Goal: Task Accomplishment & Management: Use online tool/utility

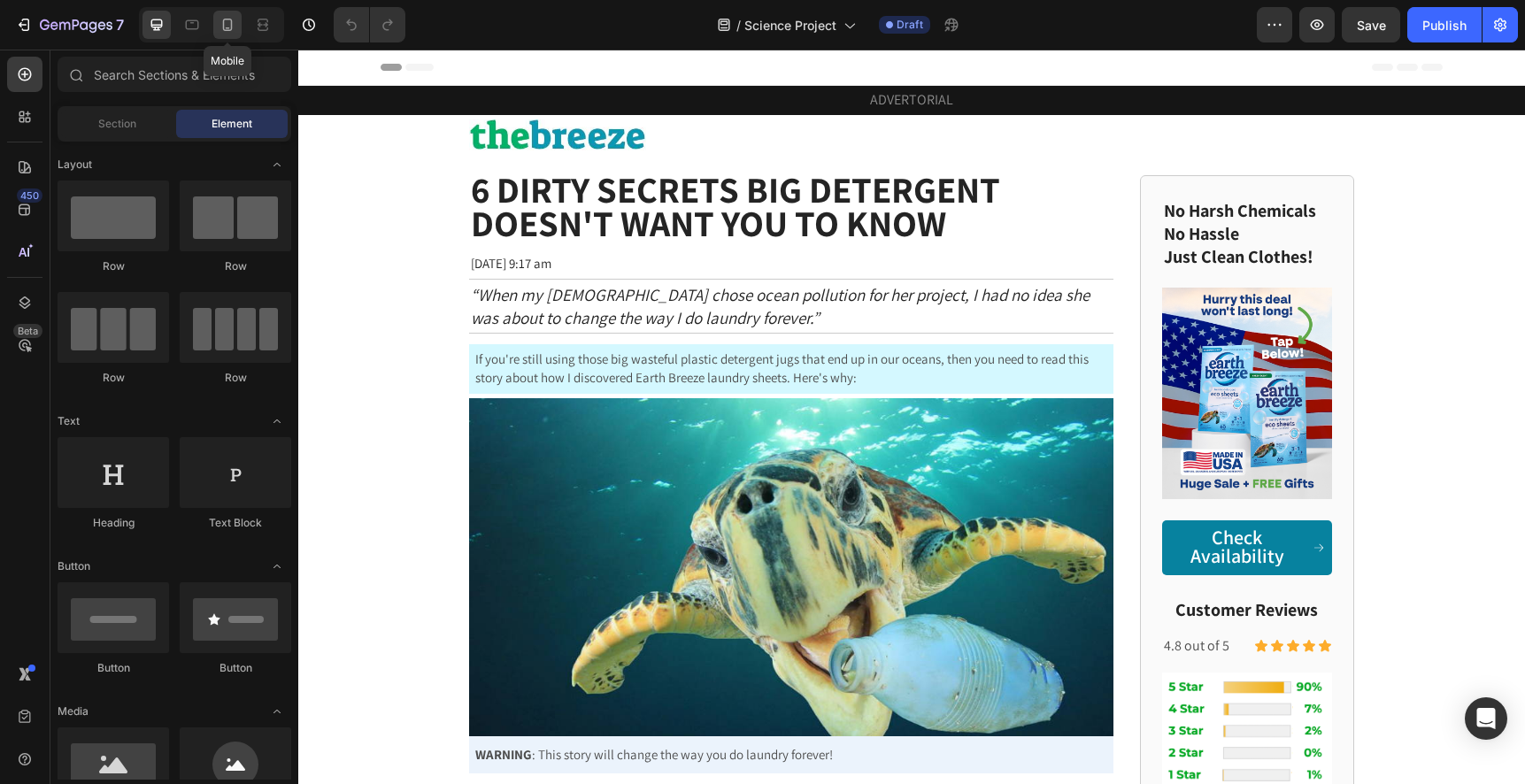
click at [218, 34] on div at bounding box center [227, 25] width 29 height 29
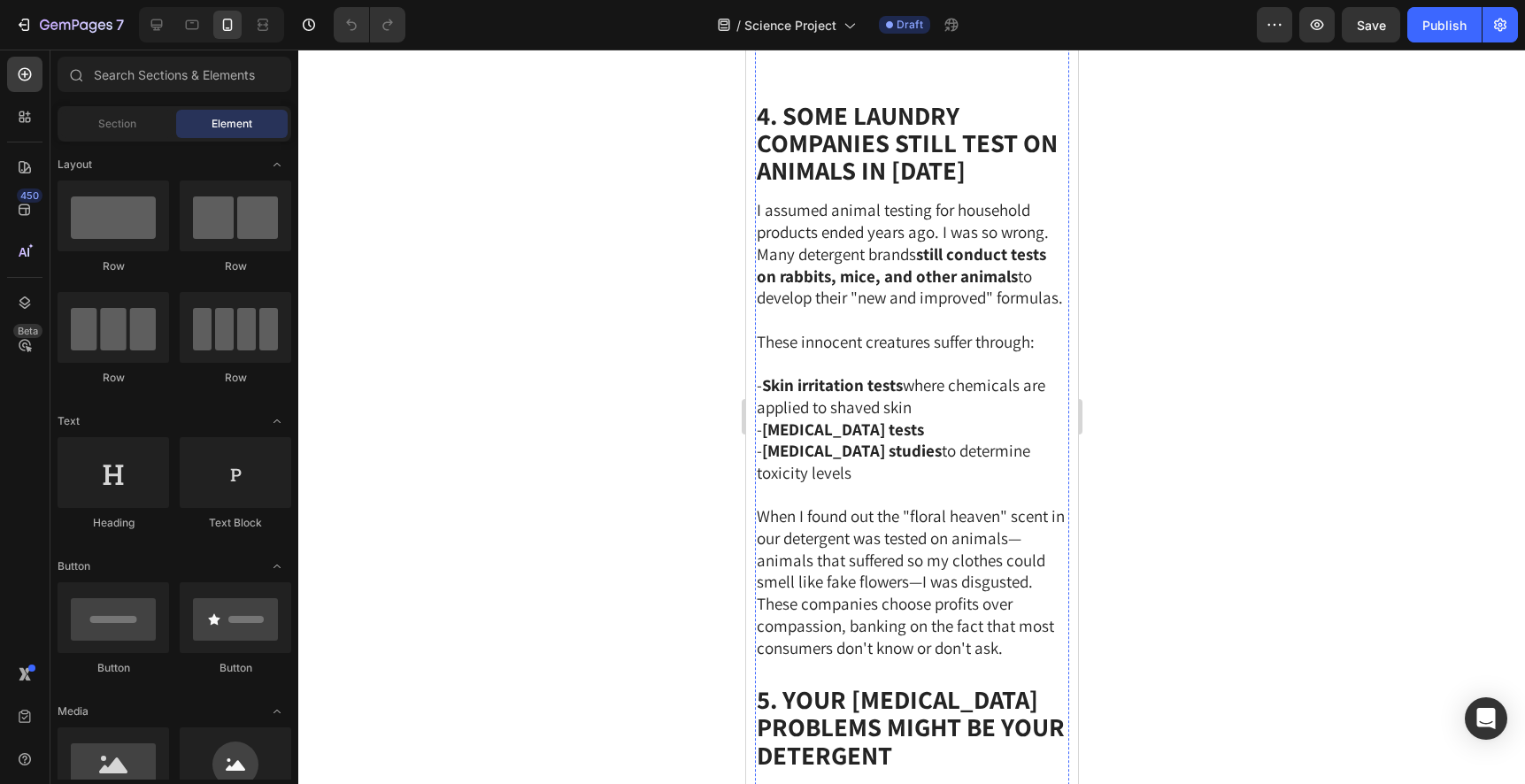
scroll to position [4248, 0]
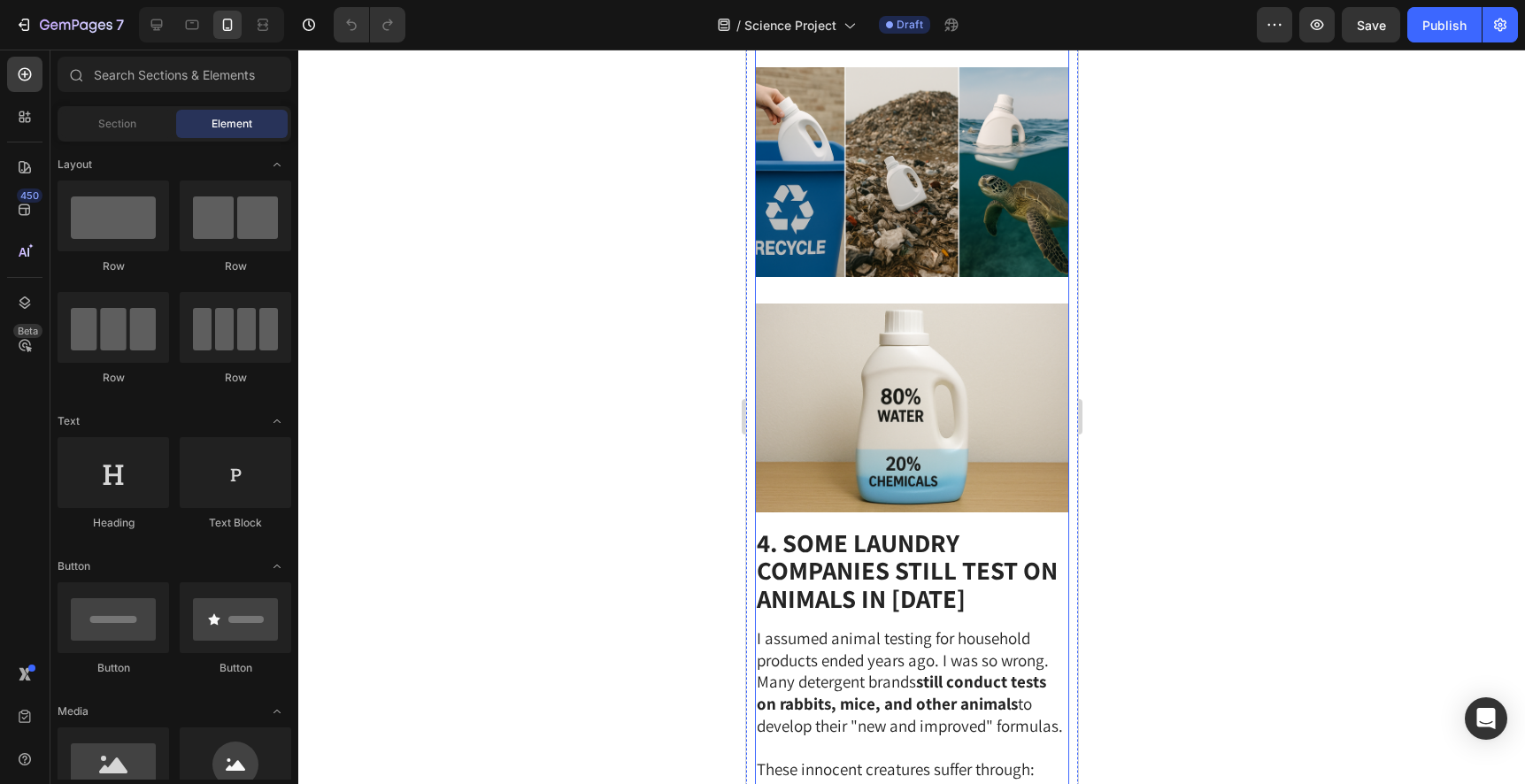
click at [946, 513] on img at bounding box center [911, 408] width 314 height 209
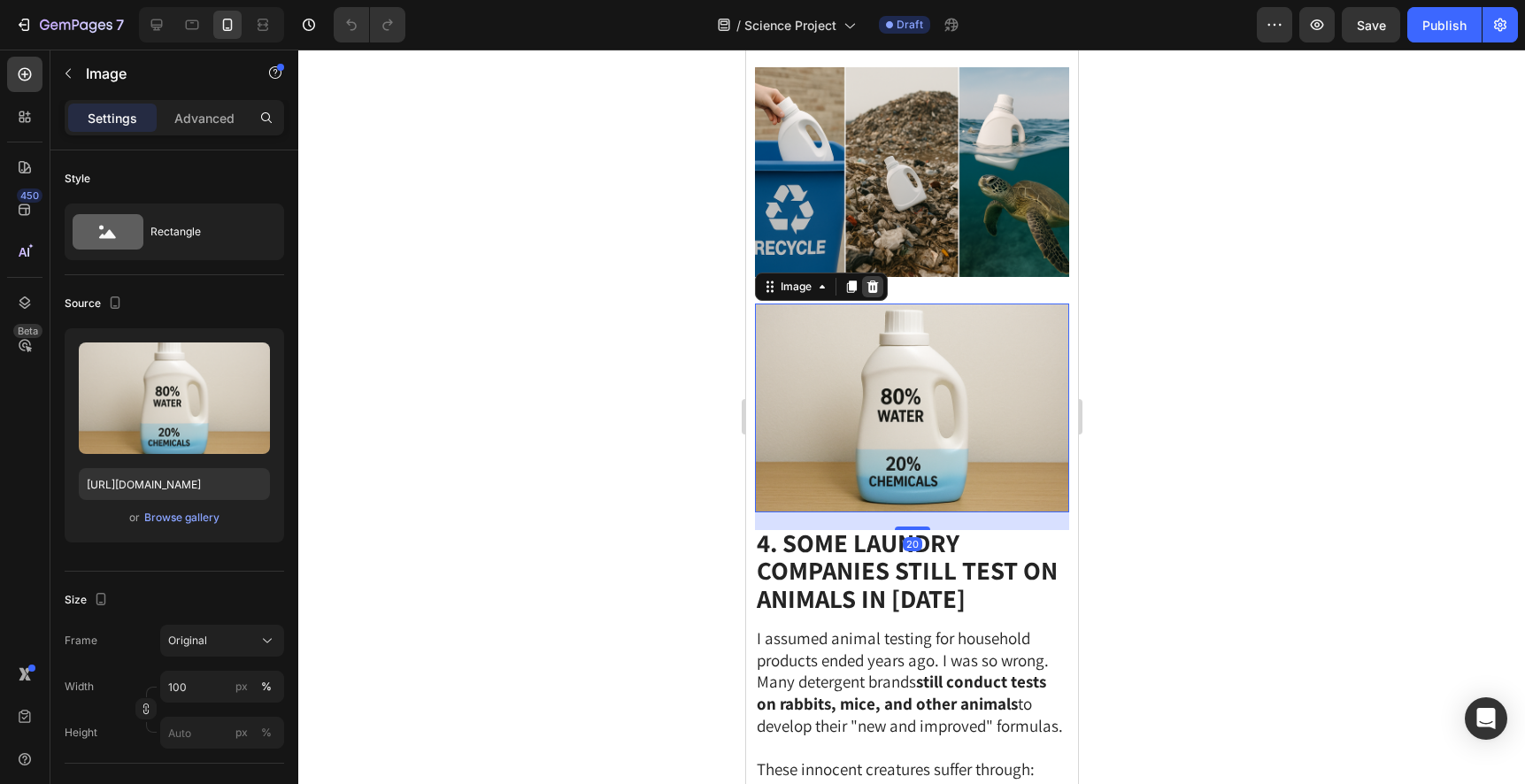
click at [872, 292] on icon at bounding box center [872, 285] width 11 height 12
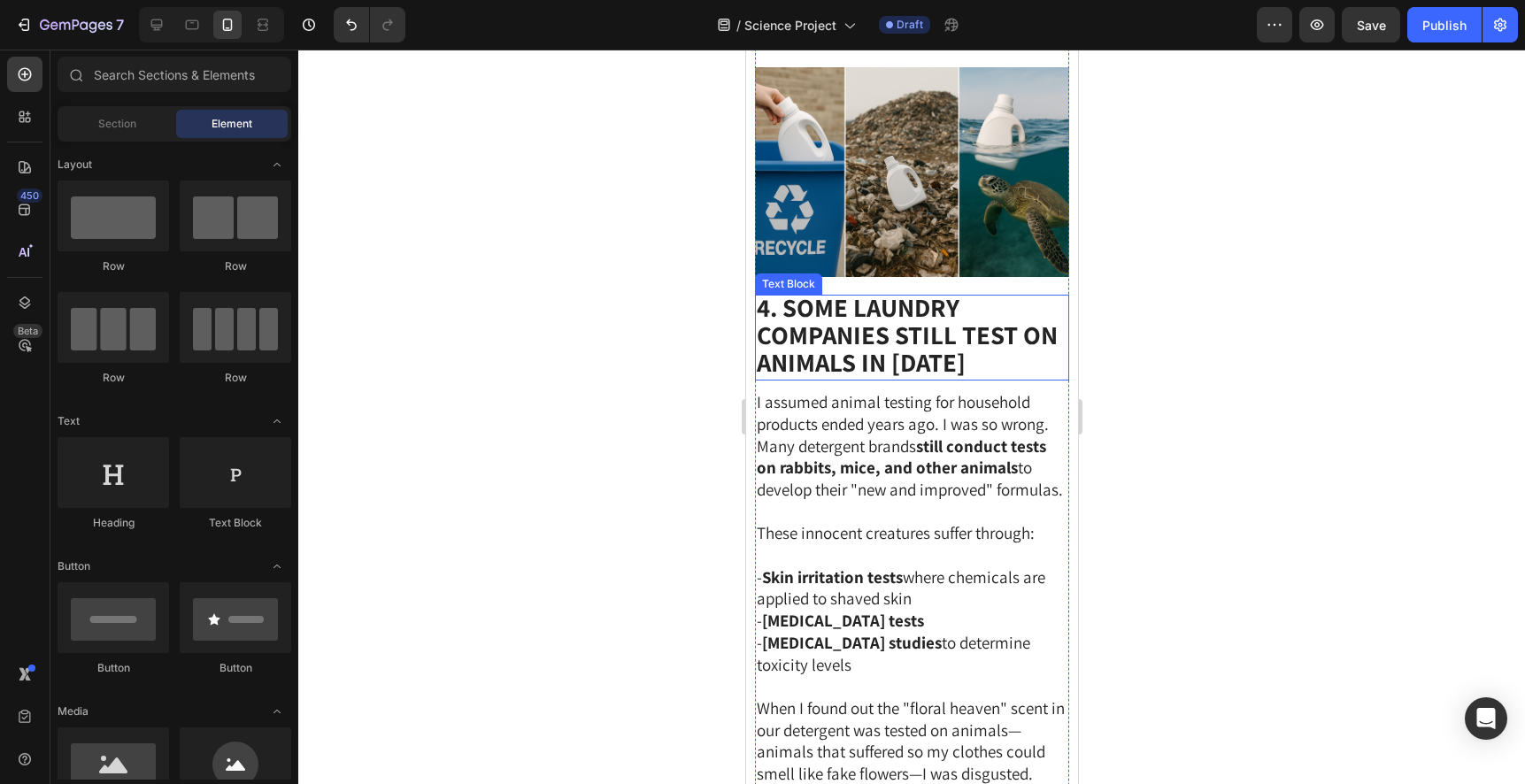
click at [893, 379] on strong "4. Some Laundry Companies STILL Test on Animals in [DATE]" at bounding box center [906, 335] width 301 height 89
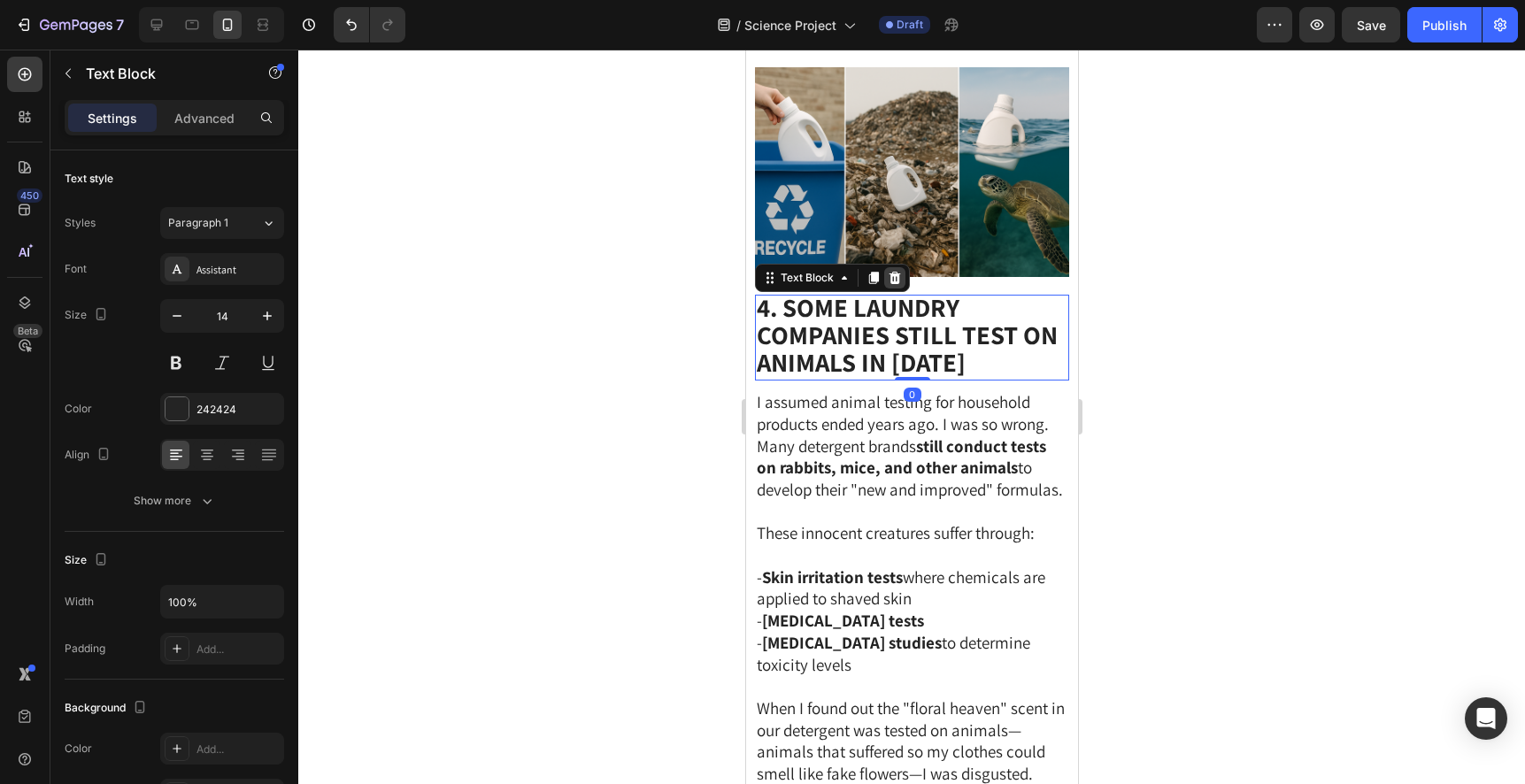
click at [890, 285] on icon at bounding box center [893, 277] width 14 height 14
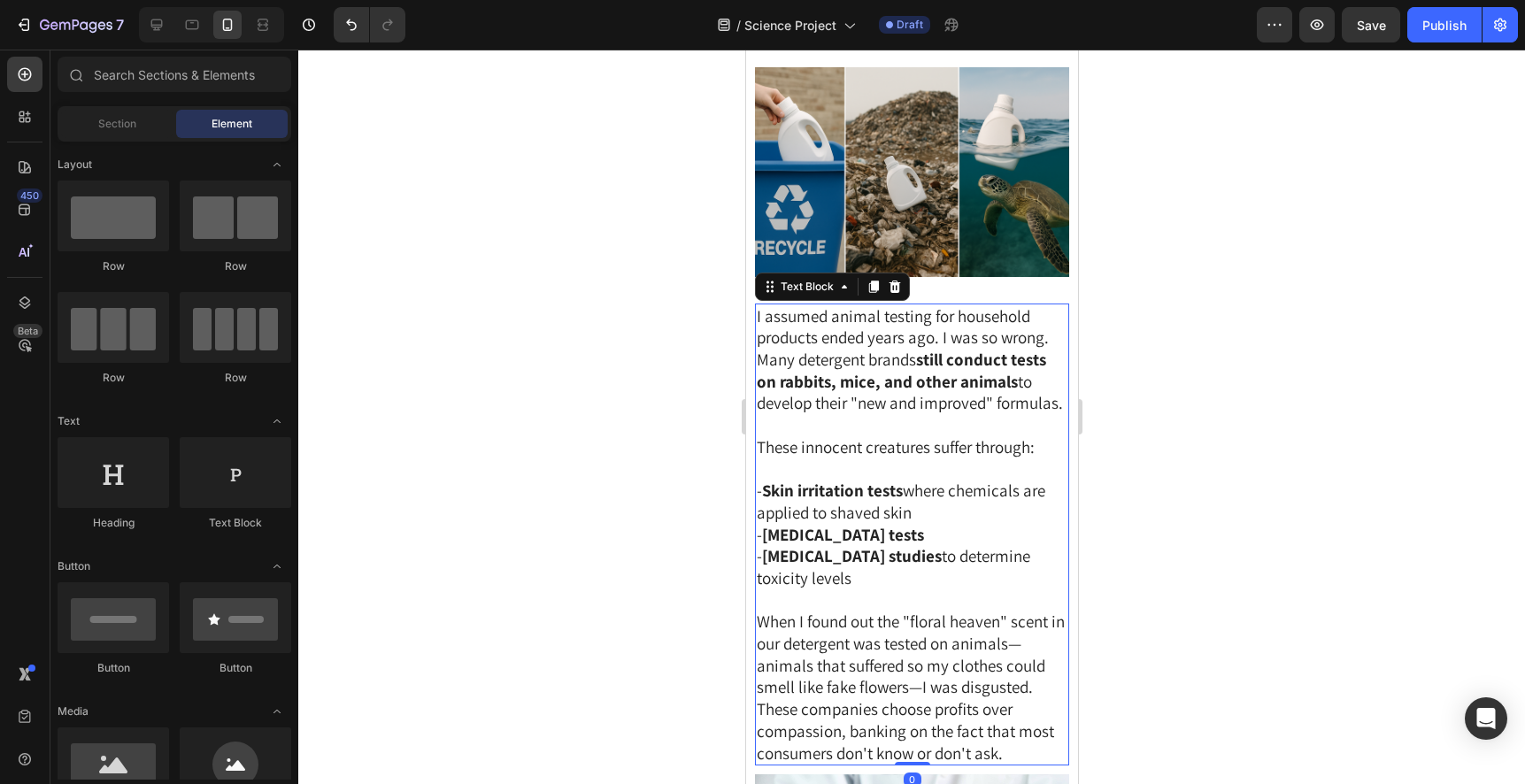
click at [895, 414] on span "I assumed animal testing for household products ended years ago. I was so wrong…" at bounding box center [909, 360] width 306 height 109
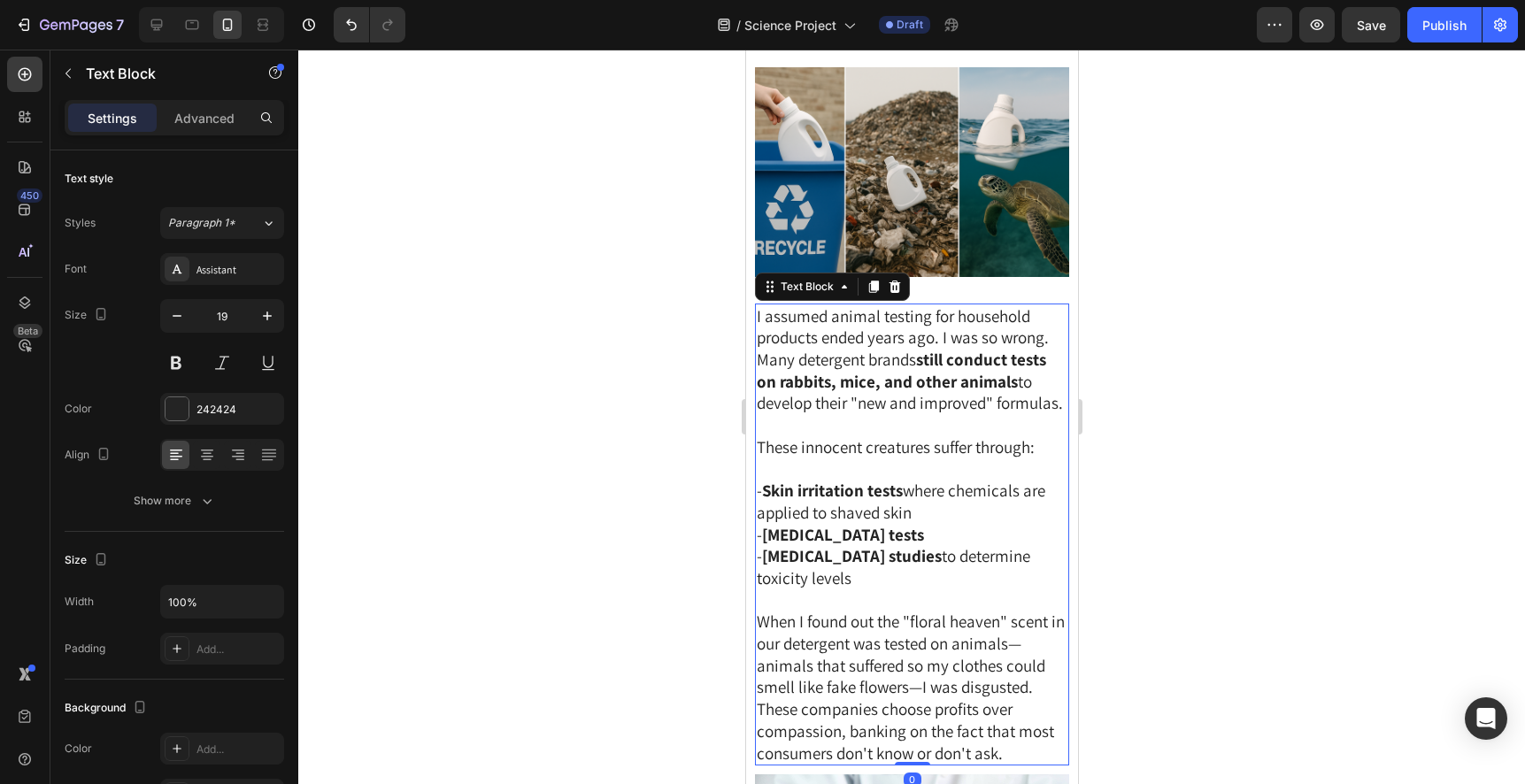
click at [893, 297] on div at bounding box center [893, 286] width 21 height 21
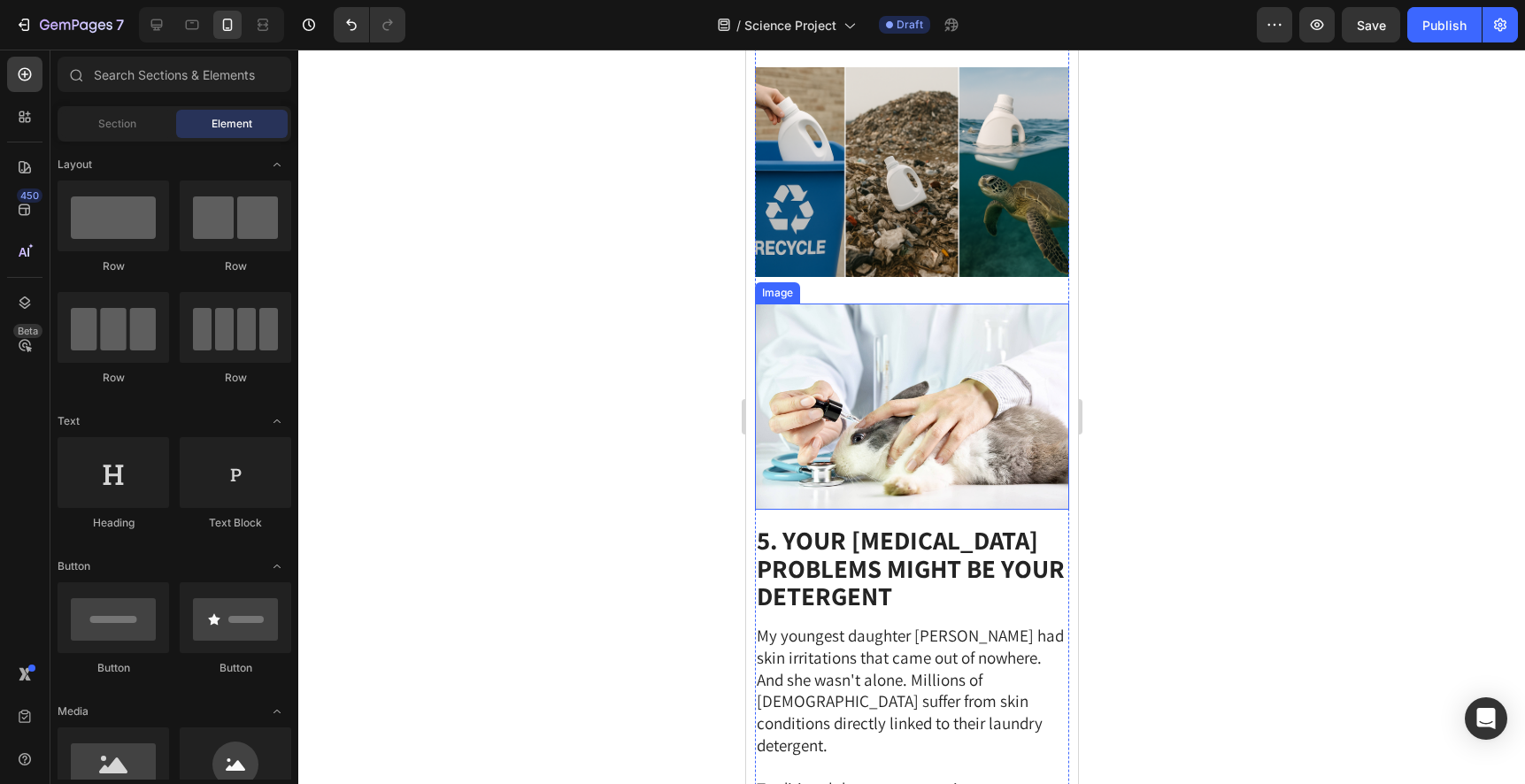
scroll to position [4428, 0]
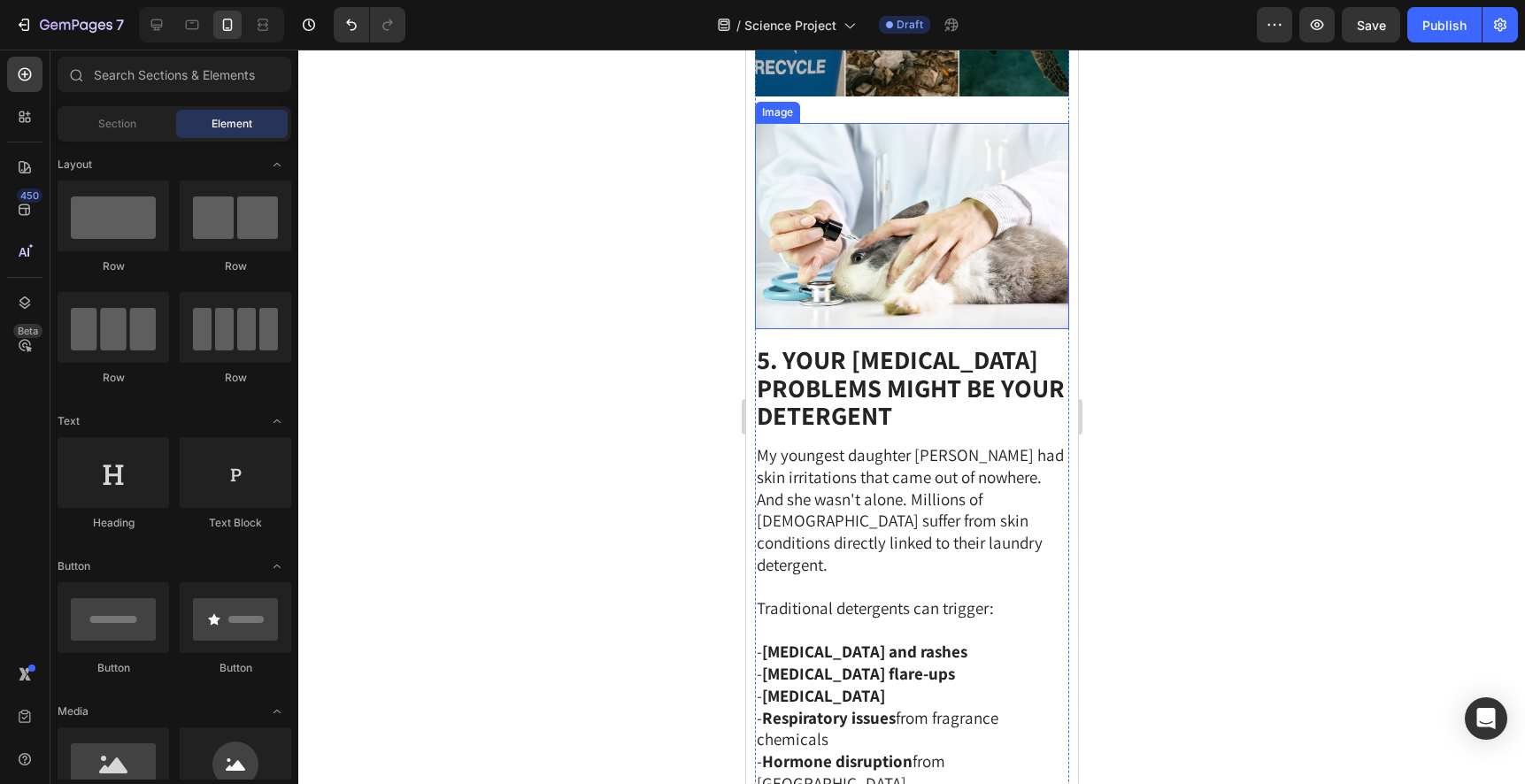
click at [922, 330] on img at bounding box center [911, 226] width 314 height 207
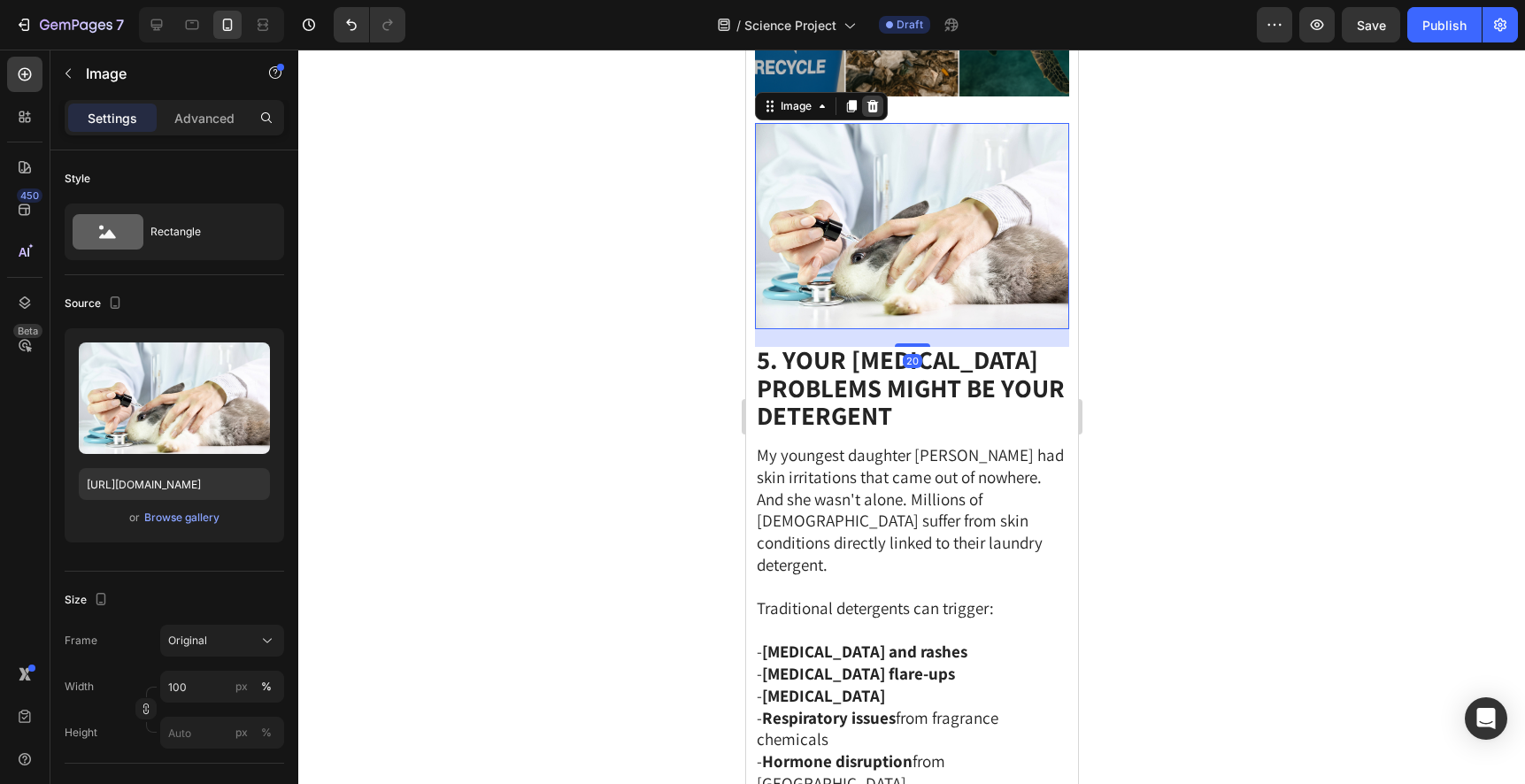
click at [873, 112] on icon at bounding box center [872, 104] width 11 height 12
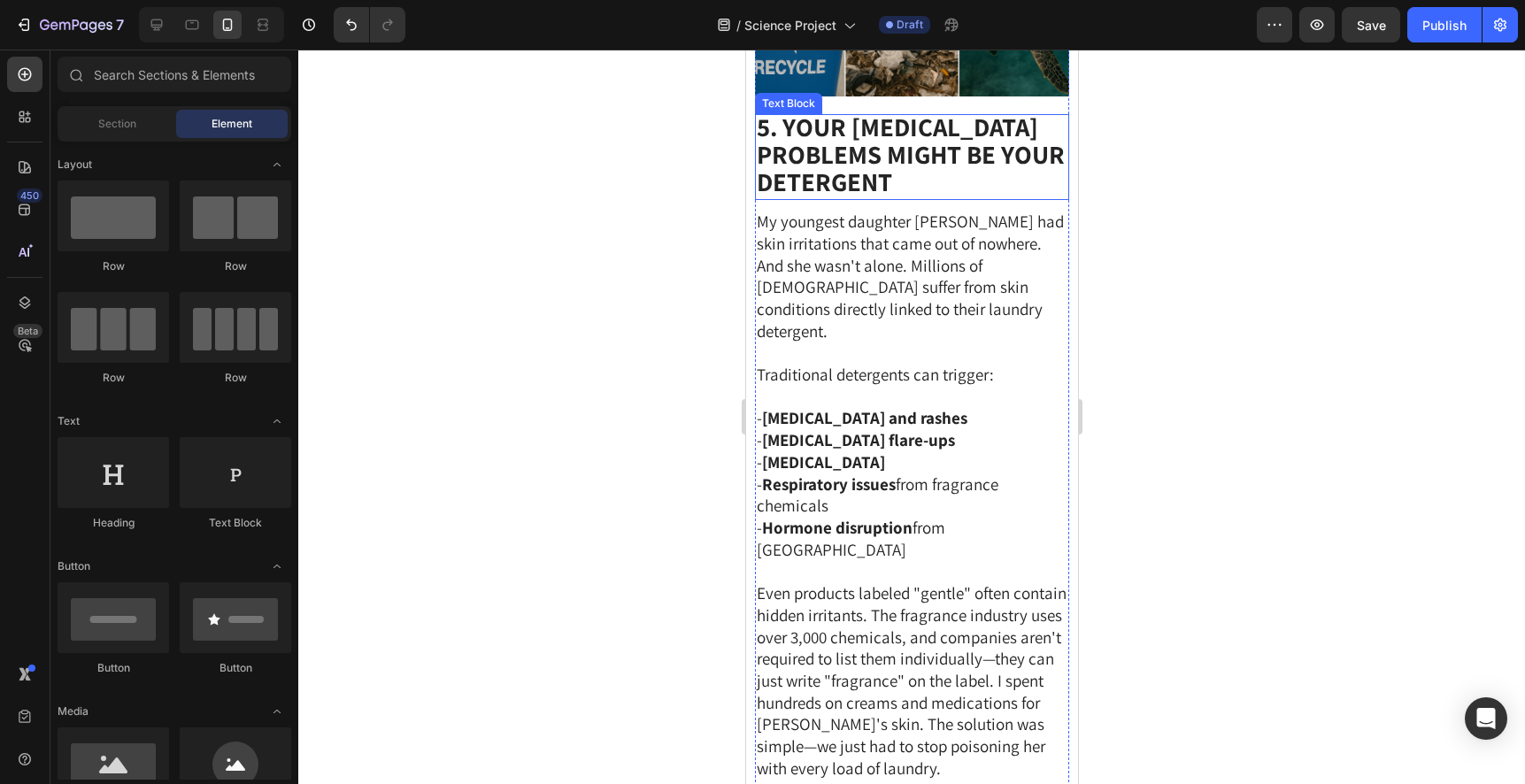
click at [872, 198] on strong "5. Your [MEDICAL_DATA] Problems Might Be Your Detergent" at bounding box center [910, 154] width 308 height 89
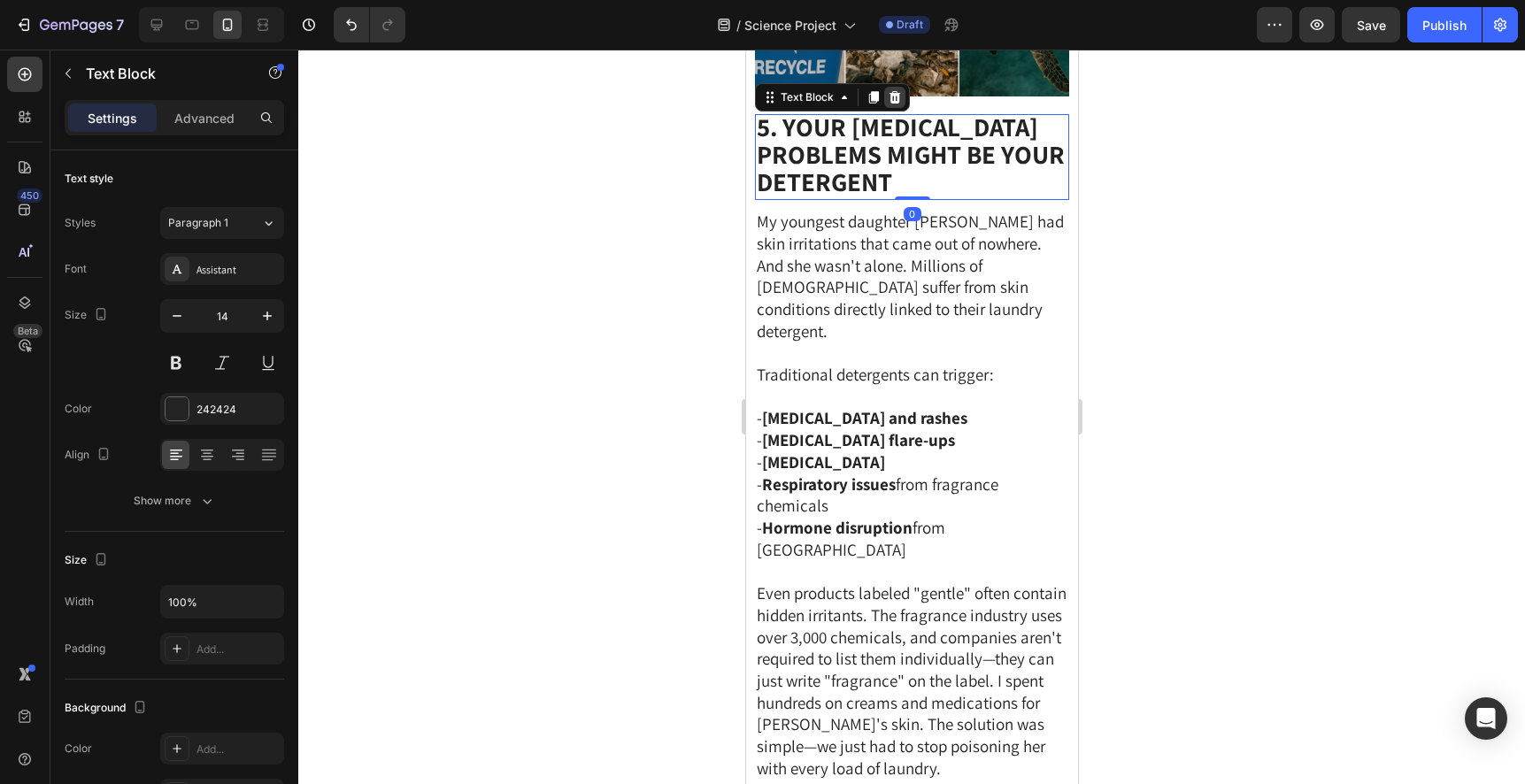
click at [890, 102] on icon at bounding box center [894, 96] width 11 height 12
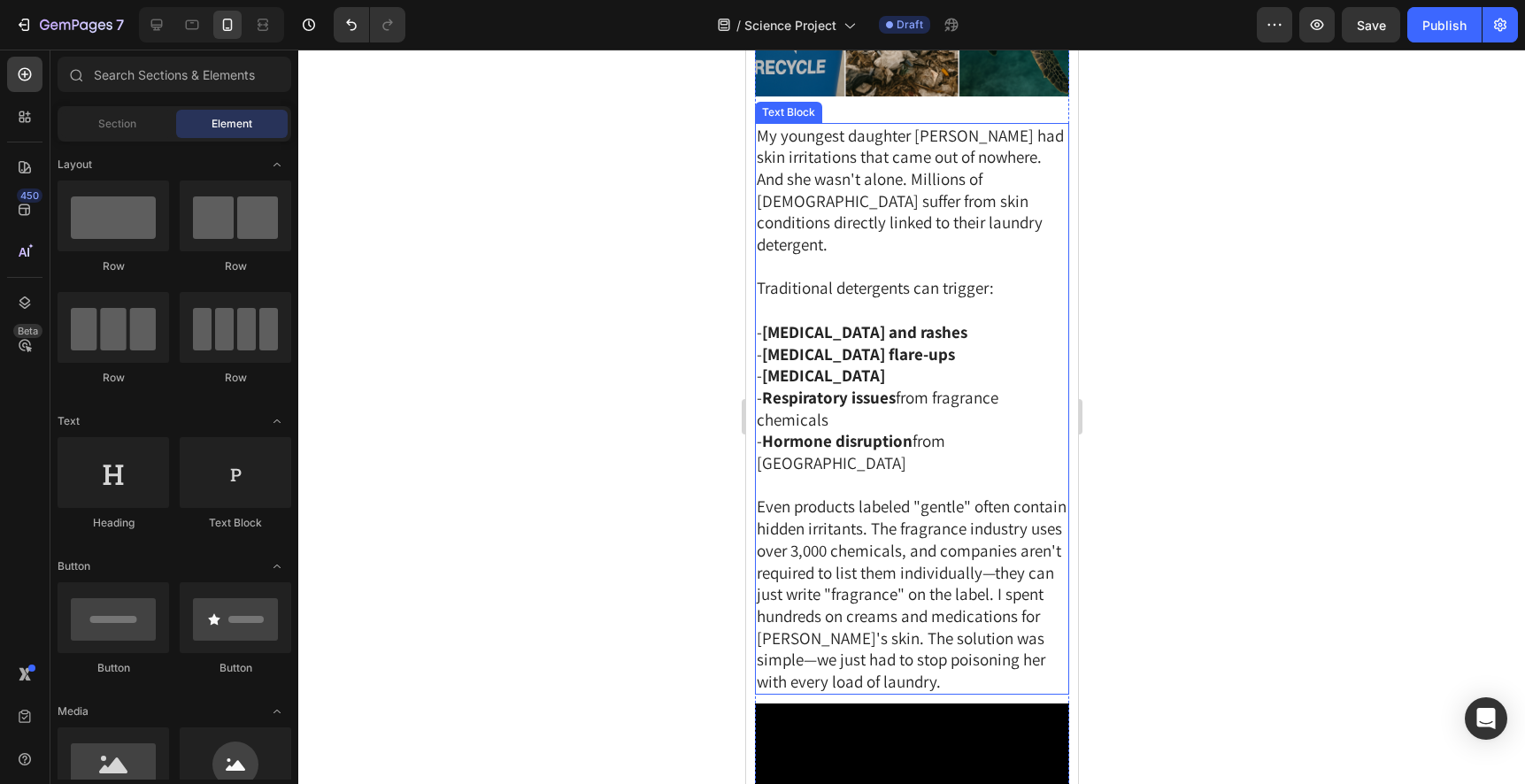
click at [890, 255] on span "My youngest daughter [PERSON_NAME] had skin irritations that came out of nowher…" at bounding box center [909, 190] width 307 height 131
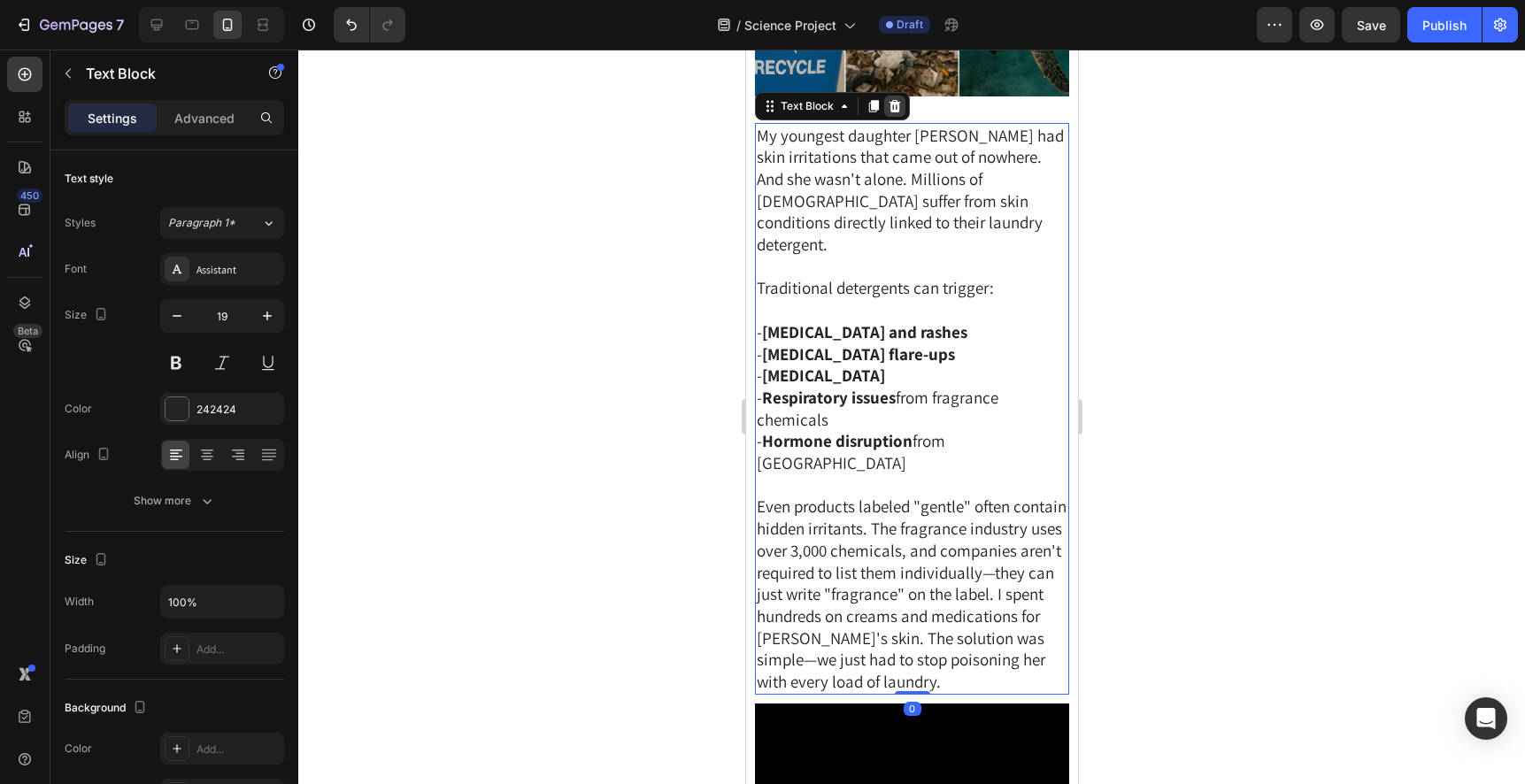
click at [893, 112] on icon at bounding box center [894, 104] width 11 height 12
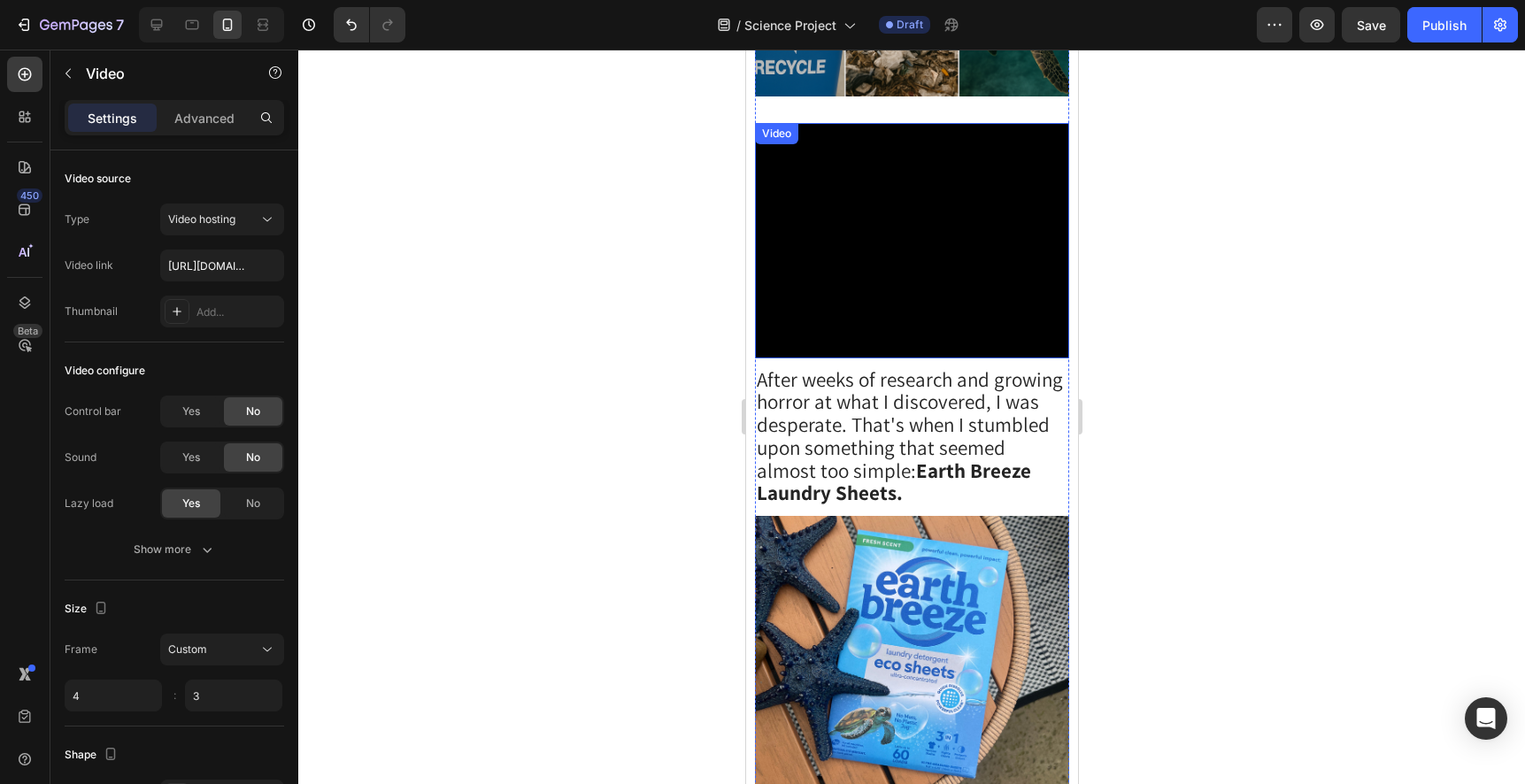
click at [906, 348] on video at bounding box center [911, 240] width 314 height 235
click at [870, 146] on icon at bounding box center [870, 139] width 11 height 12
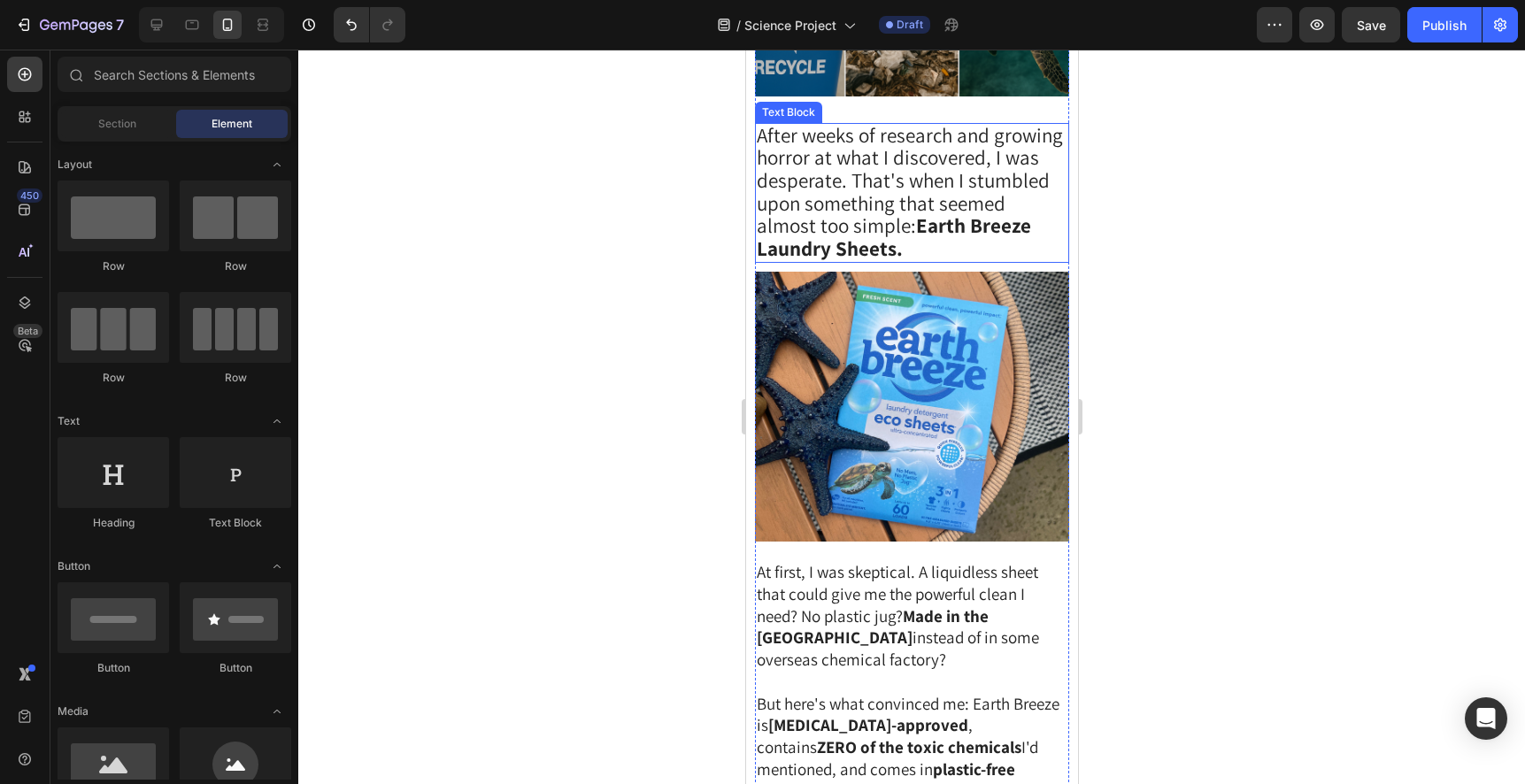
click at [901, 263] on span "After weeks of research and growing horror at what I discovered, I was desperat…" at bounding box center [909, 192] width 306 height 141
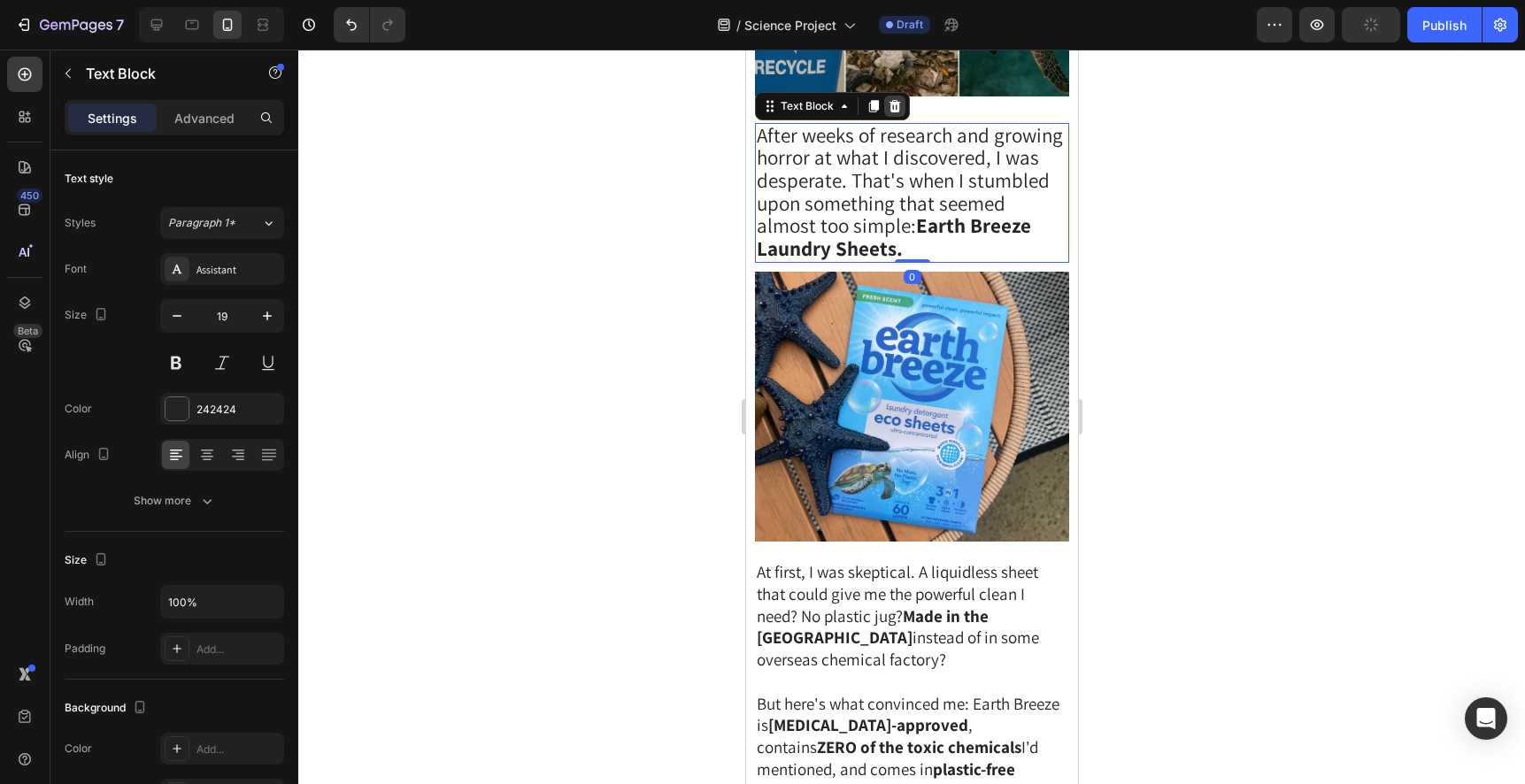
click at [892, 112] on icon at bounding box center [894, 104] width 11 height 12
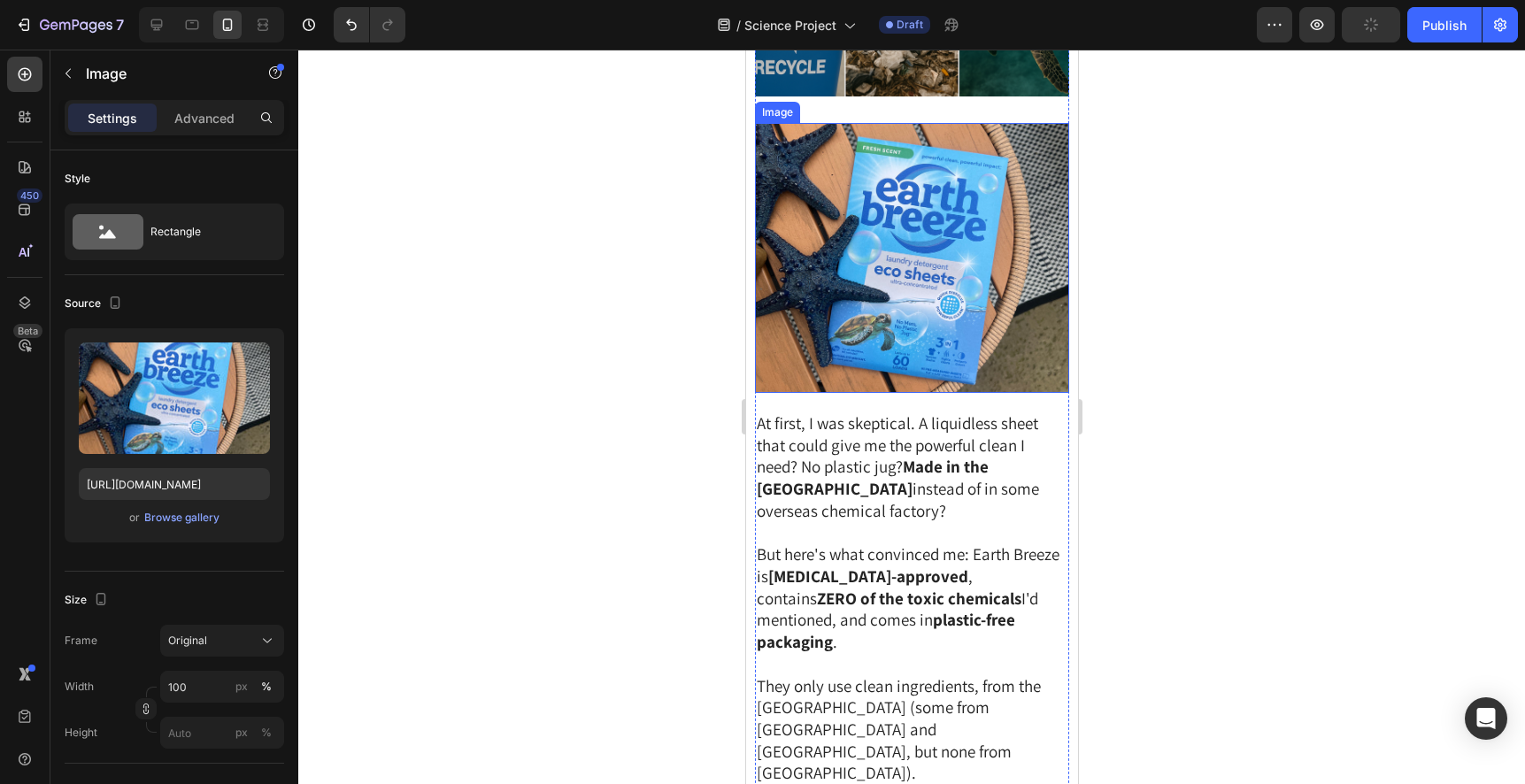
click at [892, 379] on img at bounding box center [911, 257] width 314 height 270
click at [872, 112] on icon at bounding box center [872, 104] width 11 height 12
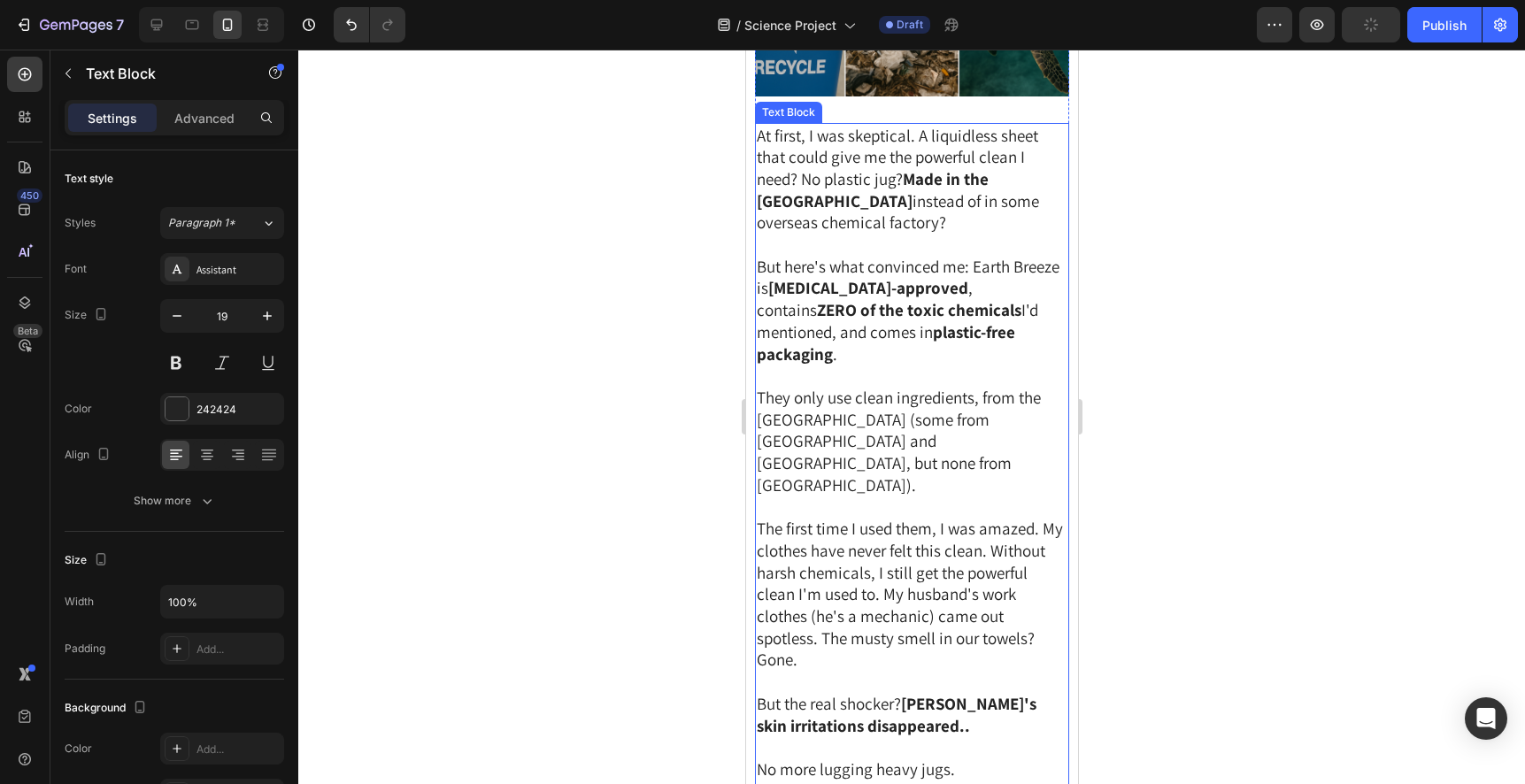
click at [897, 233] on span "At first, I was skeptical. A liquidless sheet that could give me the powerful c…" at bounding box center [897, 179] width 282 height 109
click at [895, 113] on icon at bounding box center [893, 105] width 14 height 14
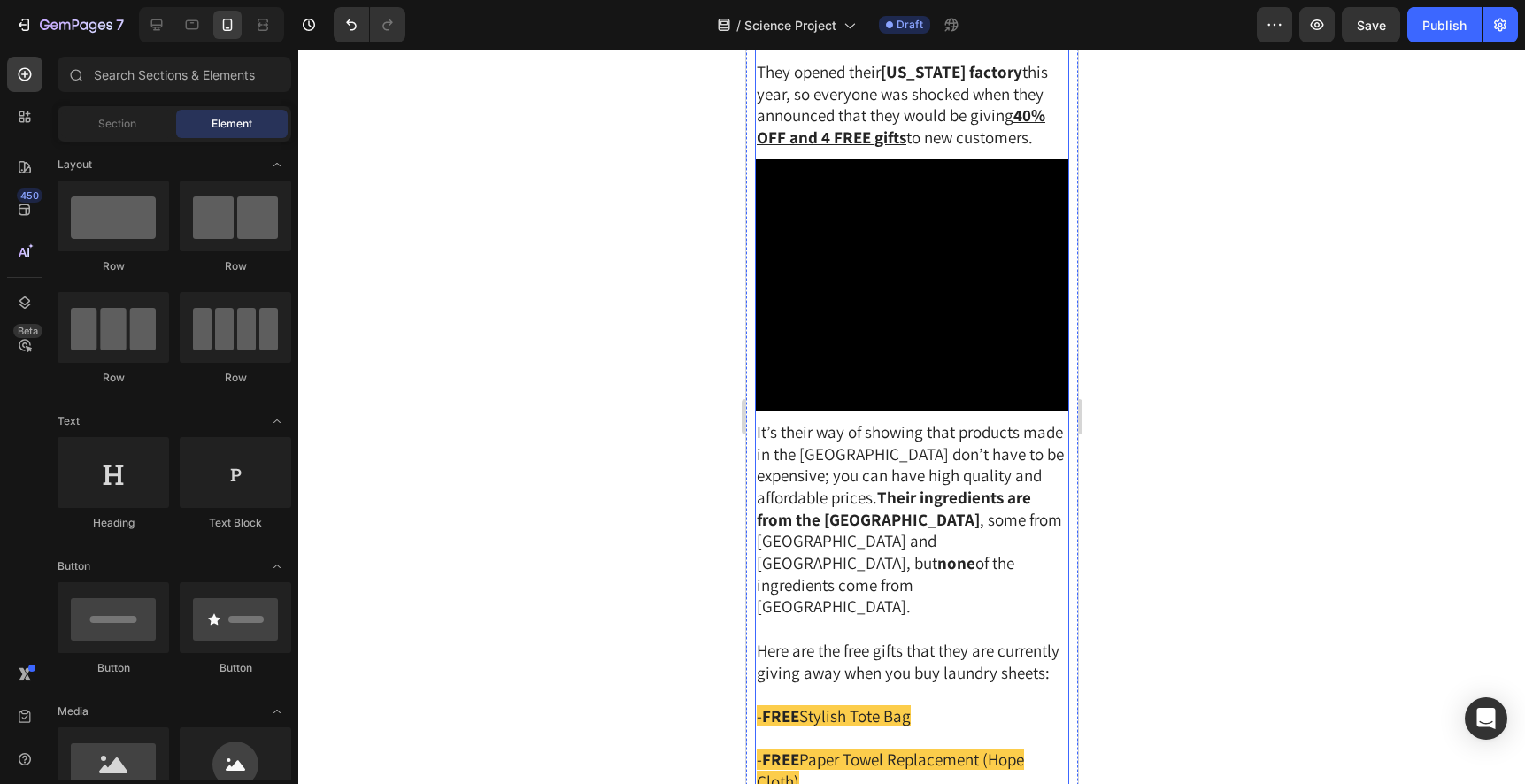
scroll to position [4449, 0]
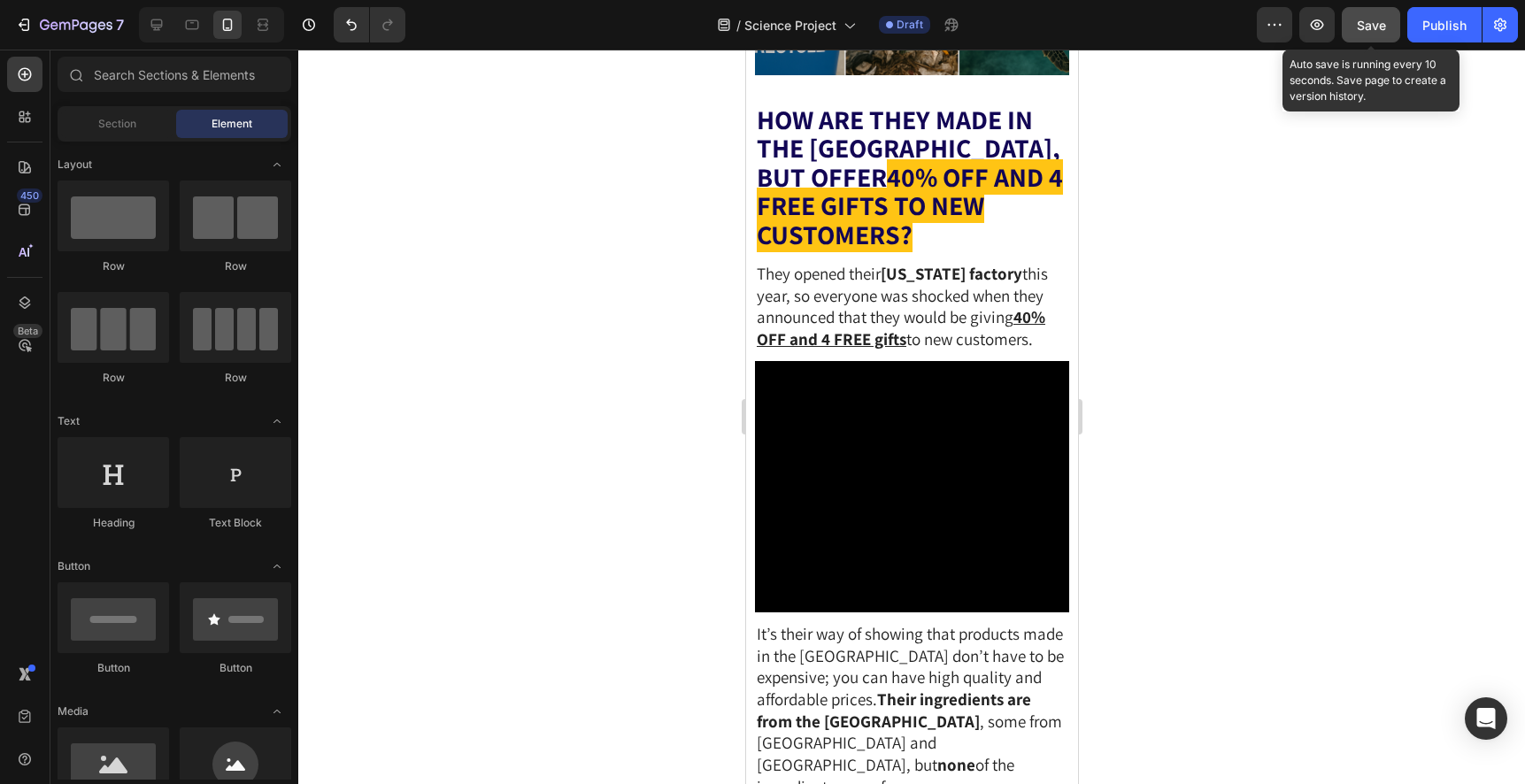
click at [1351, 19] on button "Save" at bounding box center [1370, 25] width 58 height 35
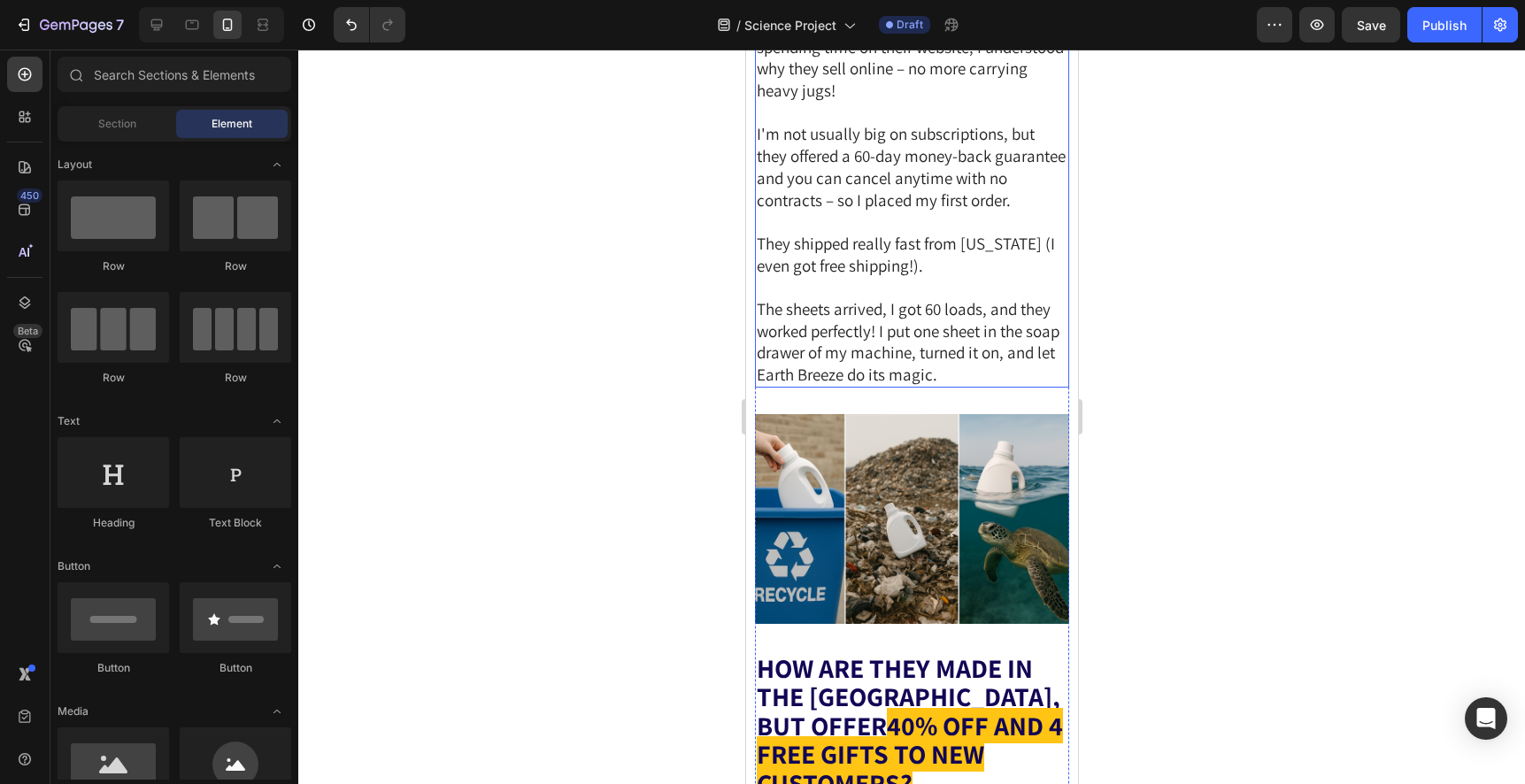
scroll to position [3900, 0]
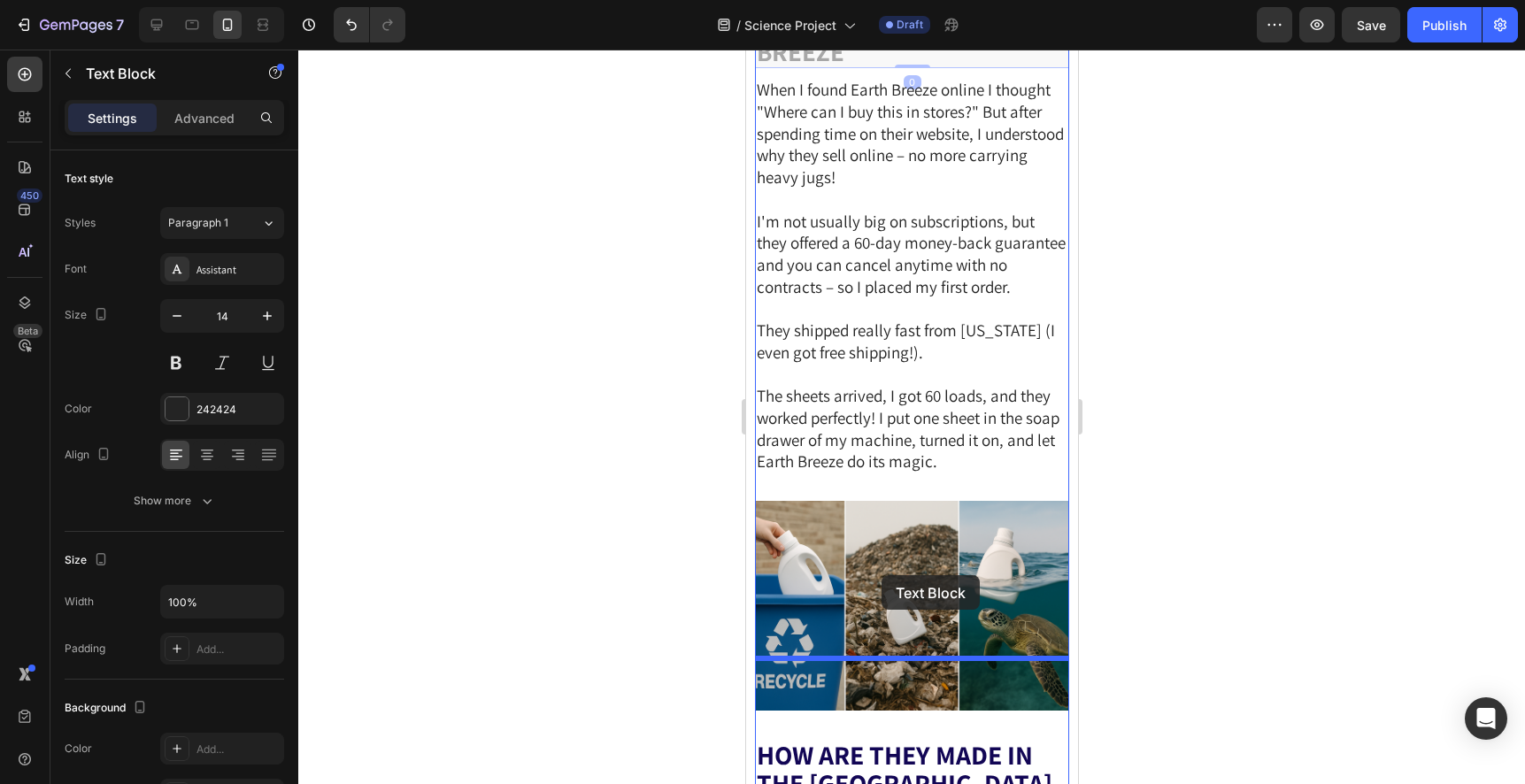
drag, startPoint x: 768, startPoint y: 134, endPoint x: 880, endPoint y: 574, distance: 454.0
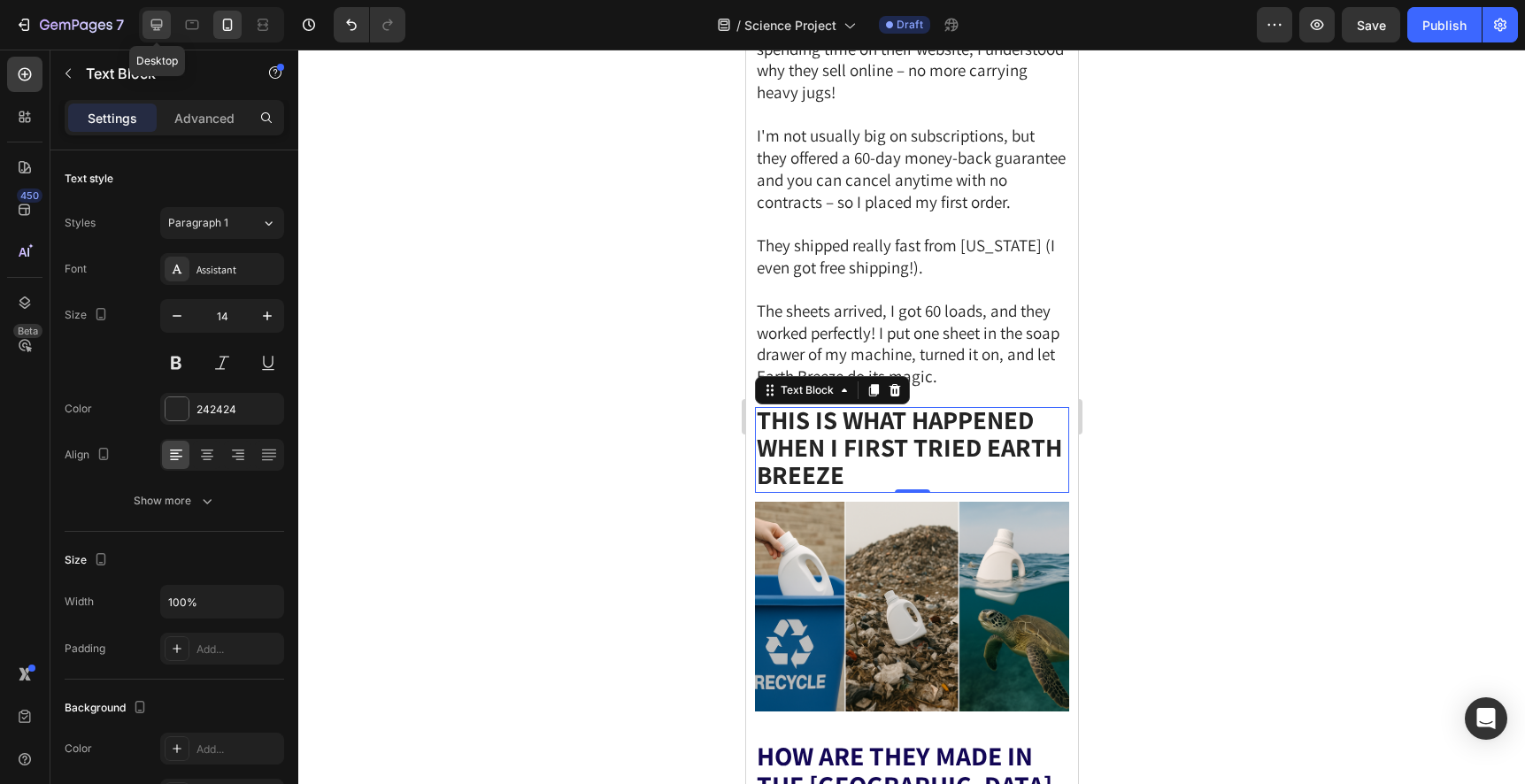
click at [154, 17] on icon at bounding box center [156, 24] width 18 height 18
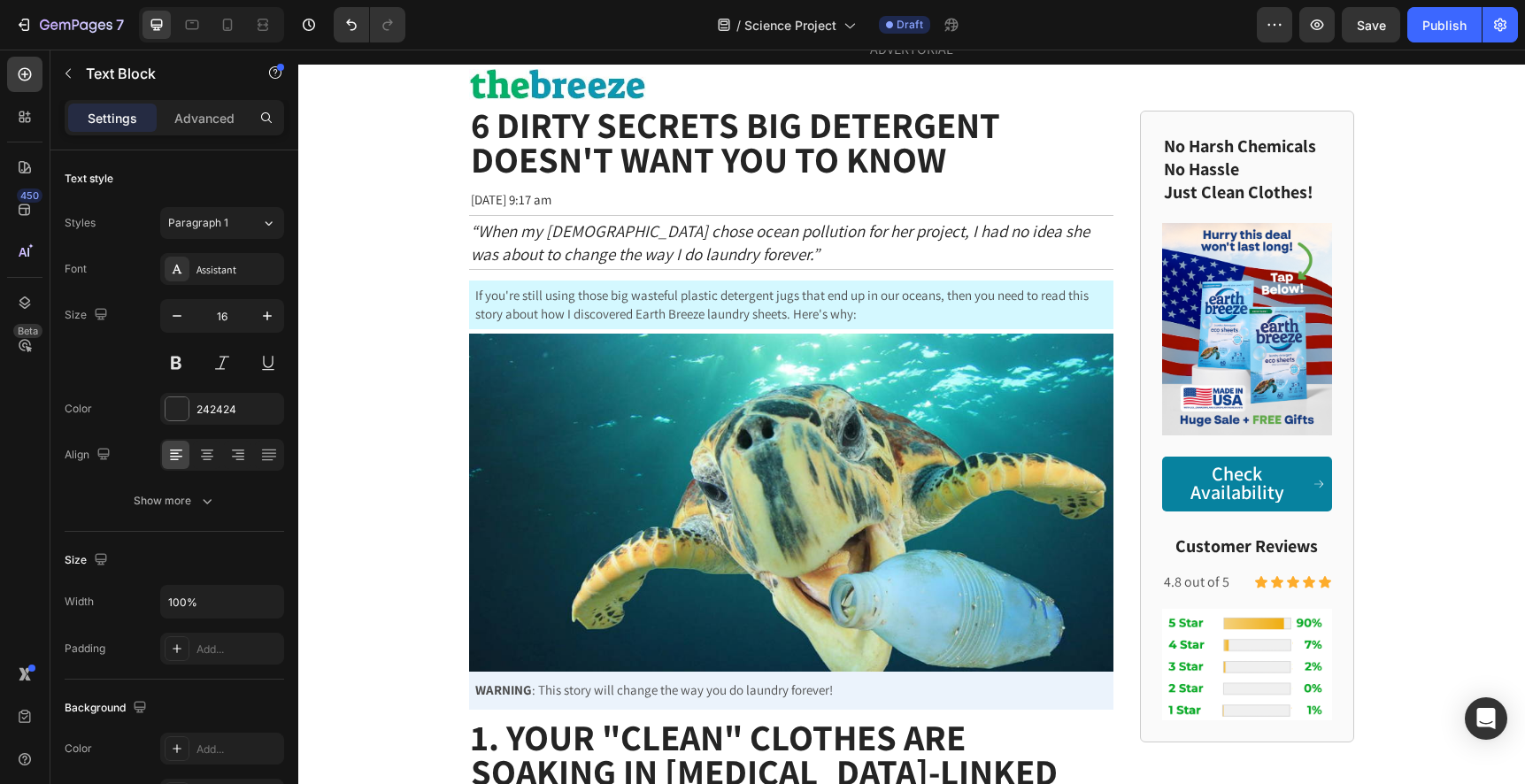
scroll to position [48, 0]
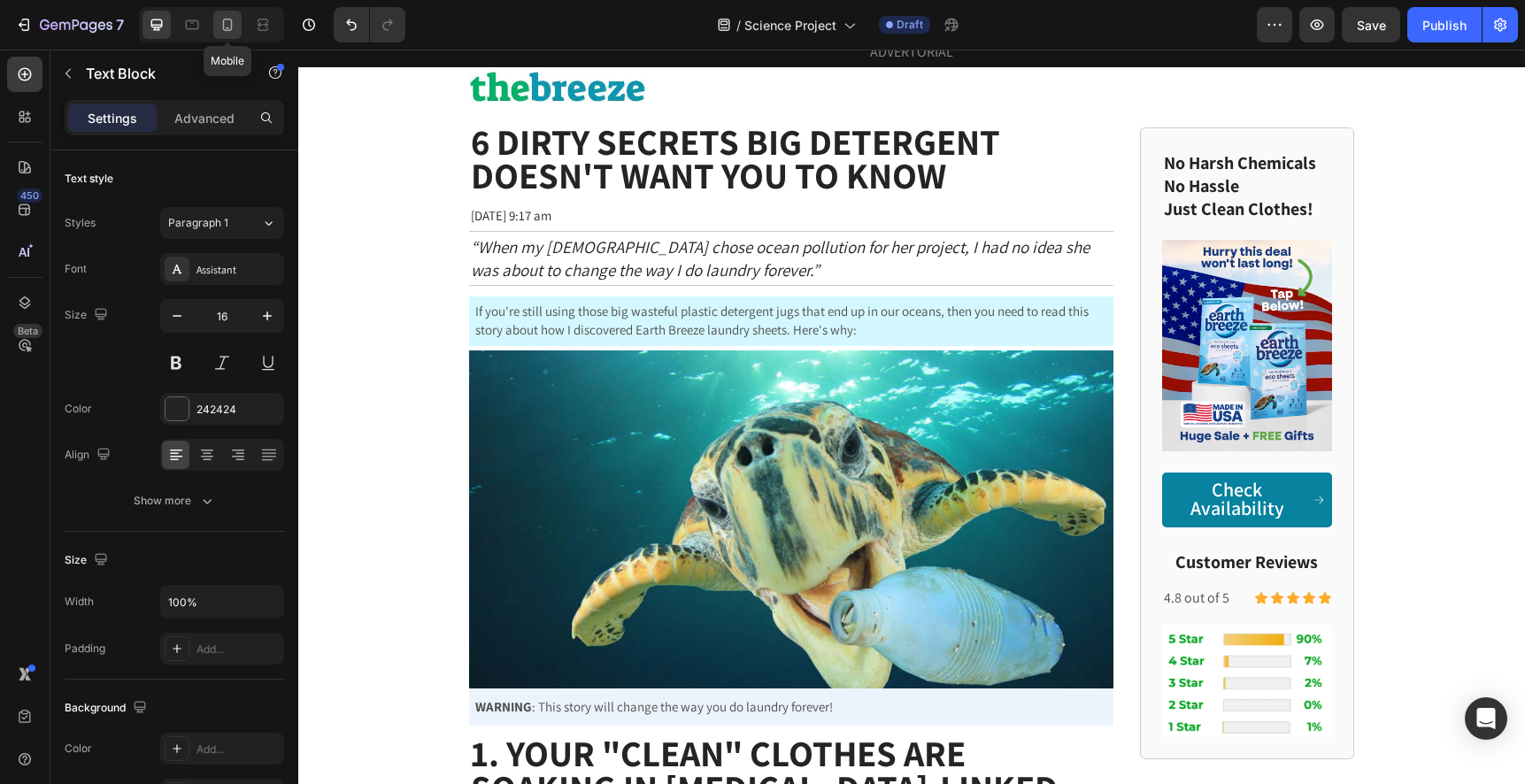
click at [228, 32] on icon at bounding box center [227, 24] width 18 height 18
type input "14"
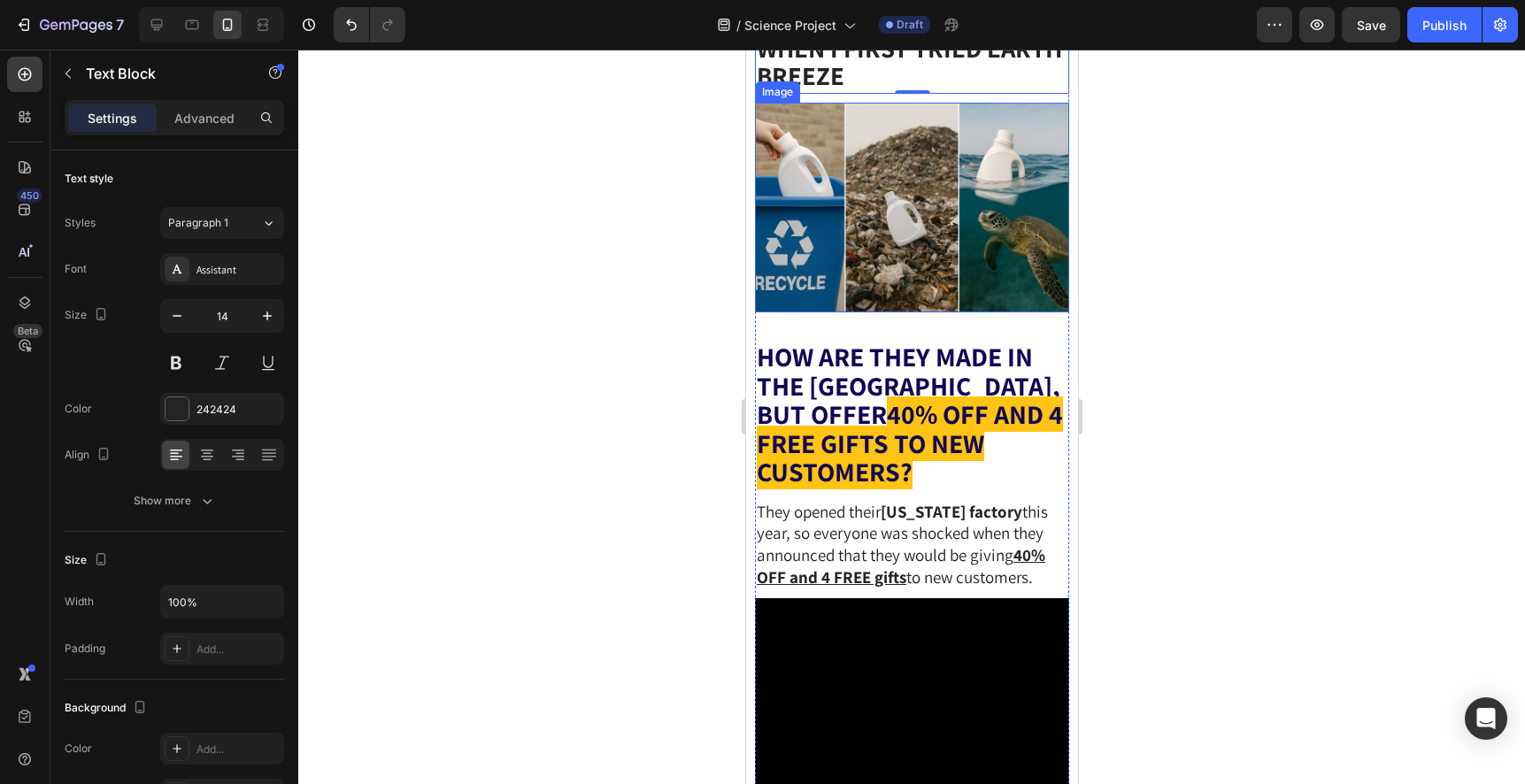
scroll to position [4289, 0]
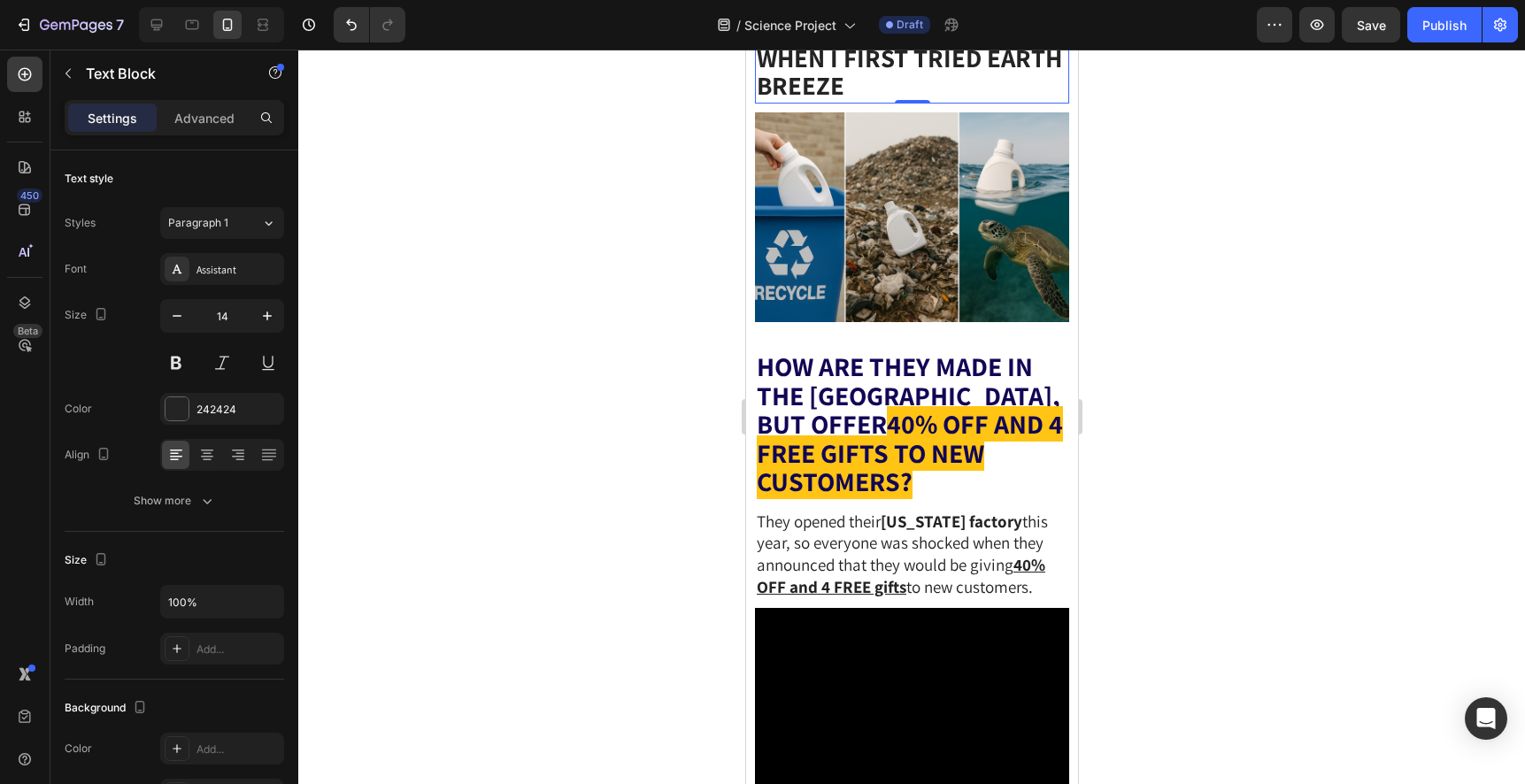
click at [933, 101] on strong "This is what happened when I first tried Earth Breeze" at bounding box center [908, 57] width 305 height 89
click at [1192, 351] on div at bounding box center [911, 417] width 1226 height 734
click at [935, 101] on strong "This is what happened when I first tried Earth Breeze" at bounding box center [908, 57] width 305 height 89
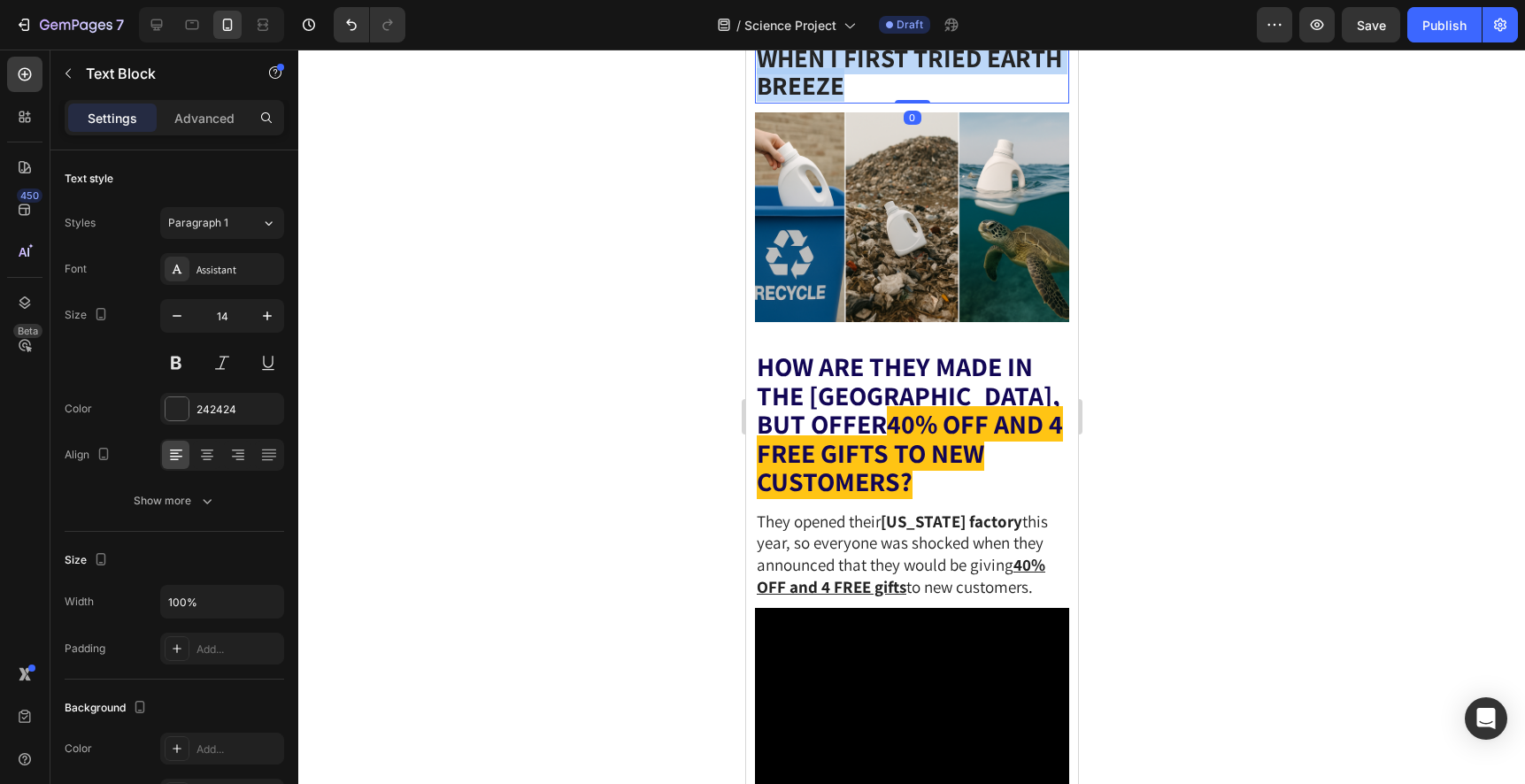
click at [935, 101] on strong "This is what happened when I first tried Earth Breeze" at bounding box center [908, 57] width 305 height 89
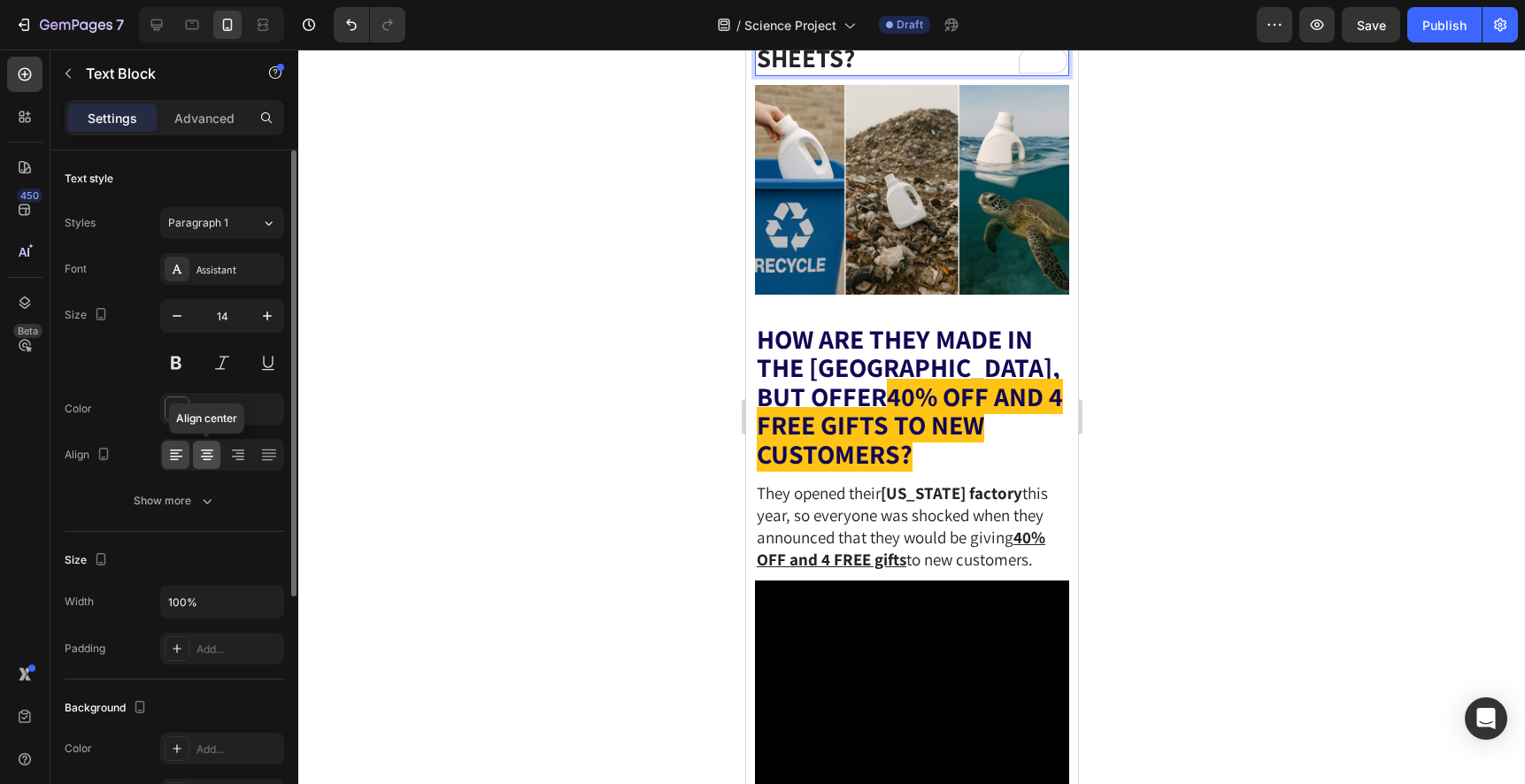
click at [206, 461] on icon at bounding box center [207, 454] width 18 height 18
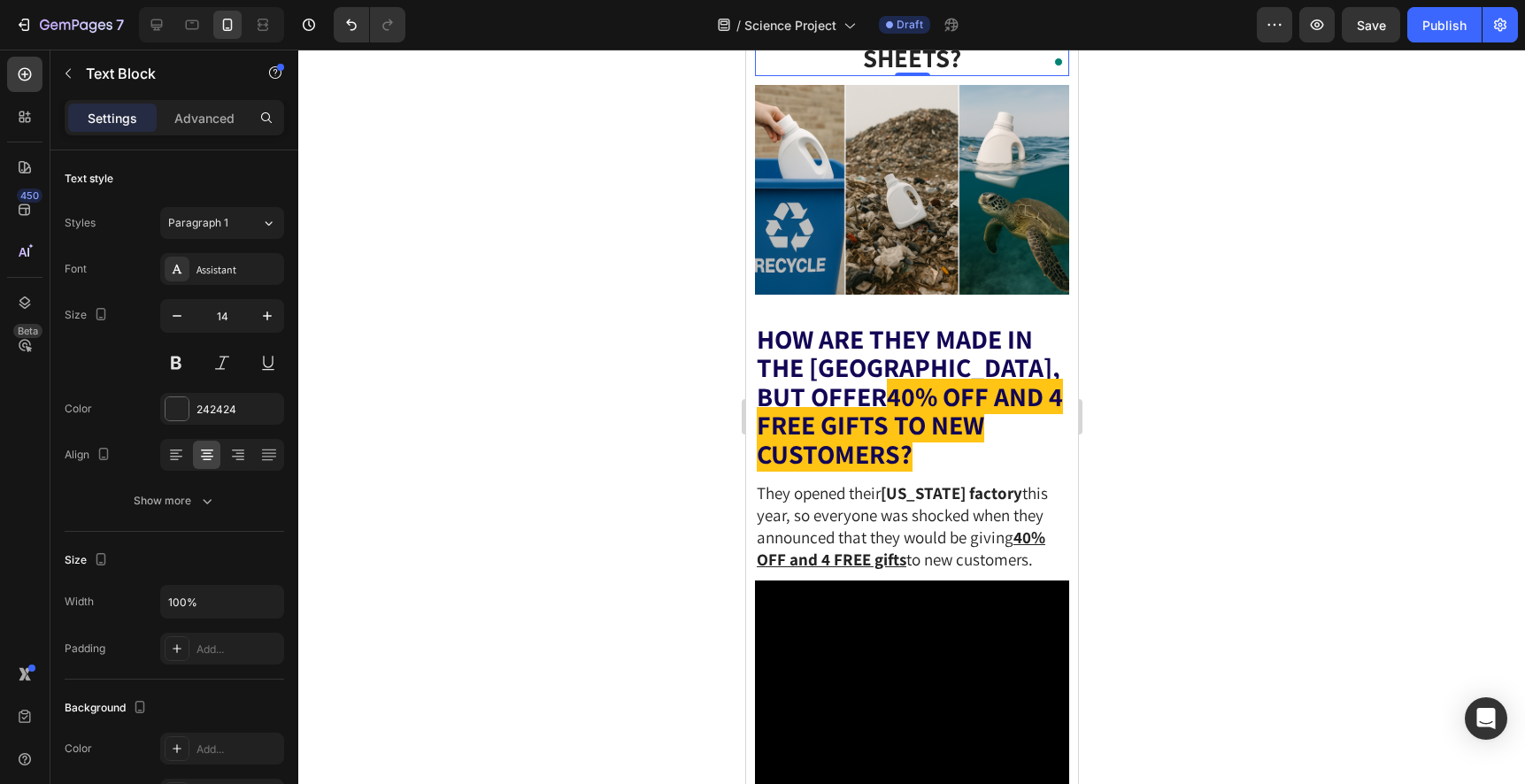
click at [585, 351] on div at bounding box center [911, 417] width 1226 height 734
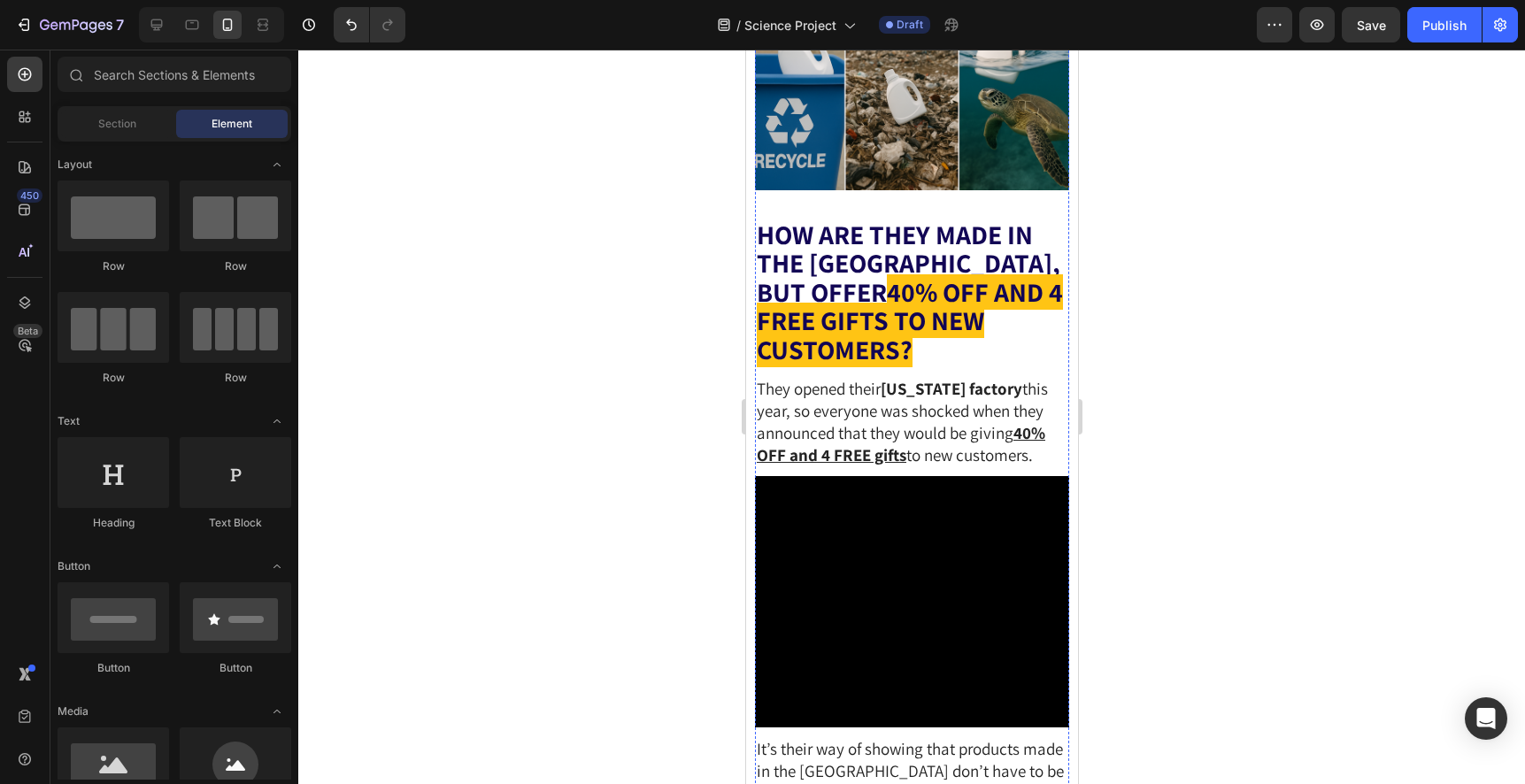
scroll to position [4431, 0]
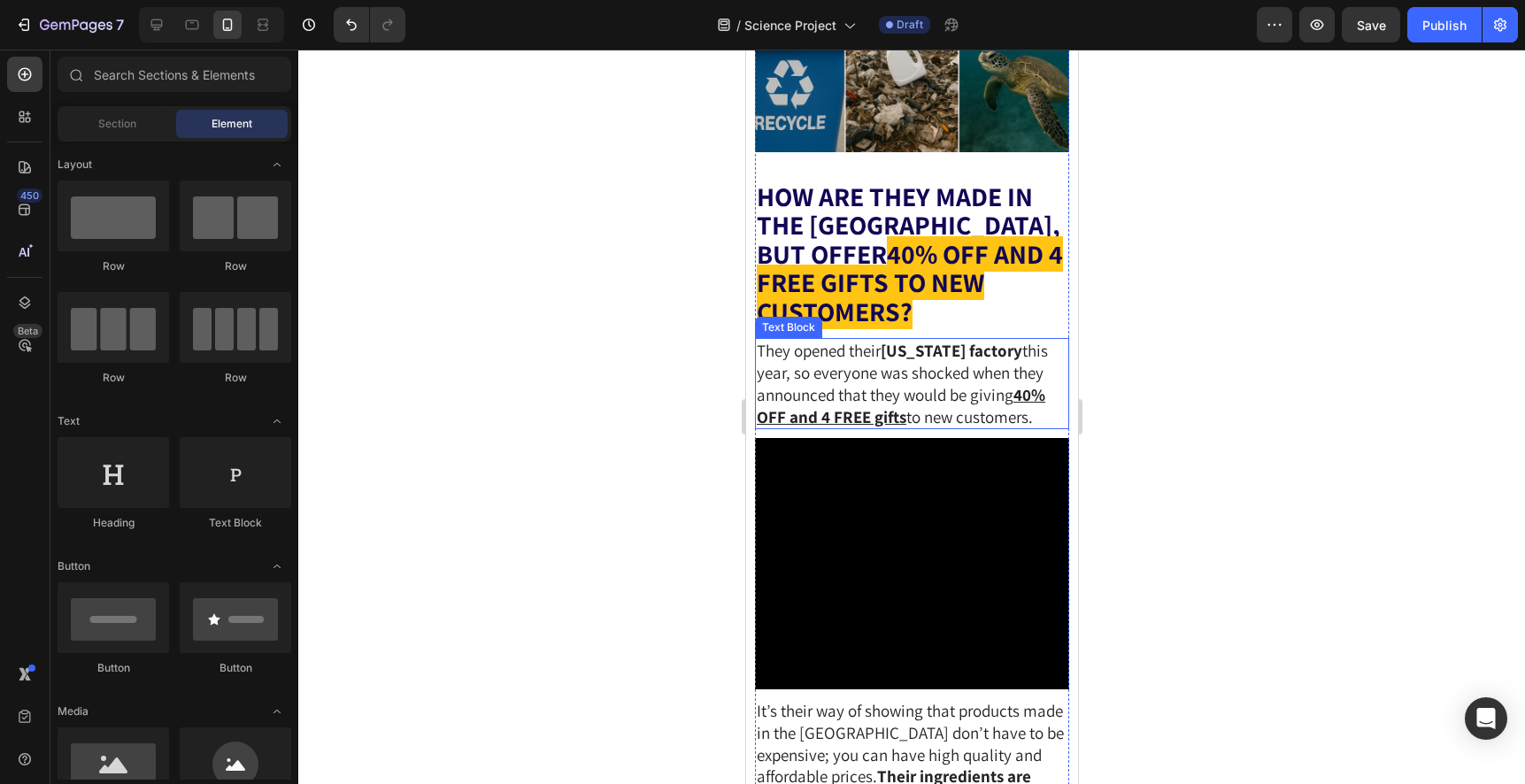
click at [923, 361] on strong "[US_STATE] factory" at bounding box center [949, 350] width 141 height 21
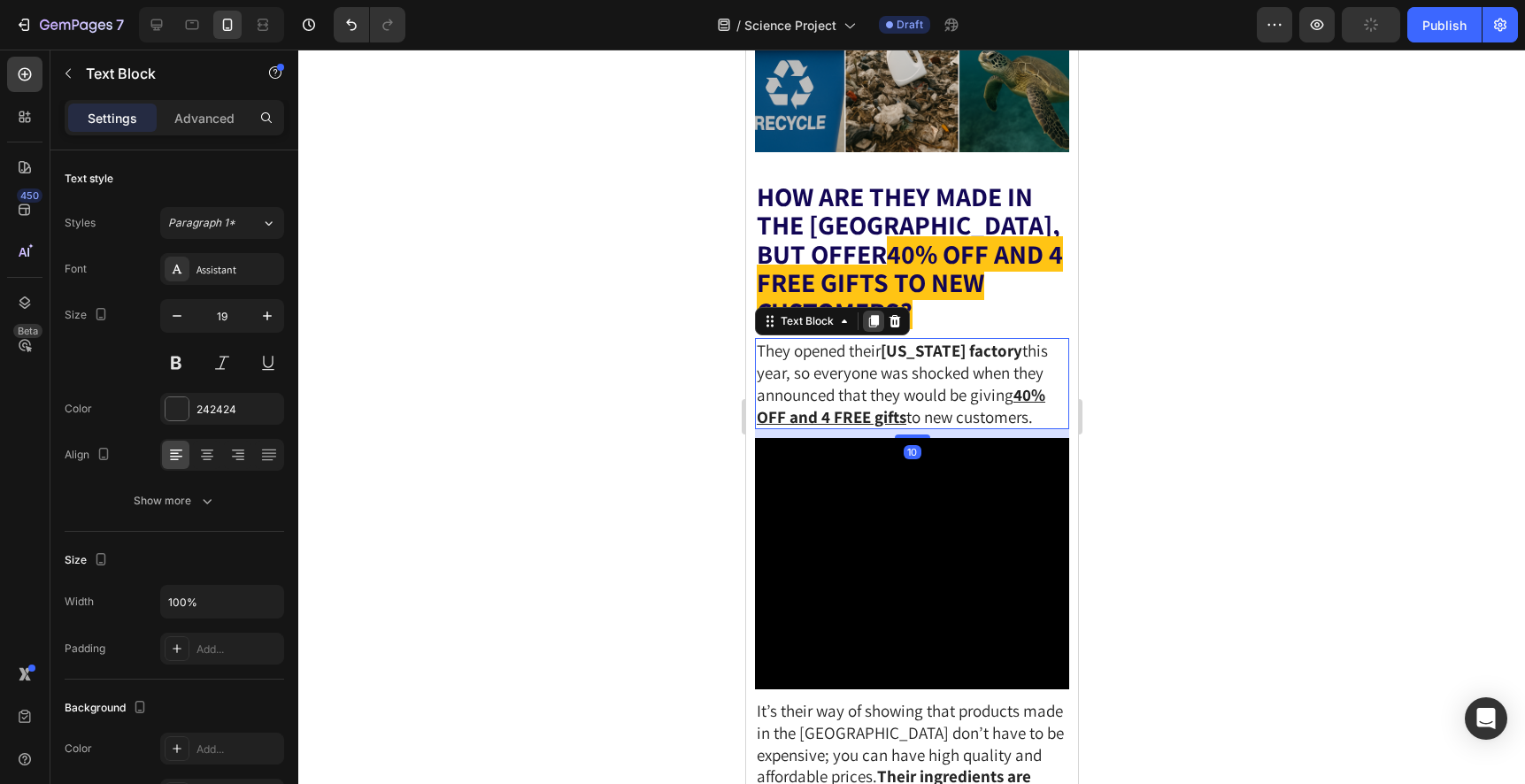
click at [871, 328] on icon at bounding box center [872, 320] width 14 height 14
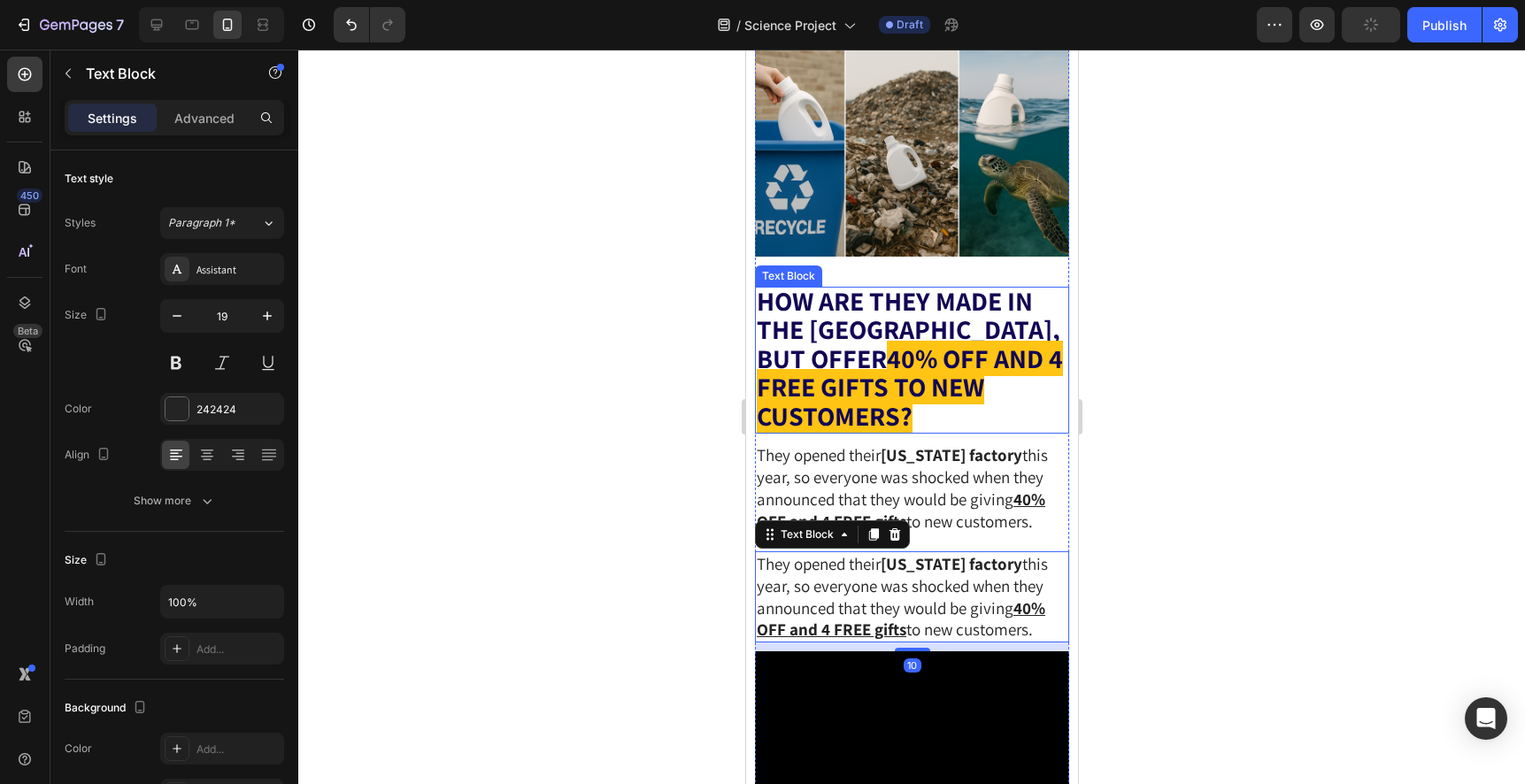
scroll to position [4223, 0]
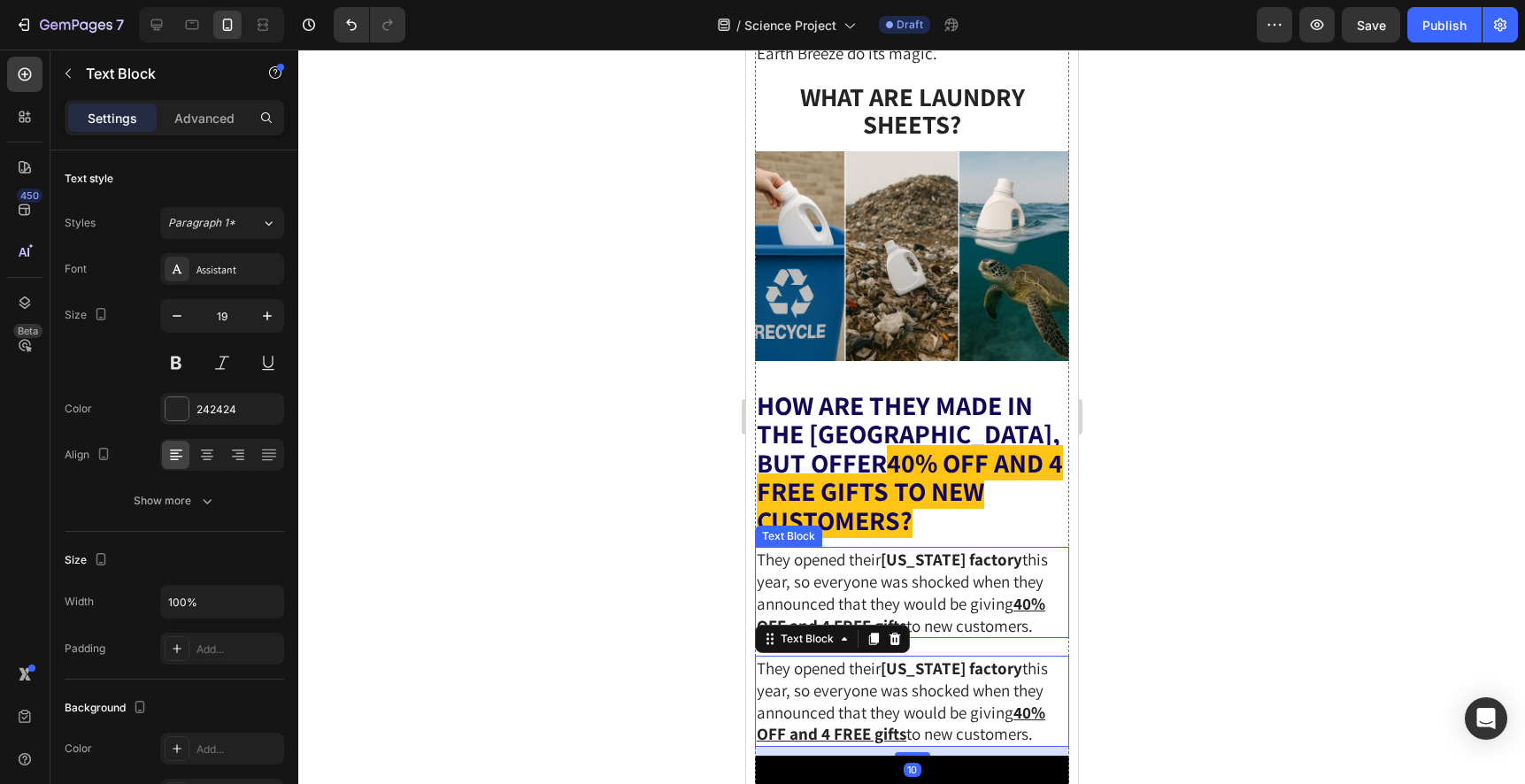
click at [780, 636] on p "They opened their Kentucky factory this year, so everyone was shocked when they…" at bounding box center [911, 592] width 311 height 88
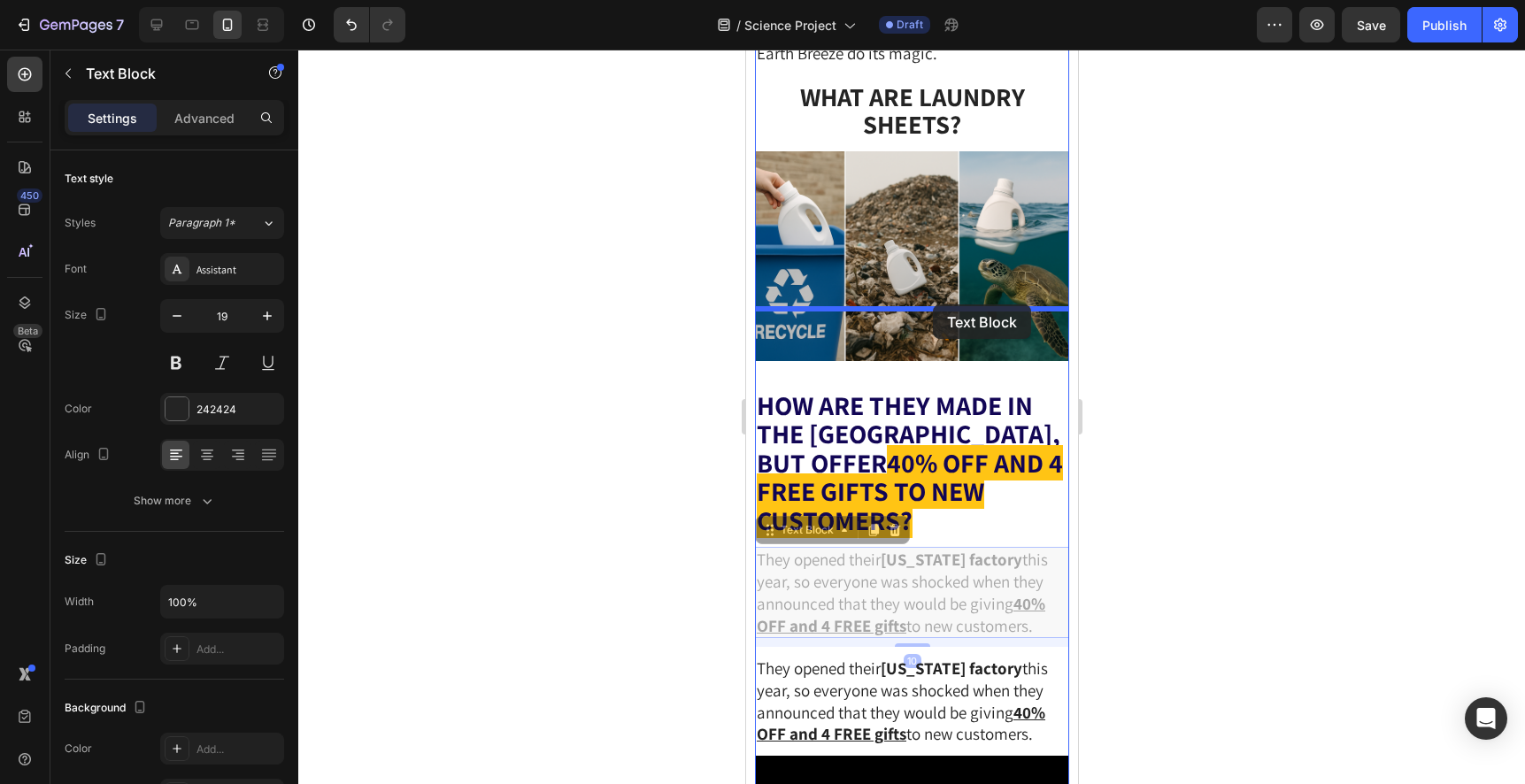
drag, startPoint x: 768, startPoint y: 671, endPoint x: 932, endPoint y: 304, distance: 402.0
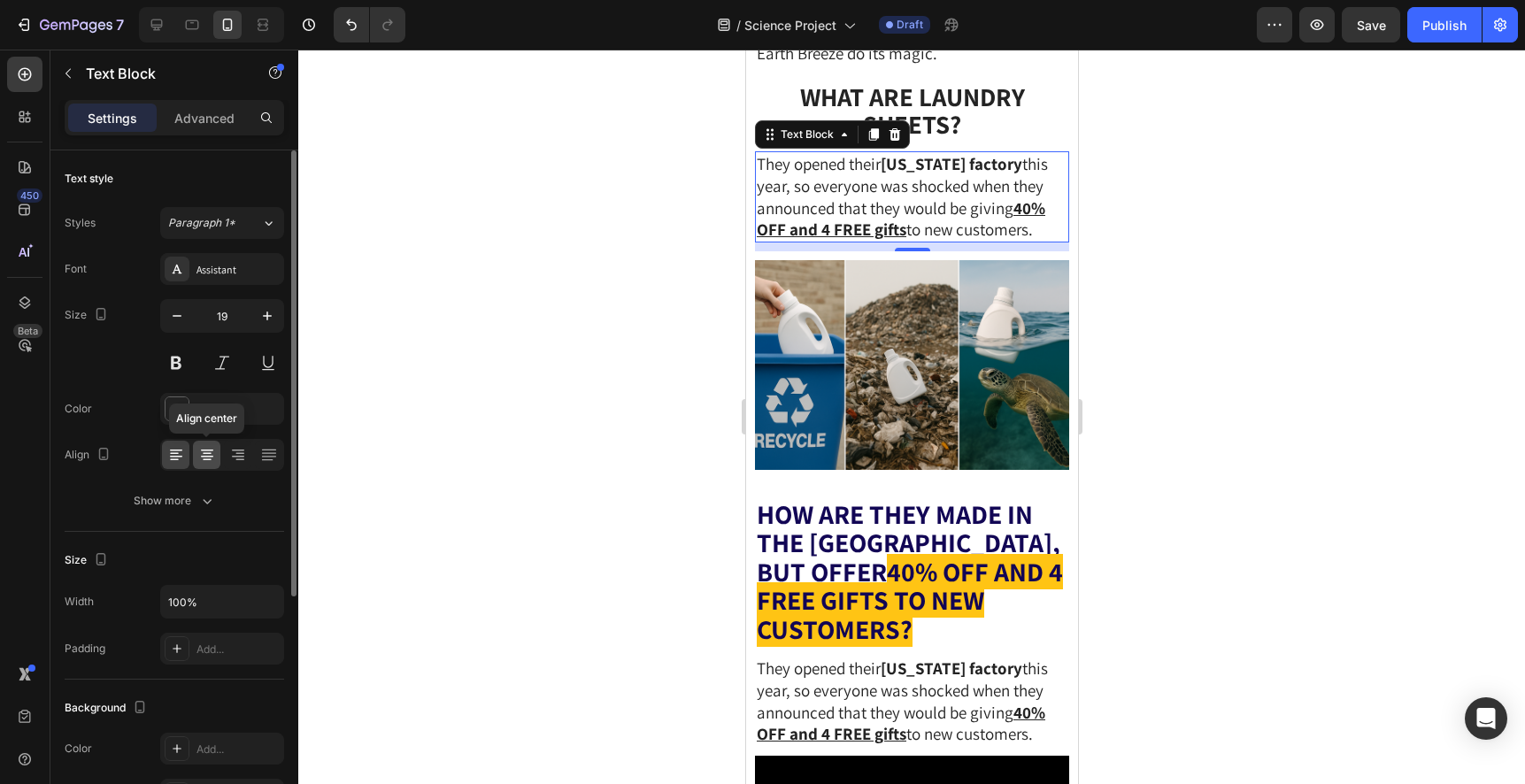
click at [210, 457] on icon at bounding box center [207, 454] width 18 height 18
click at [894, 241] on p "They opened their Kentucky factory this year, so everyone was shocked when they…" at bounding box center [911, 196] width 311 height 88
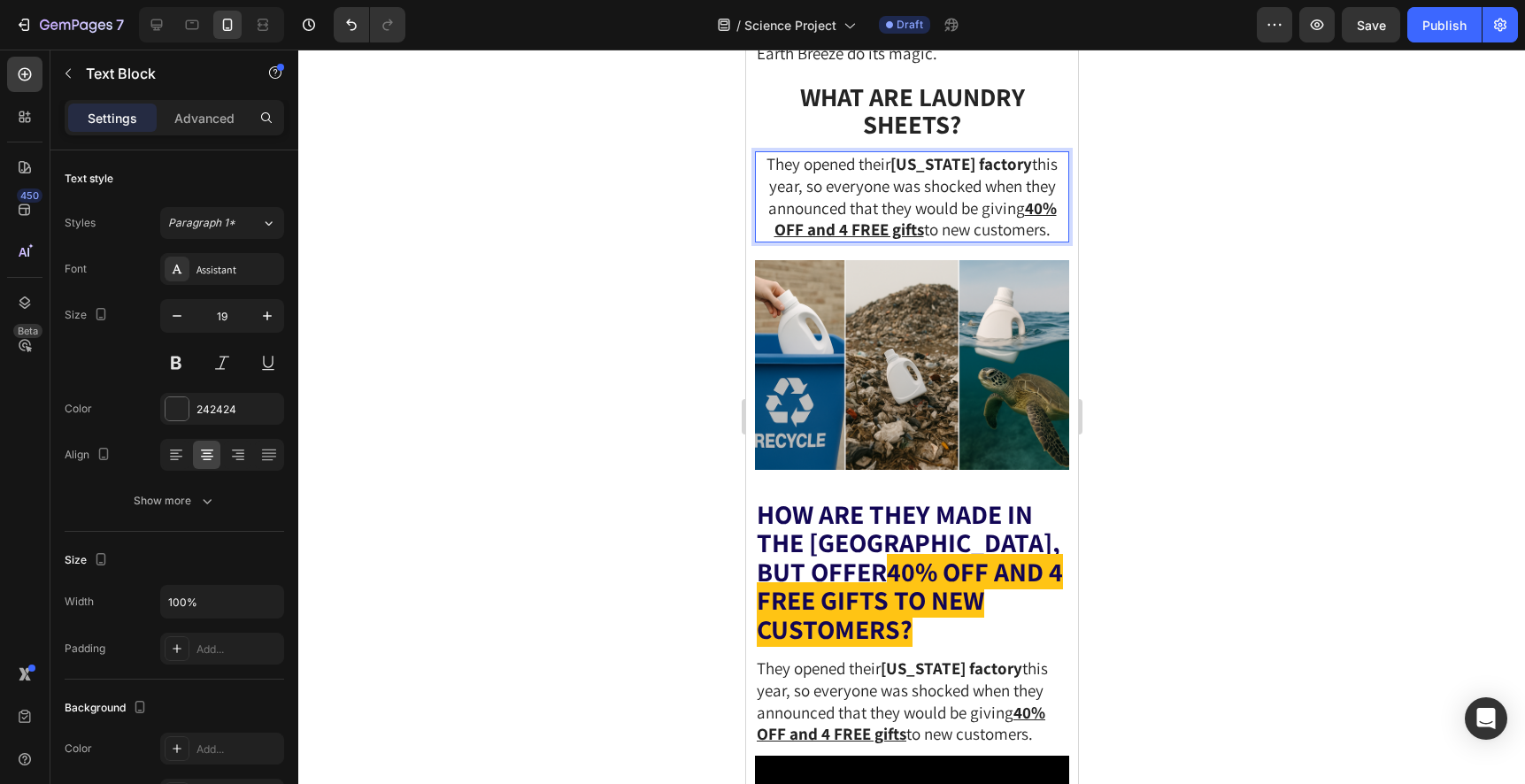
click at [894, 241] on p "They opened their Kentucky factory this year, so everyone was shocked when they…" at bounding box center [911, 196] width 311 height 88
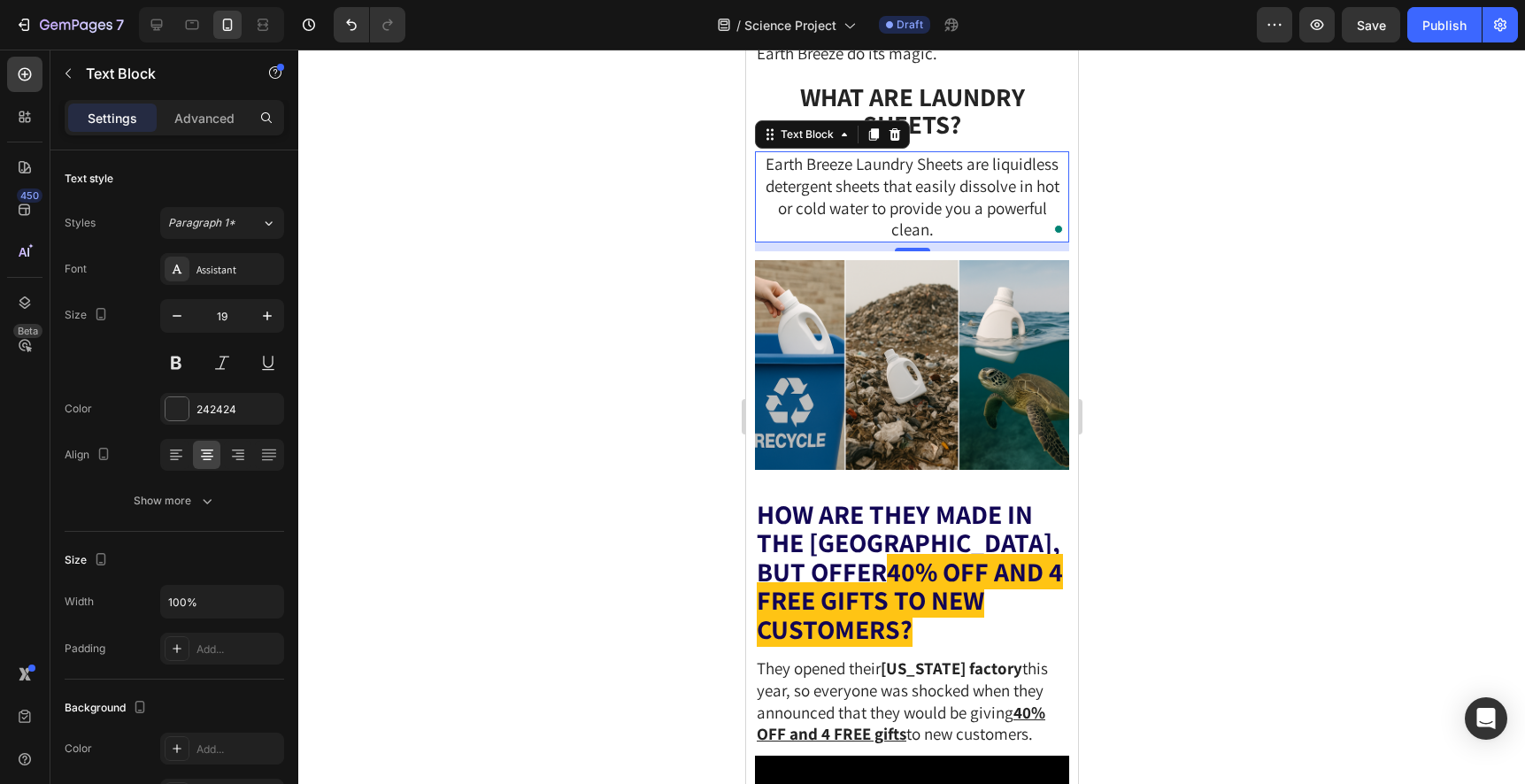
click at [1235, 355] on div at bounding box center [911, 417] width 1226 height 734
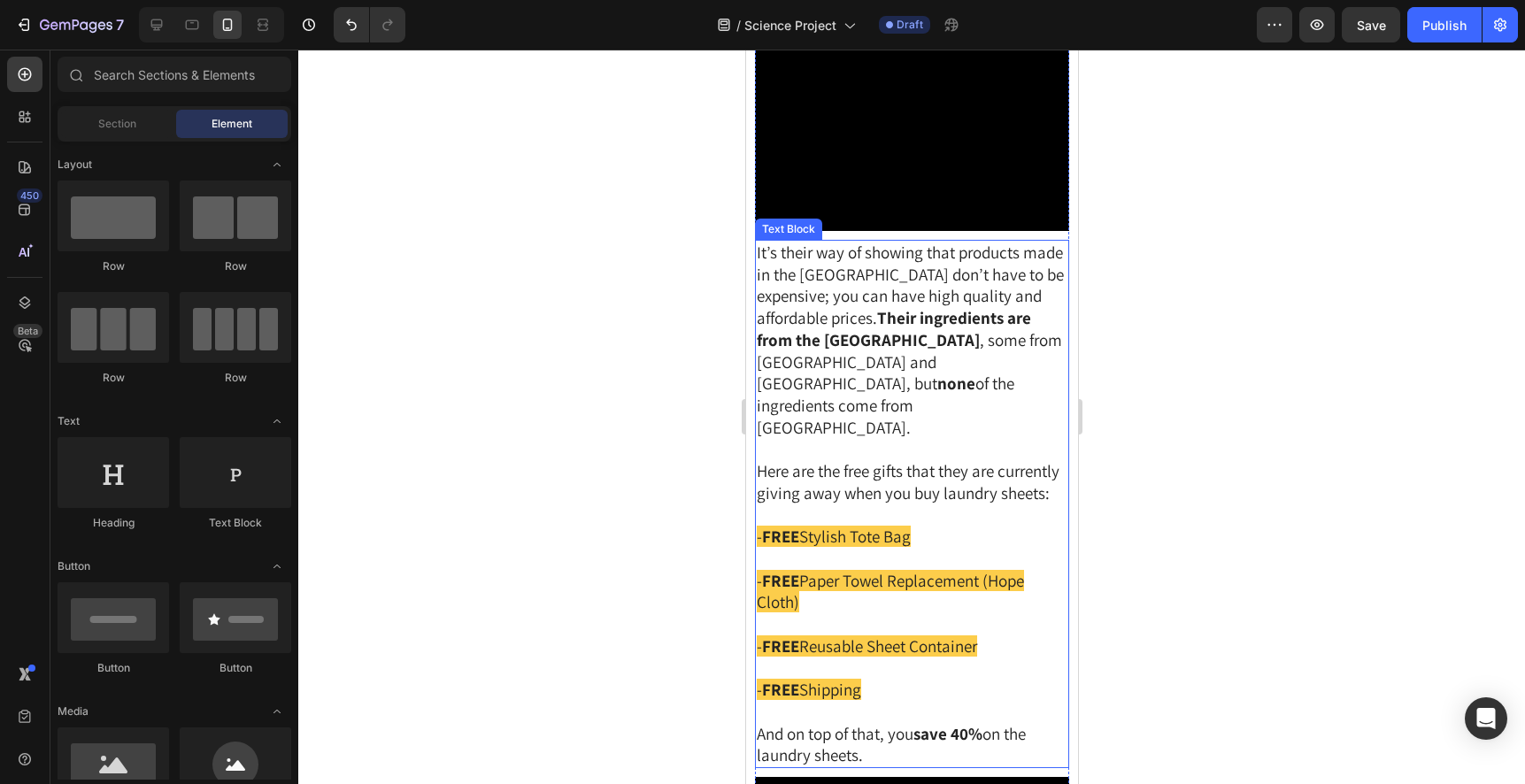
scroll to position [4986, 0]
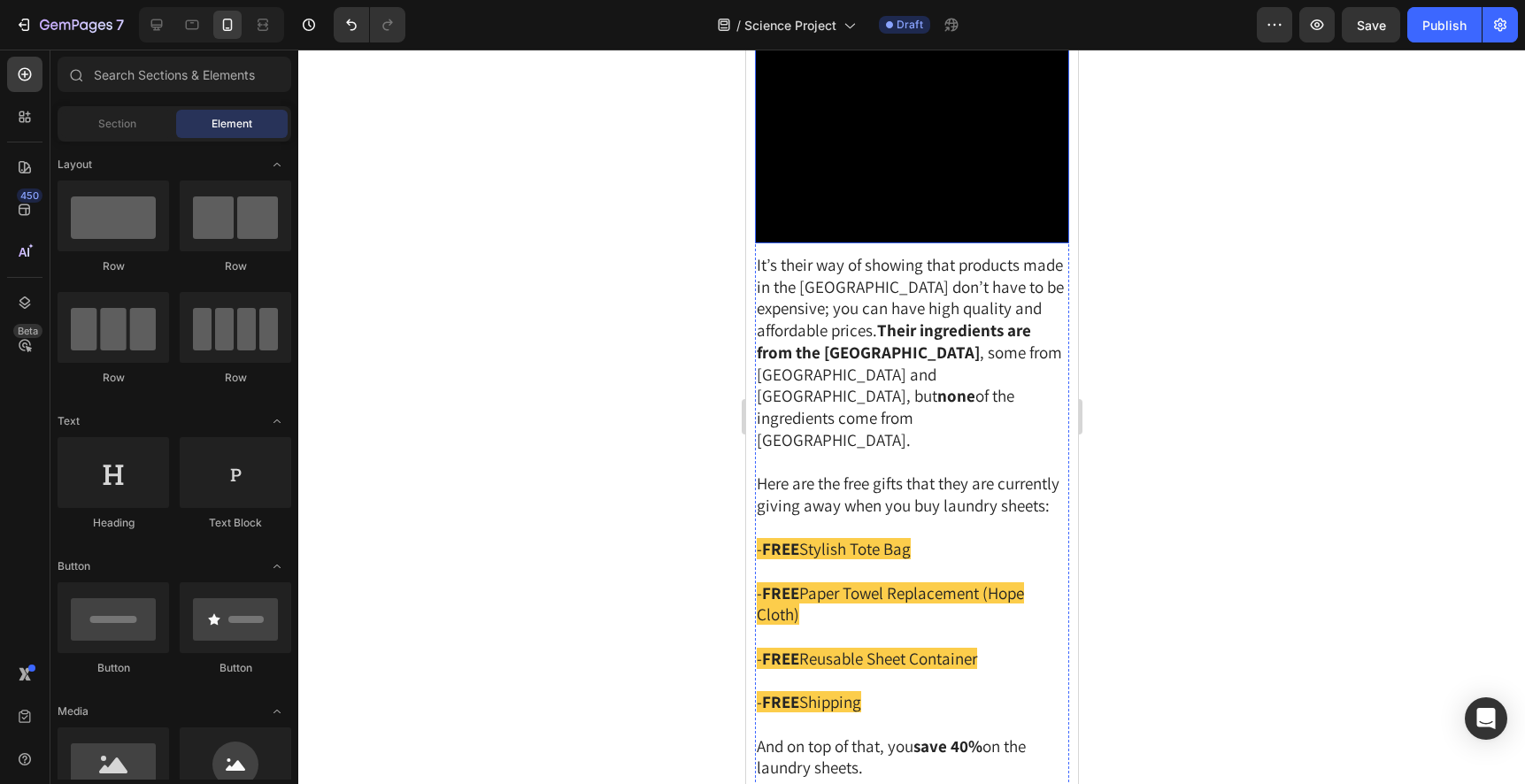
click at [968, 244] on video at bounding box center [911, 117] width 314 height 251
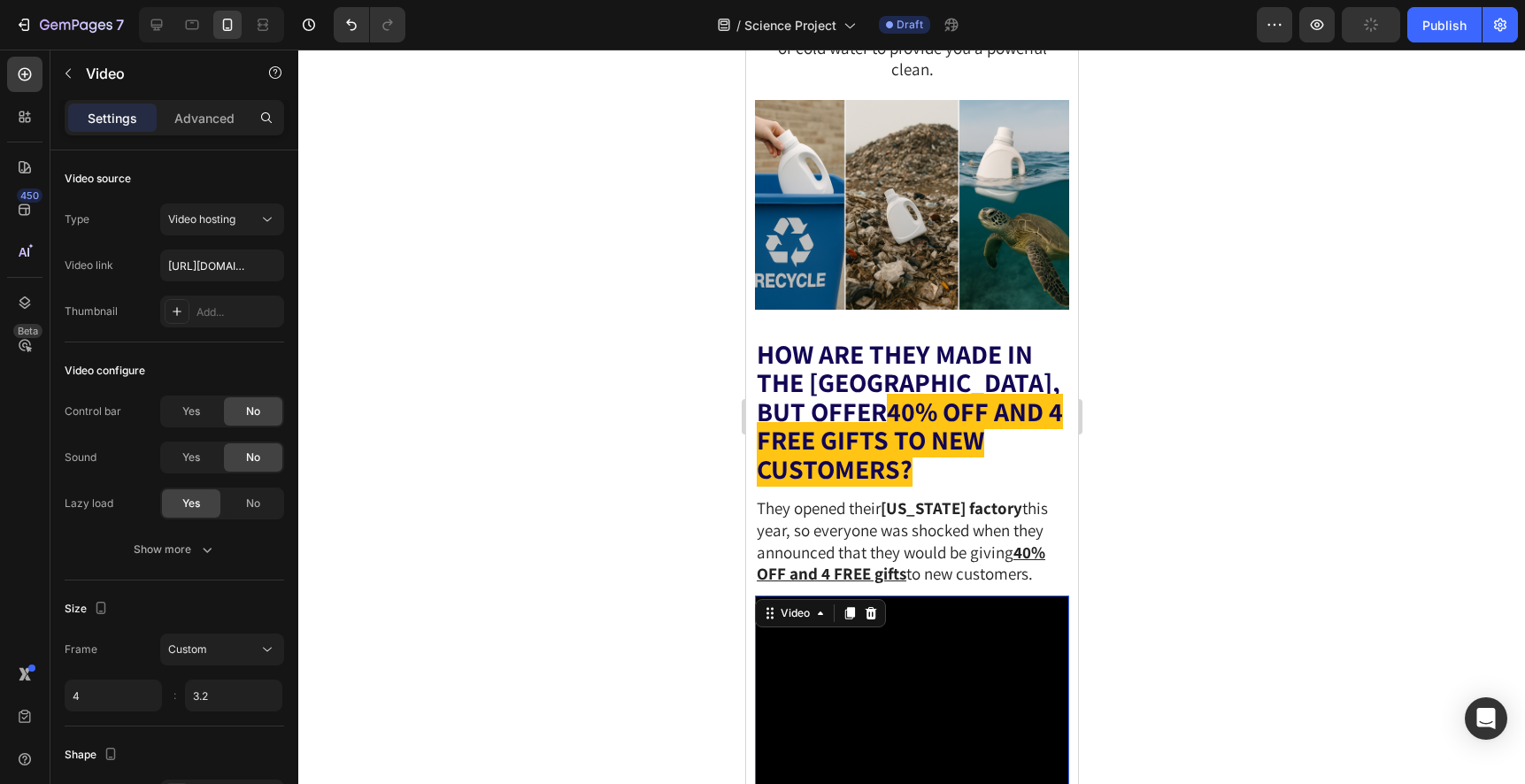
scroll to position [4284, 0]
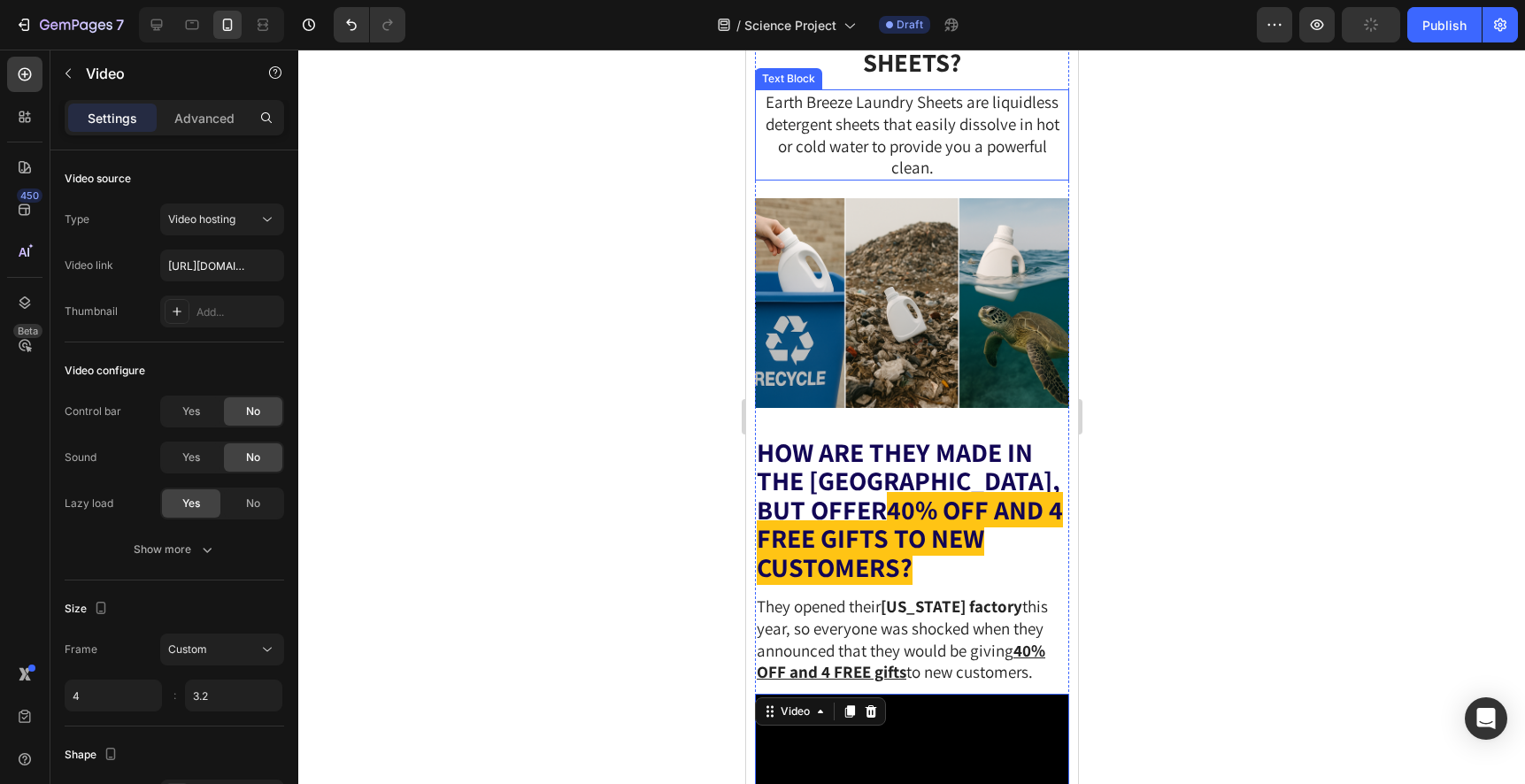
click at [935, 179] on p "Earth Breeze Laundry Sheets are liquidless detergent sheets that easily dissolv…" at bounding box center [911, 135] width 311 height 88
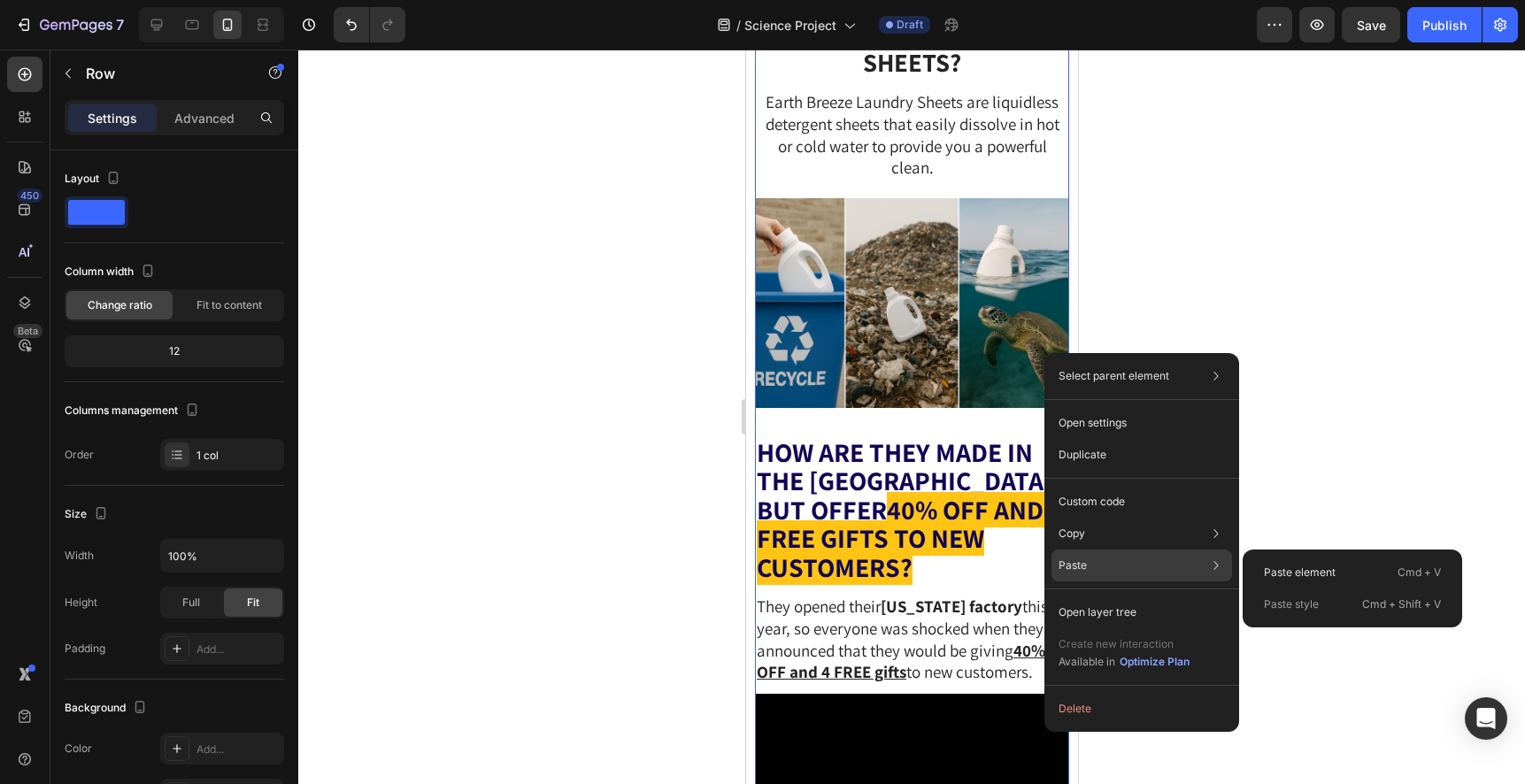
click at [1092, 559] on div "Paste Paste element Cmd + V Paste style Cmd + Shift + V" at bounding box center [1141, 565] width 181 height 32
click at [1090, 570] on div "Paste Paste element Cmd + V Paste style Cmd + Shift + V" at bounding box center [1141, 565] width 181 height 32
click at [1400, 565] on p "Cmd + V" at bounding box center [1418, 572] width 43 height 18
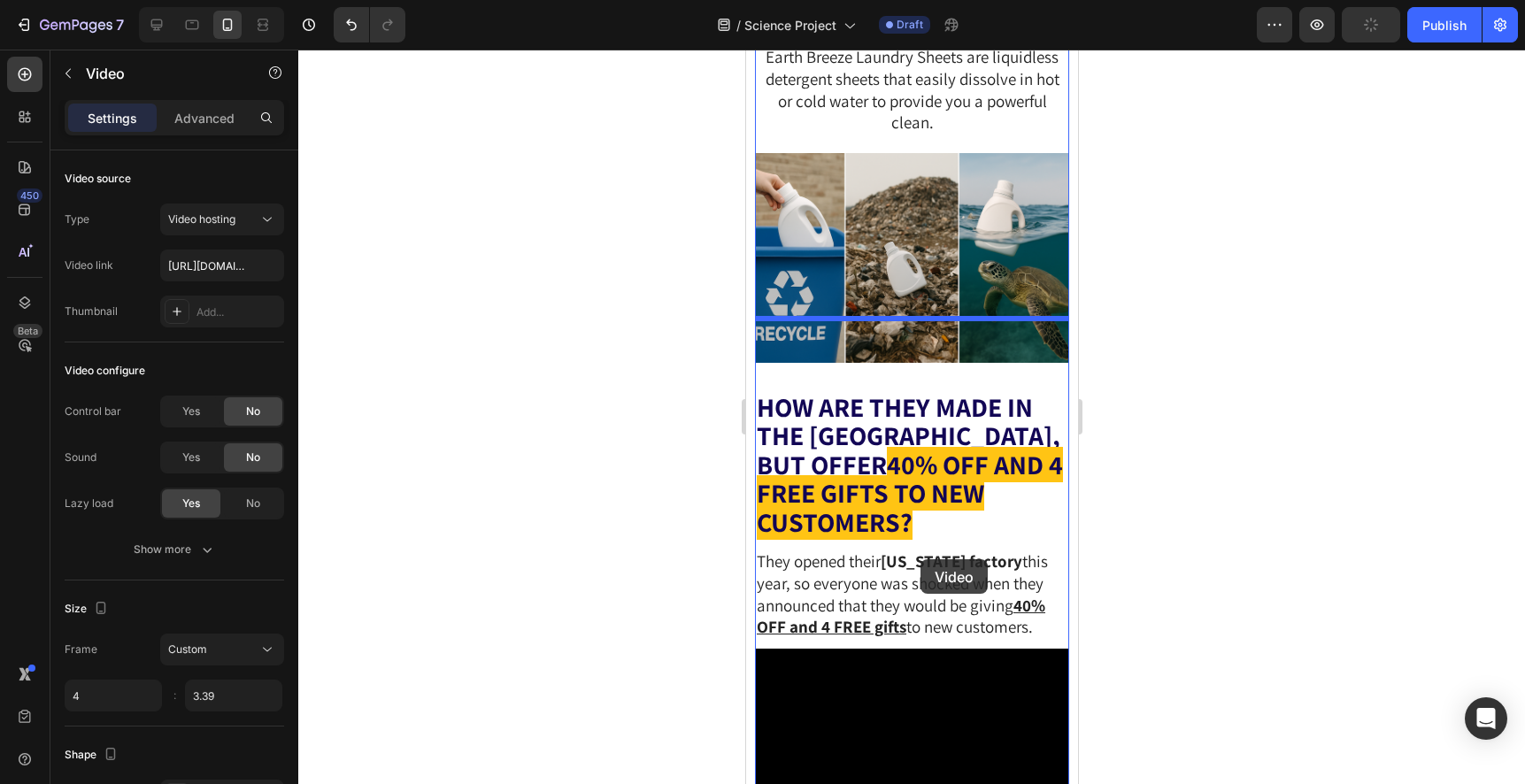
scroll to position [4354, 0]
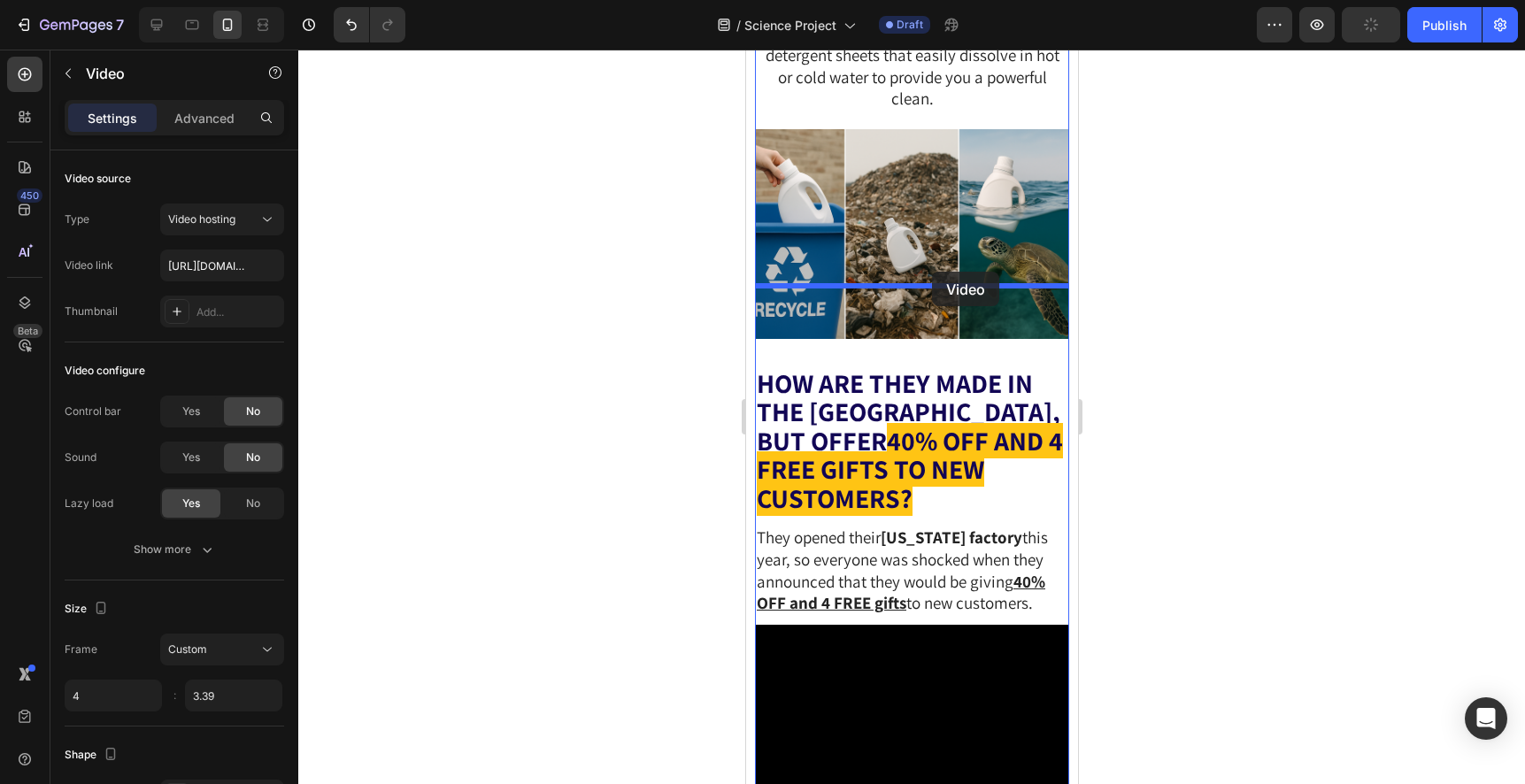
drag, startPoint x: 765, startPoint y: 134, endPoint x: 931, endPoint y: 270, distance: 214.6
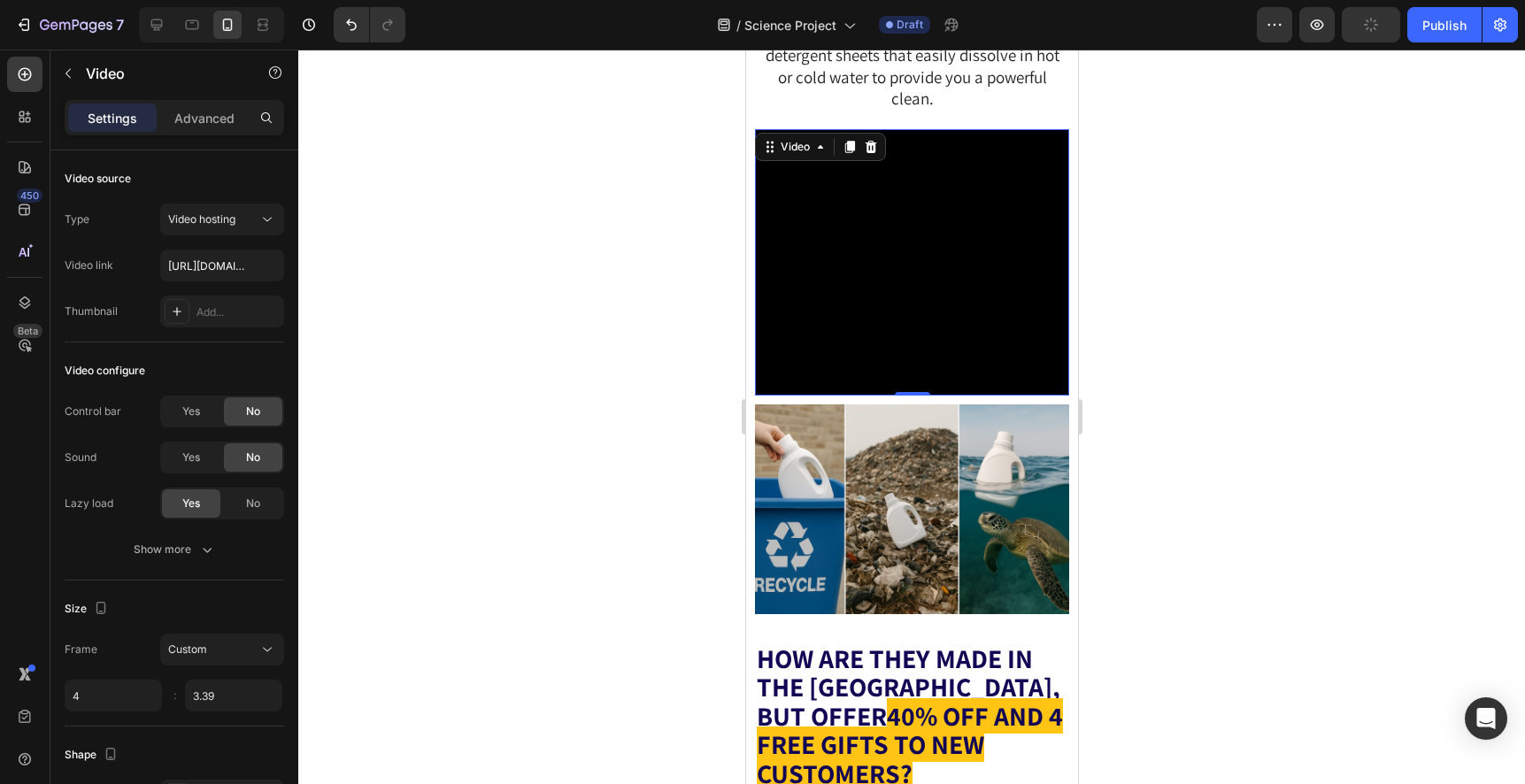
click at [997, 387] on video at bounding box center [911, 262] width 314 height 267
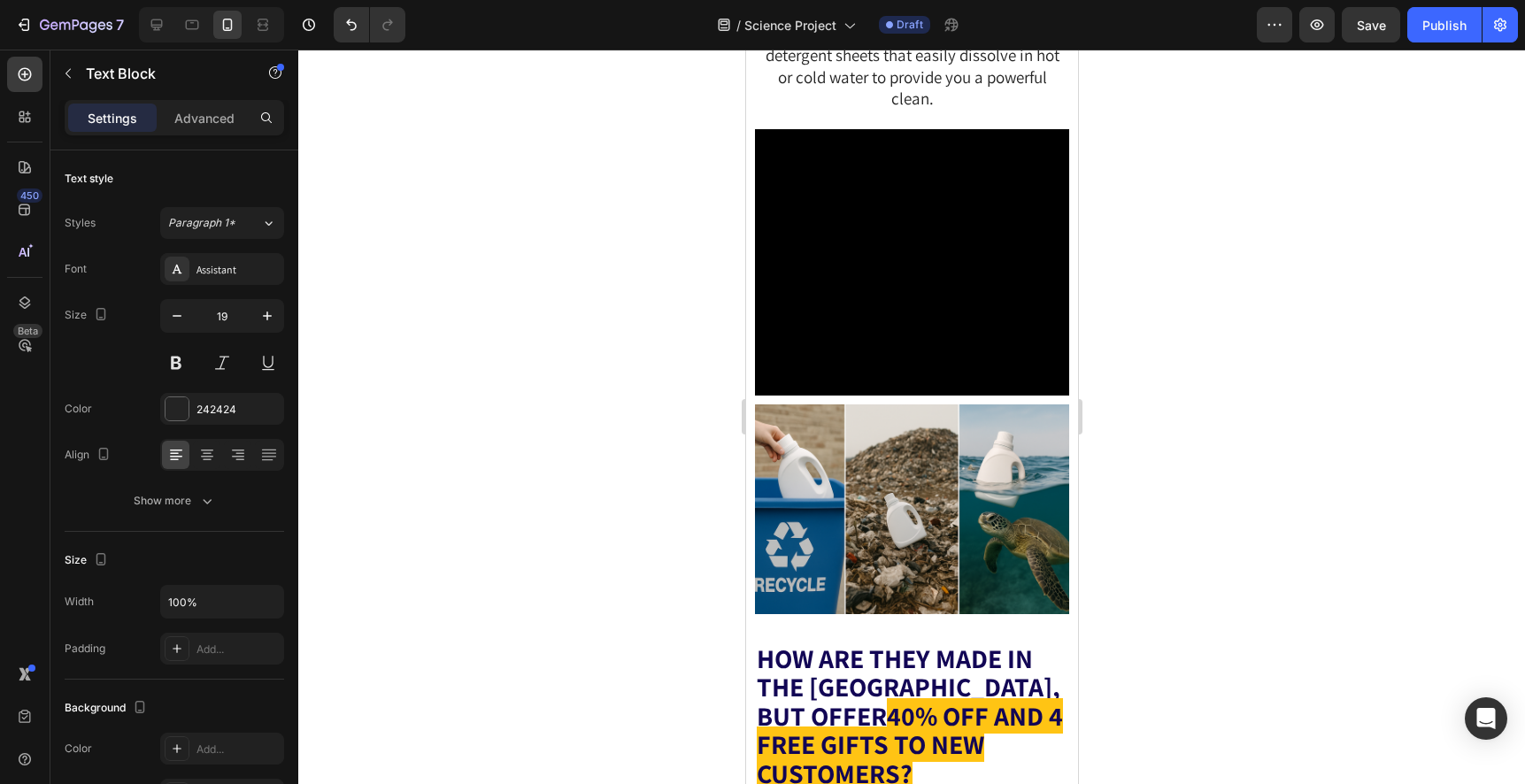
click at [1222, 229] on div at bounding box center [911, 417] width 1226 height 734
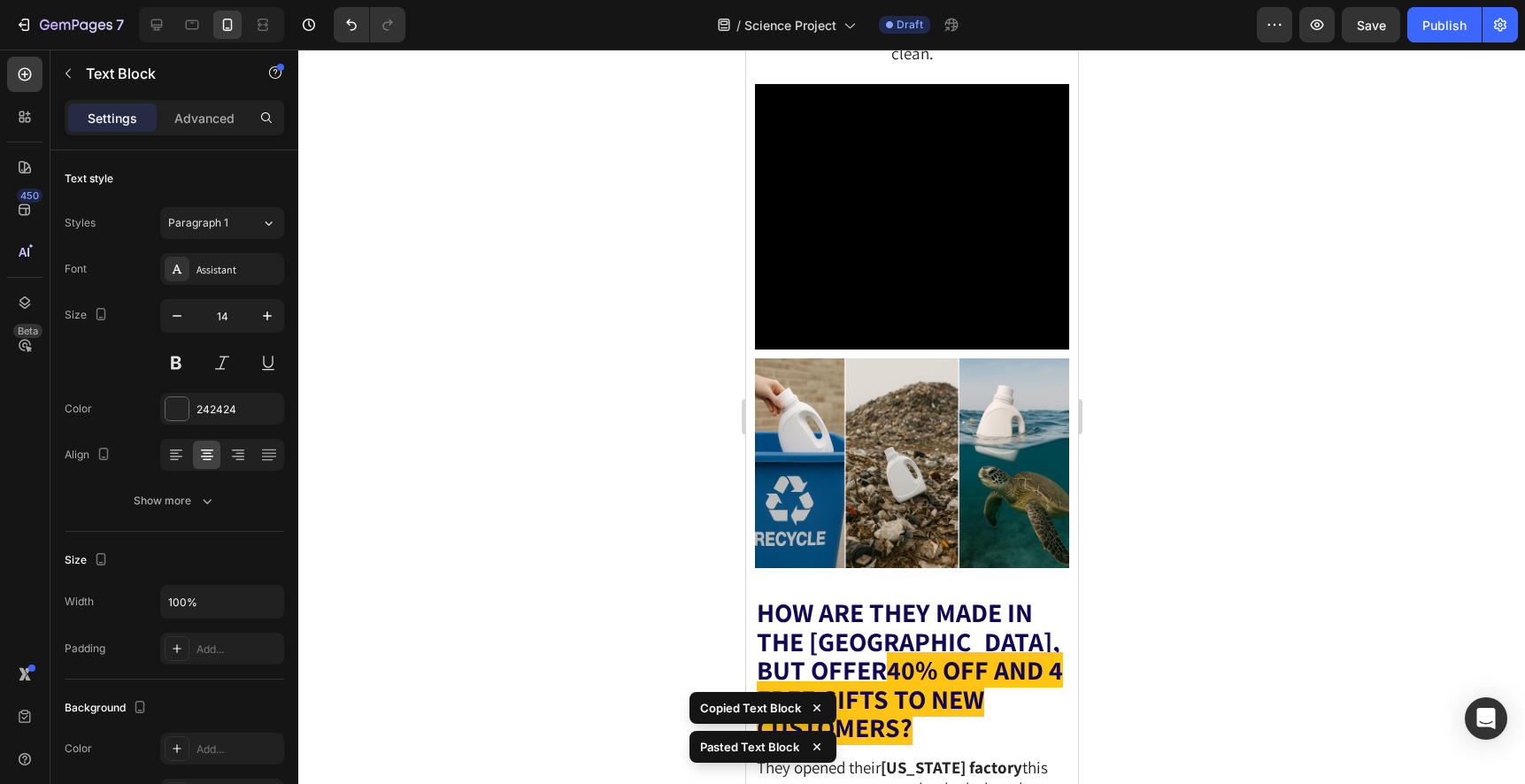
scroll to position [4460, 0]
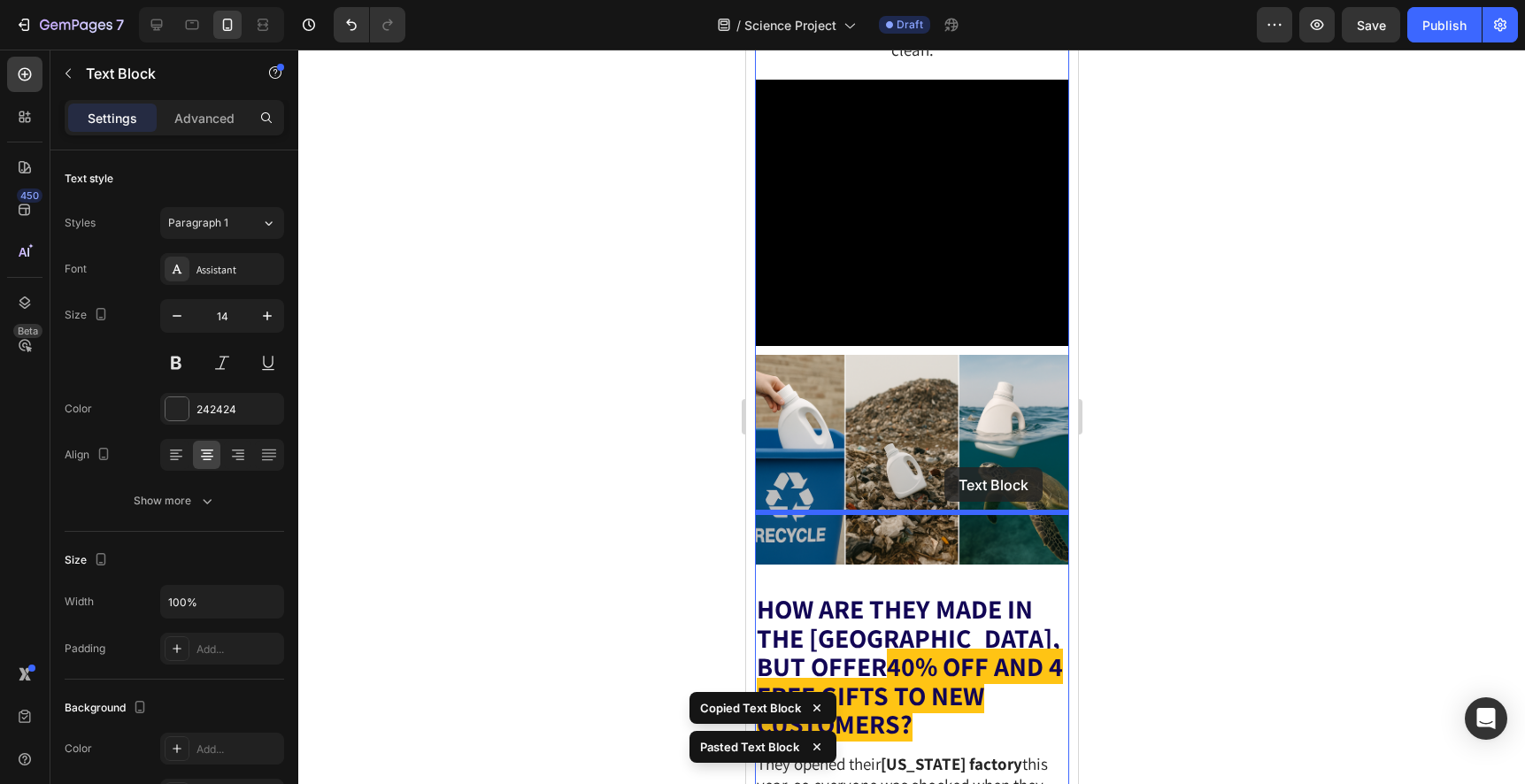
drag, startPoint x: 950, startPoint y: 107, endPoint x: 943, endPoint y: 465, distance: 358.1
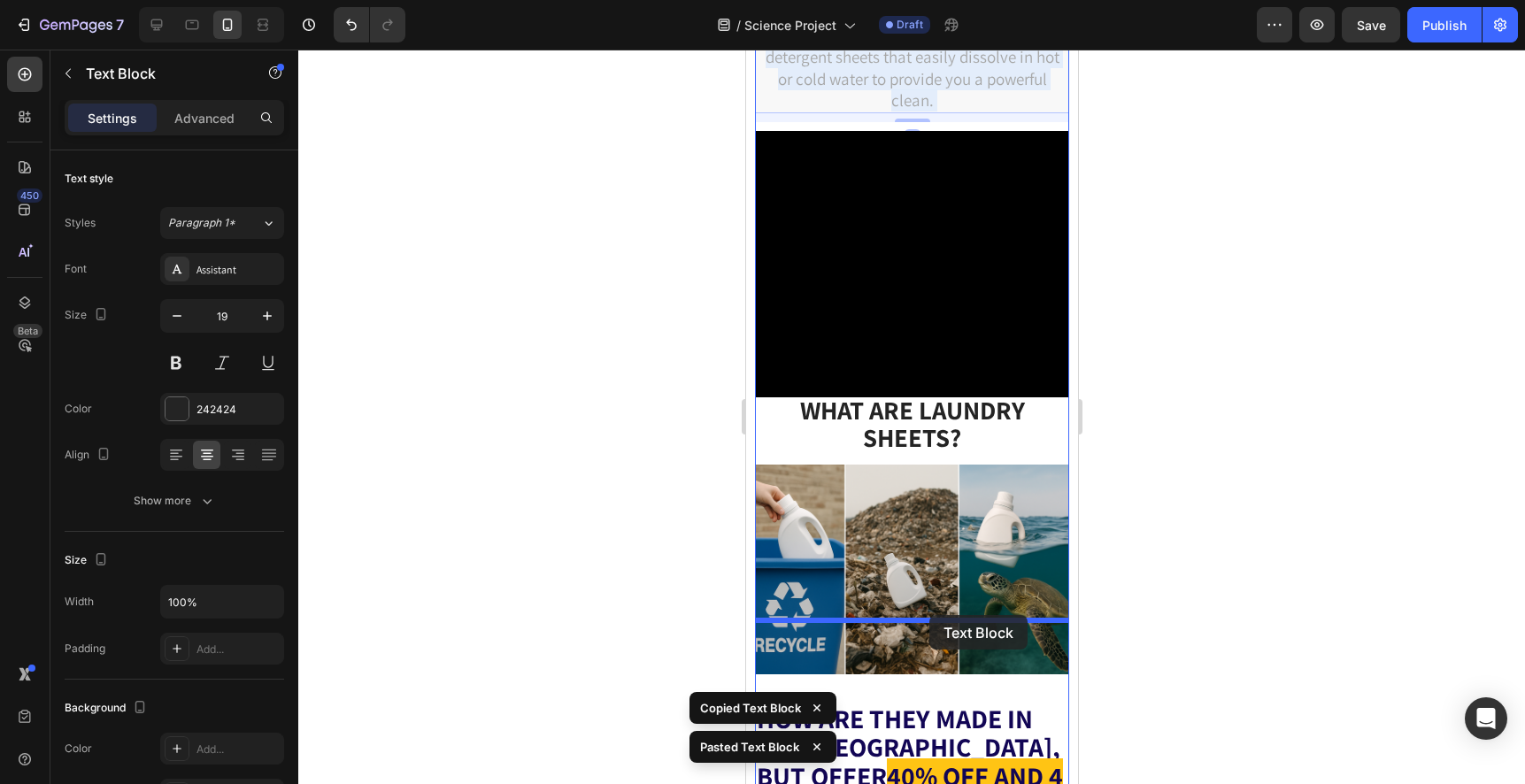
drag, startPoint x: 918, startPoint y: 234, endPoint x: 929, endPoint y: 612, distance: 378.2
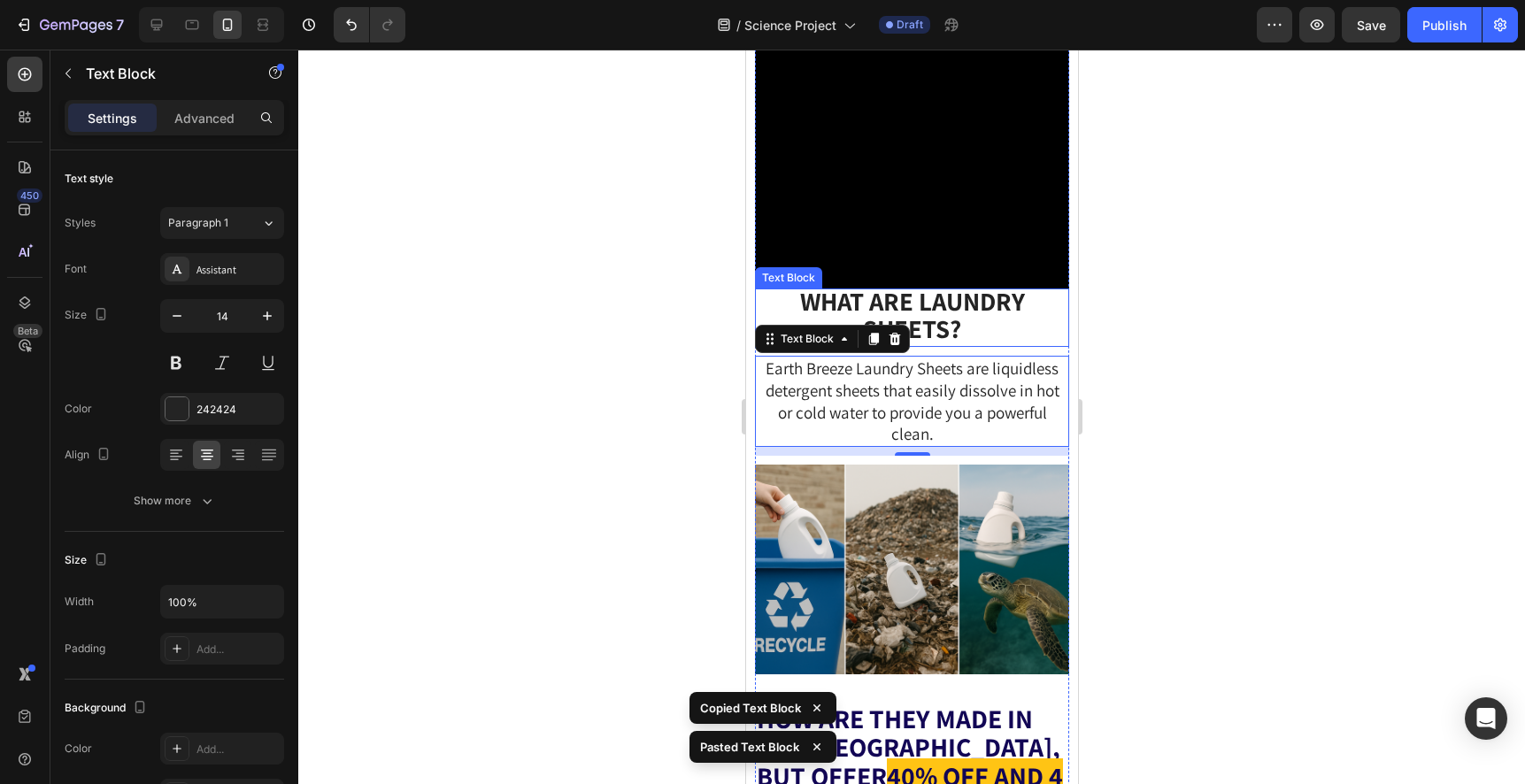
click at [923, 345] on strong "WHAT ARE LAUNDRY SHEETS?" at bounding box center [911, 315] width 225 height 61
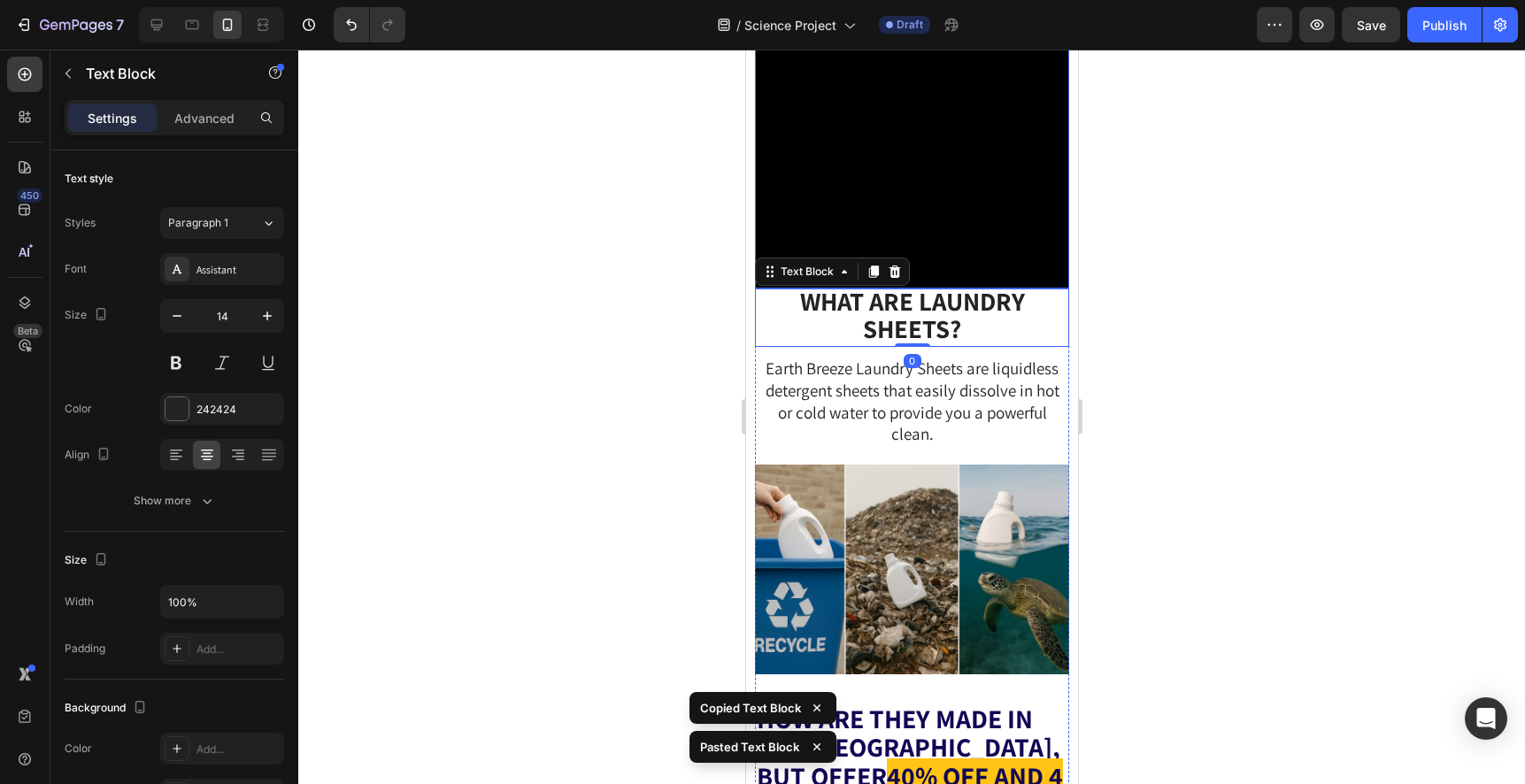
click at [929, 289] on video at bounding box center [911, 155] width 314 height 267
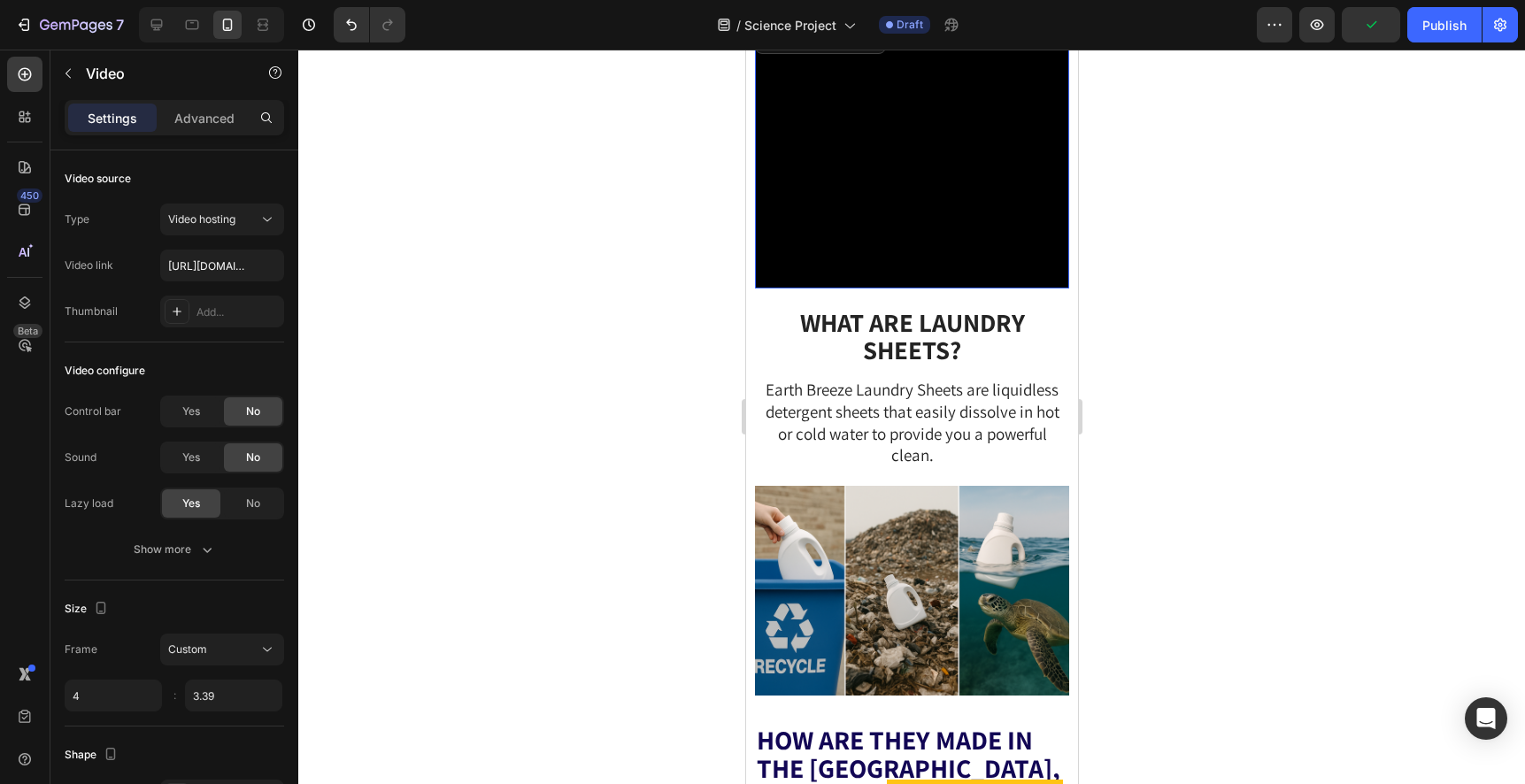
drag, startPoint x: 920, startPoint y: 450, endPoint x: 920, endPoint y: 471, distance: 21.0
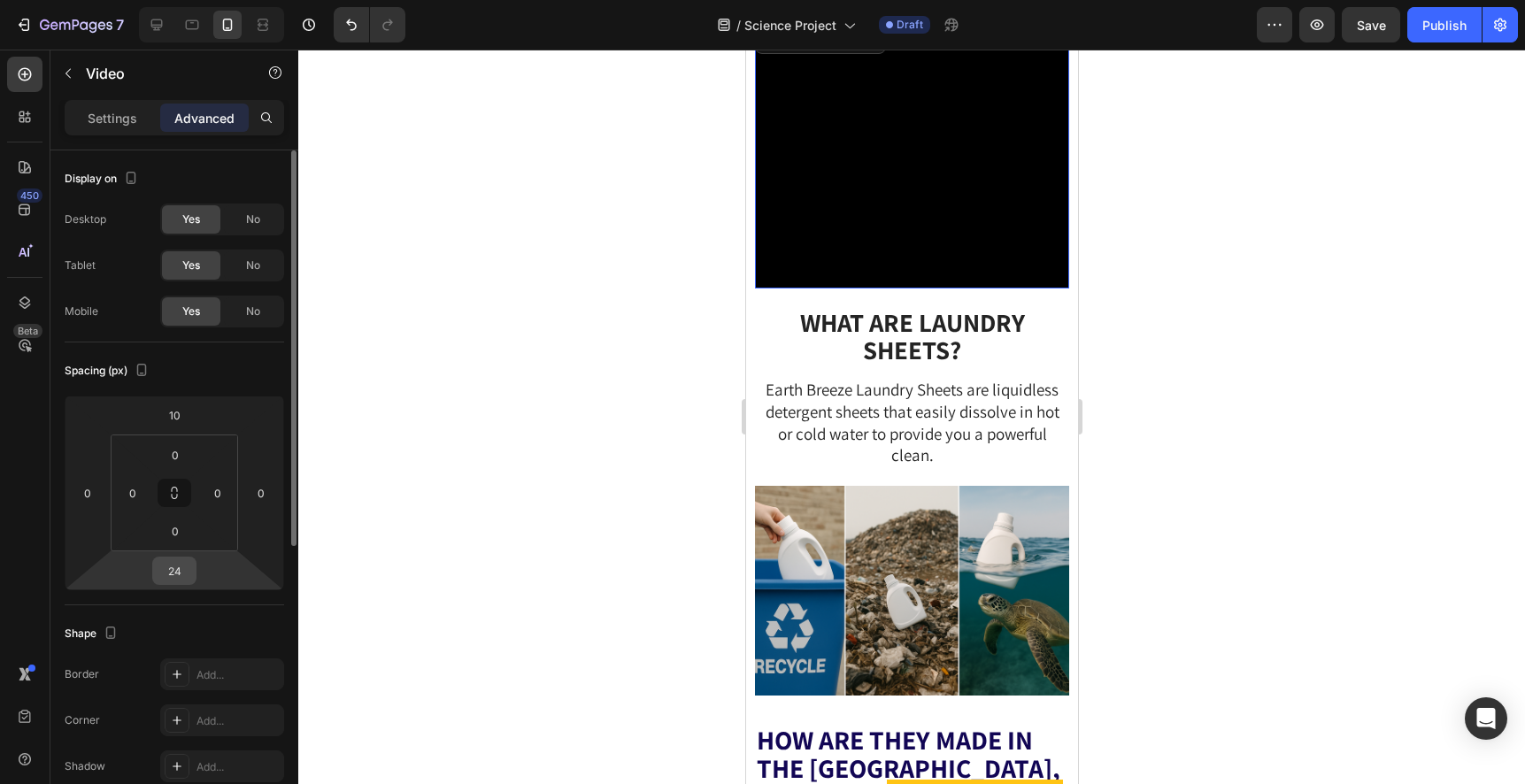
click at [180, 571] on input "24" at bounding box center [174, 570] width 35 height 27
type input "20"
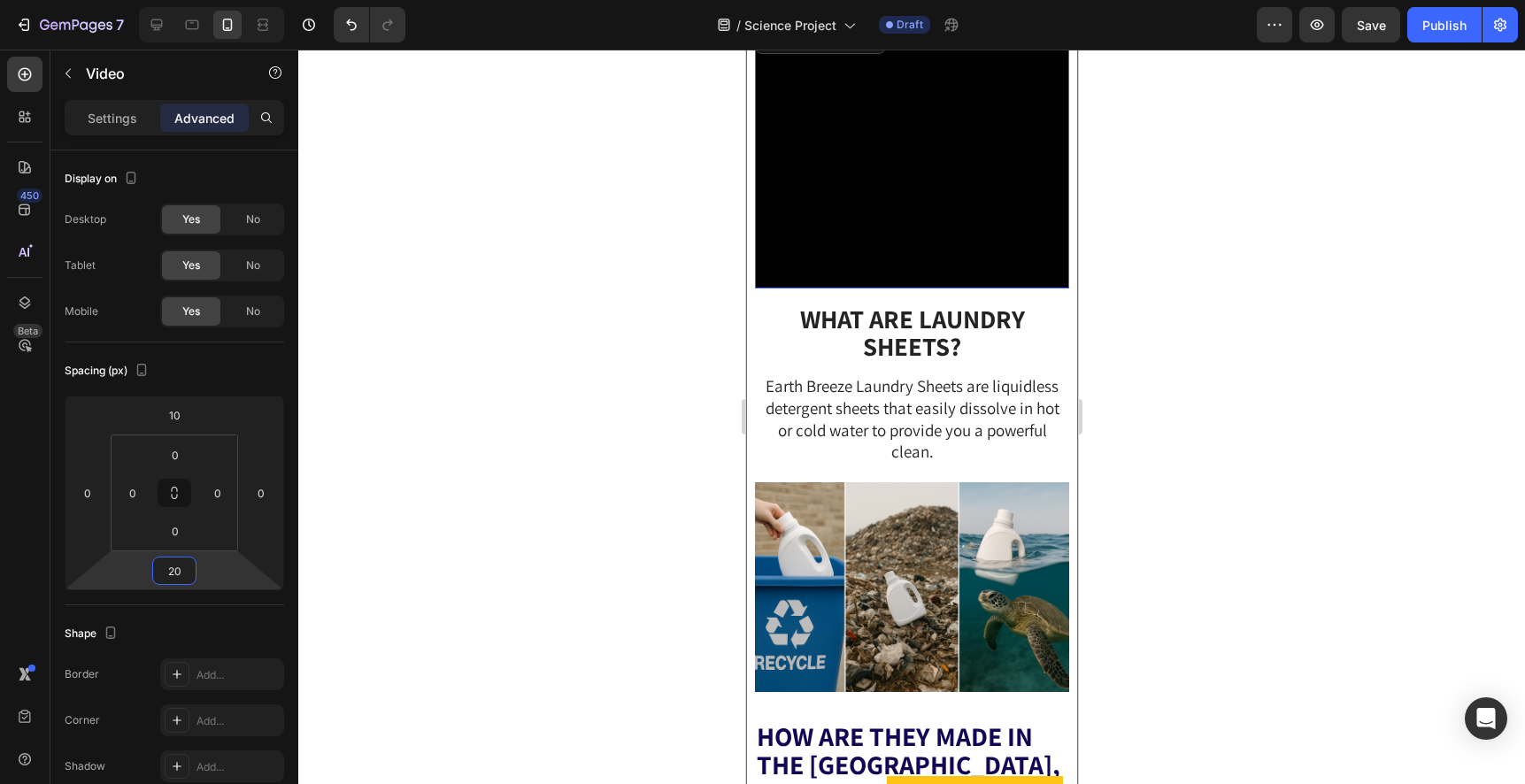
click at [1194, 507] on div at bounding box center [911, 417] width 1226 height 734
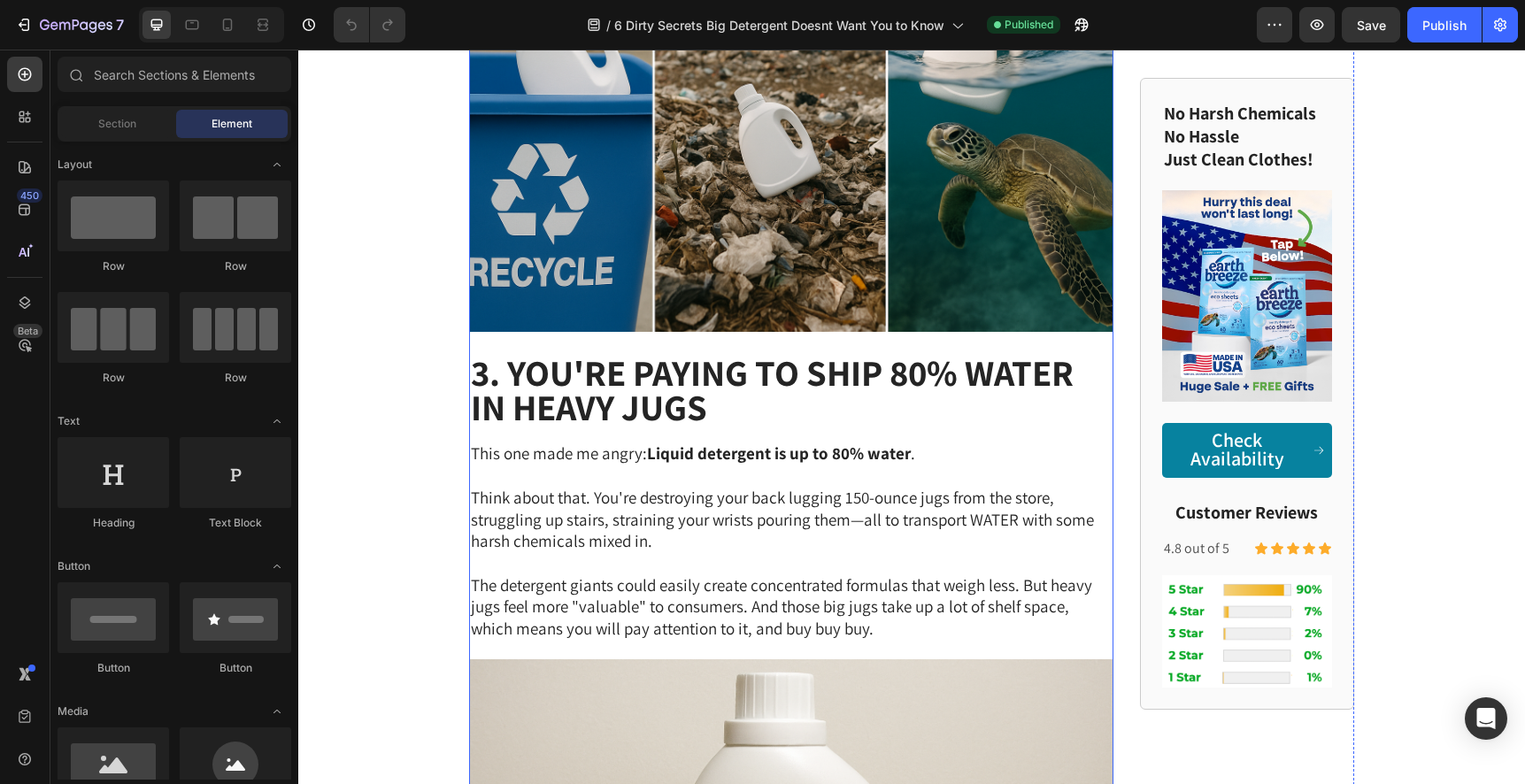
scroll to position [1695, 0]
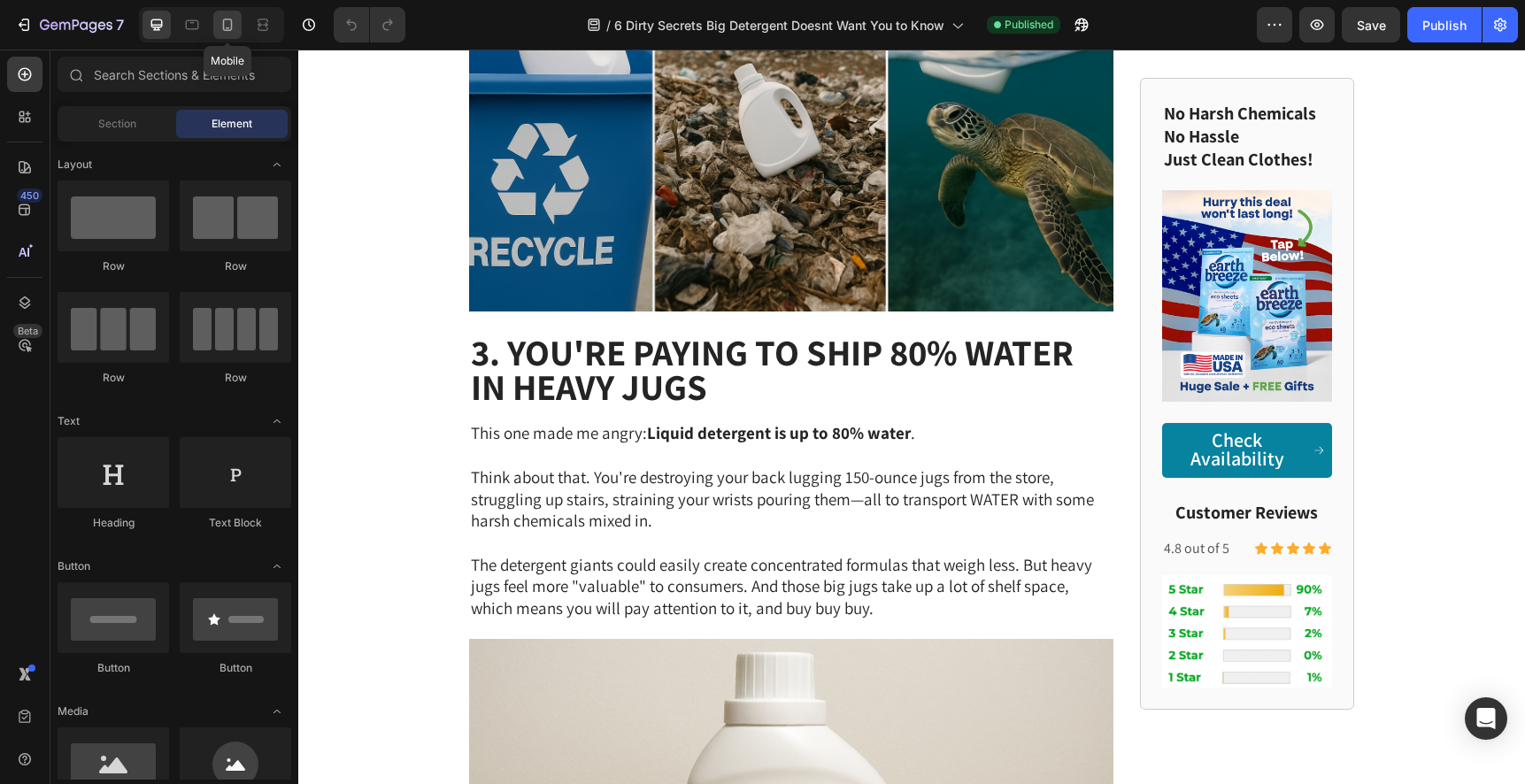
click at [231, 30] on icon at bounding box center [227, 24] width 18 height 18
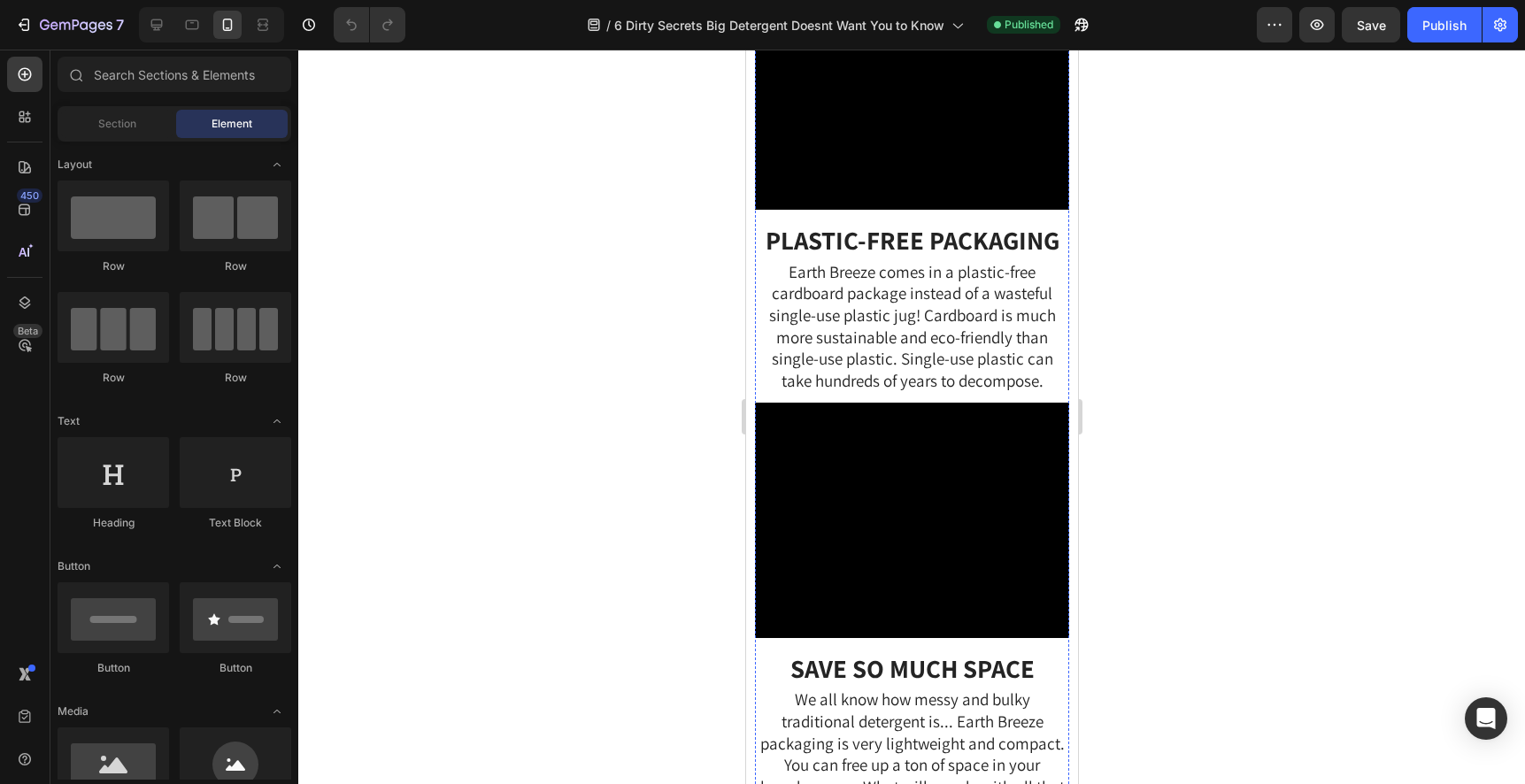
scroll to position [5926, 0]
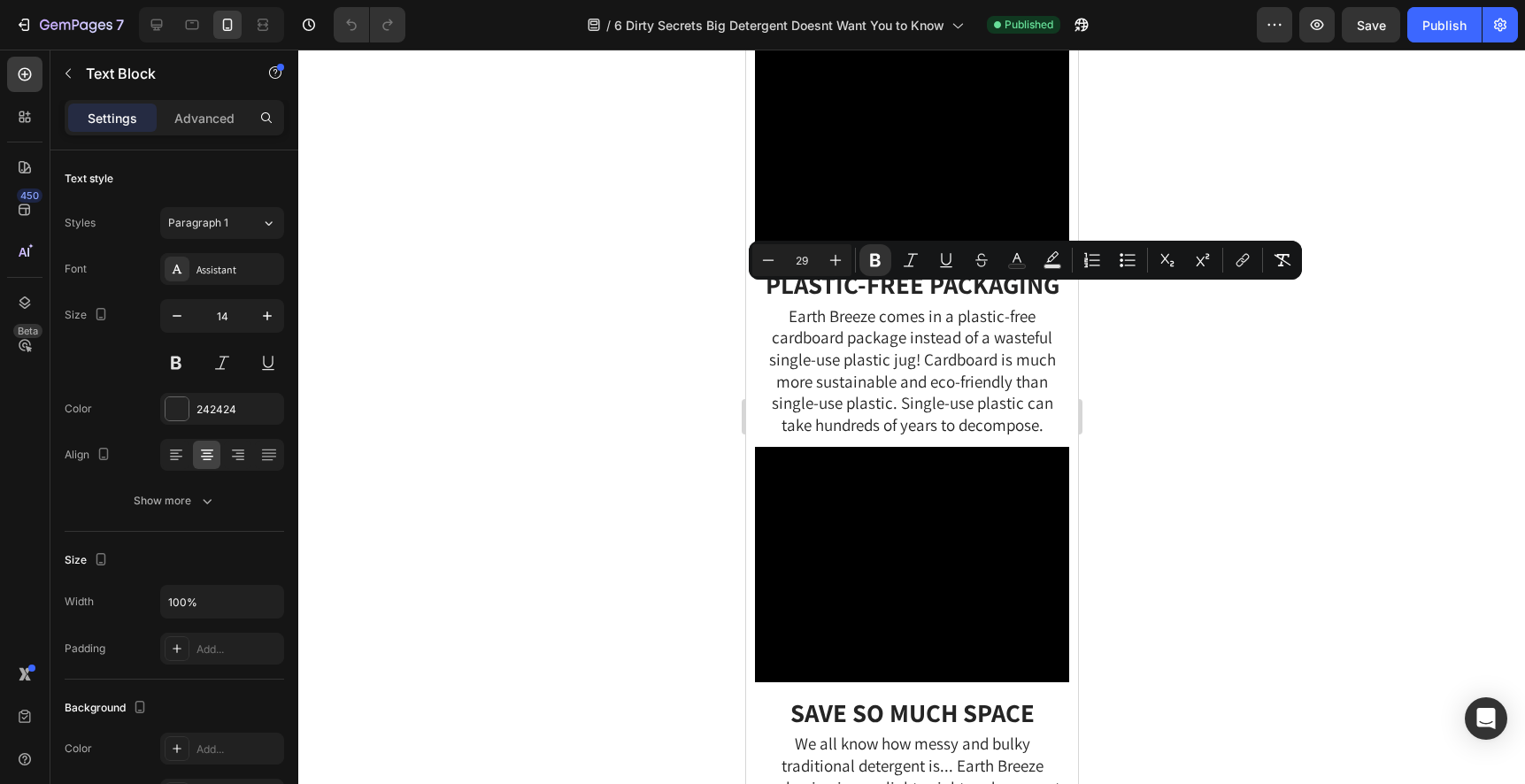
click at [1217, 386] on div at bounding box center [911, 417] width 1226 height 734
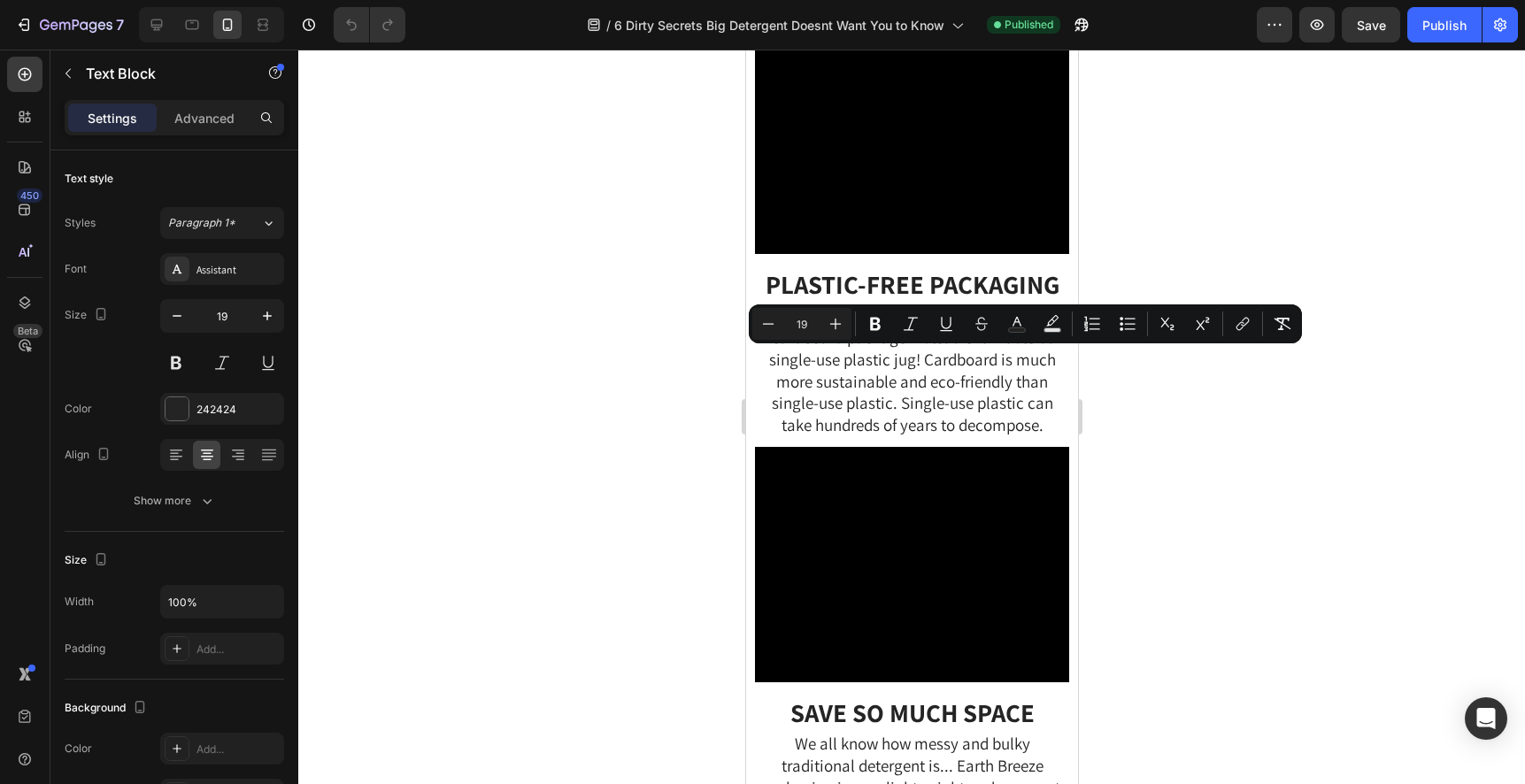
copy span "Earth Breeze Laundry Sheets are liquidless detergent sheets that easily dissolv…"
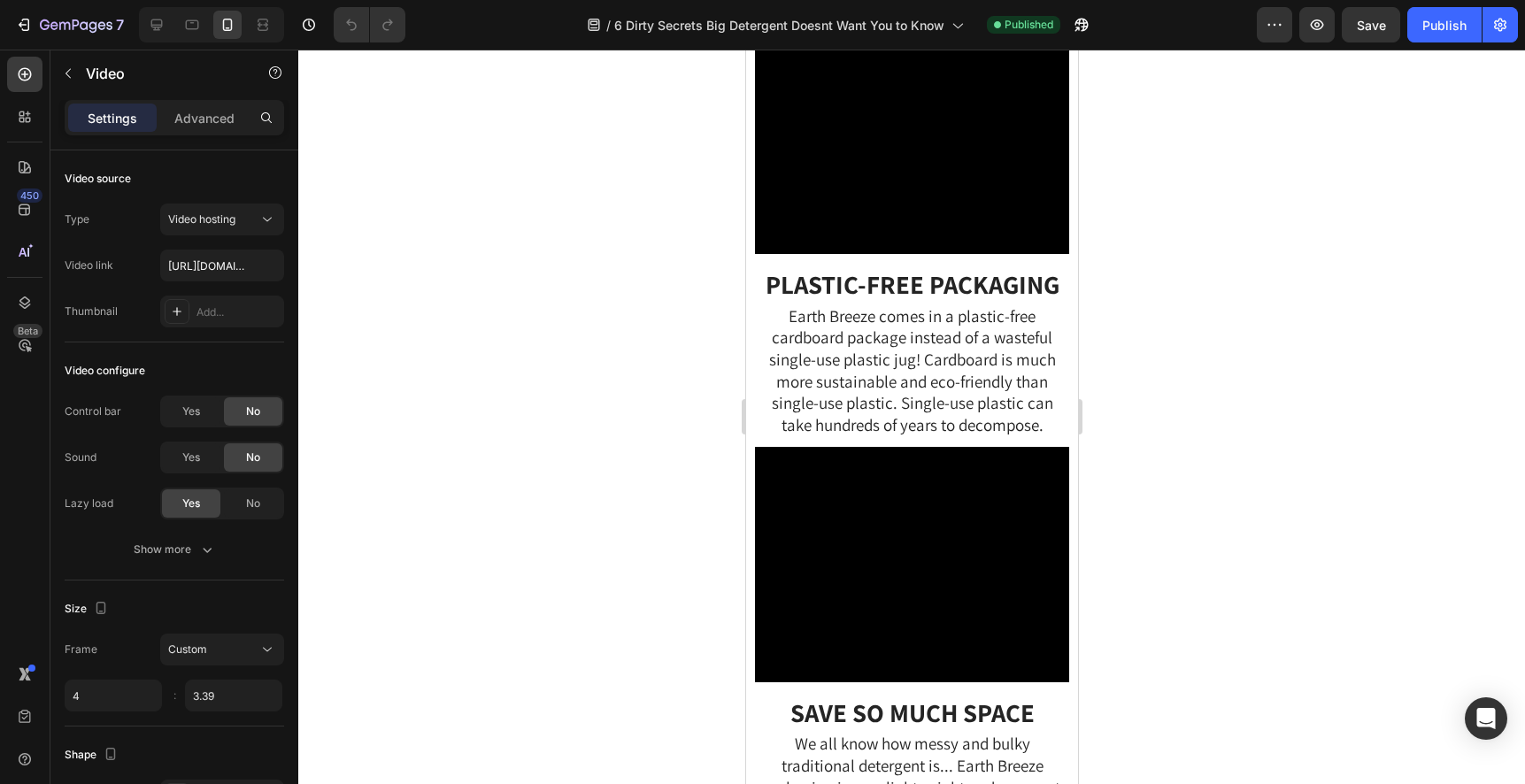
copy span "Earth Breeze Laundry Sheets are liquidless detergent sheets that easily dissolv…"
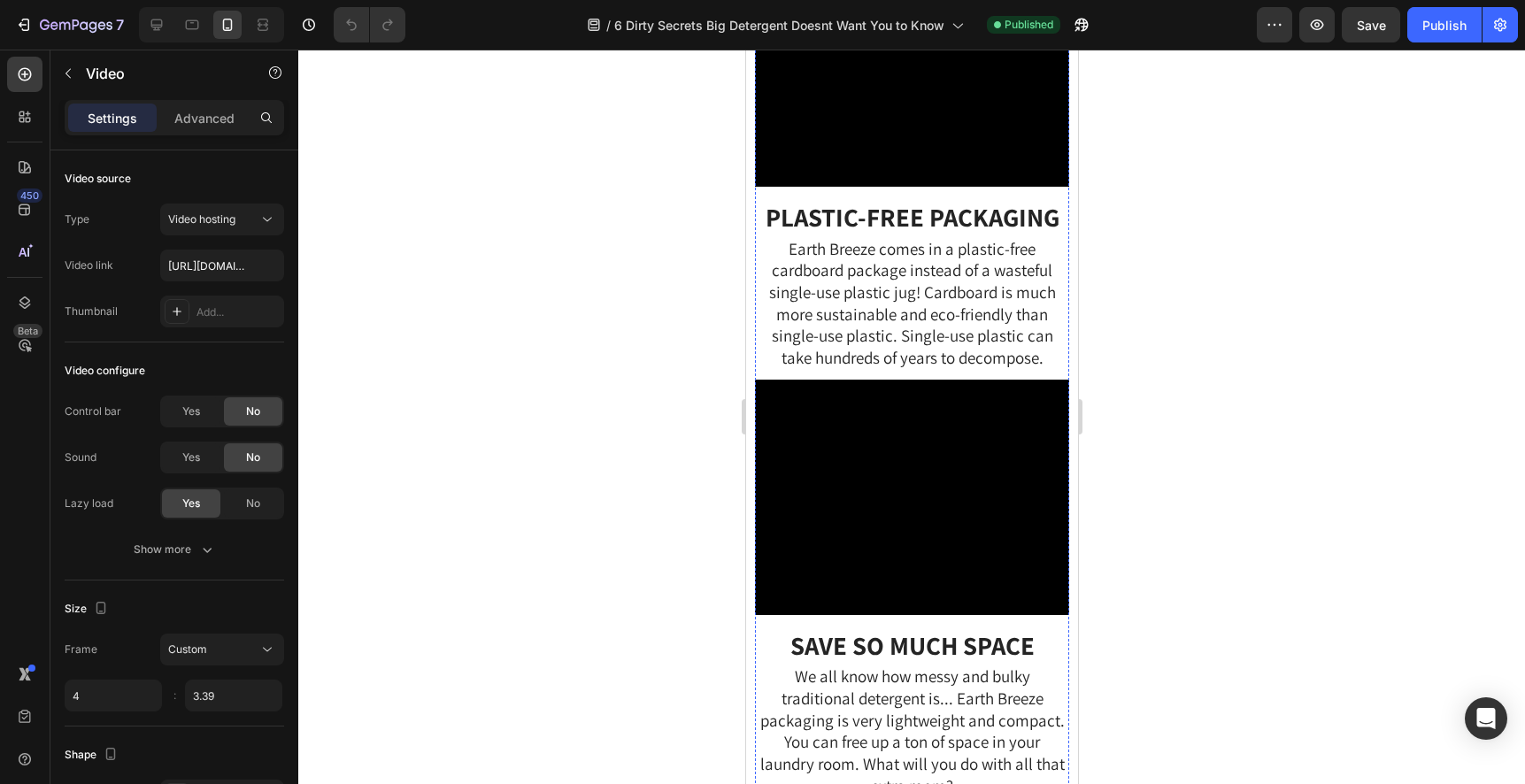
scroll to position [6241, 0]
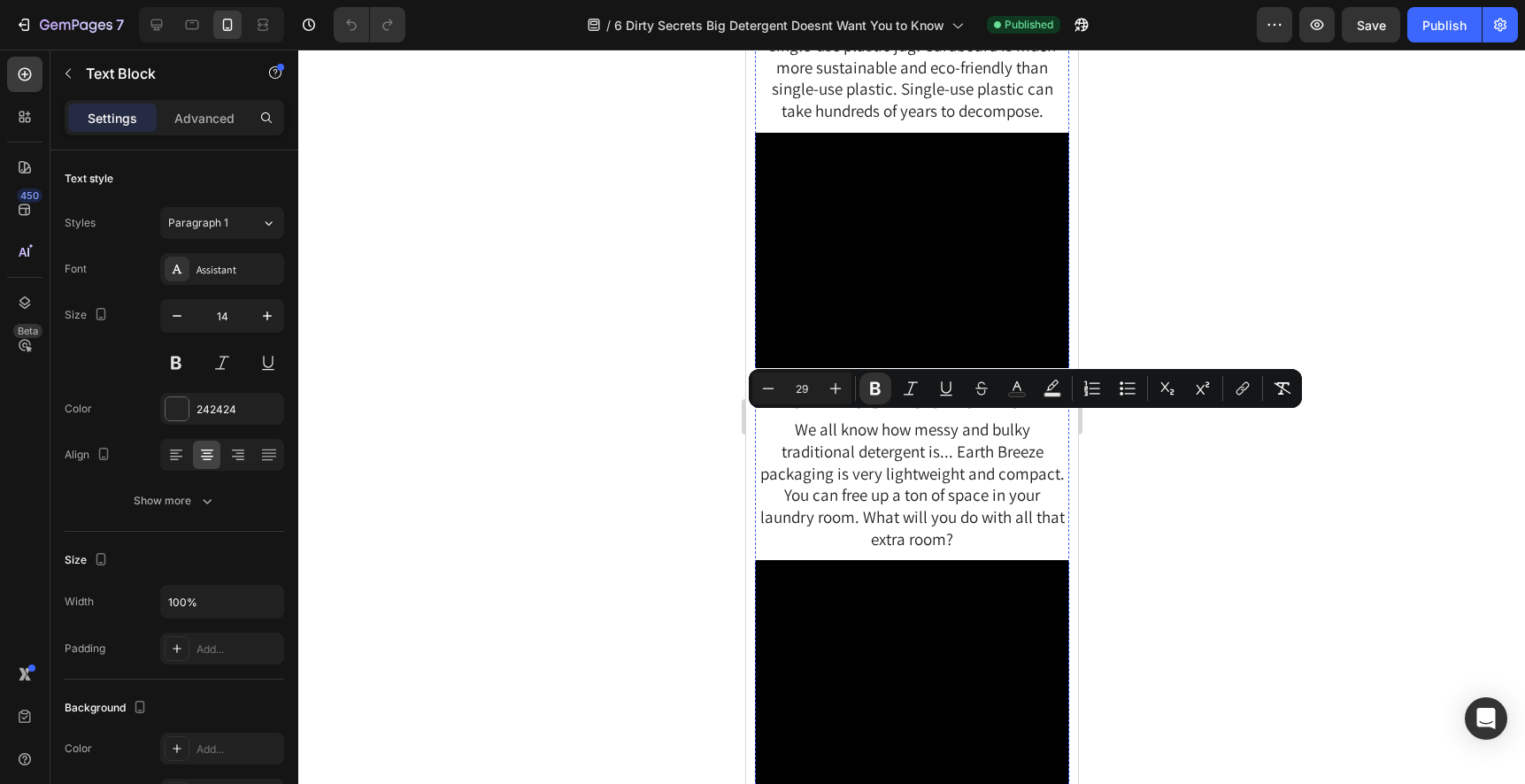
copy strong "POWERFUL CLEAN"
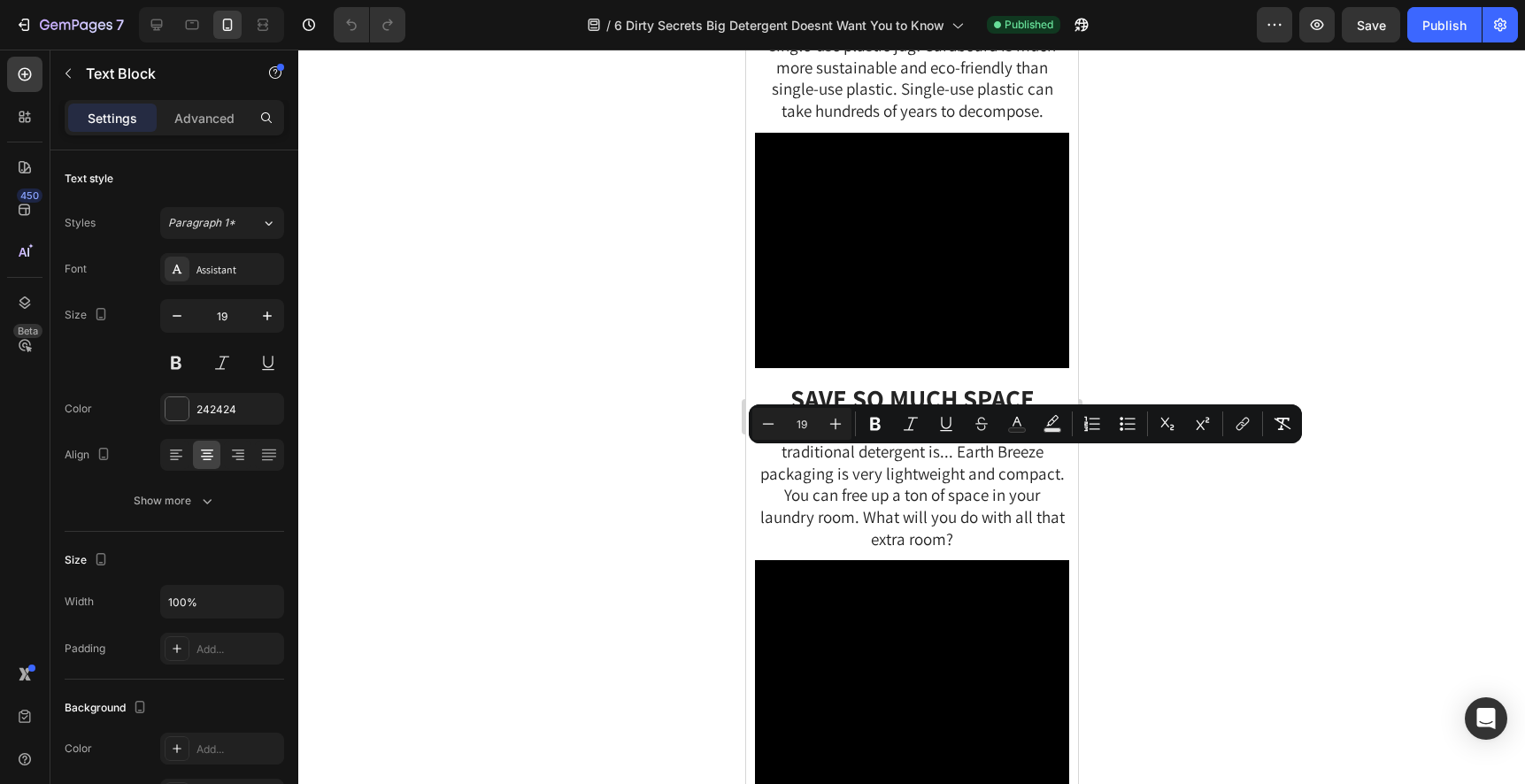
copy span "There are thousands of reviews of customers raving about the cleaning power. Ea…"
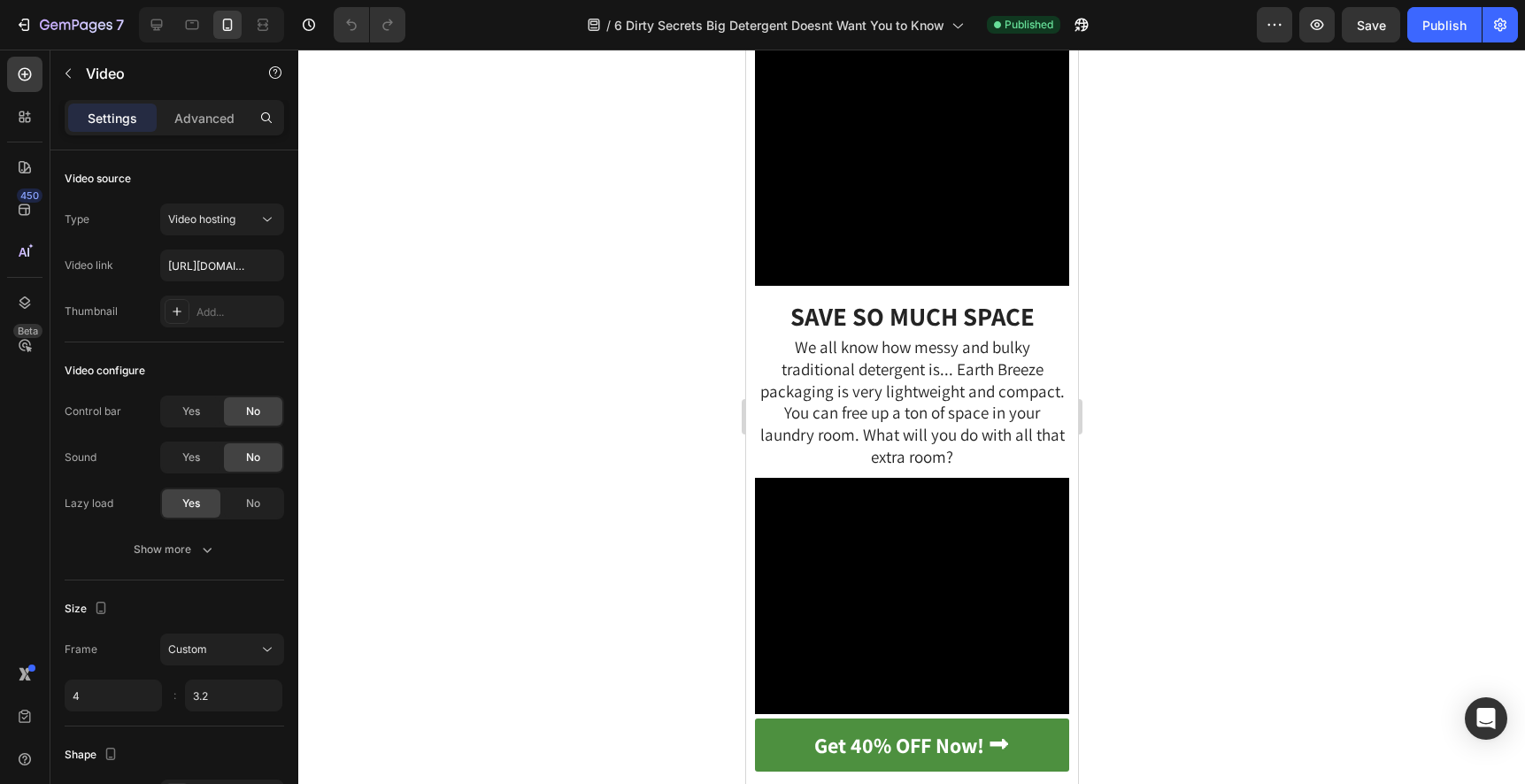
scroll to position [6339, 0]
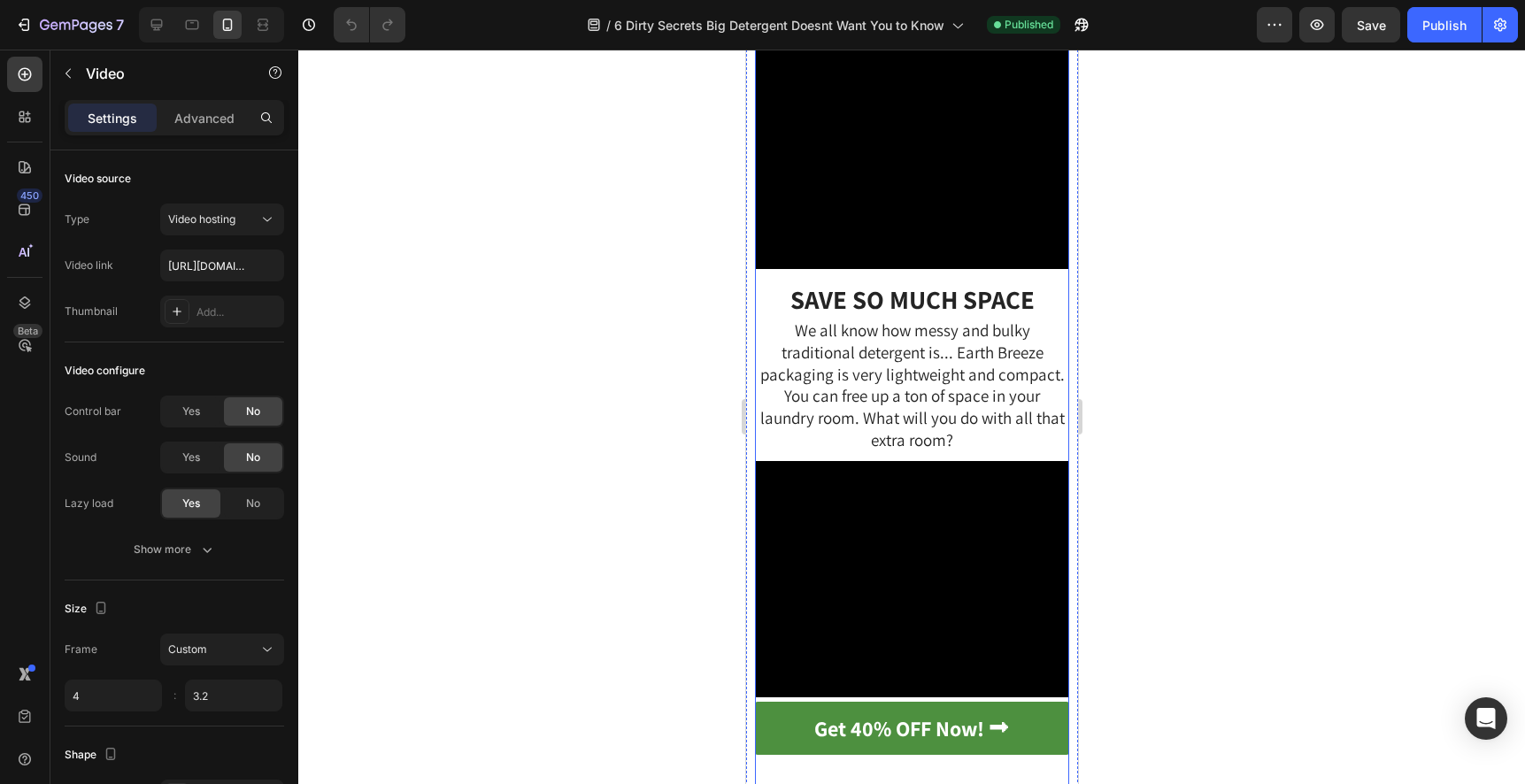
copy span "There are thousands of reviews of customers raving about the cleaning power. Ea…"
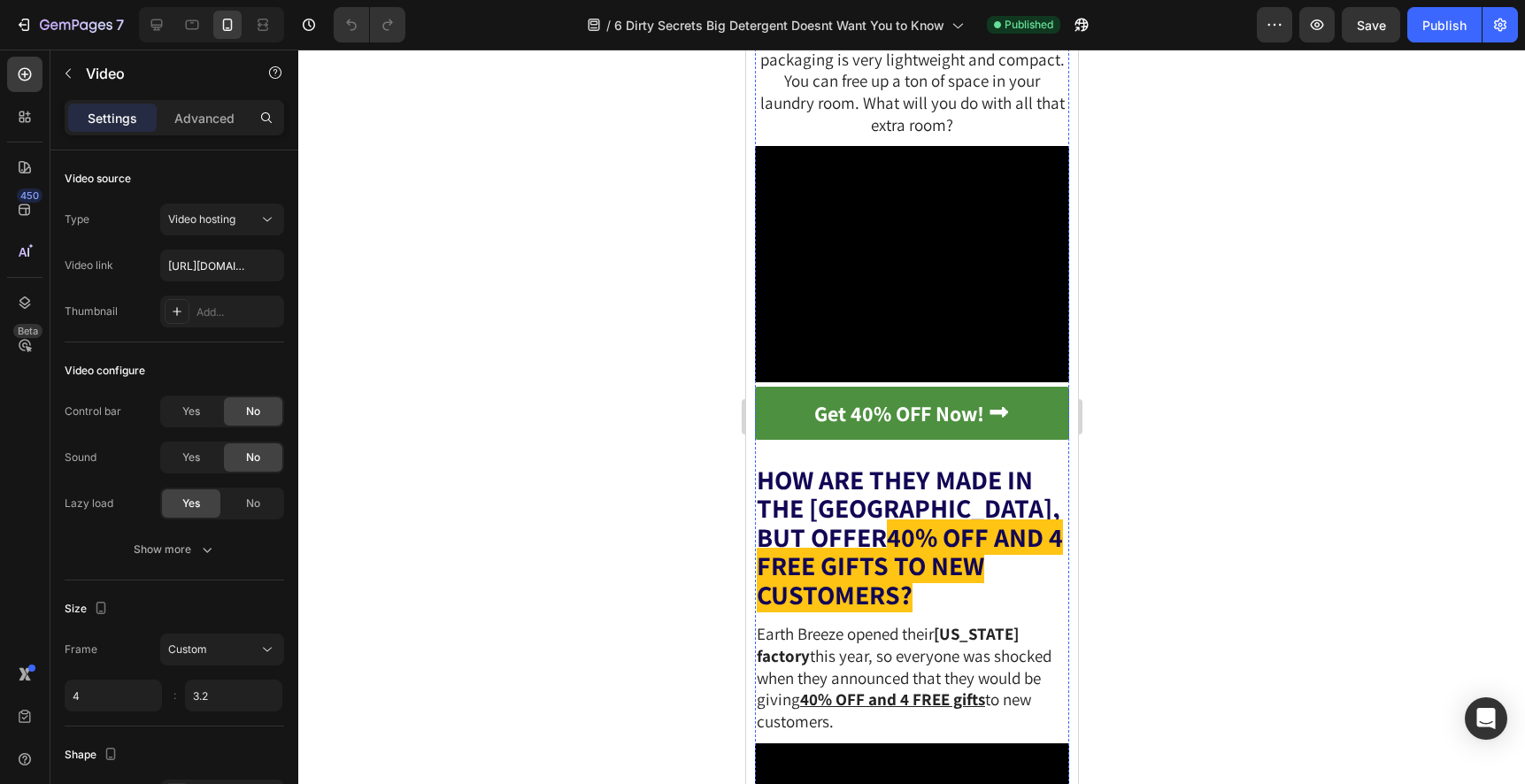
scroll to position [6776, 0]
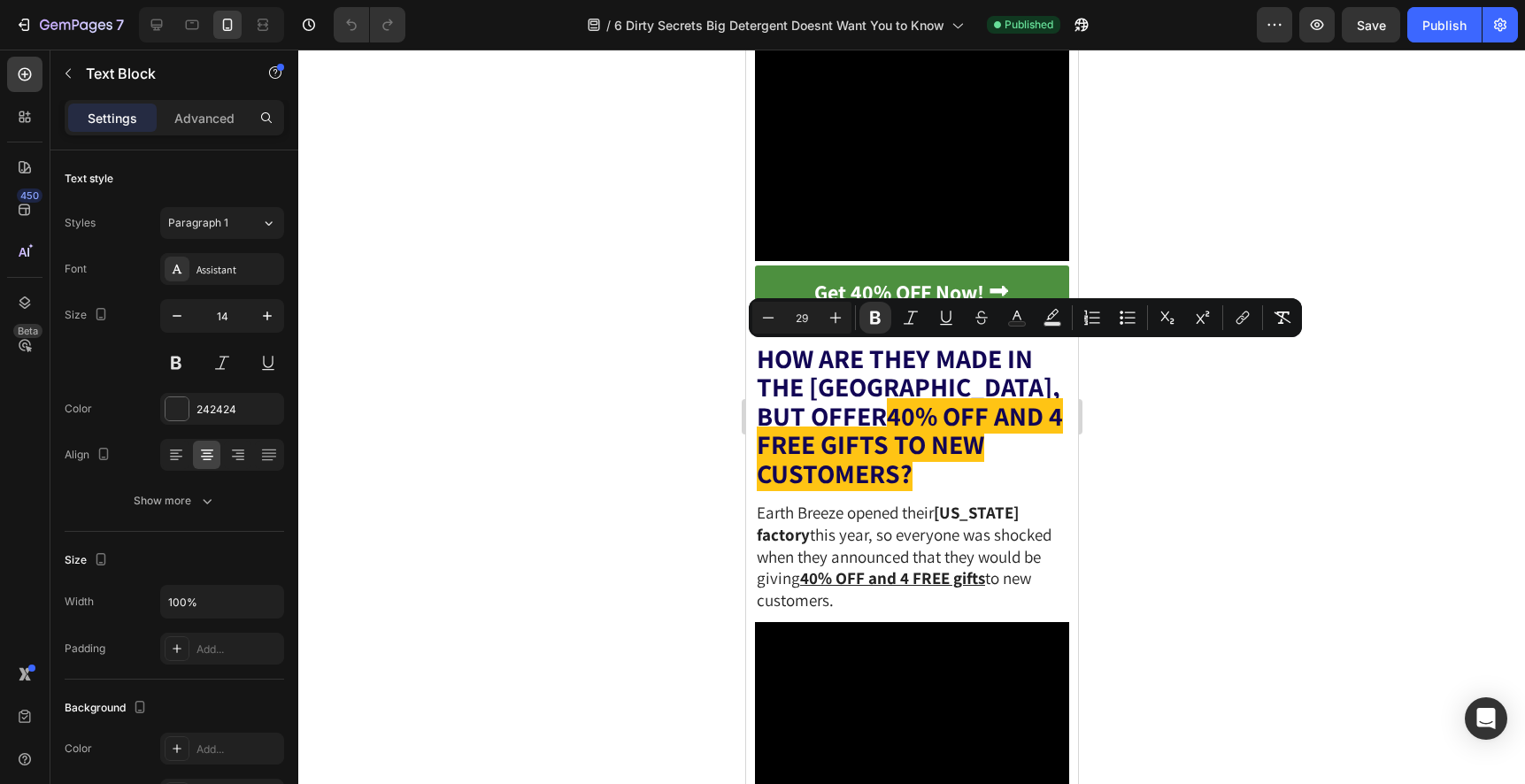
copy strong "PLASTIC-FREE PACKAGING"
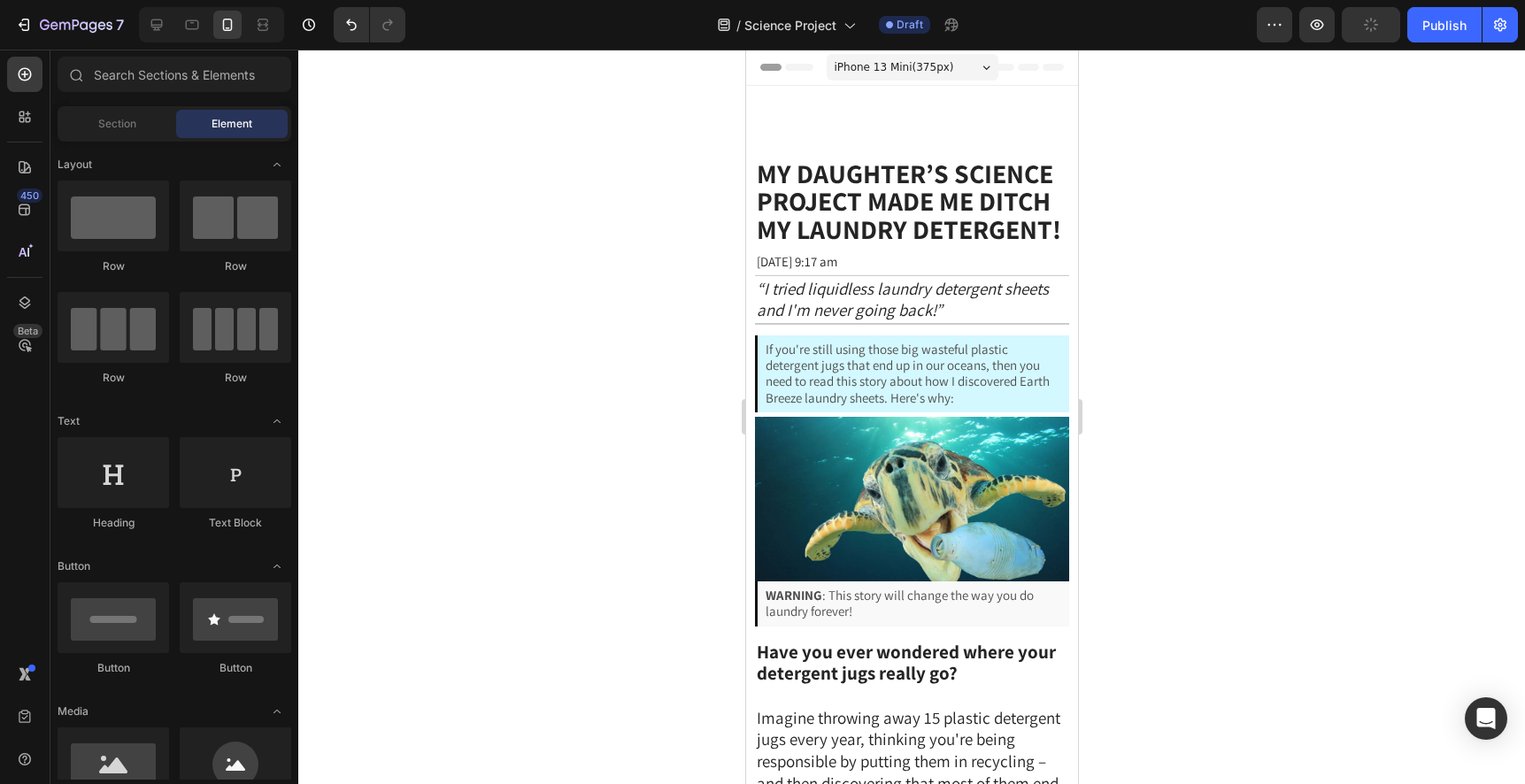
scroll to position [4460, 0]
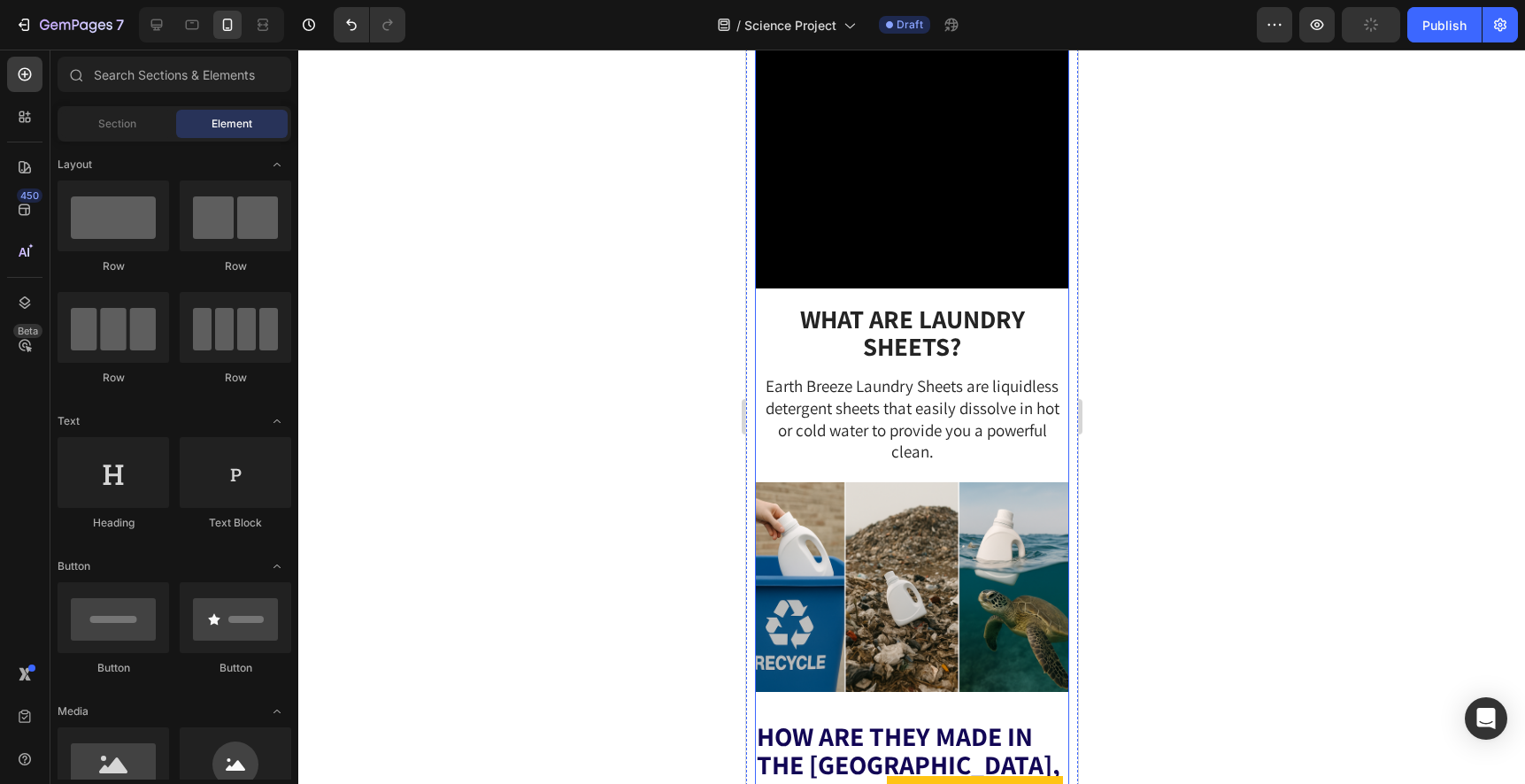
click at [923, 362] on strong "WHAT ARE LAUNDRY SHEETS?" at bounding box center [911, 332] width 225 height 61
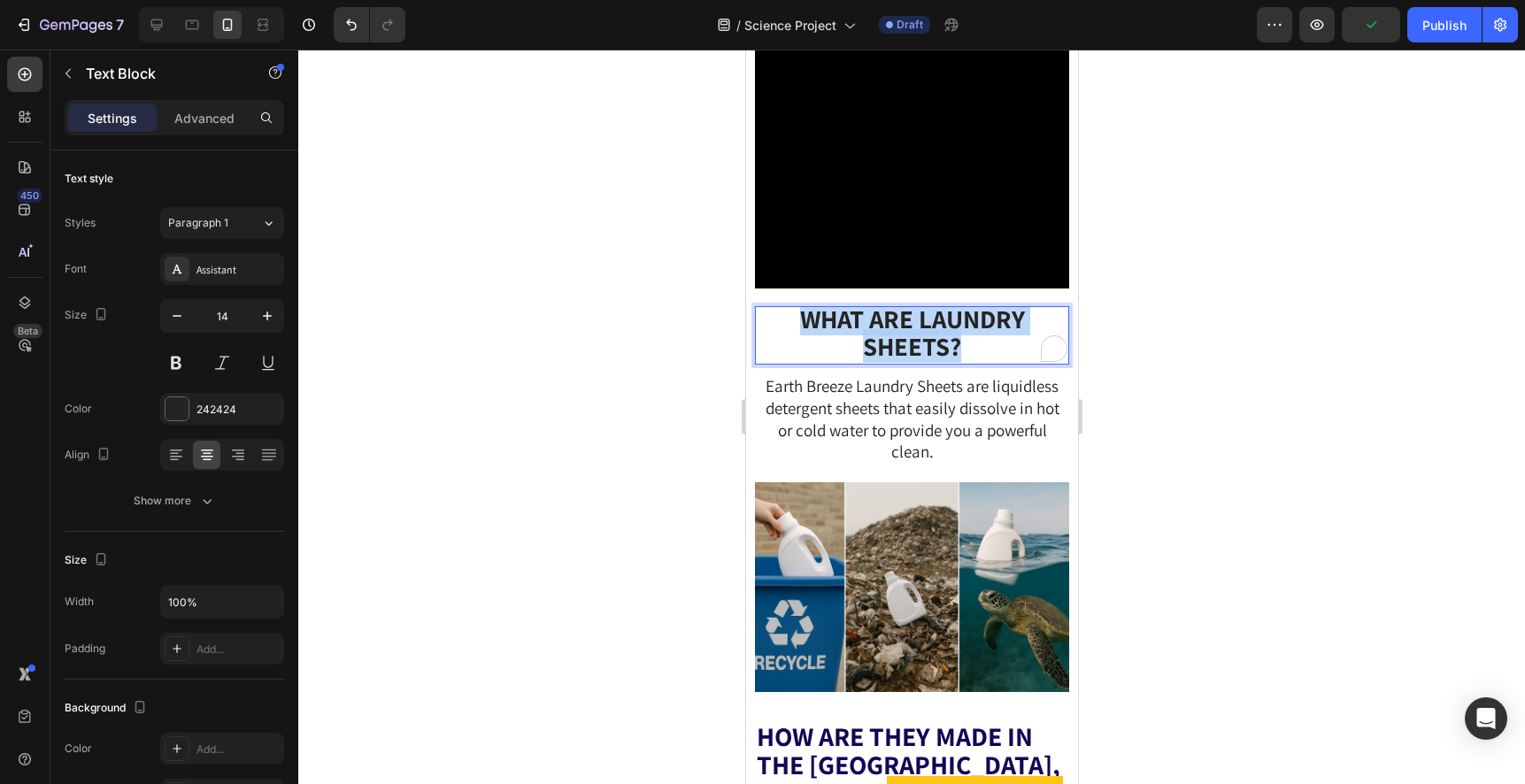
click at [923, 362] on strong "WHAT ARE LAUNDRY SHEETS?" at bounding box center [911, 332] width 225 height 61
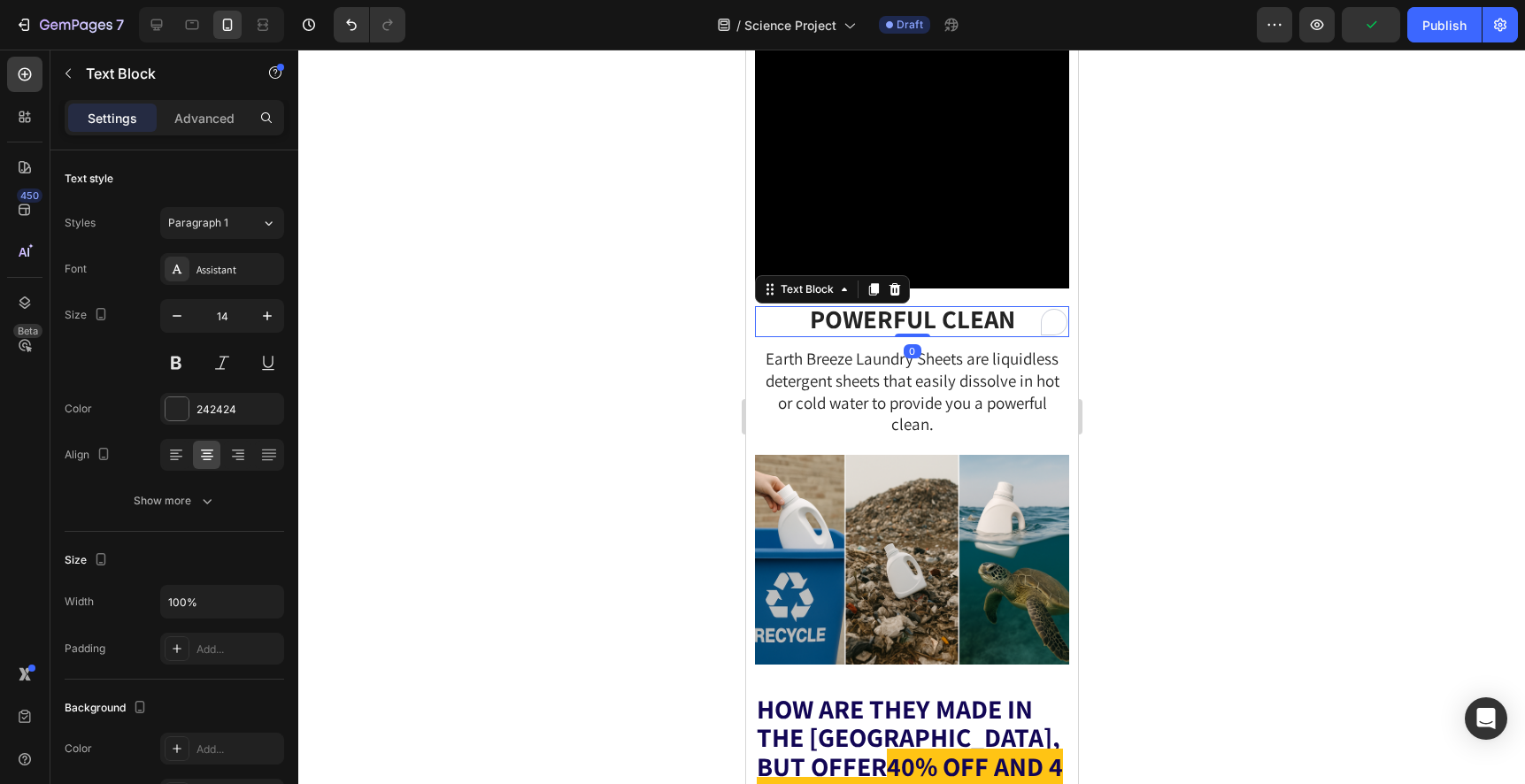
click at [1221, 458] on div at bounding box center [911, 417] width 1226 height 734
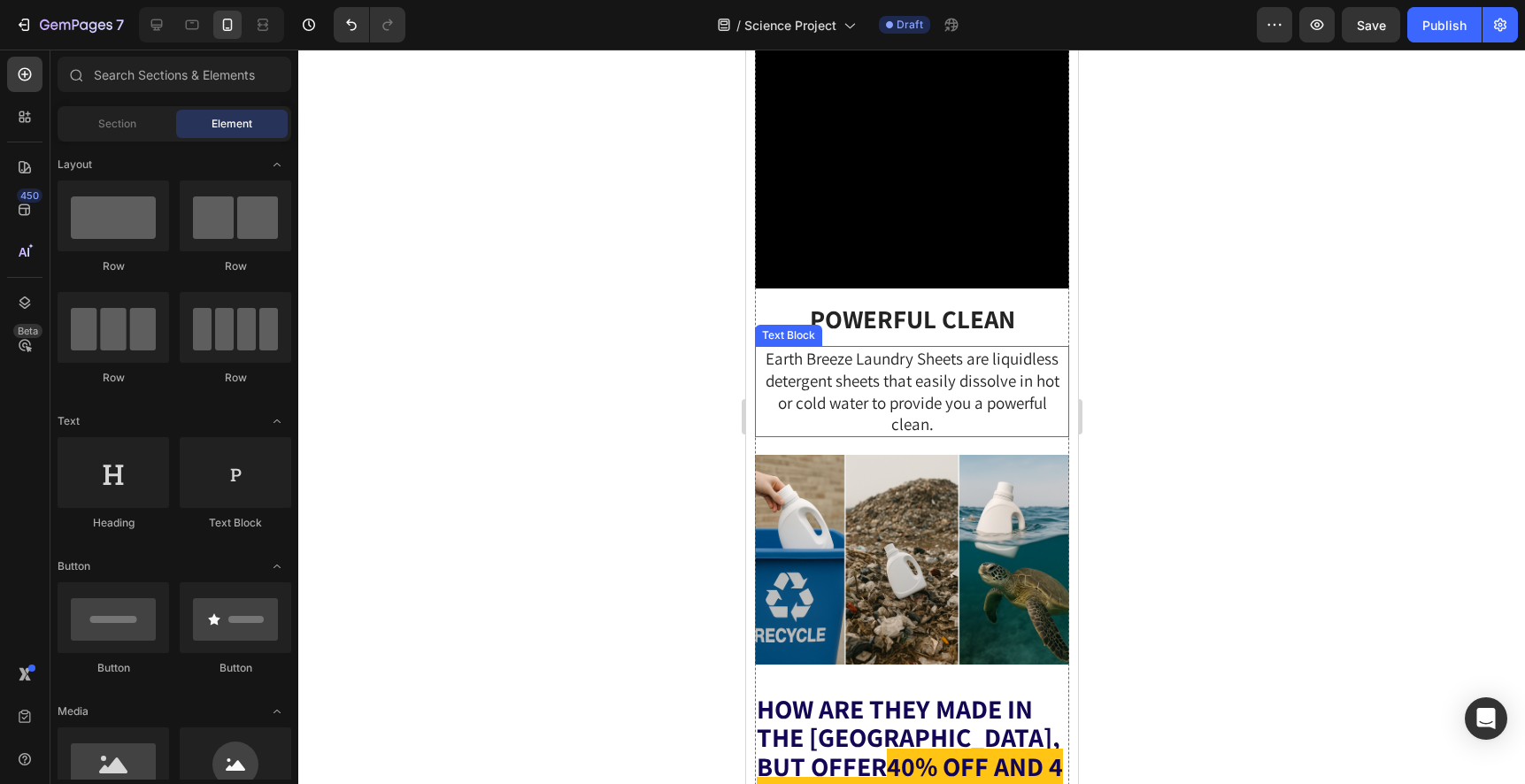
click at [935, 435] on p "Earth Breeze Laundry Sheets are liquidless detergent sheets that easily dissolv…" at bounding box center [911, 391] width 311 height 88
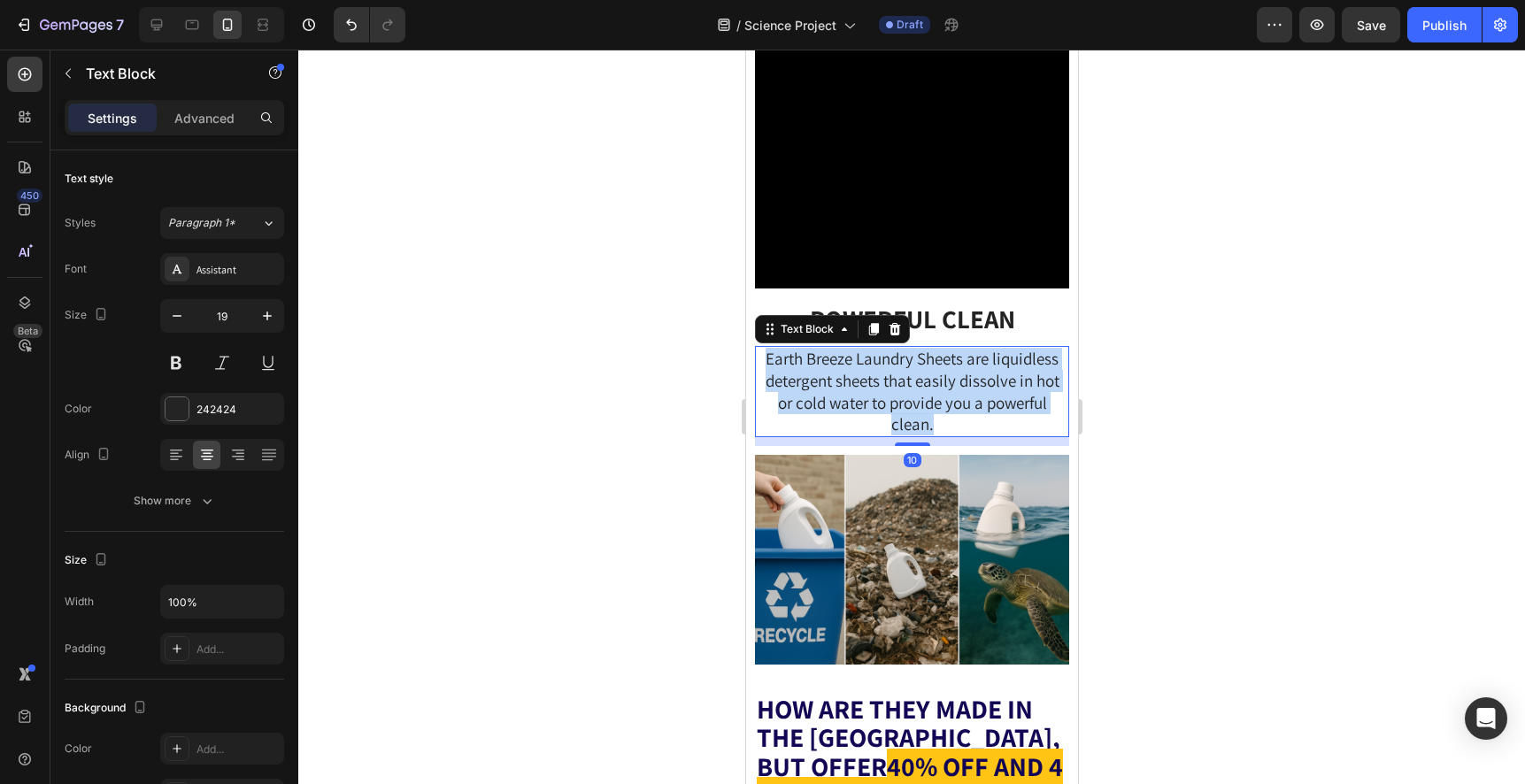
click at [935, 435] on p "Earth Breeze Laundry Sheets are liquidless detergent sheets that easily dissolv…" at bounding box center [911, 391] width 311 height 88
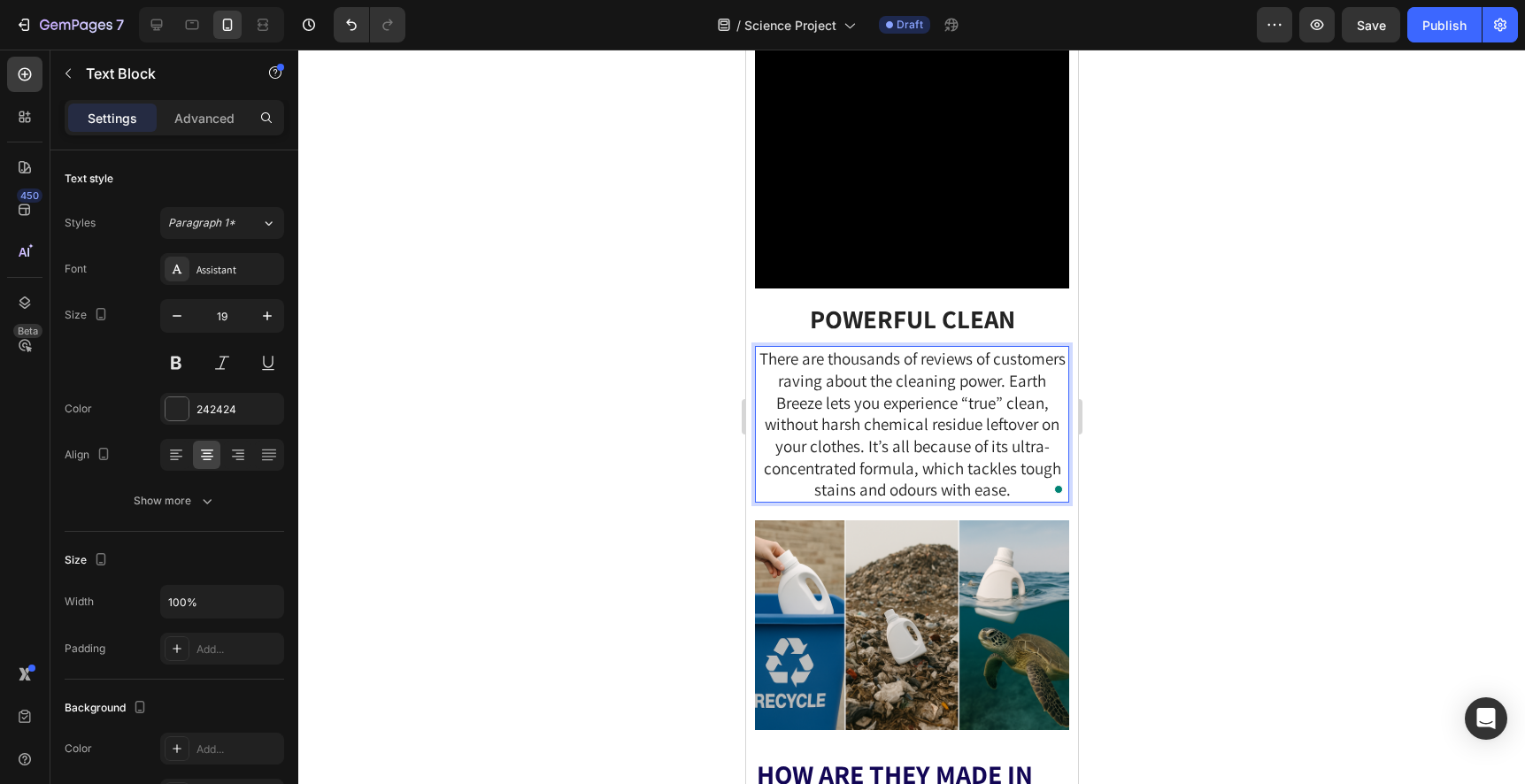
click at [1138, 480] on div at bounding box center [911, 417] width 1226 height 734
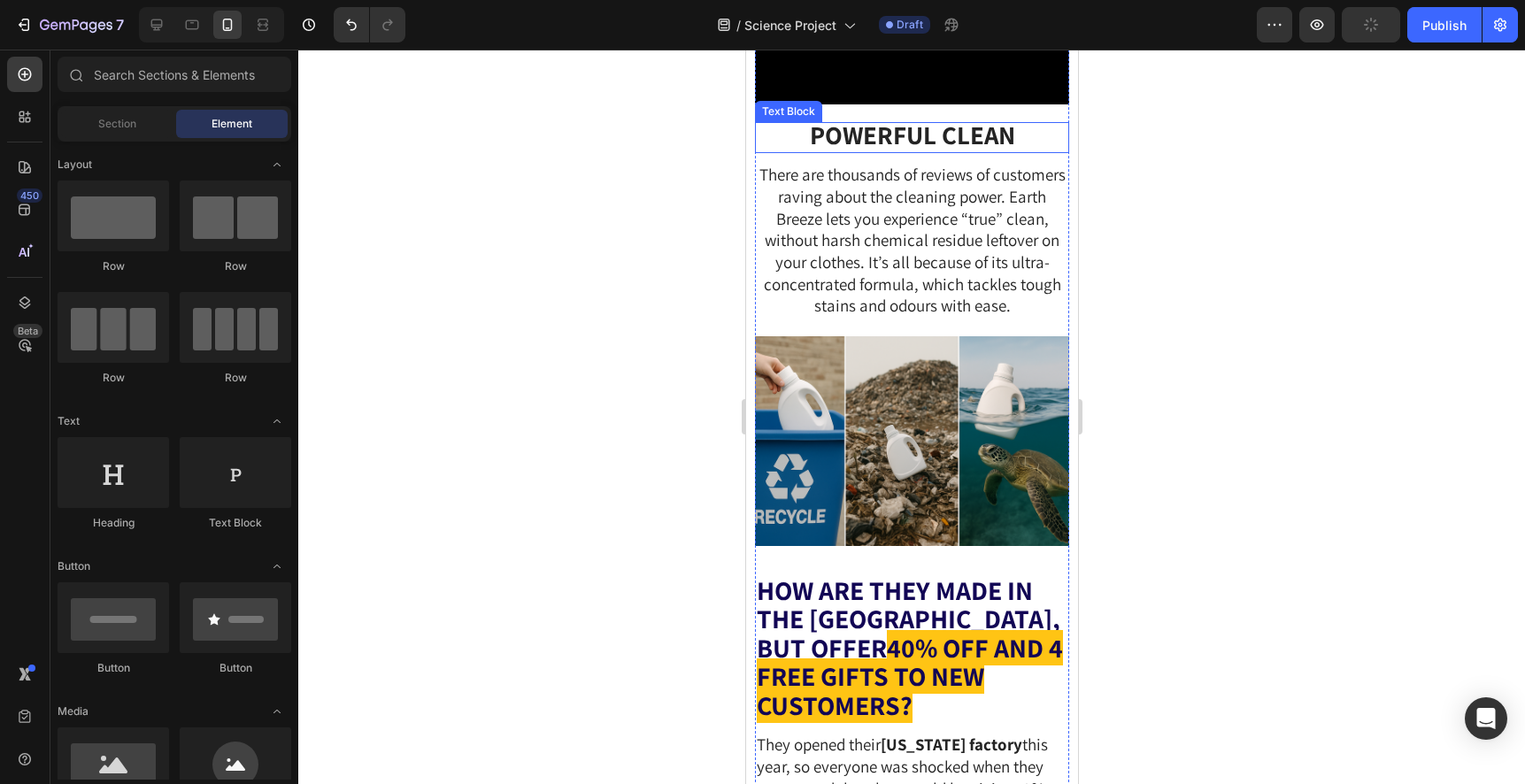
scroll to position [4651, 0]
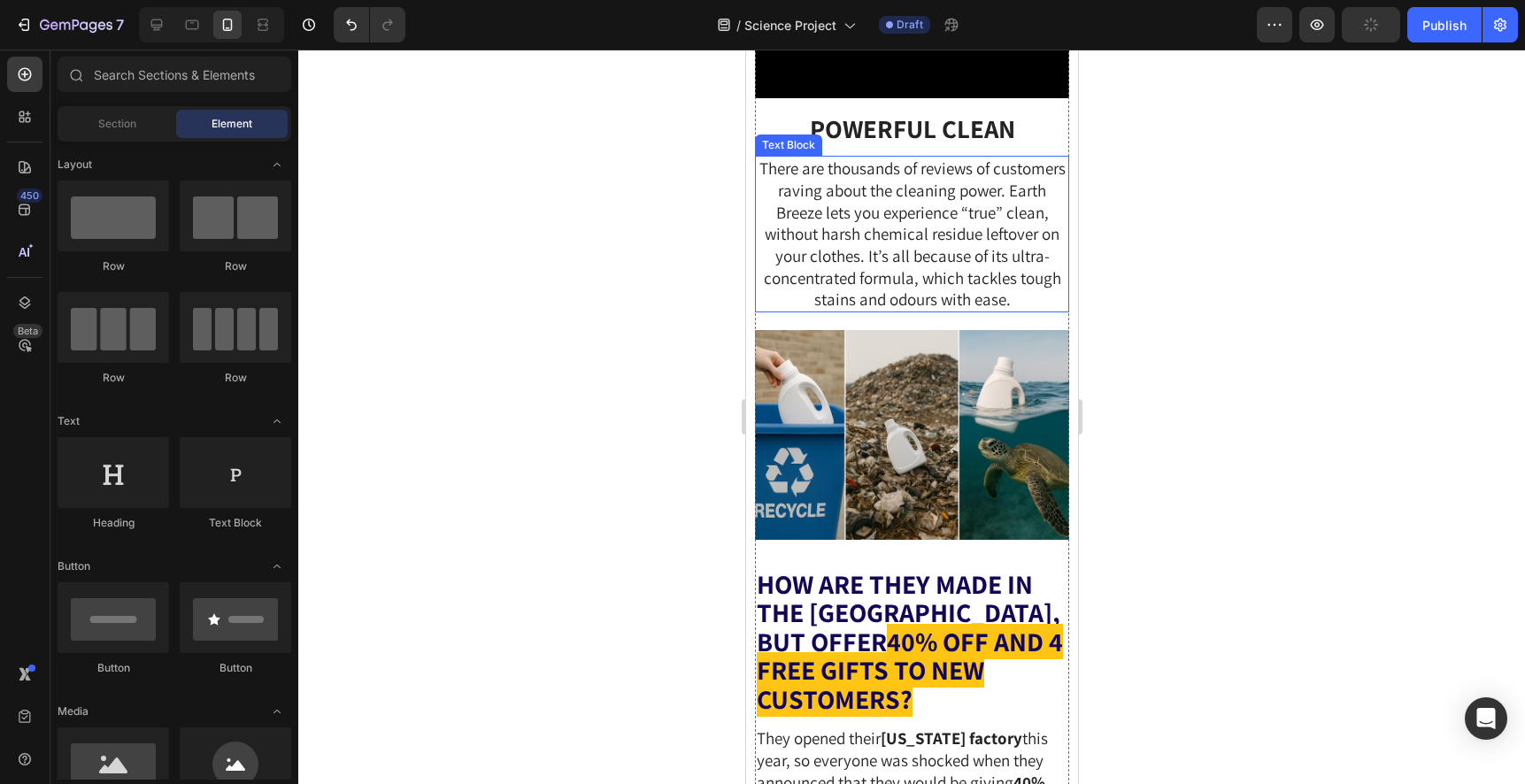
click at [962, 310] on span "There are thousands of reviews of customers raving about the cleaning power. Ea…" at bounding box center [911, 233] width 306 height 152
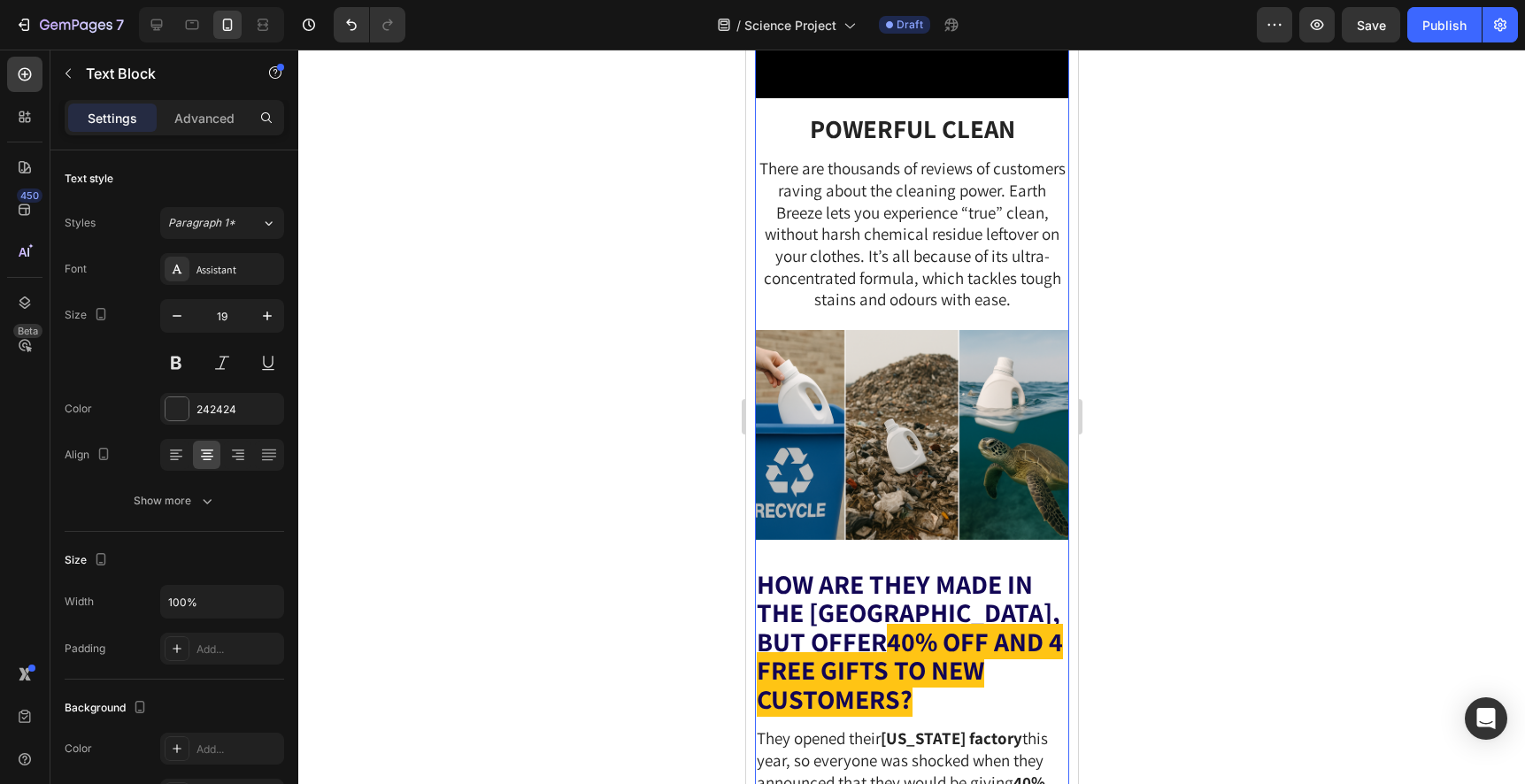
click at [983, 486] on div "MY DAUGHTER’S SCIENCE PROJECT MADE ME DITCH MY LAUNDRY DETERGENT! Text Block 6 …" at bounding box center [911, 778] width 314 height 10537
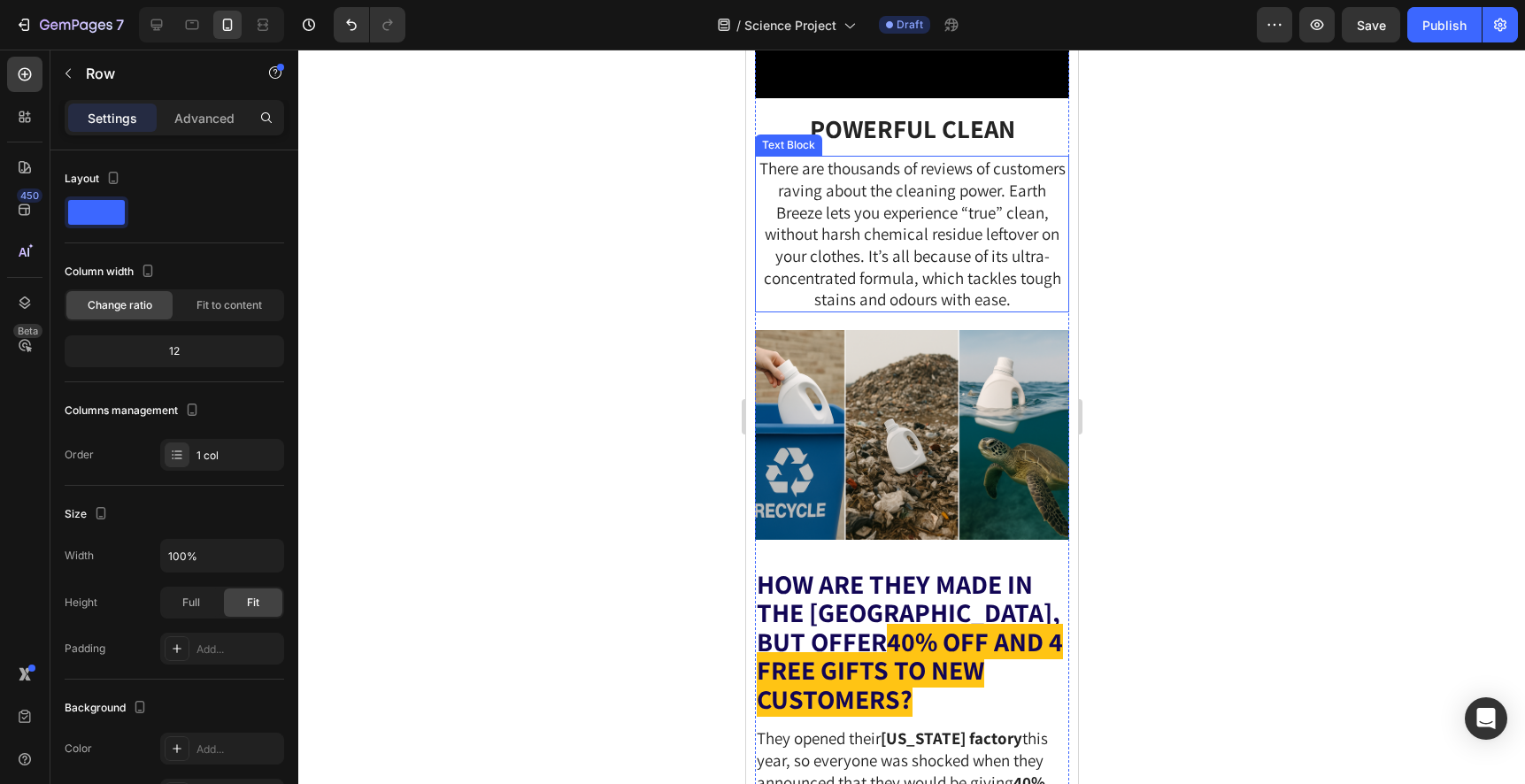
click at [978, 310] on span "There are thousands of reviews of customers raving about the cleaning power. Ea…" at bounding box center [911, 233] width 306 height 152
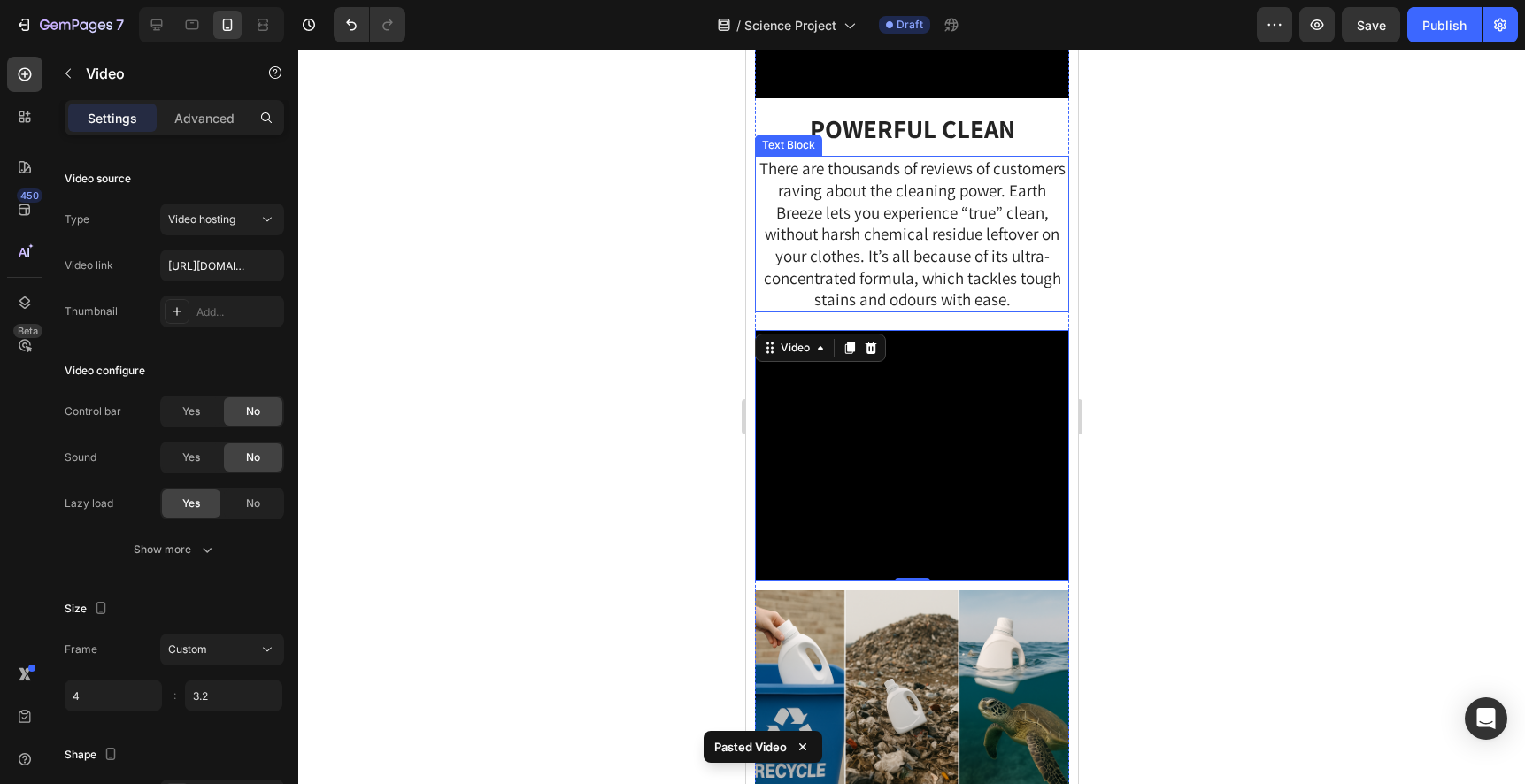
click at [1212, 490] on div at bounding box center [911, 417] width 1226 height 734
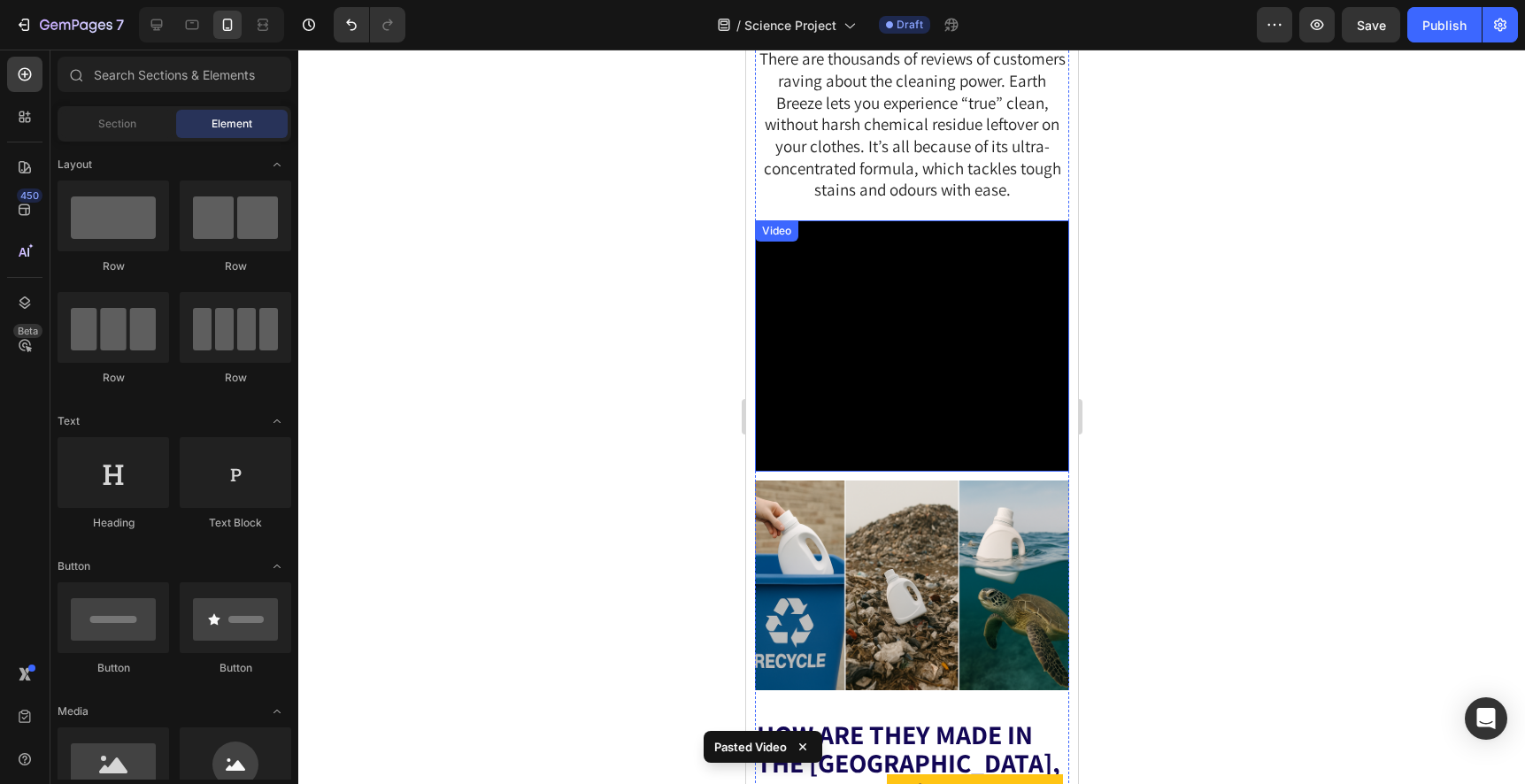
scroll to position [4834, 0]
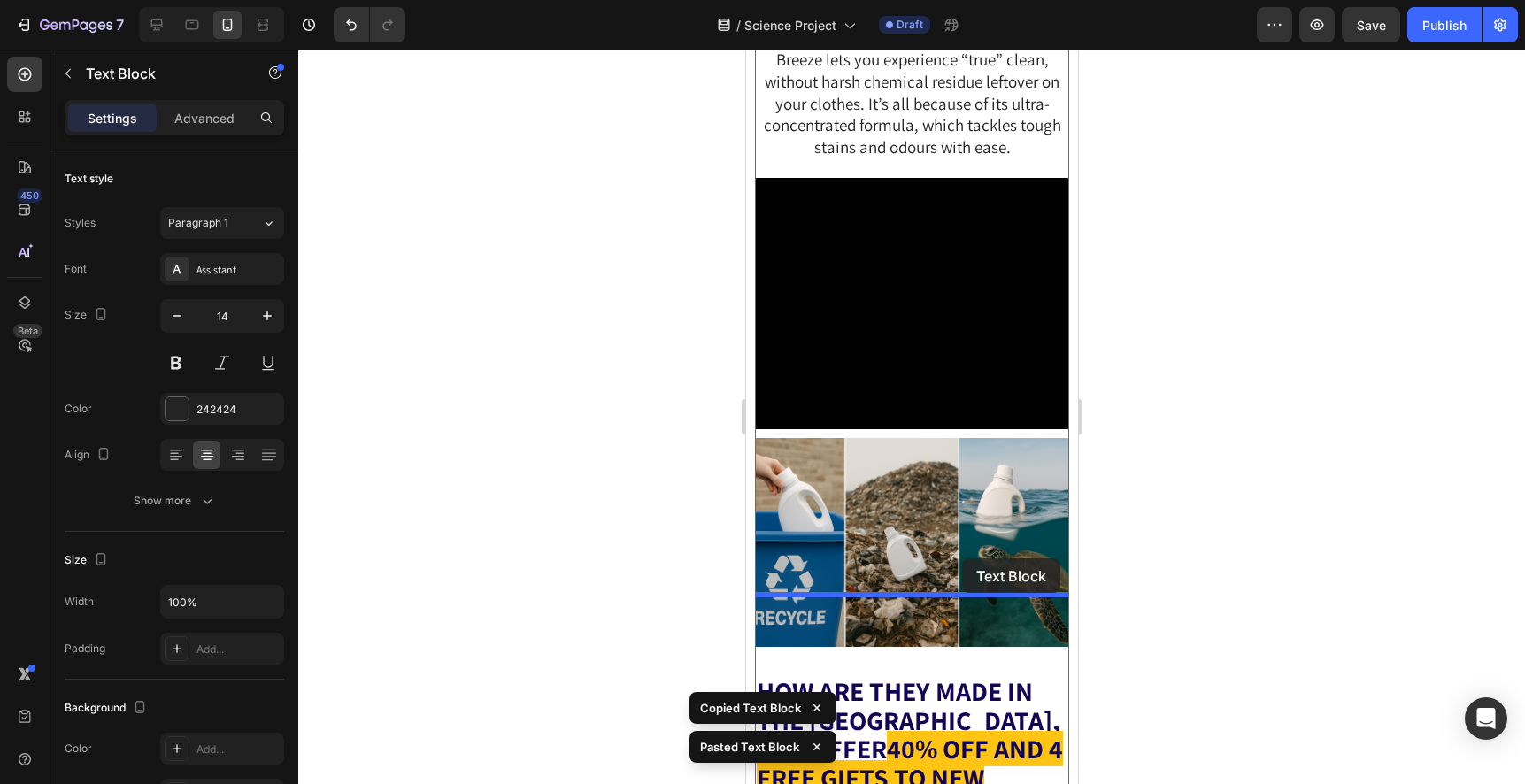
drag, startPoint x: 960, startPoint y: 147, endPoint x: 961, endPoint y: 557, distance: 410.0
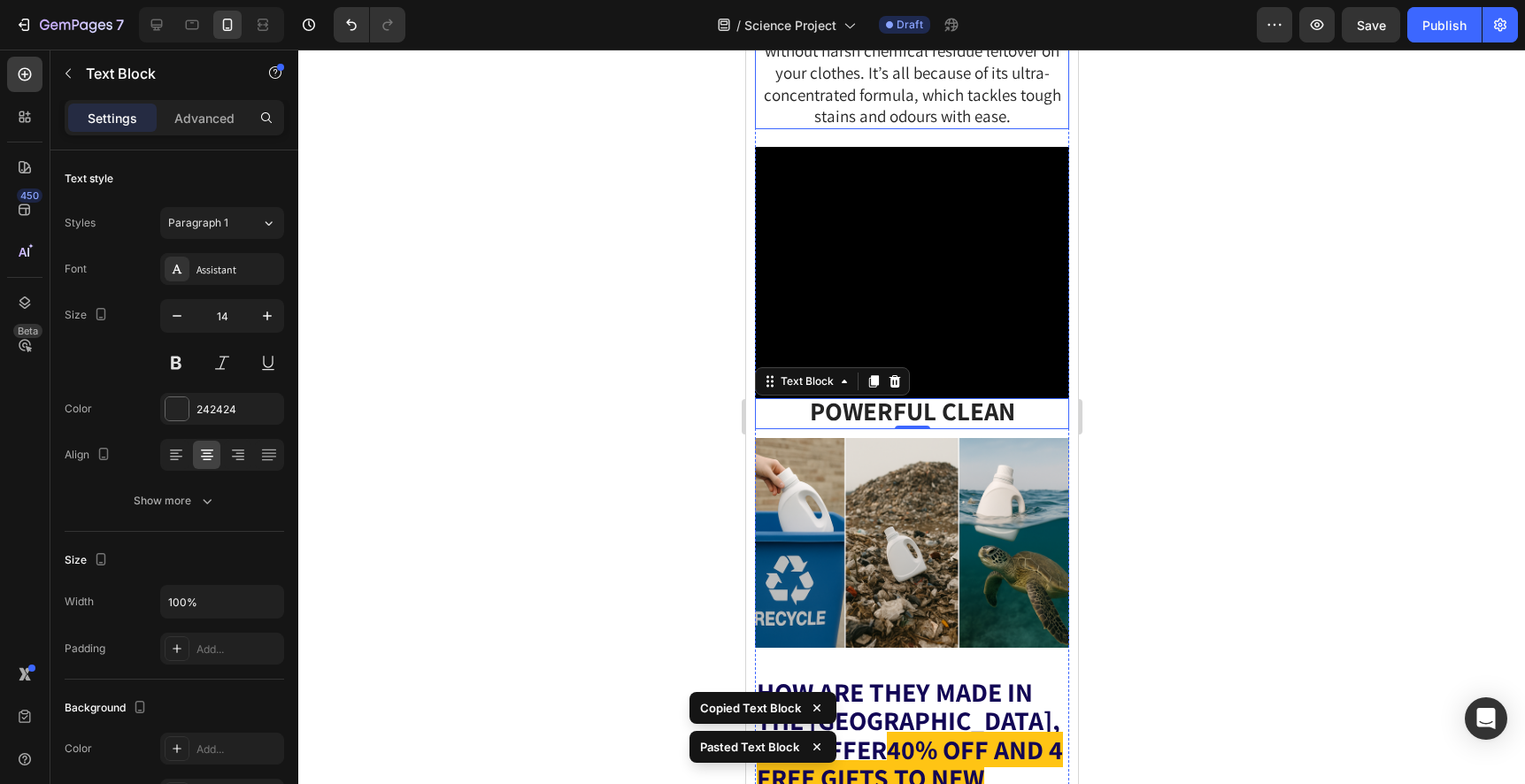
click at [942, 126] on span "There are thousands of reviews of customers raving about the cleaning power. Ea…" at bounding box center [911, 50] width 306 height 152
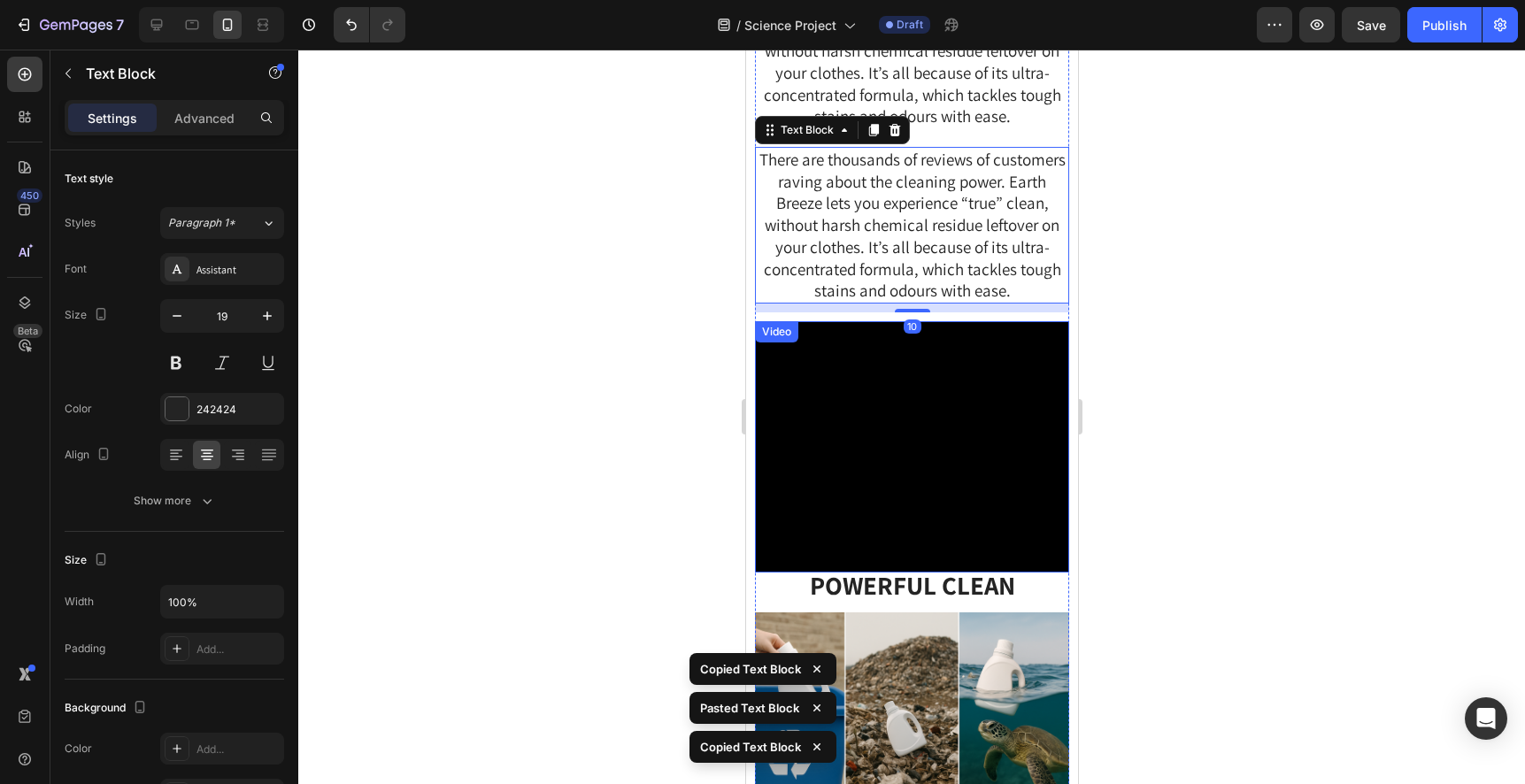
scroll to position [5066, 0]
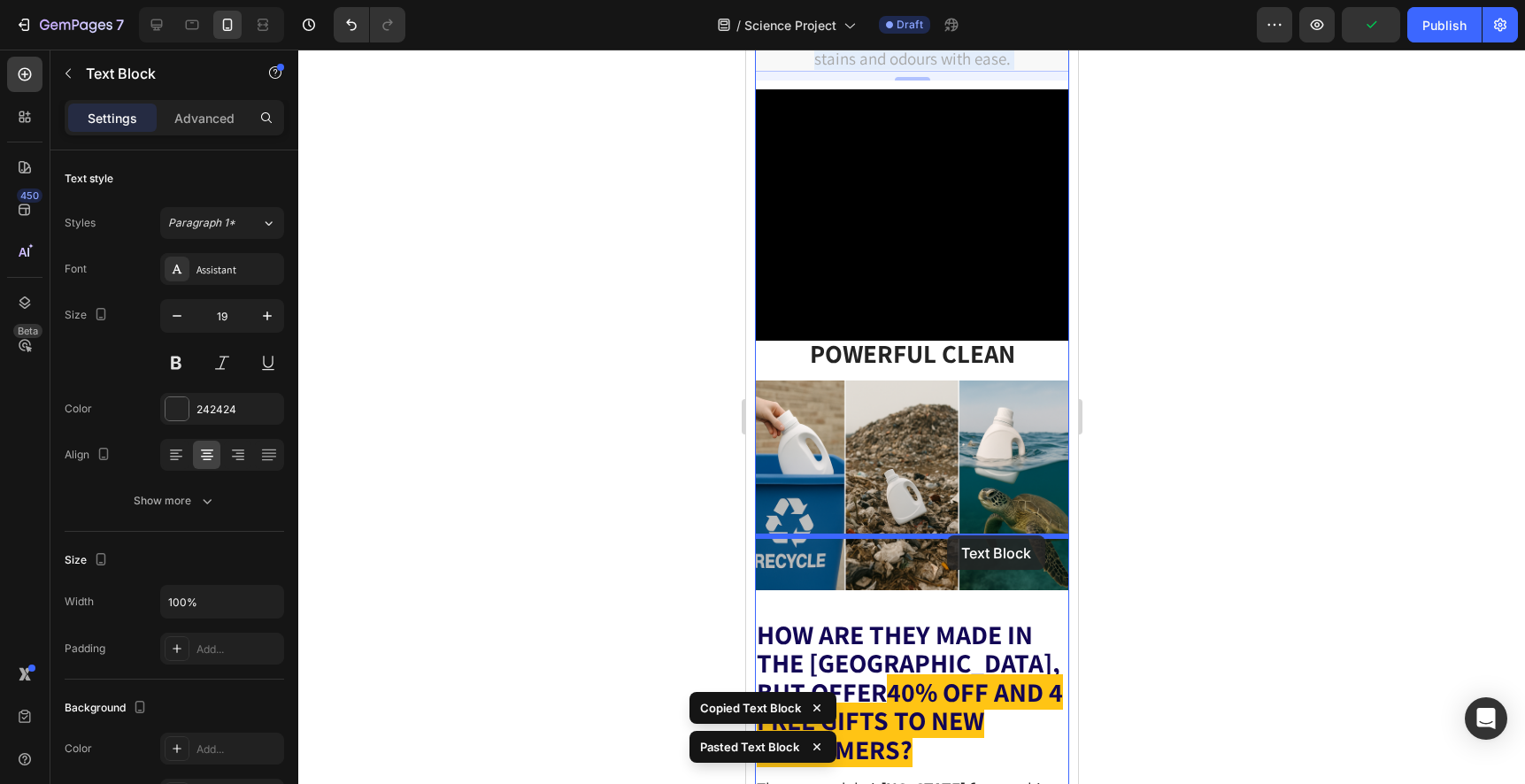
drag, startPoint x: 952, startPoint y: 172, endPoint x: 946, endPoint y: 531, distance: 359.1
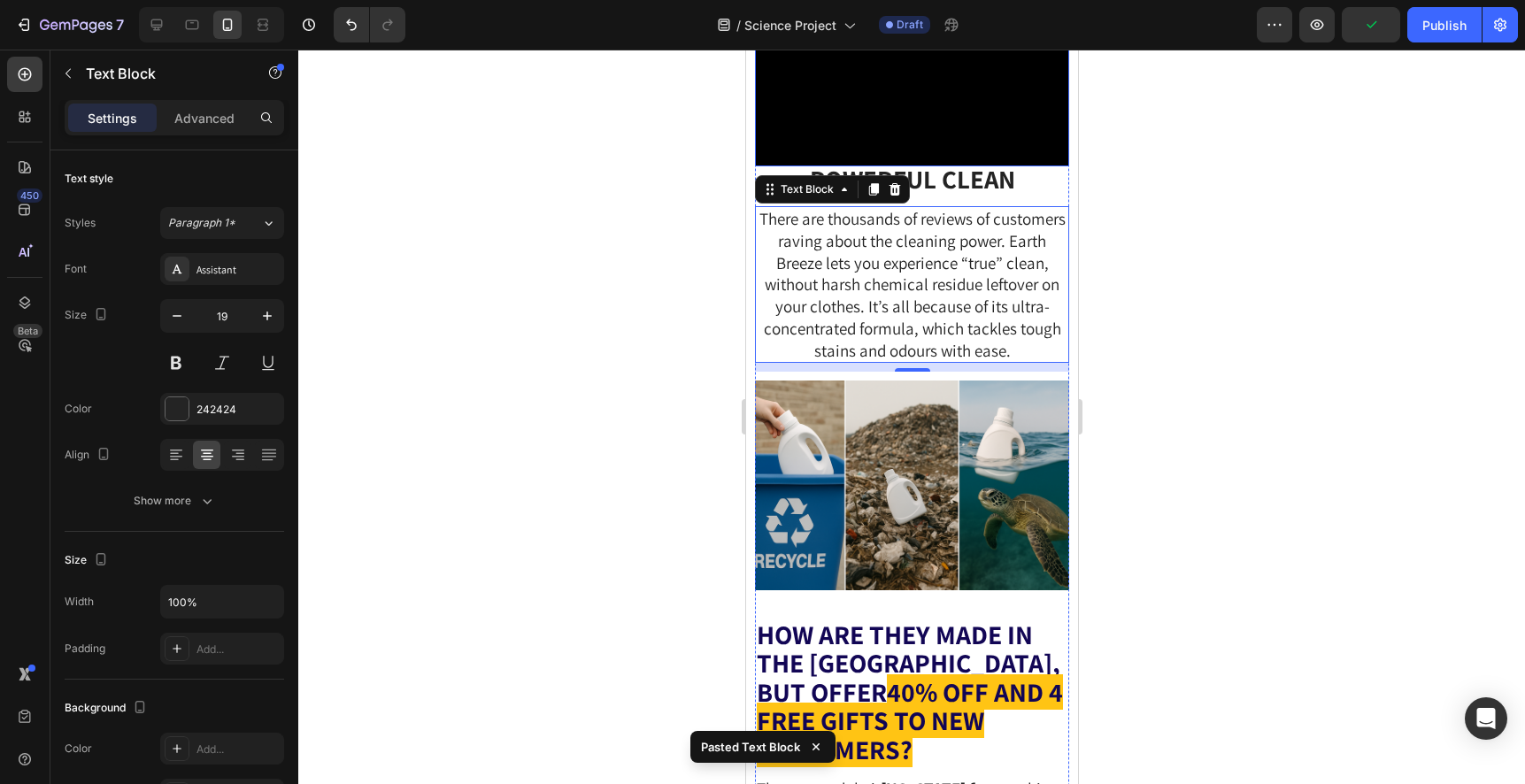
click at [948, 166] on video at bounding box center [911, 41] width 314 height 251
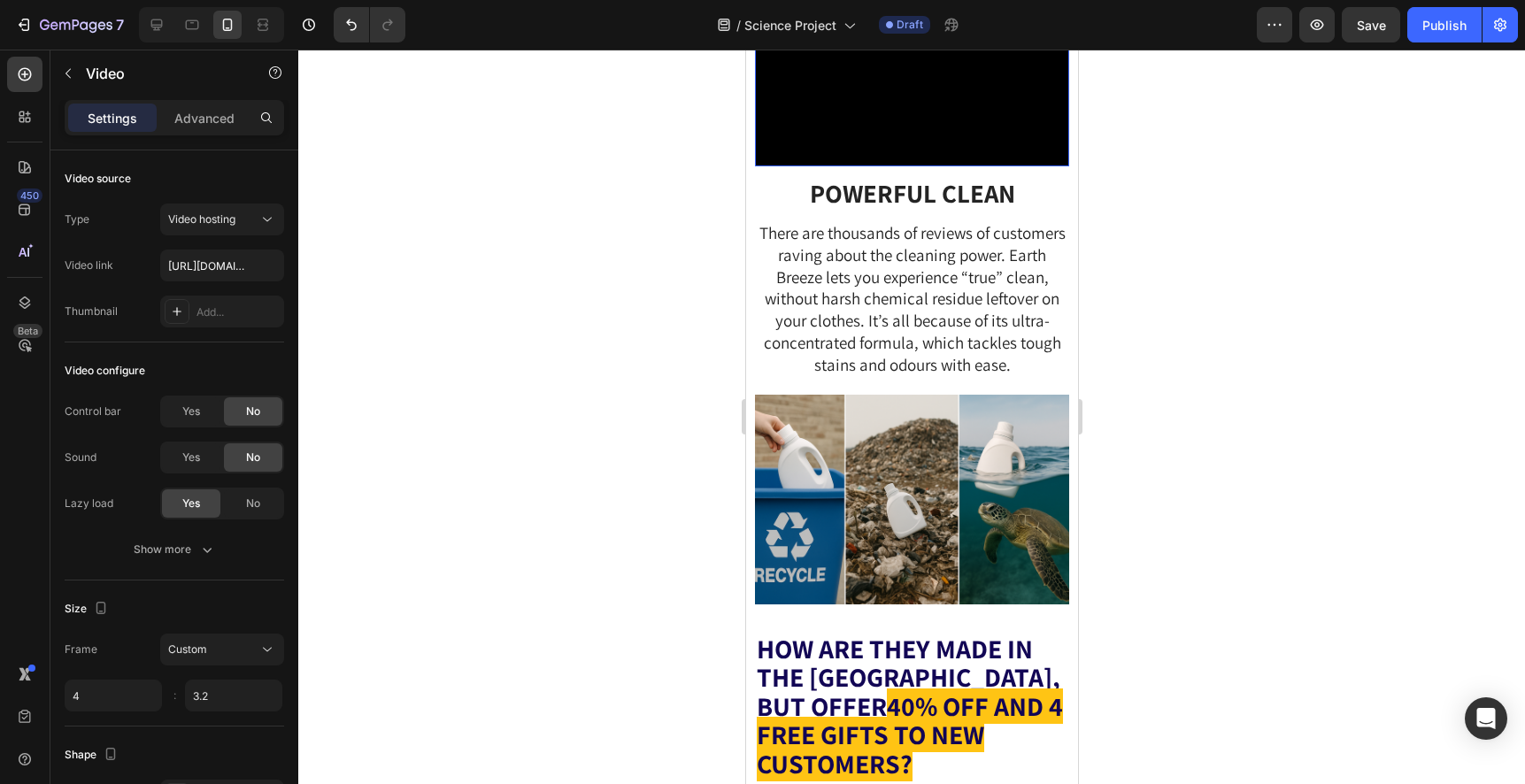
drag, startPoint x: 922, startPoint y: 328, endPoint x: 922, endPoint y: 342, distance: 14.0
click at [922, 342] on div "MY DAUGHTER’S SCIENCE PROJECT MADE ME DITCH MY LAUNDRY DETERGENT! Text Block 6 …" at bounding box center [911, 604] width 314 height 11017
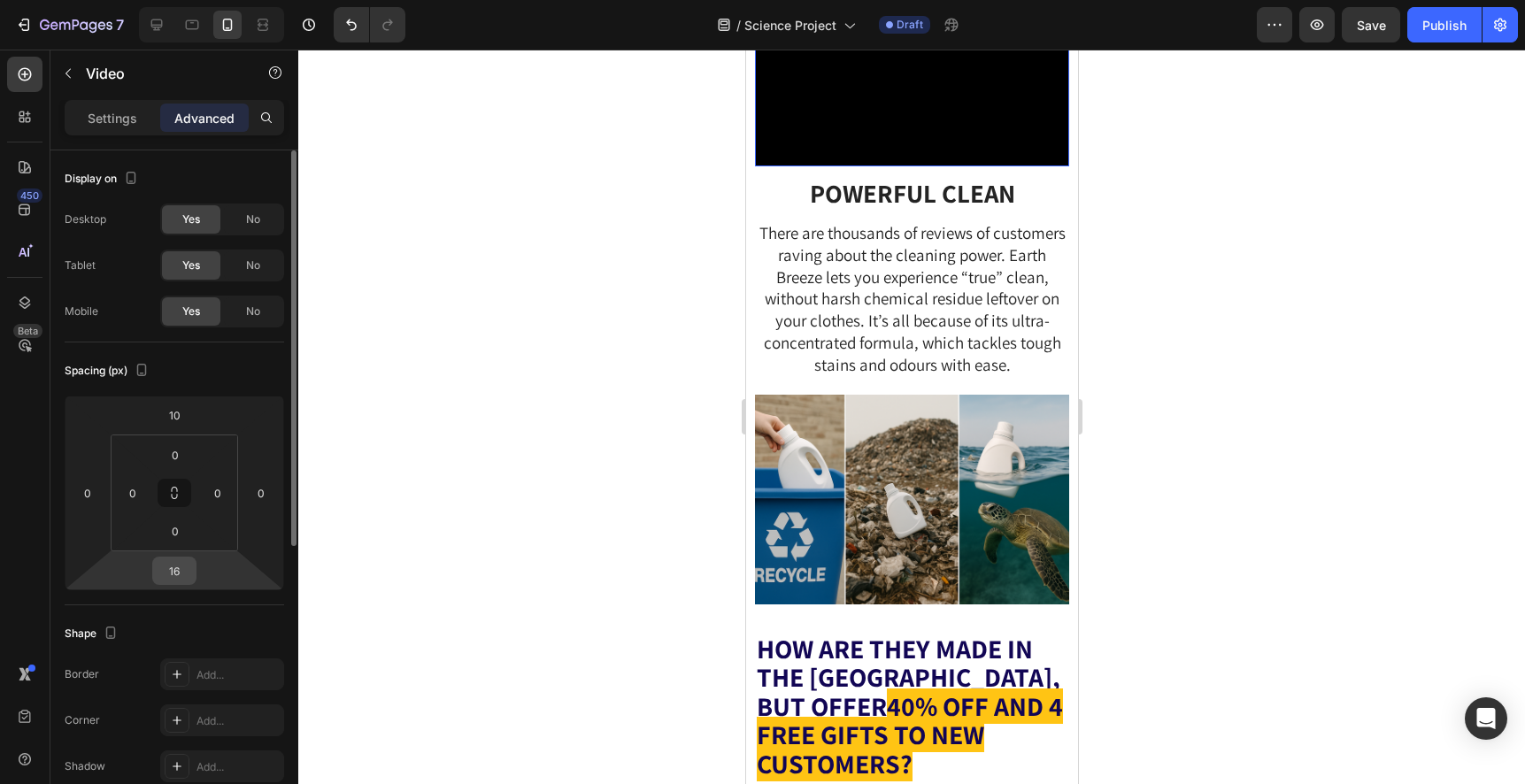
click at [168, 576] on input "16" at bounding box center [174, 570] width 35 height 27
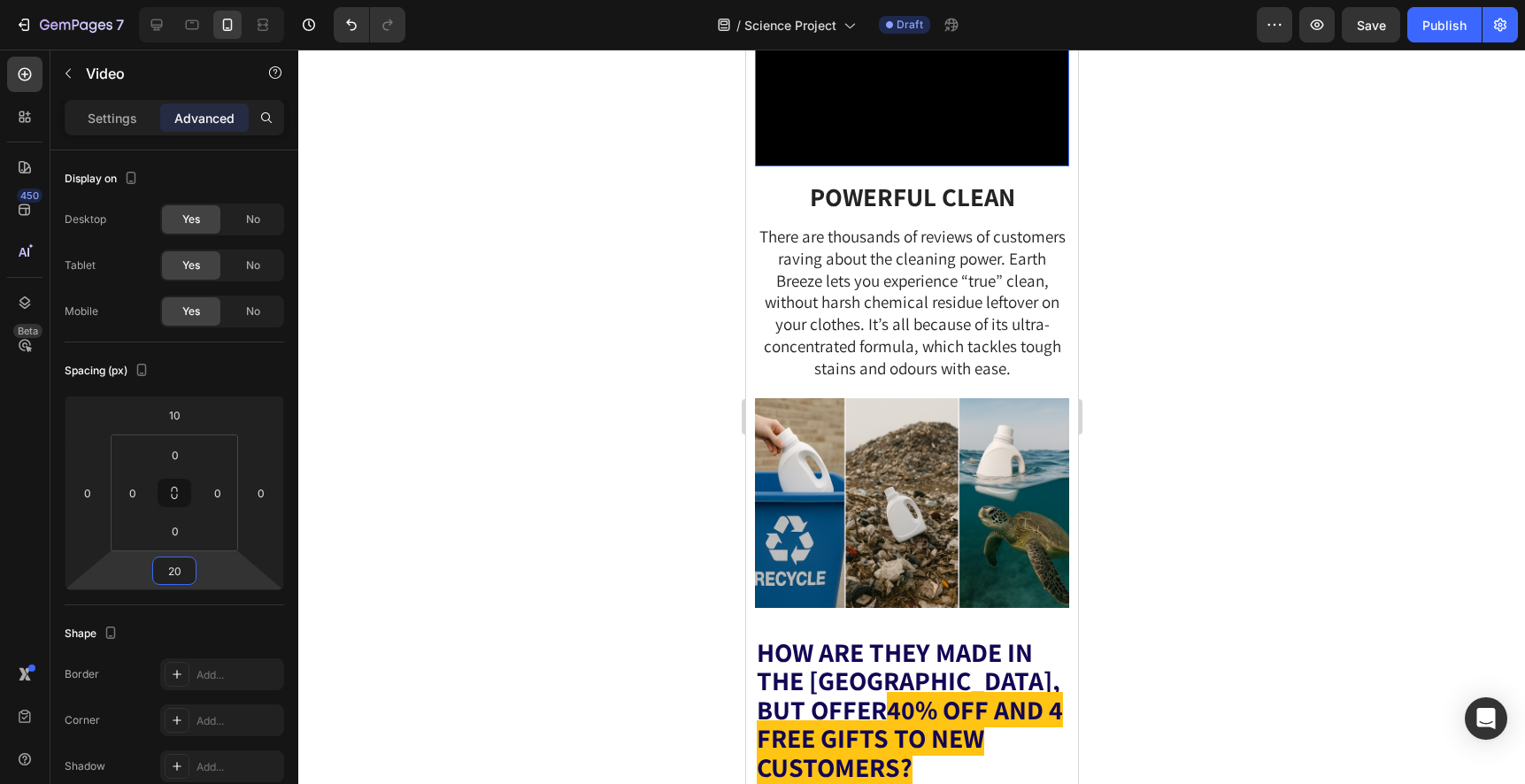
type input "20"
click at [619, 394] on div at bounding box center [911, 417] width 1226 height 734
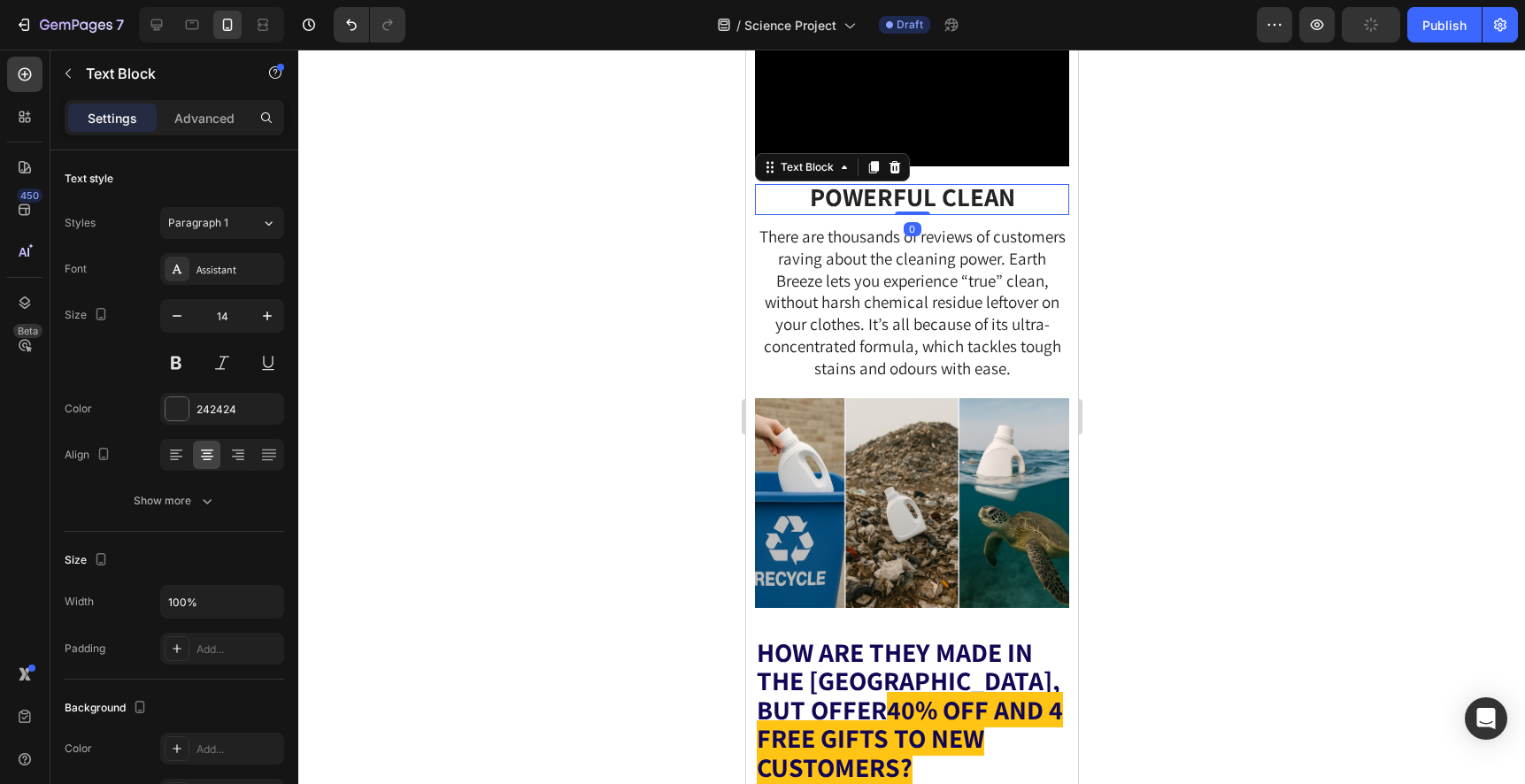
click at [912, 213] on strong "POWERFUL CLEAN" at bounding box center [911, 196] width 206 height 33
click at [1245, 407] on div at bounding box center [911, 417] width 1226 height 734
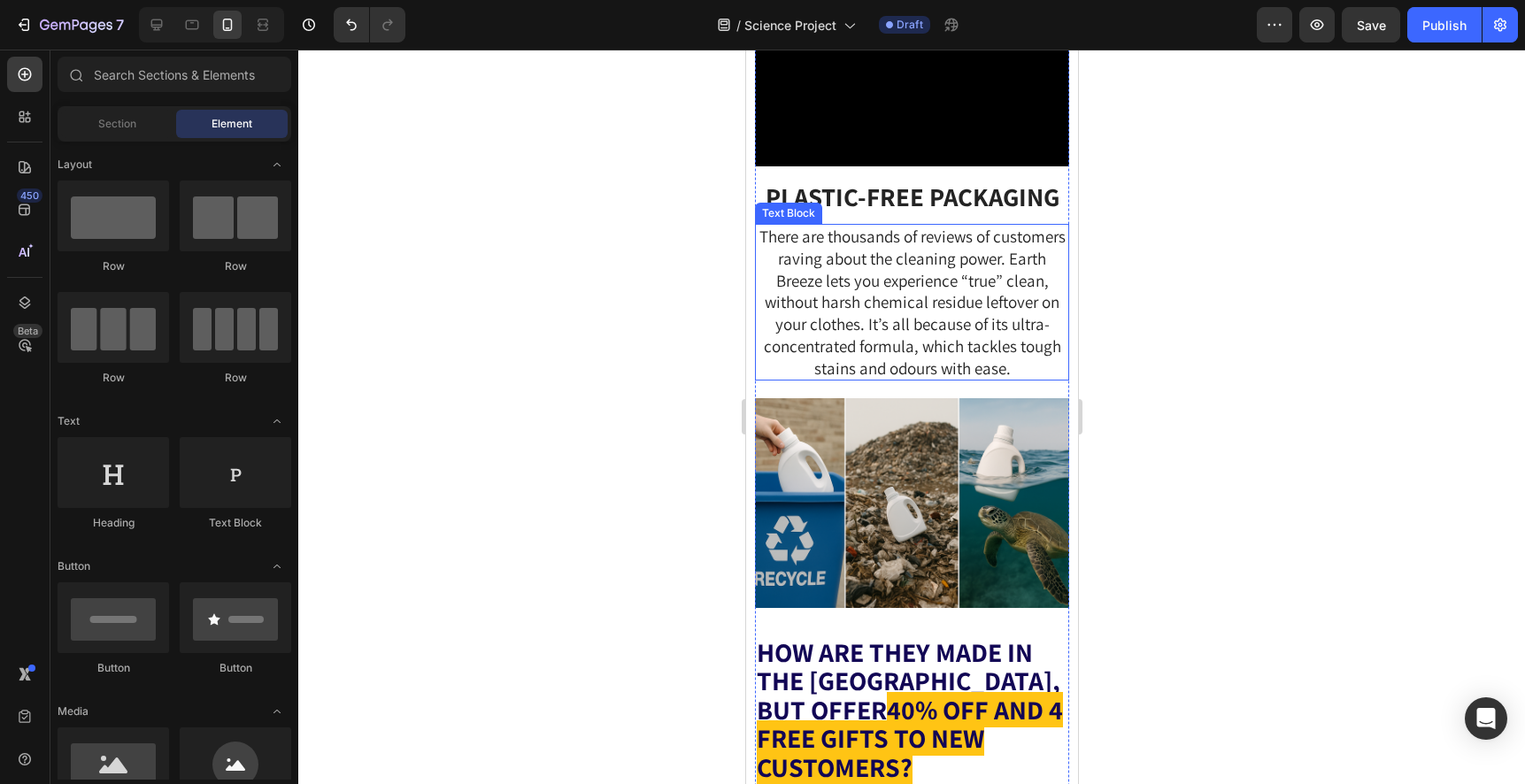
click at [979, 378] on span "There are thousands of reviews of customers raving about the cleaning power. Ea…" at bounding box center [911, 302] width 306 height 152
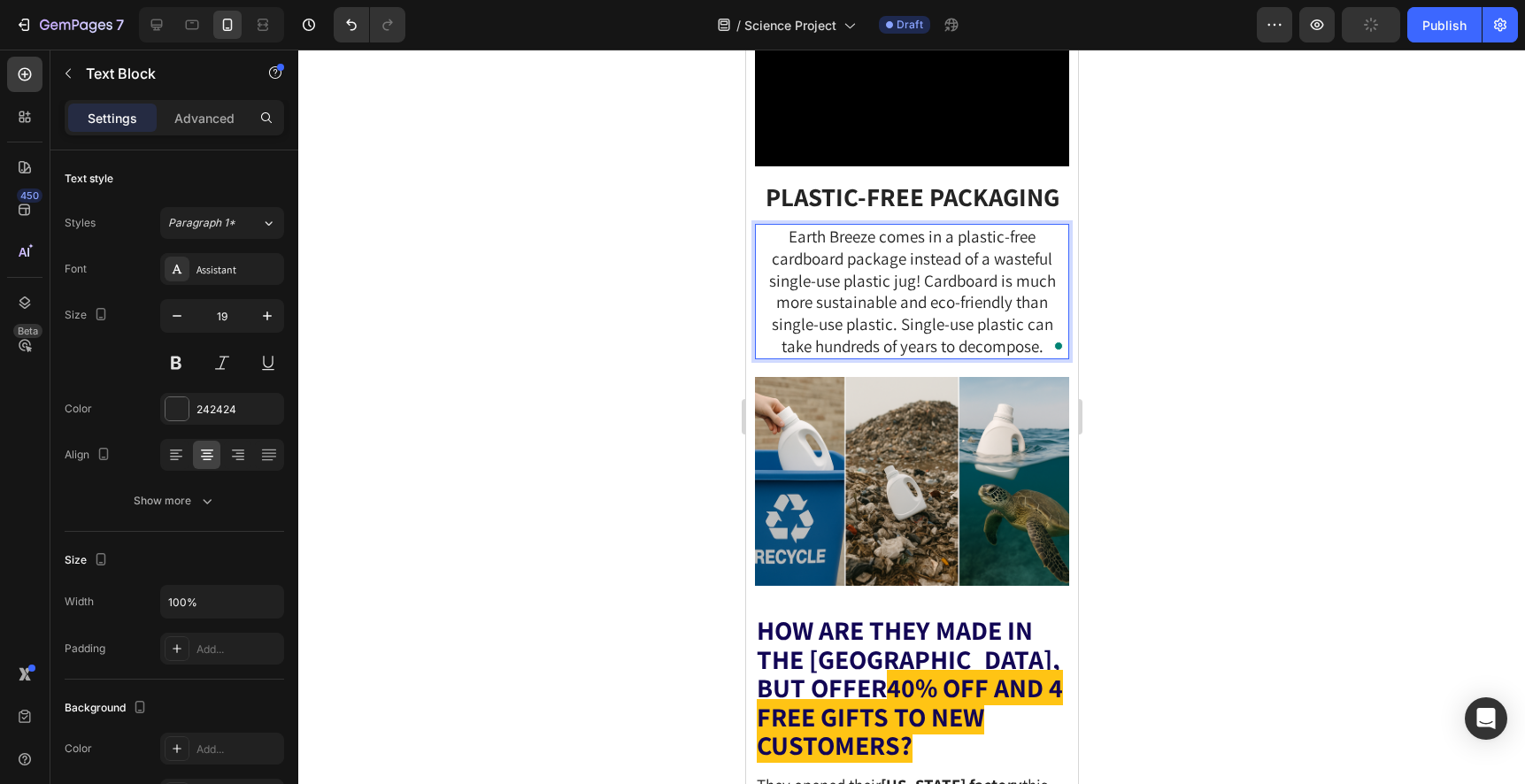
drag, startPoint x: 1112, startPoint y: 461, endPoint x: 327, endPoint y: 413, distance: 786.5
click at [1112, 461] on div at bounding box center [911, 417] width 1226 height 734
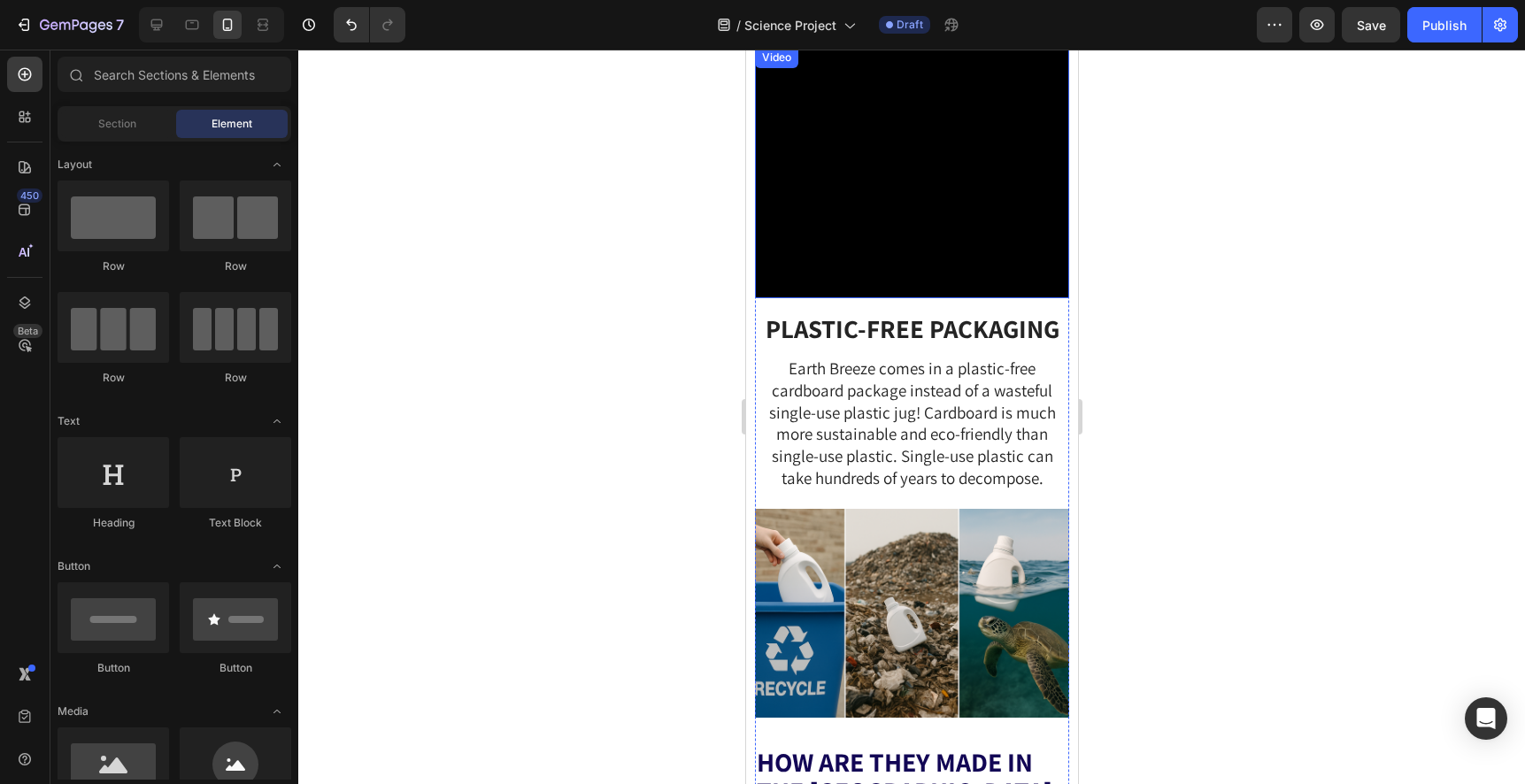
scroll to position [4895, 0]
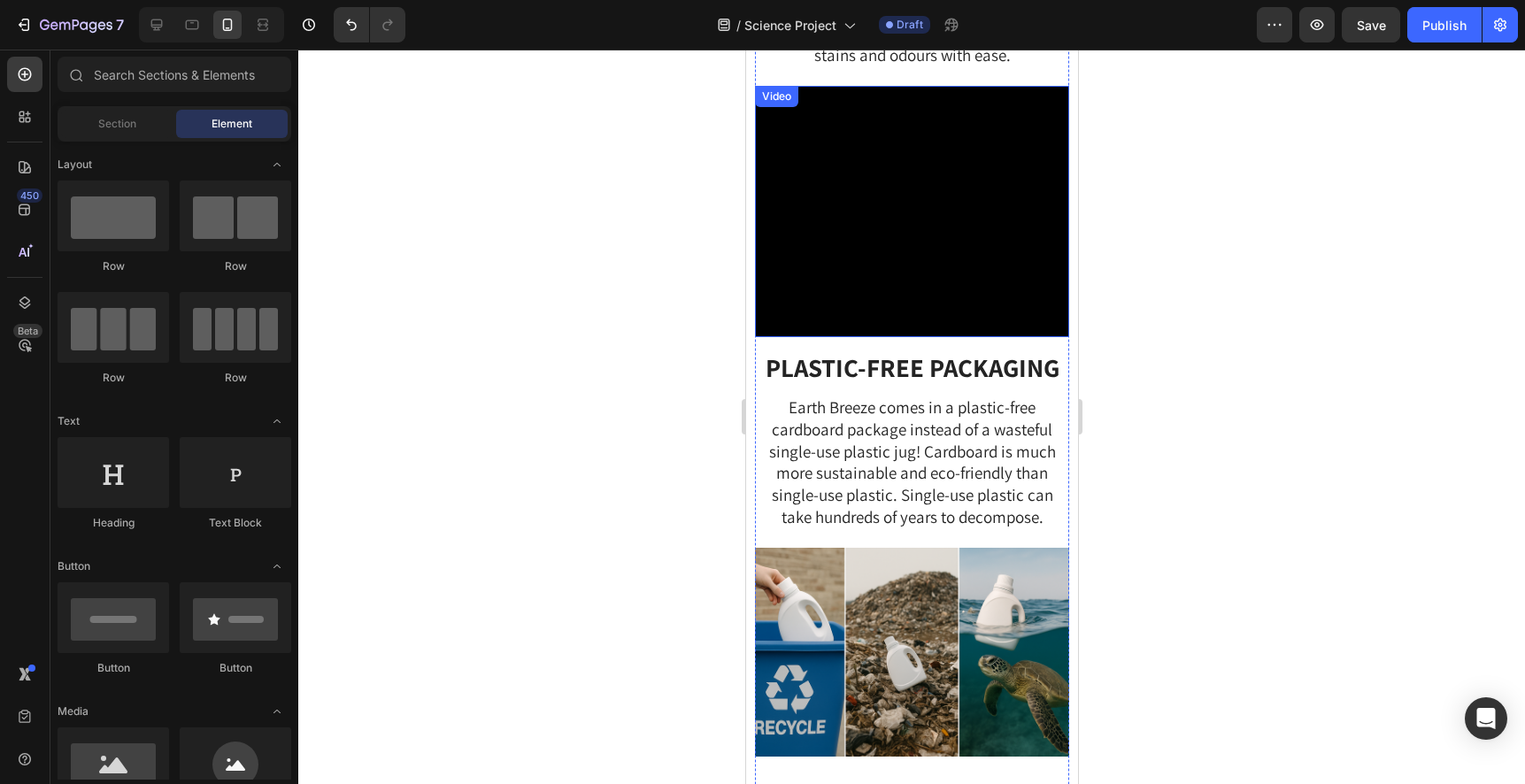
click at [982, 337] on video at bounding box center [911, 211] width 314 height 251
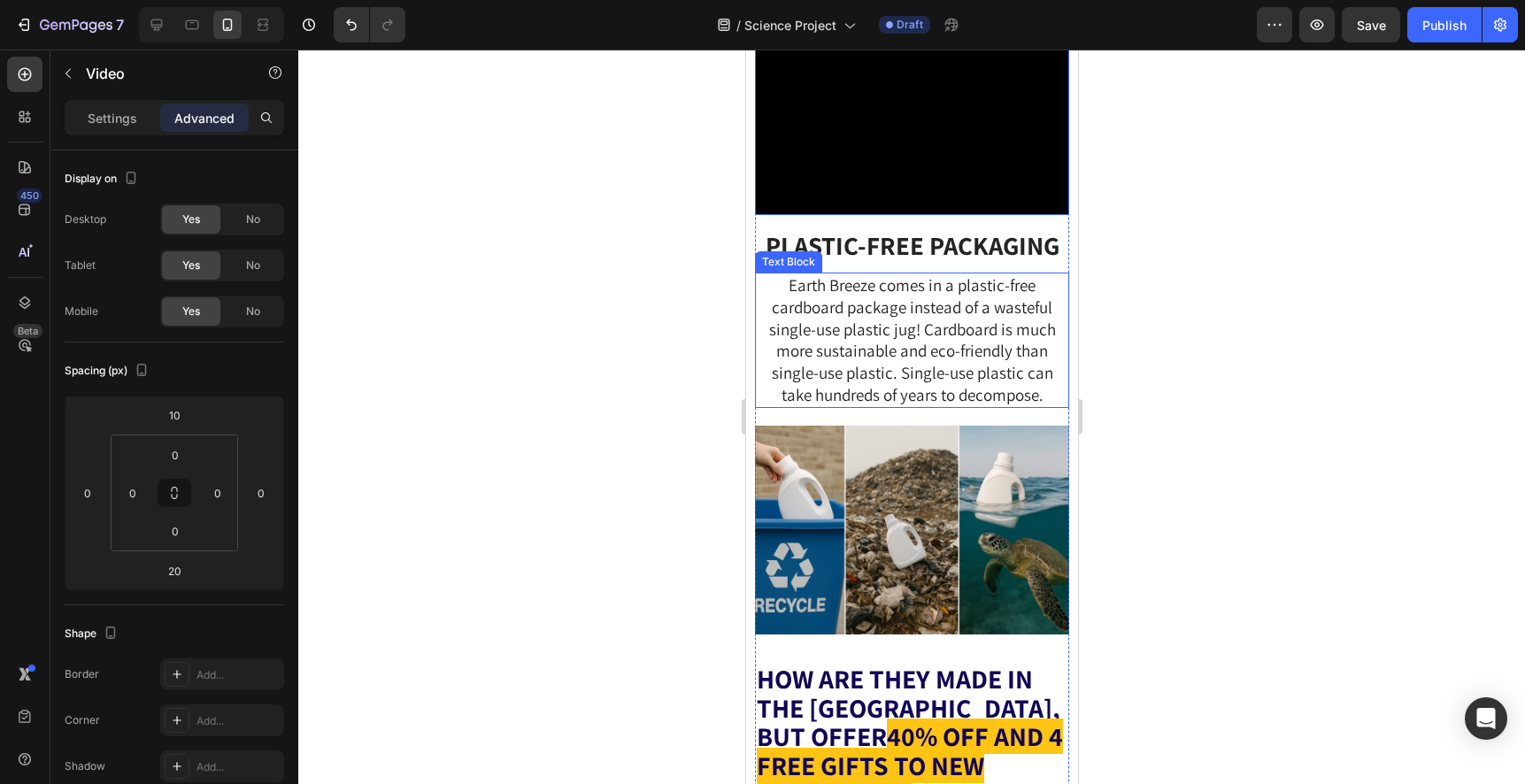
click at [964, 405] on span "Earth Breeze comes in a plastic-free cardboard package instead of a wasteful si…" at bounding box center [911, 339] width 287 height 131
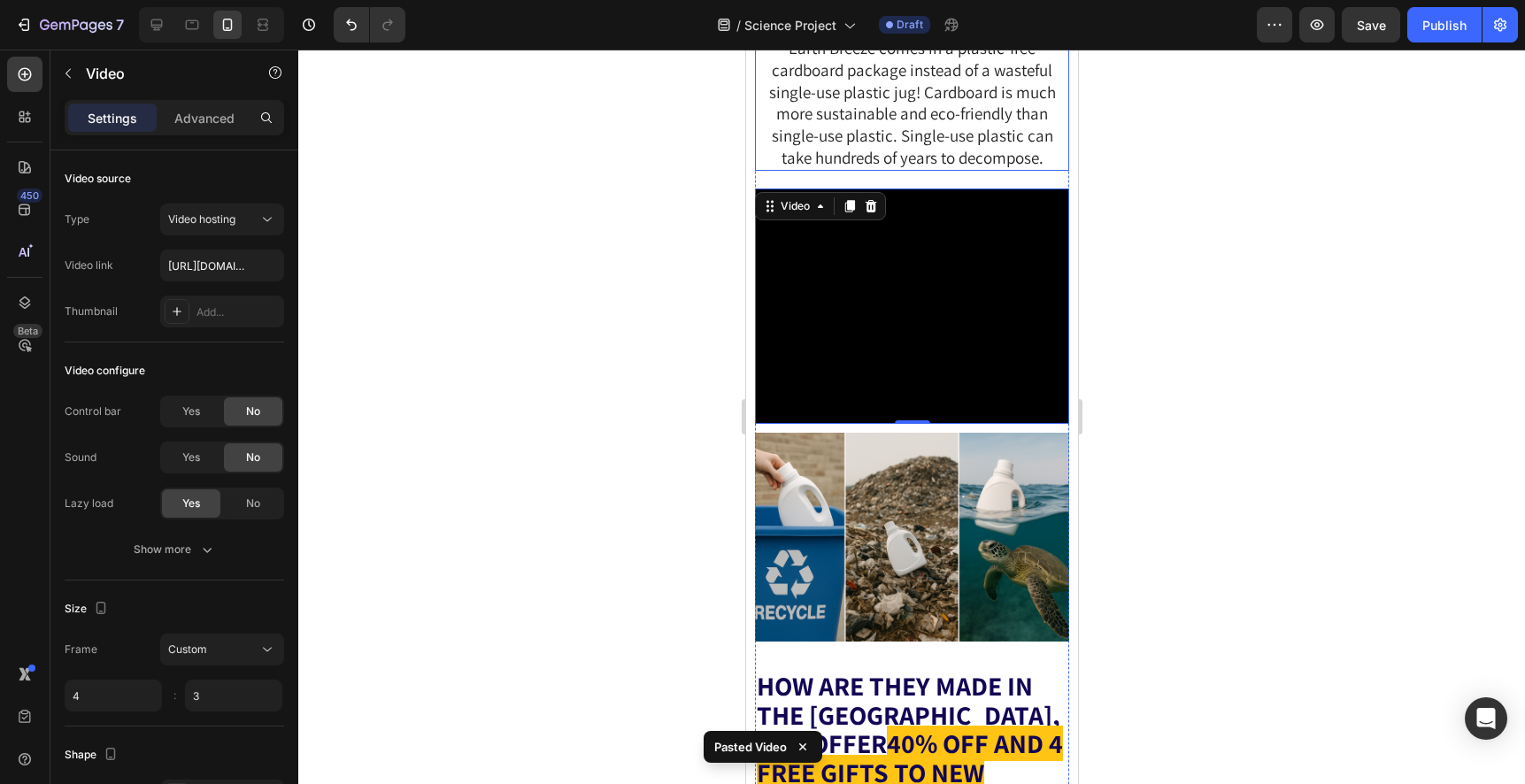
scroll to position [5284, 0]
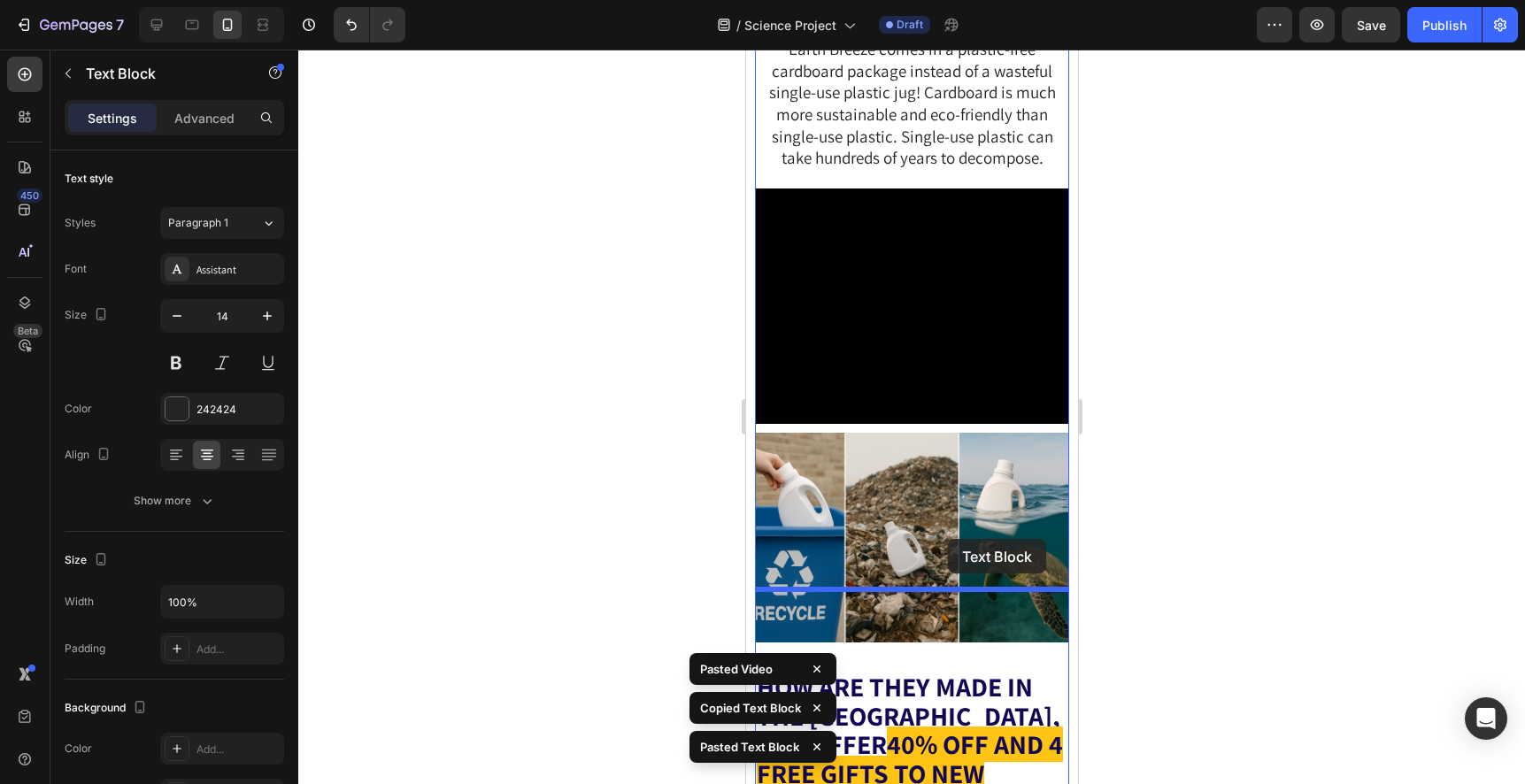
drag, startPoint x: 950, startPoint y: 182, endPoint x: 947, endPoint y: 540, distance: 358.0
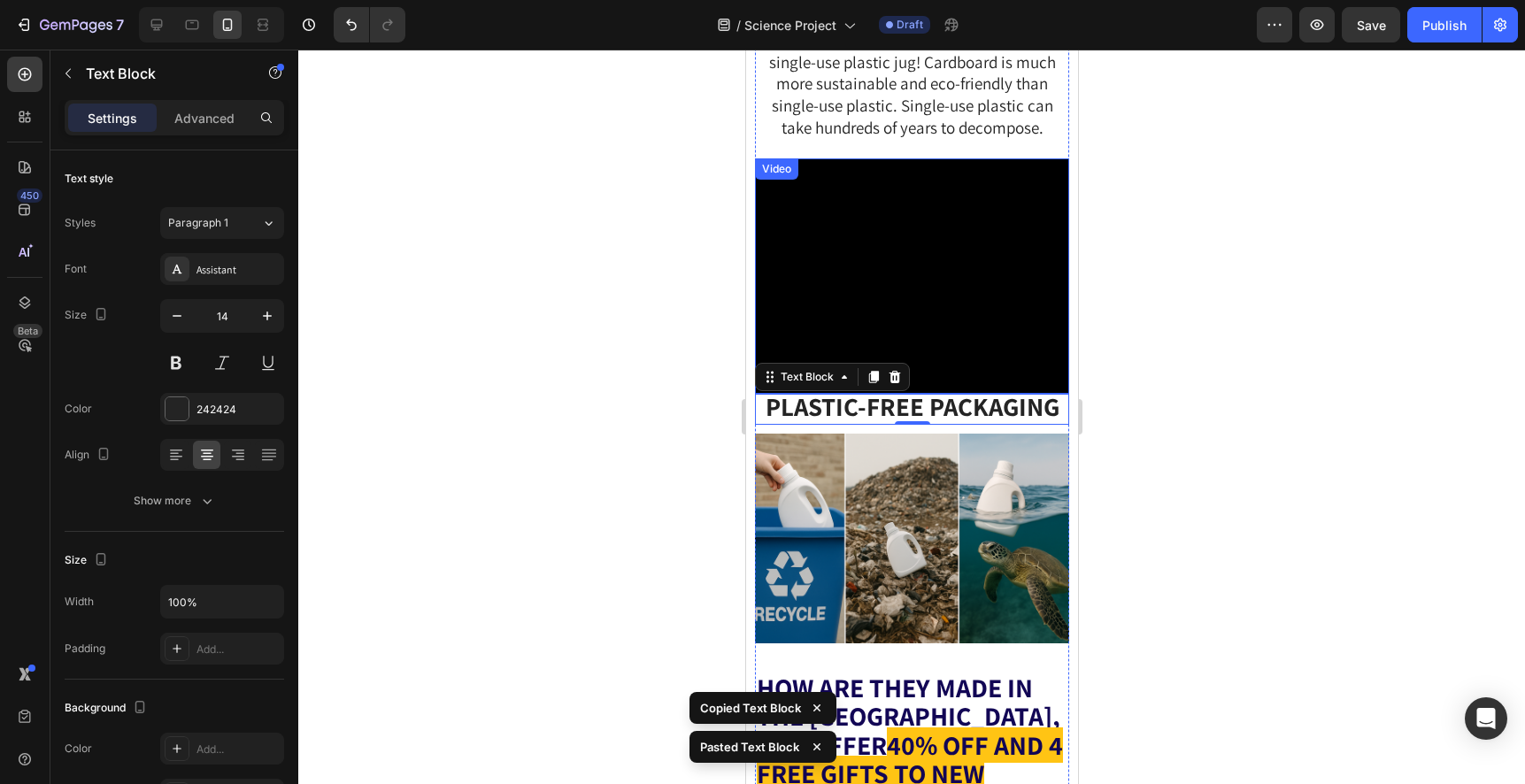
click at [942, 394] on video at bounding box center [911, 276] width 314 height 235
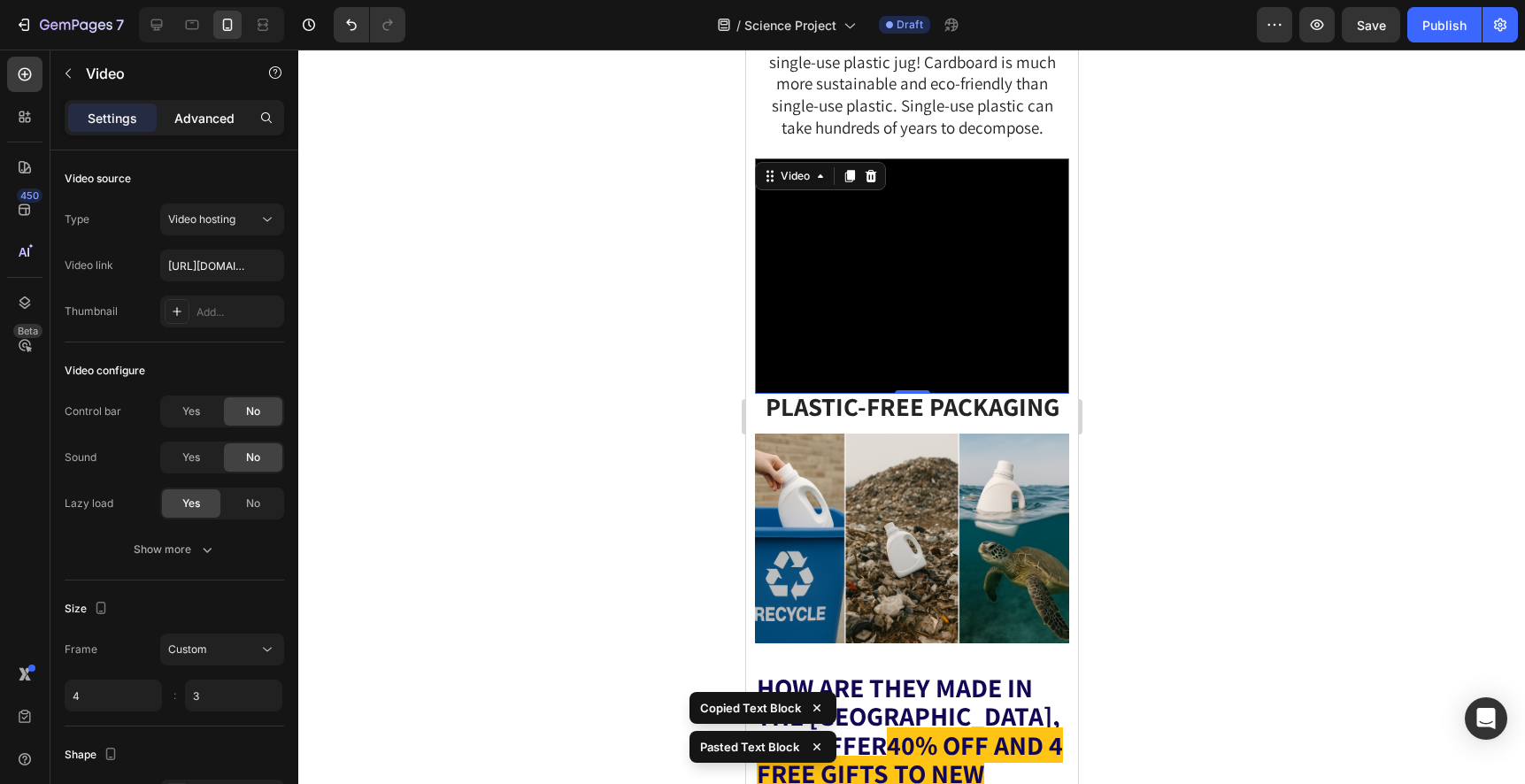
click at [213, 119] on p "Advanced" at bounding box center [204, 118] width 60 height 18
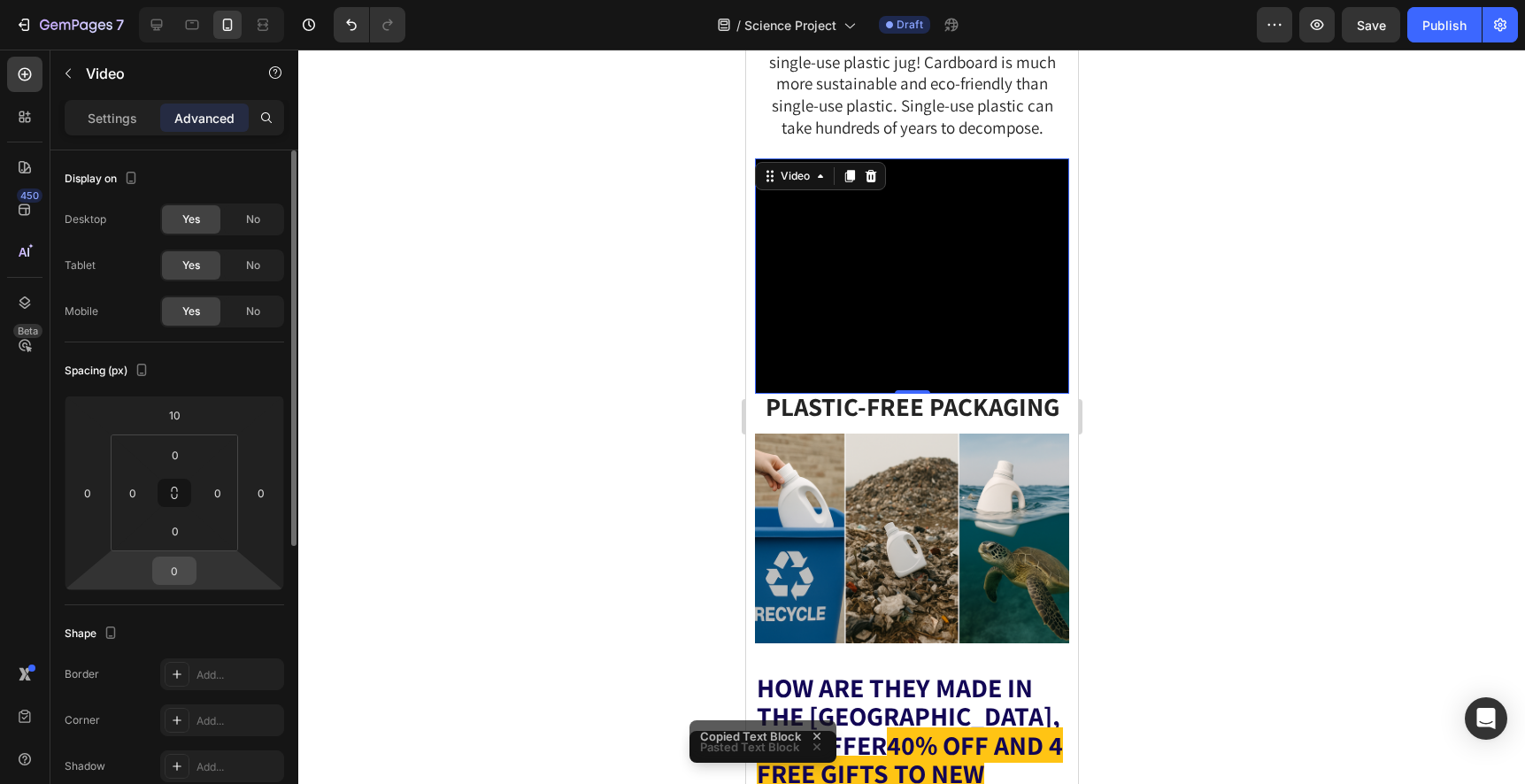
click at [167, 564] on input "0" at bounding box center [174, 570] width 35 height 27
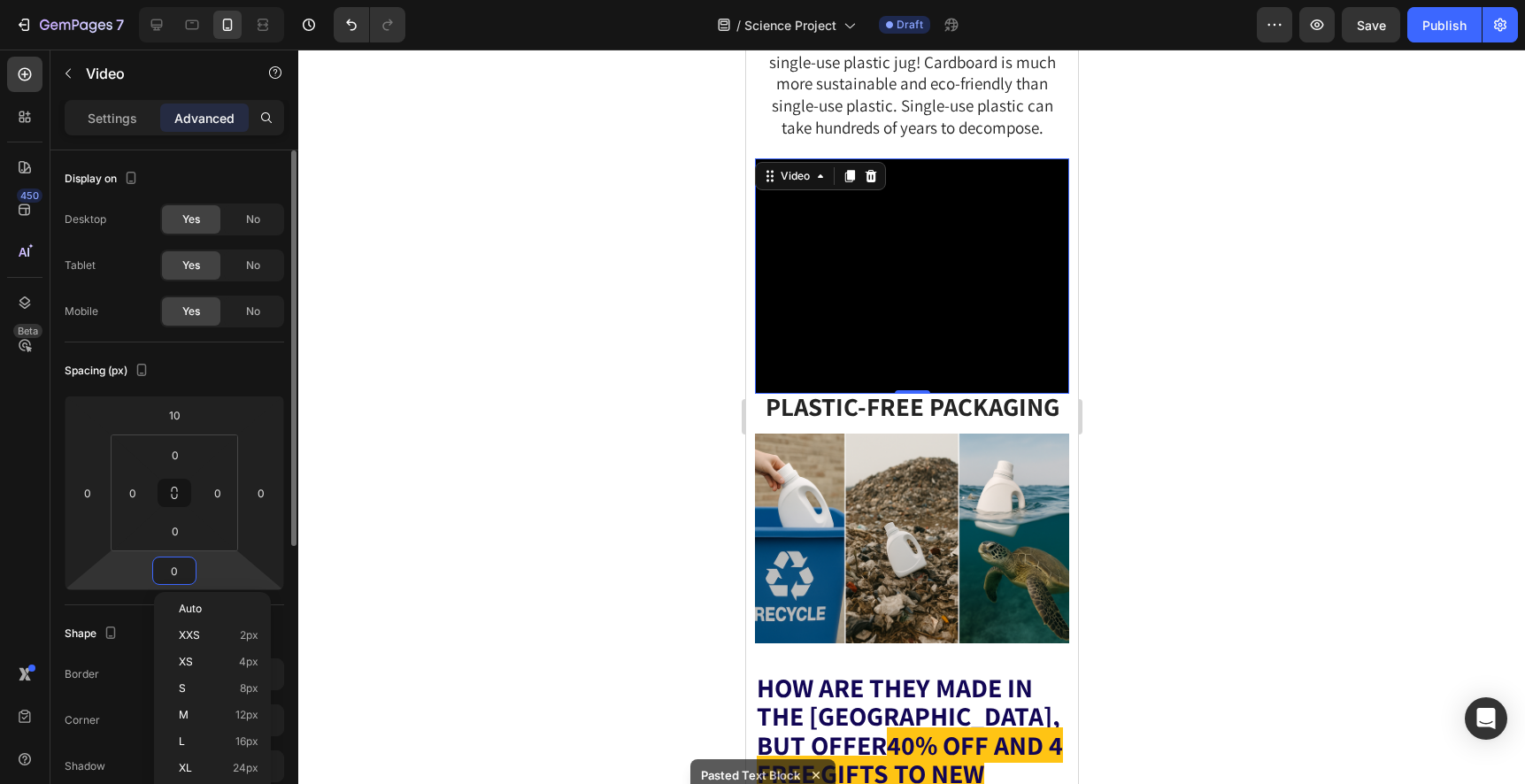
click at [164, 565] on input "0" at bounding box center [174, 570] width 35 height 27
type input "20"
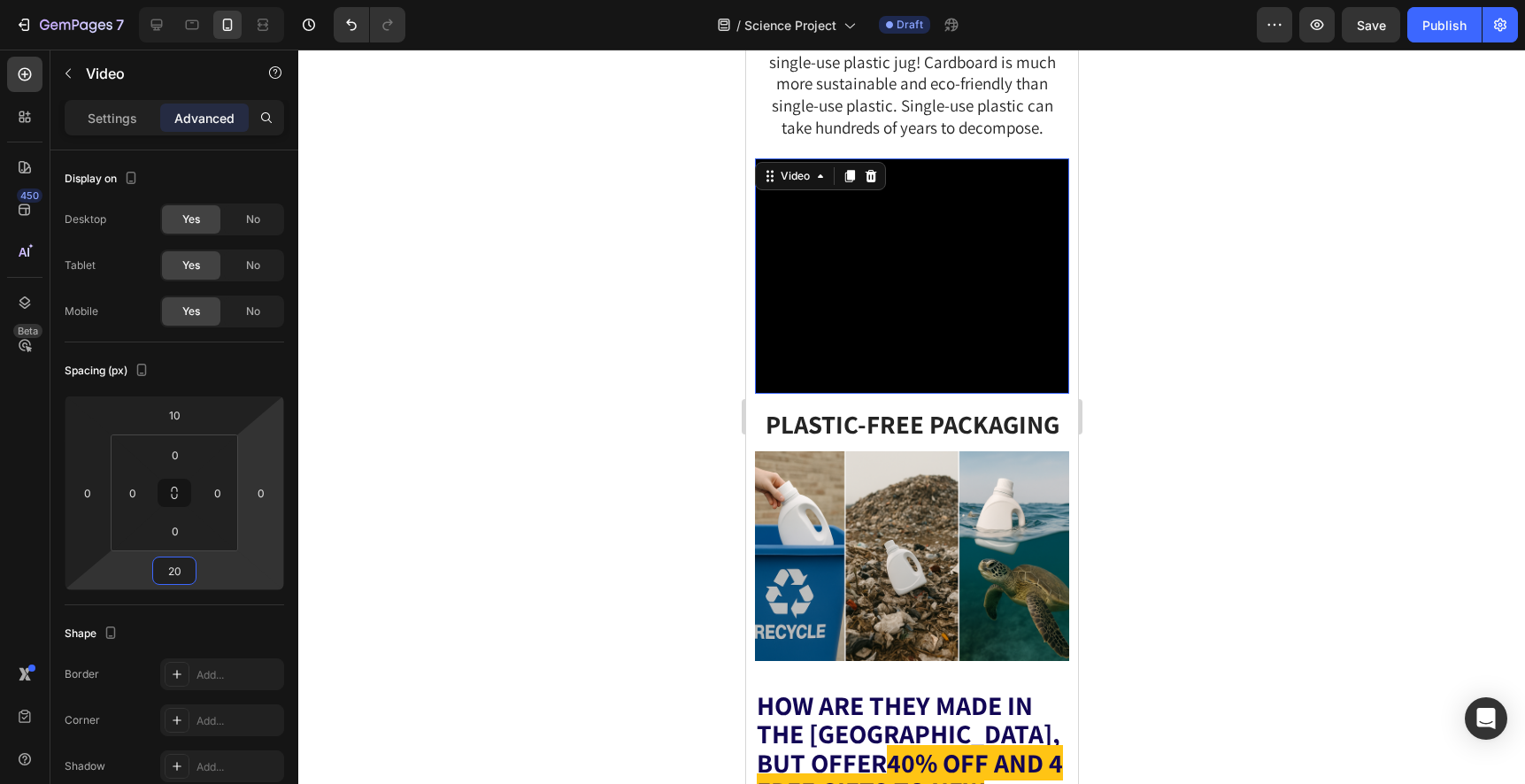
click at [518, 422] on div at bounding box center [911, 417] width 1226 height 734
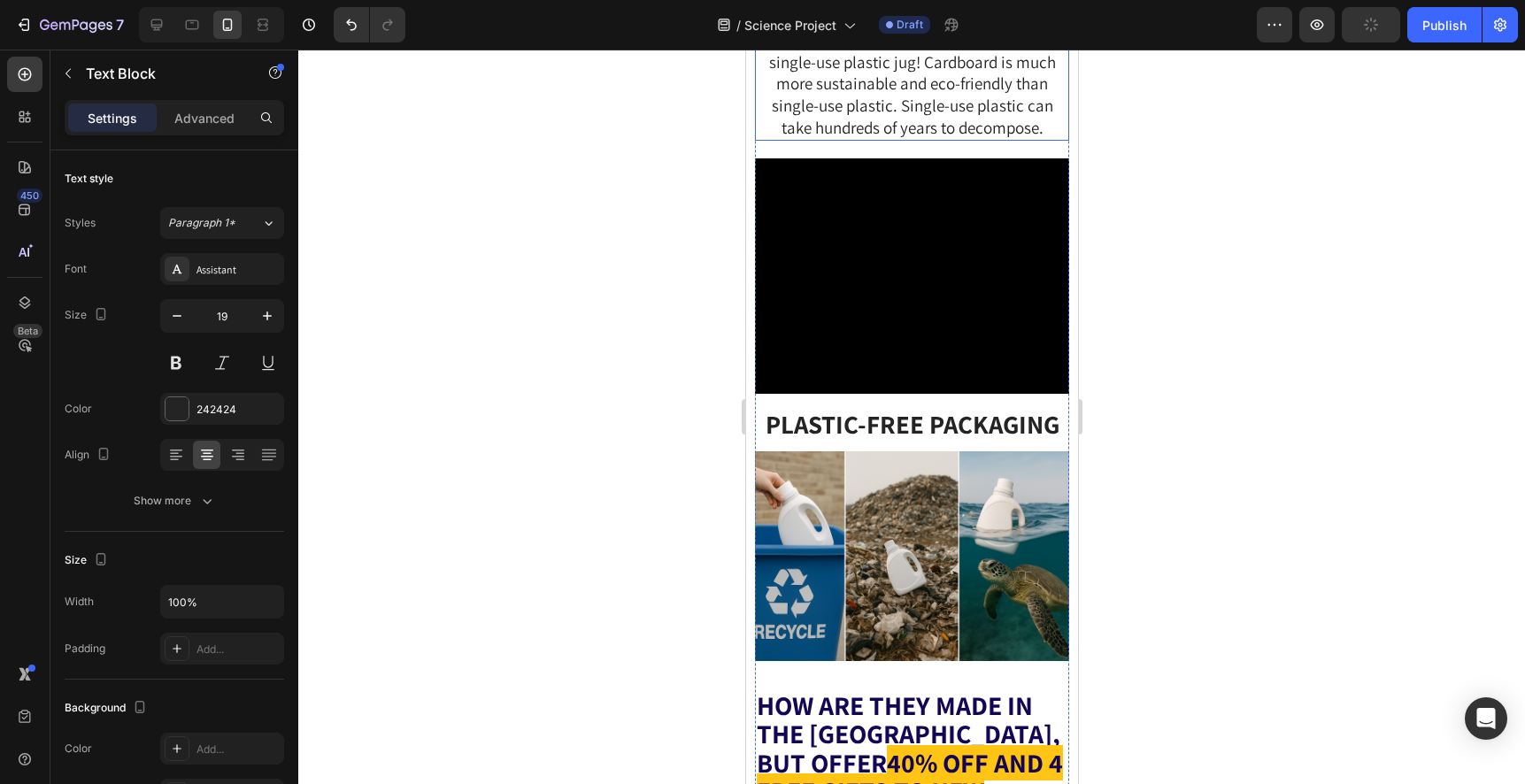
click at [883, 138] on span "Earth Breeze comes in a plastic-free cardboard package instead of a wasteful si…" at bounding box center [911, 73] width 287 height 131
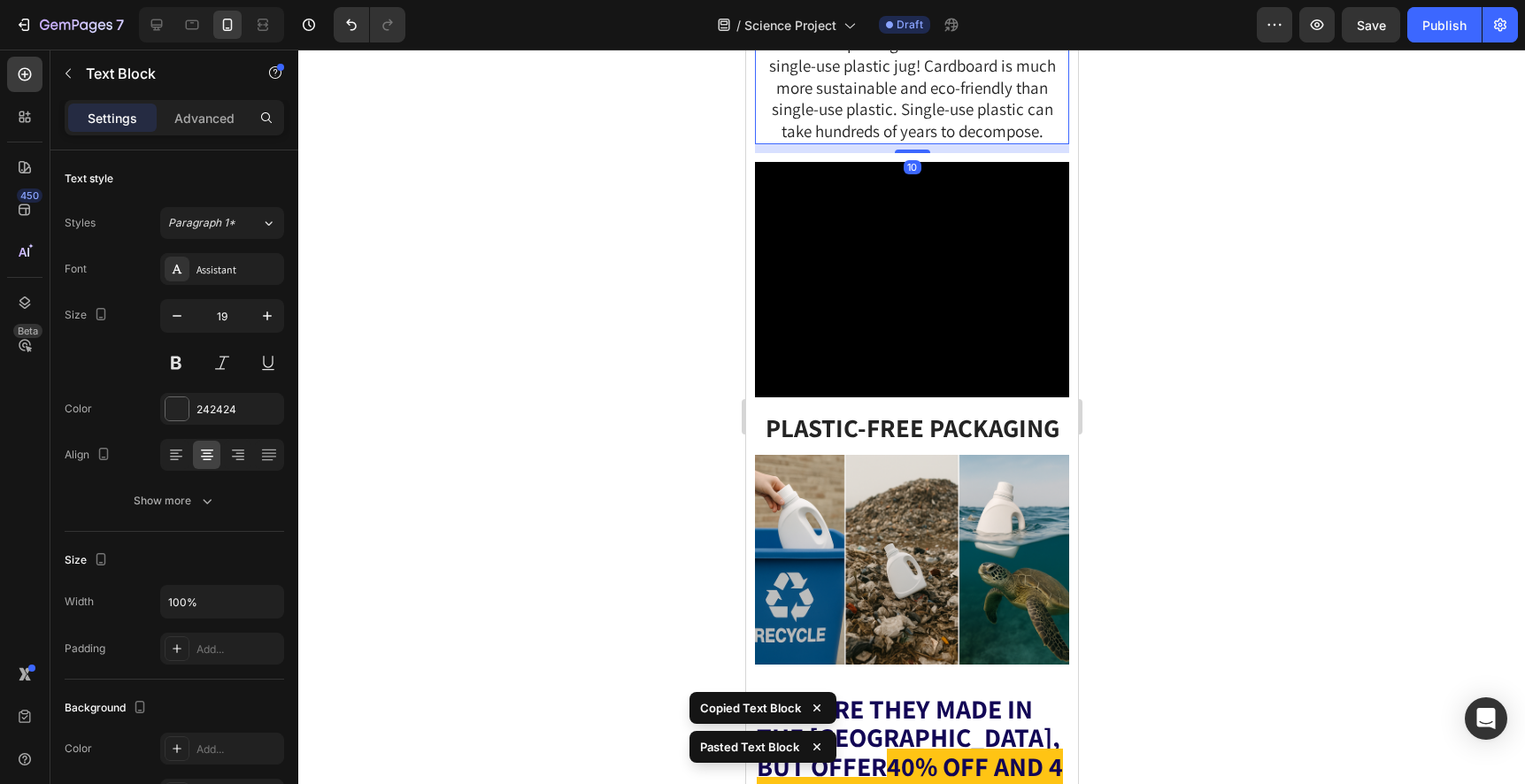
scroll to position [5442, 0]
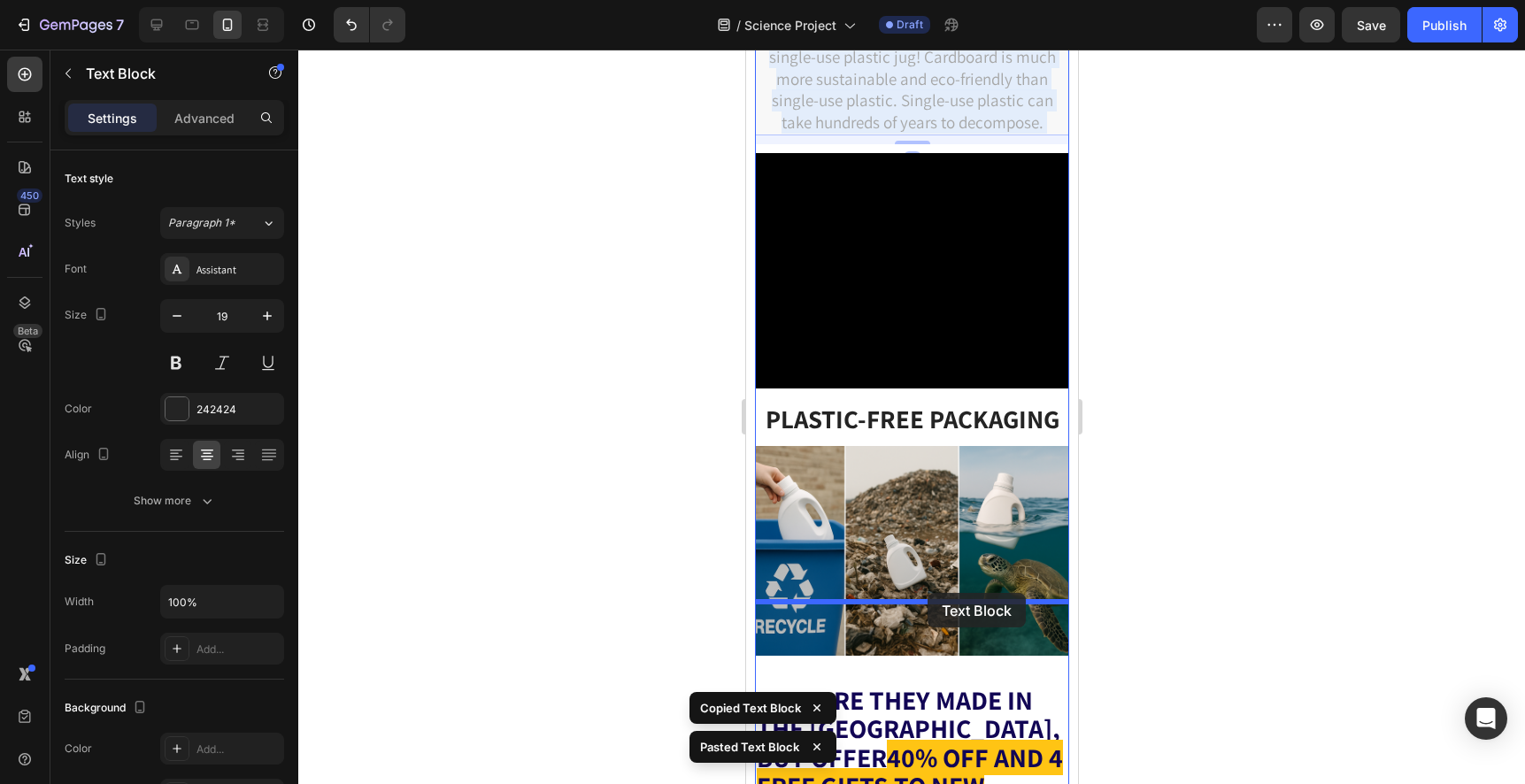
drag, startPoint x: 925, startPoint y: 231, endPoint x: 926, endPoint y: 594, distance: 363.0
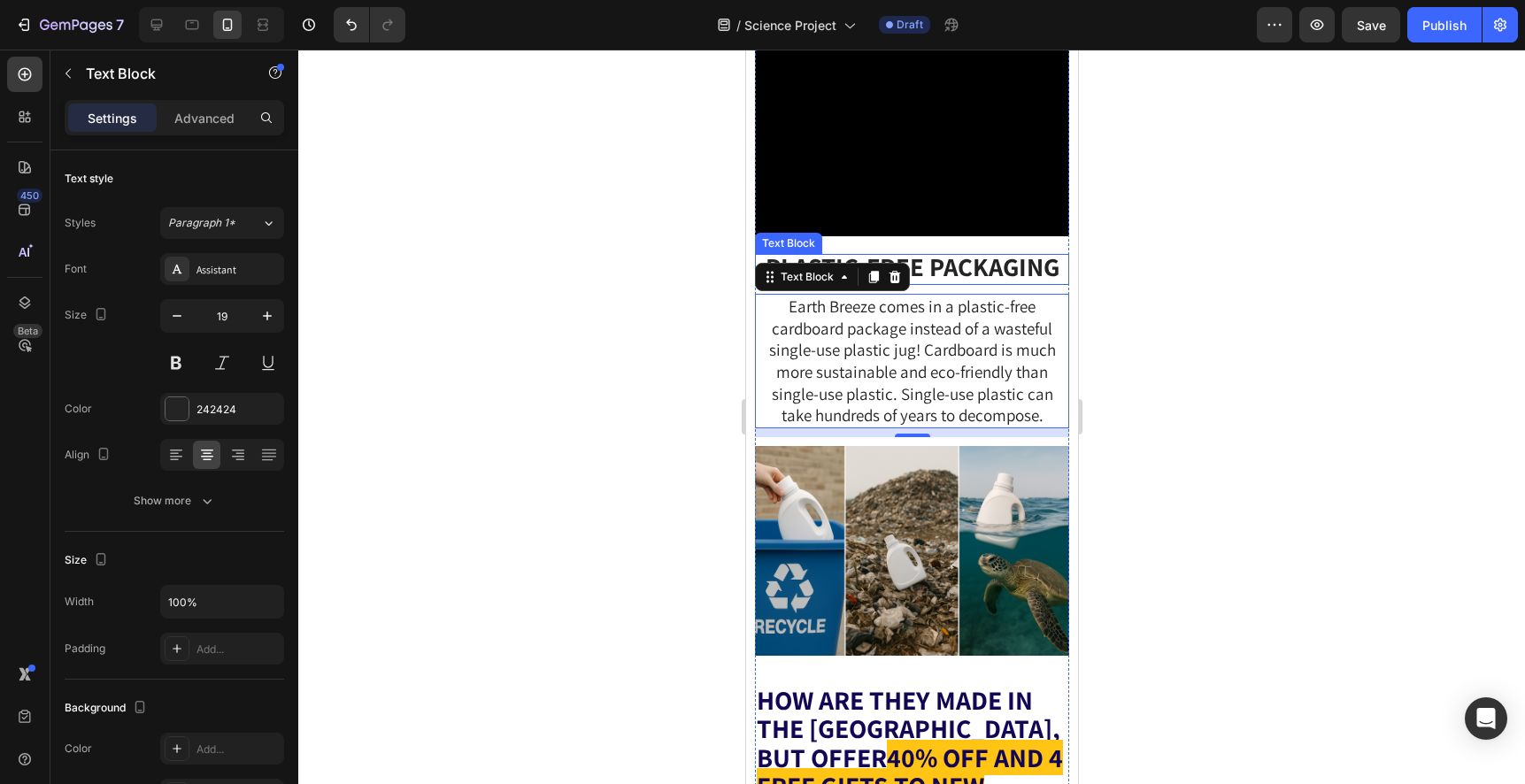
click at [933, 283] on strong "PLASTIC-FREE PACKAGING" at bounding box center [911, 266] width 293 height 33
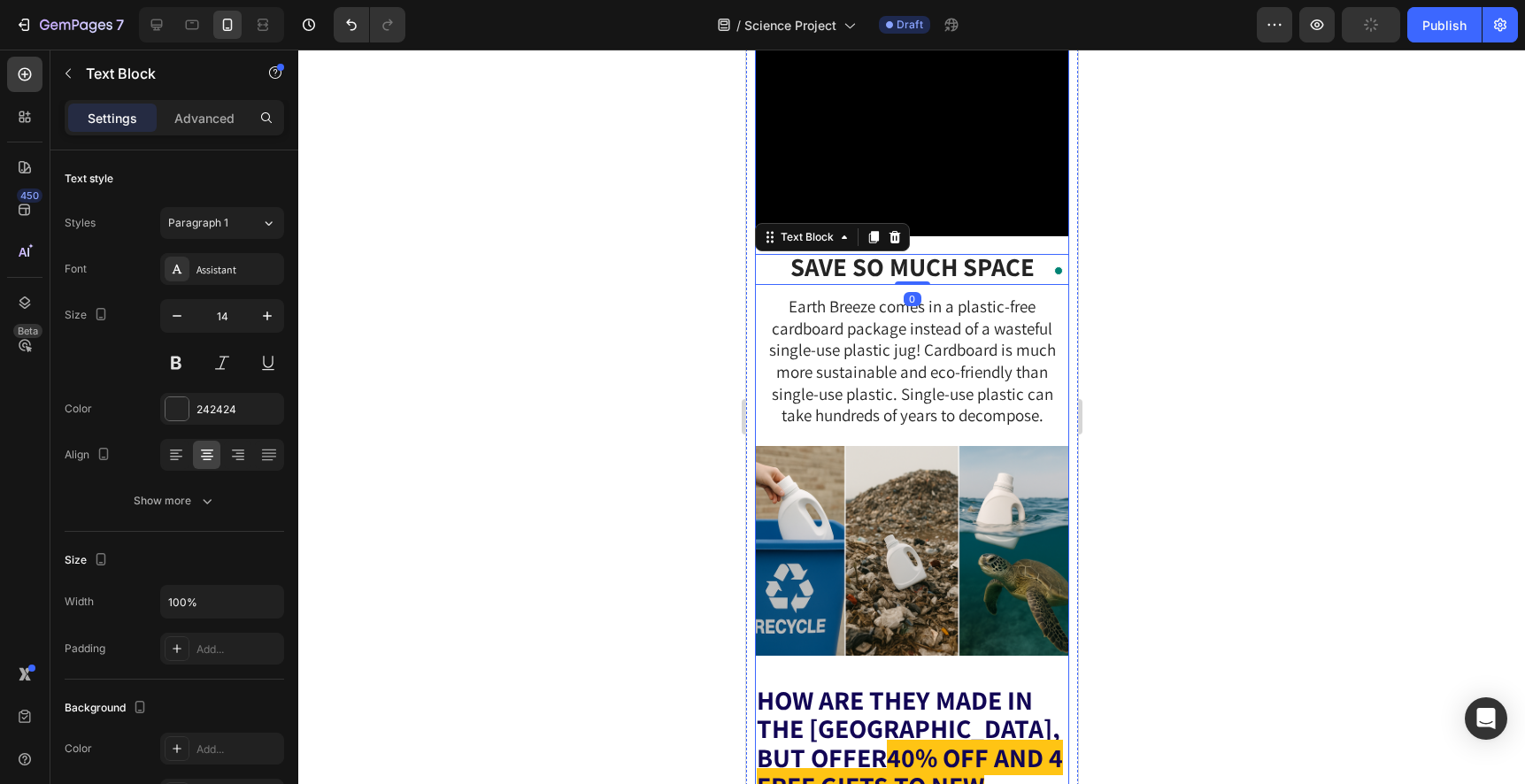
click at [1155, 478] on div at bounding box center [911, 417] width 1226 height 734
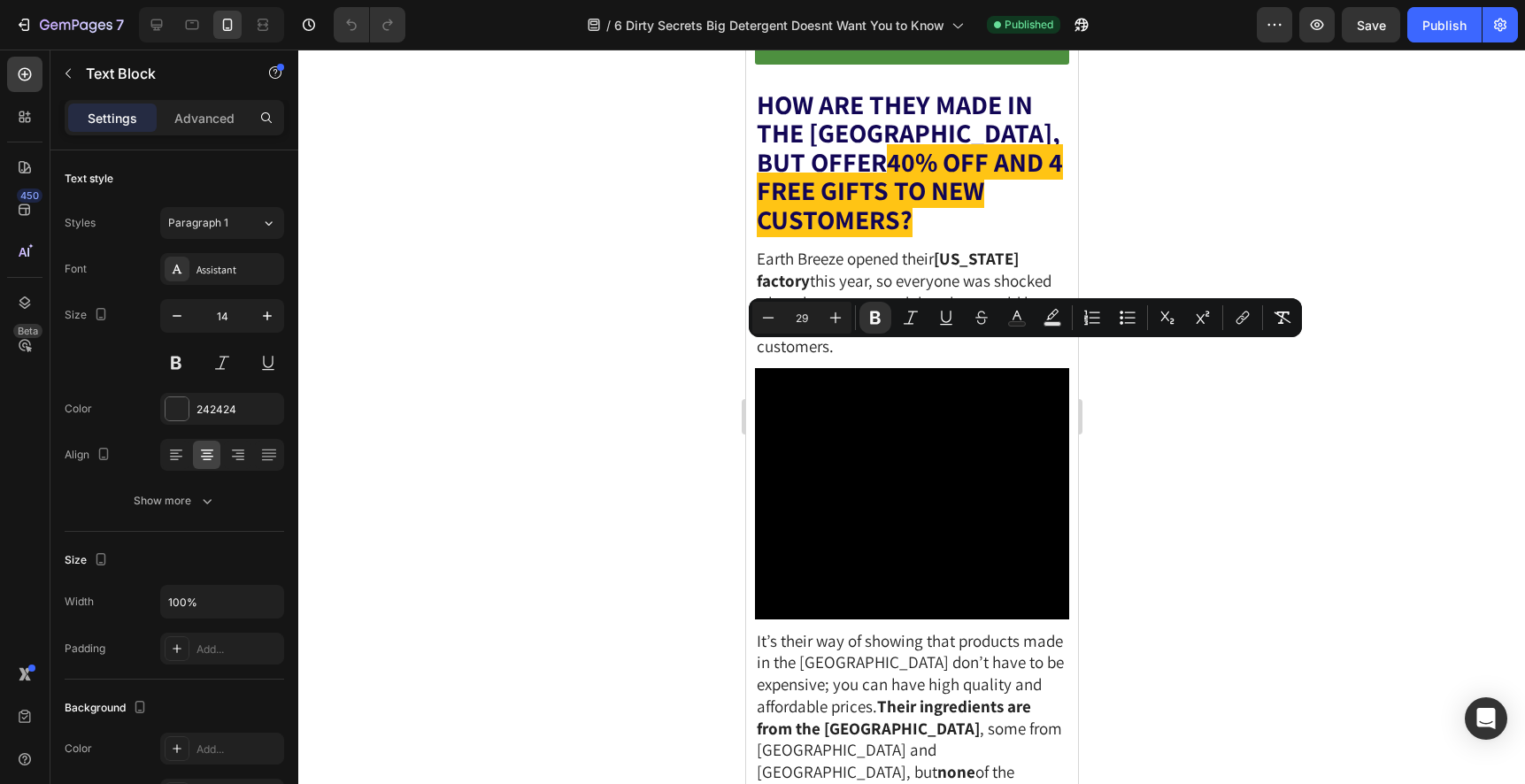
scroll to position [6776, 0]
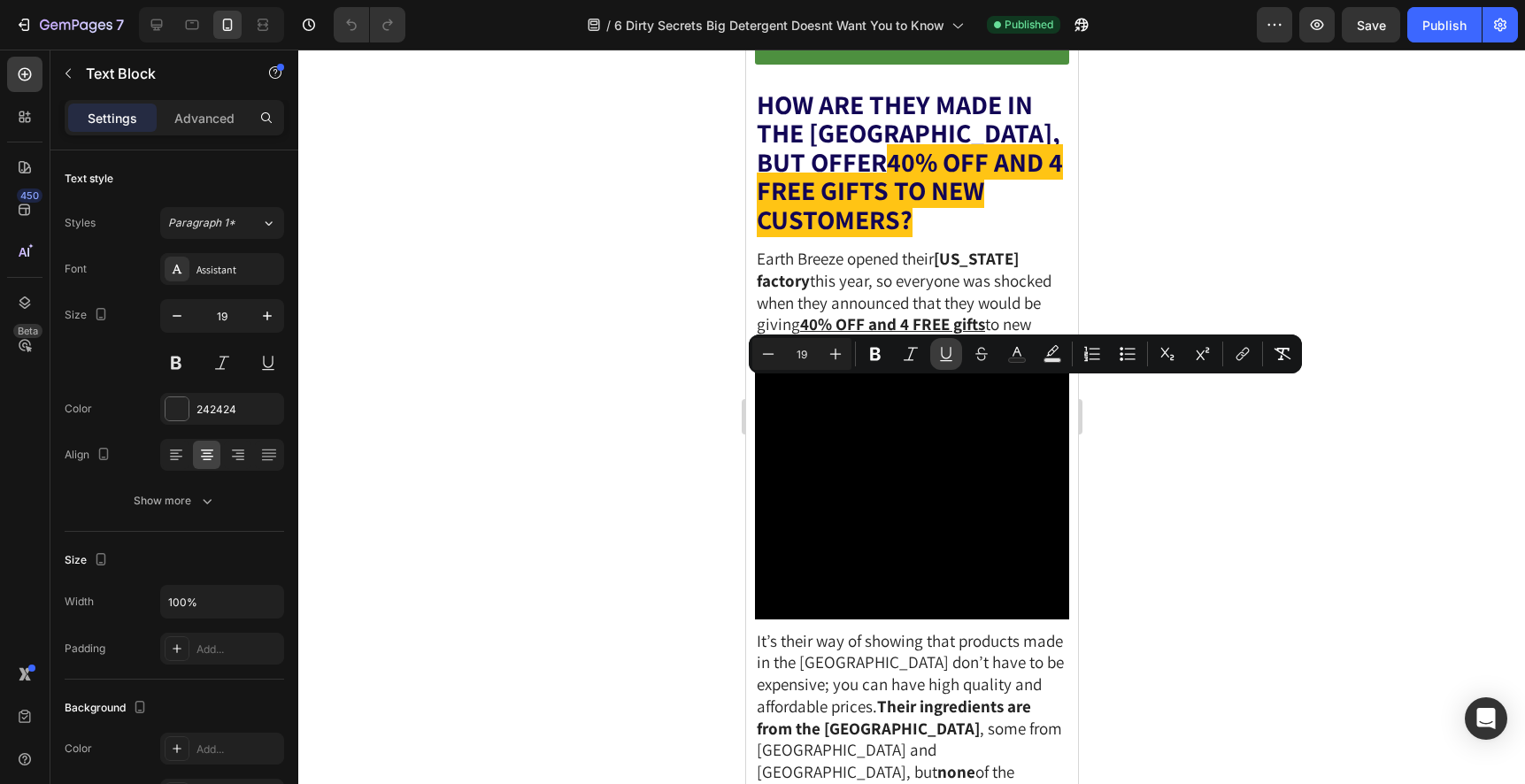
copy span "Earth Breeze comes in a plastic-free cardboard package instead of a wasteful si…"
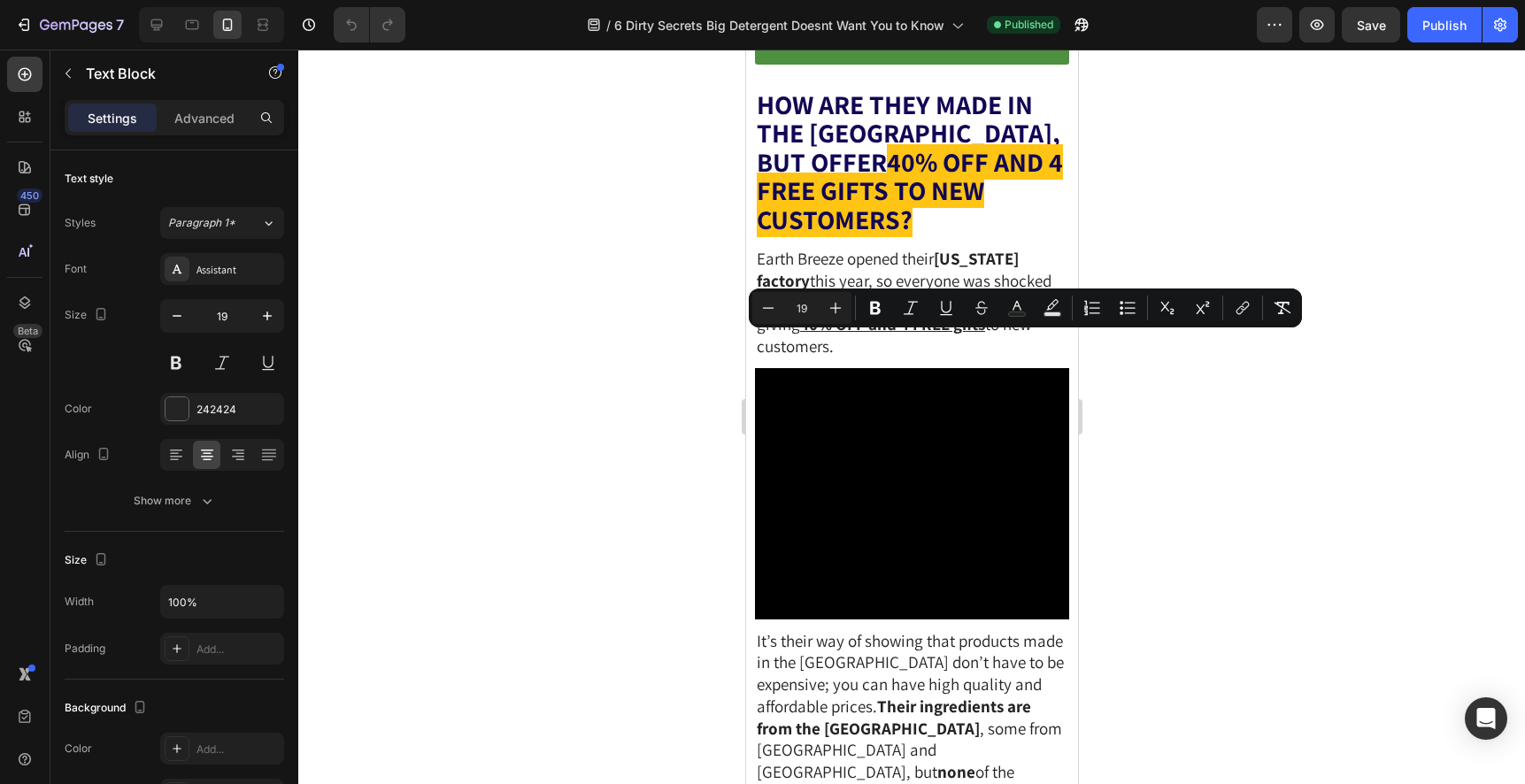
scroll to position [7111, 0]
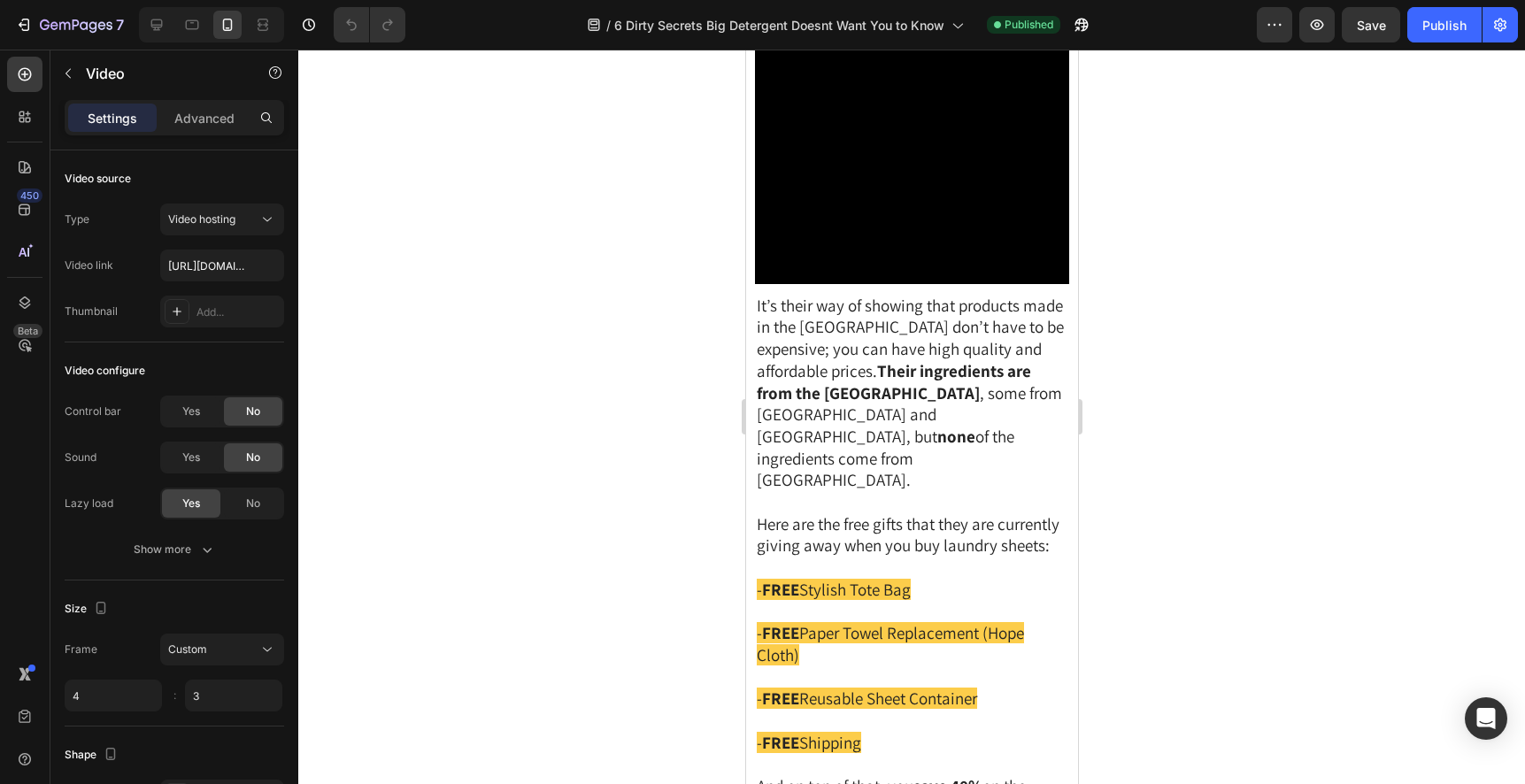
copy span "Earth Breeze comes in a plastic-free cardboard package instead of a wasteful si…"
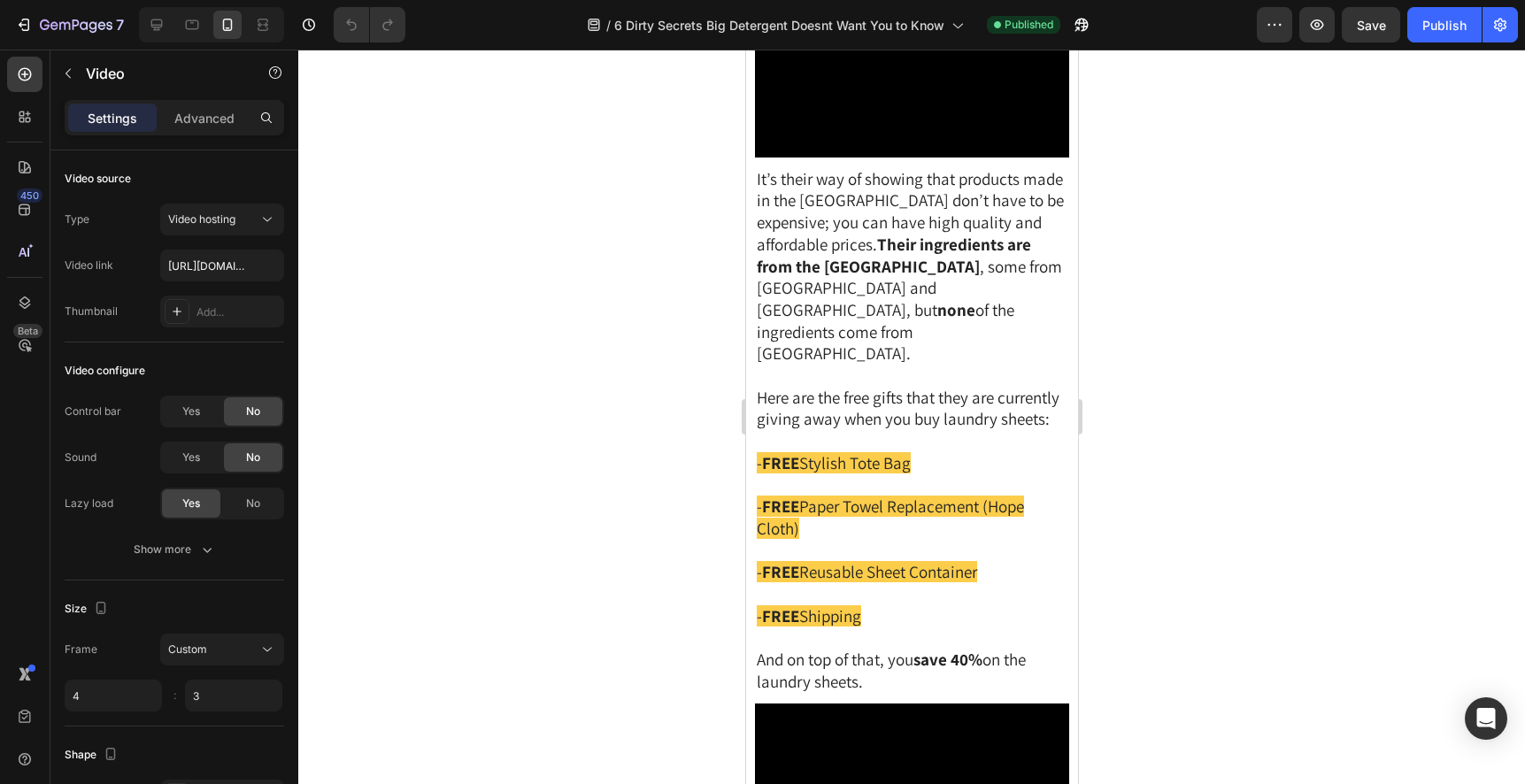
scroll to position [7237, 0]
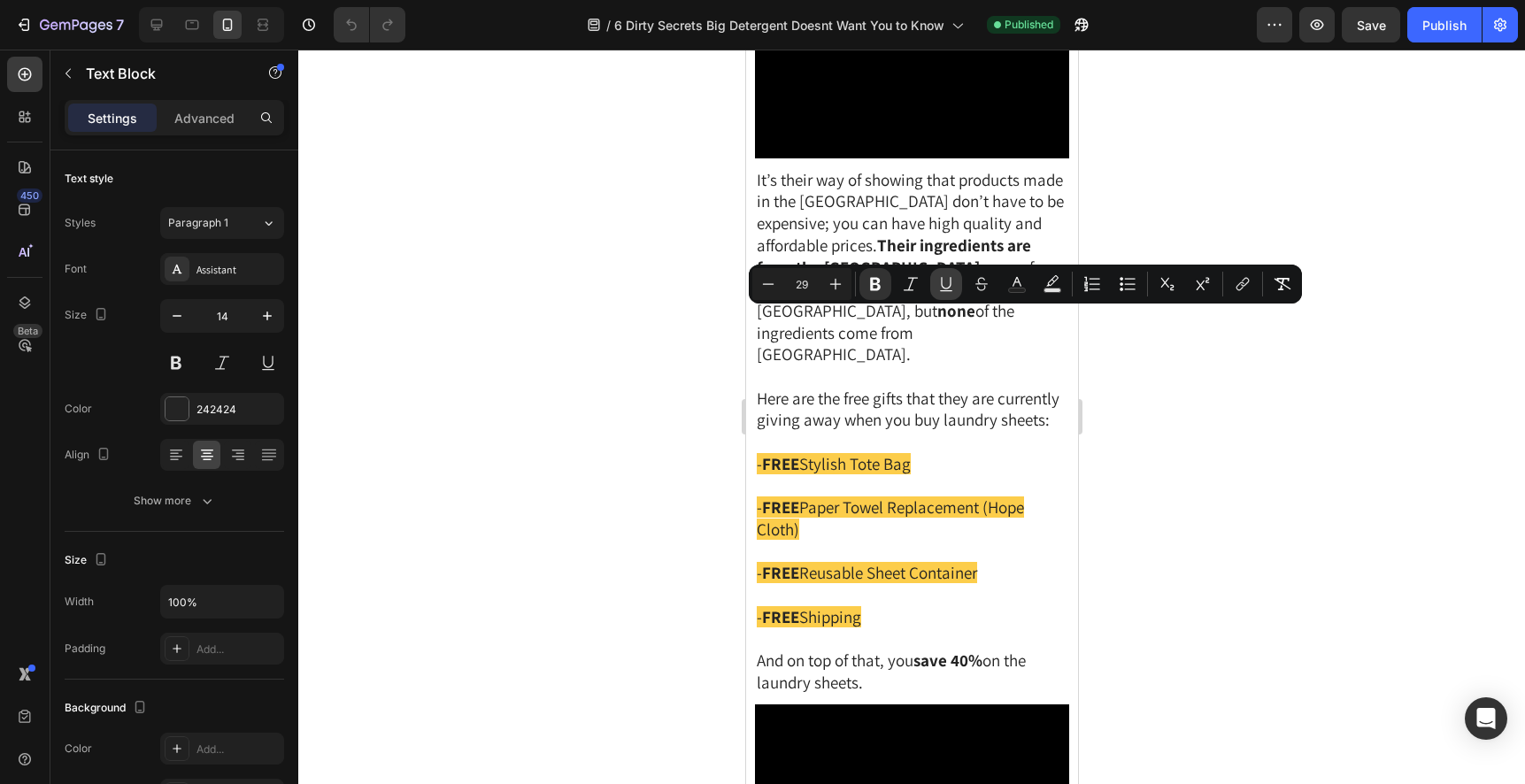
copy strong "SAVE SO MUCH SPACE"
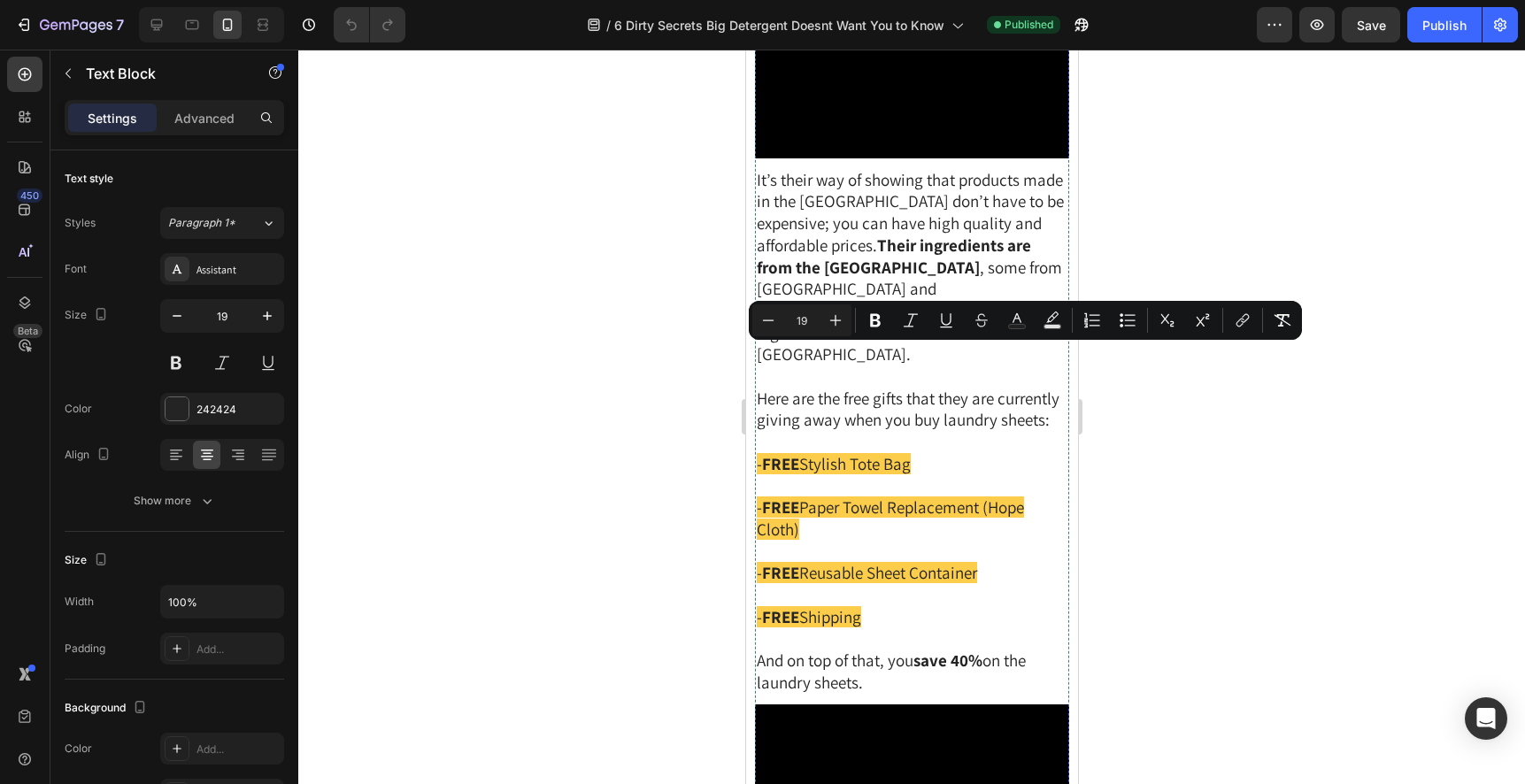
copy span "We all know how messy and bulky traditional detergent is... Earth Breeze packag…"
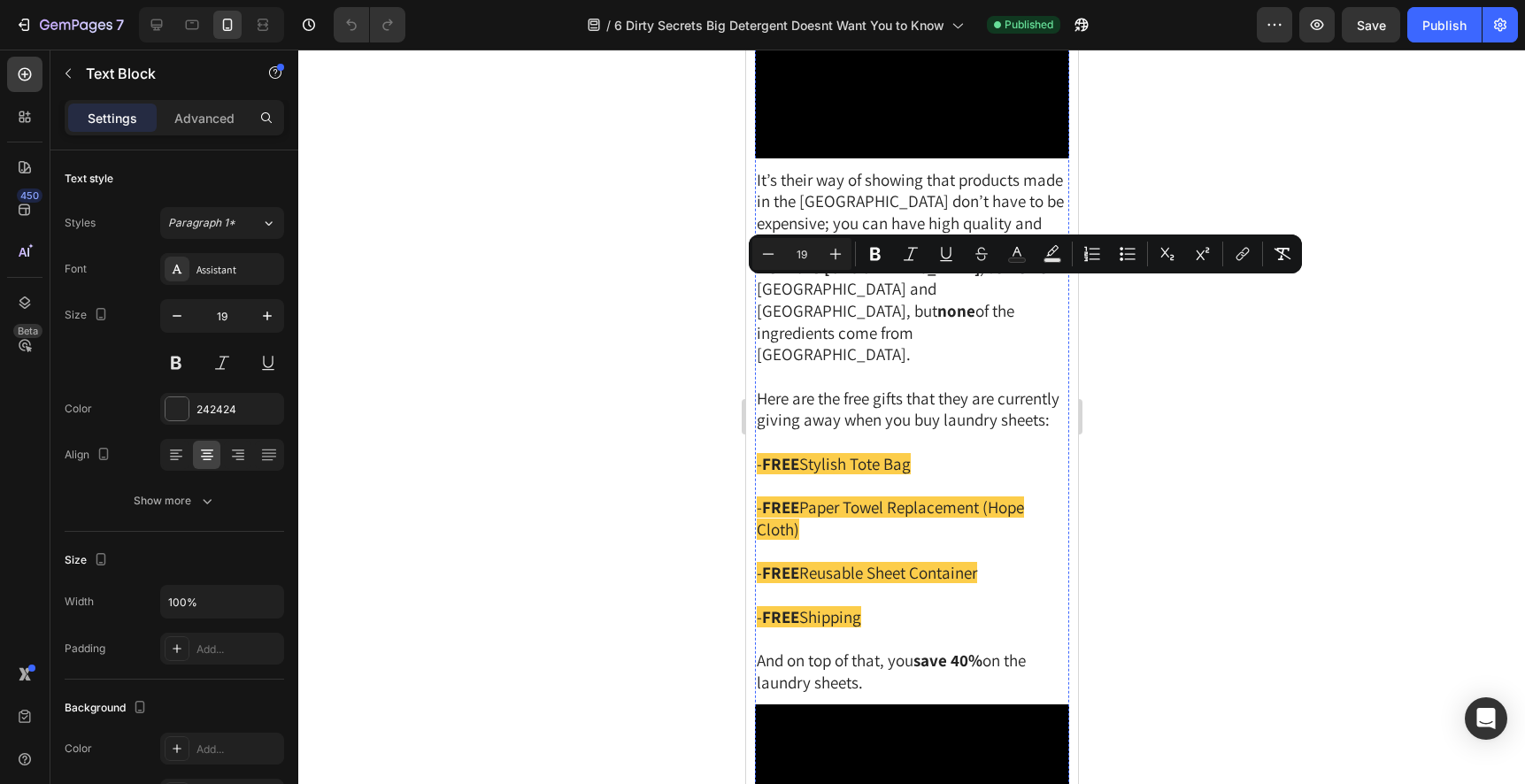
scroll to position [7303, 0]
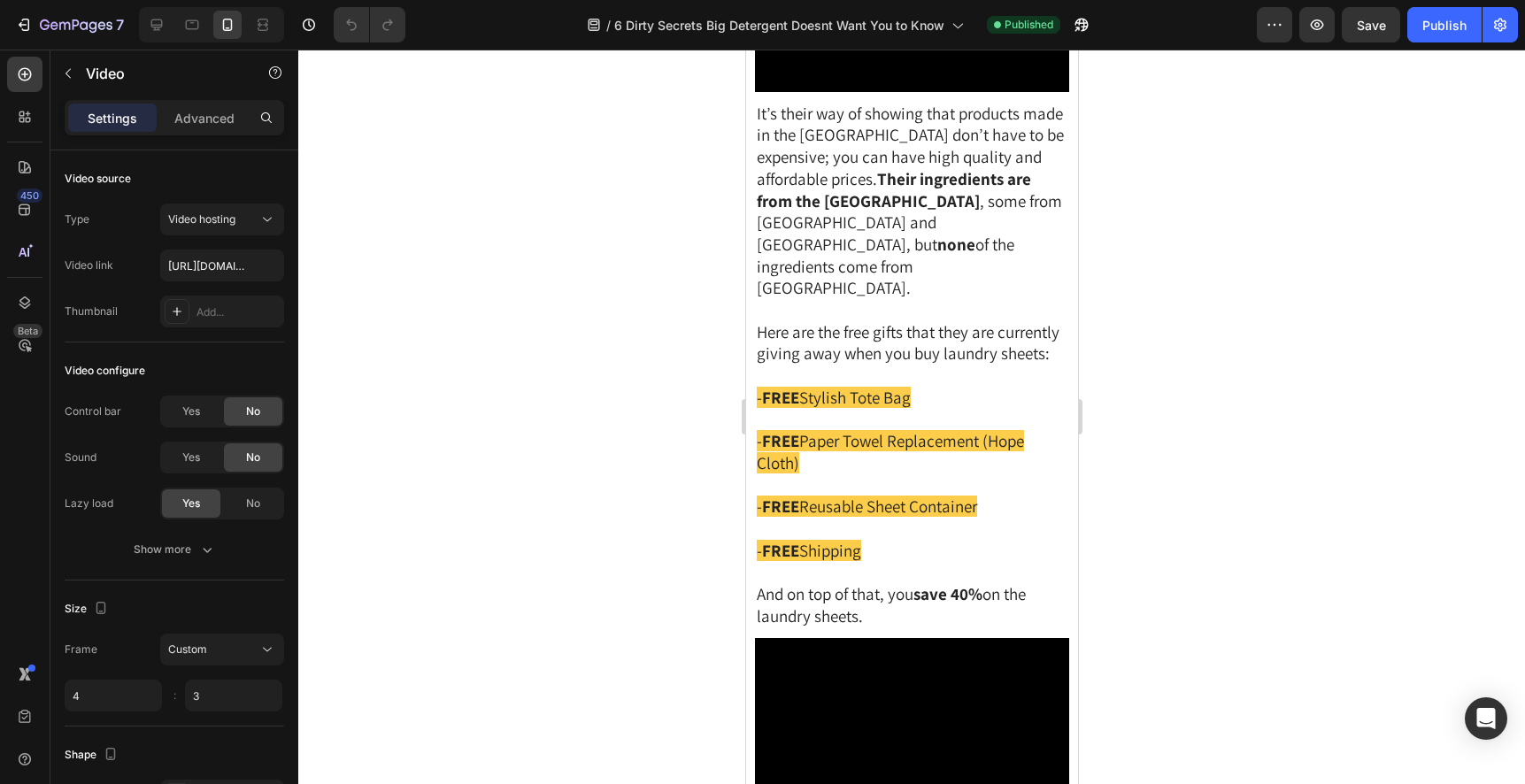
copy span "We all know how messy and bulky traditional detergent is... Earth Breeze packag…"
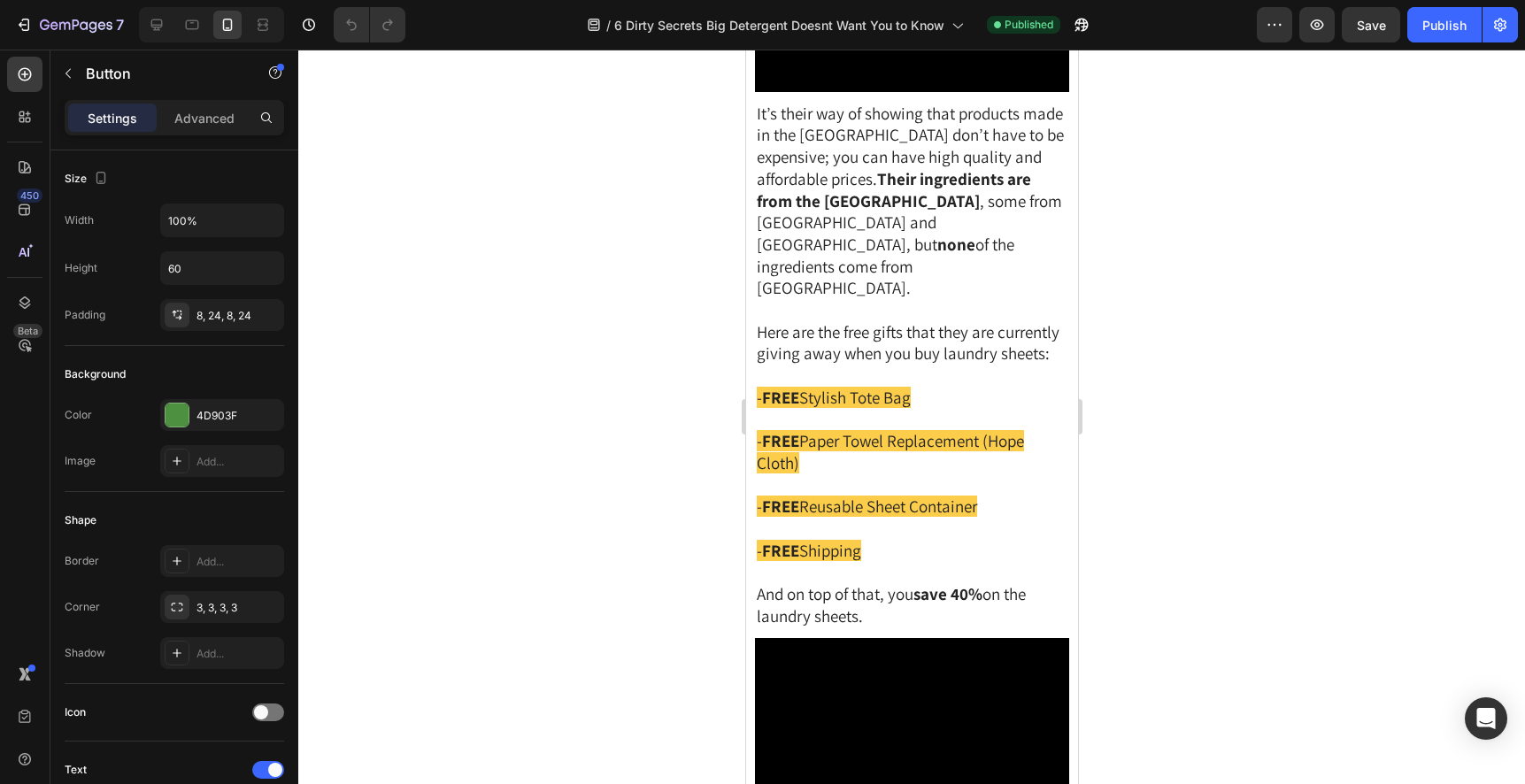
copy span "We all know how messy and bulky traditional detergent is... Earth Breeze packag…"
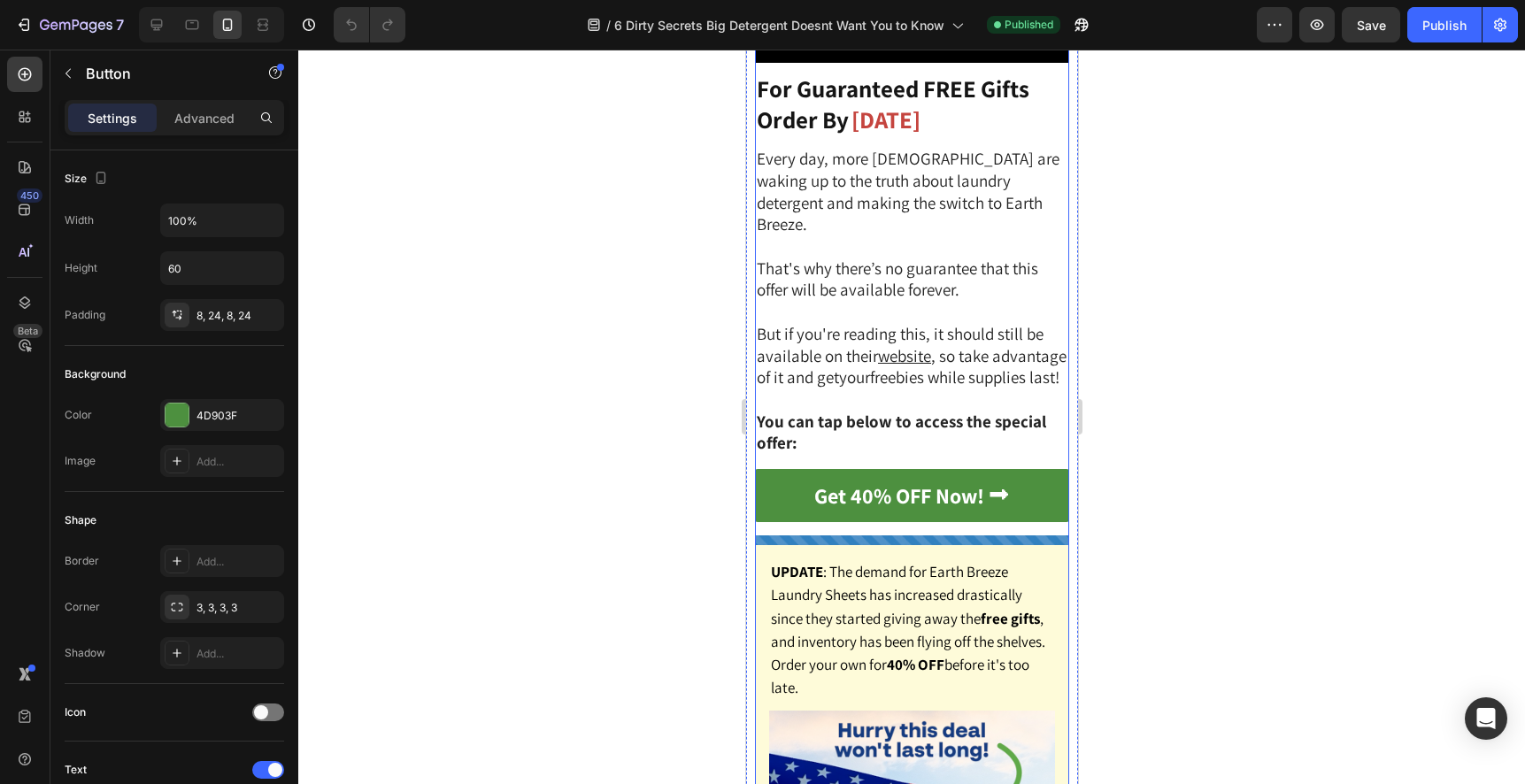
scroll to position [7928, 0]
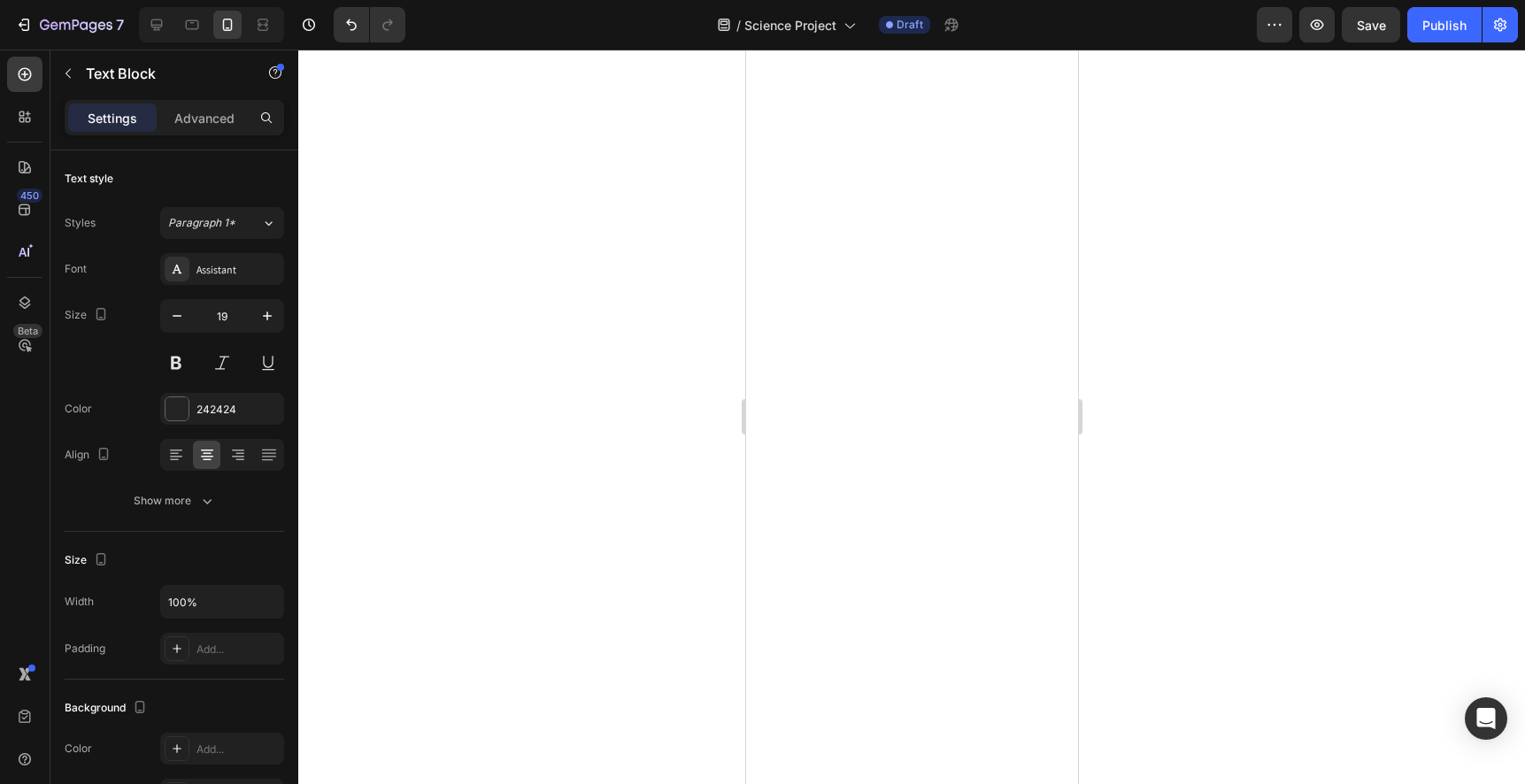
click at [1178, 330] on div at bounding box center [911, 417] width 1226 height 734
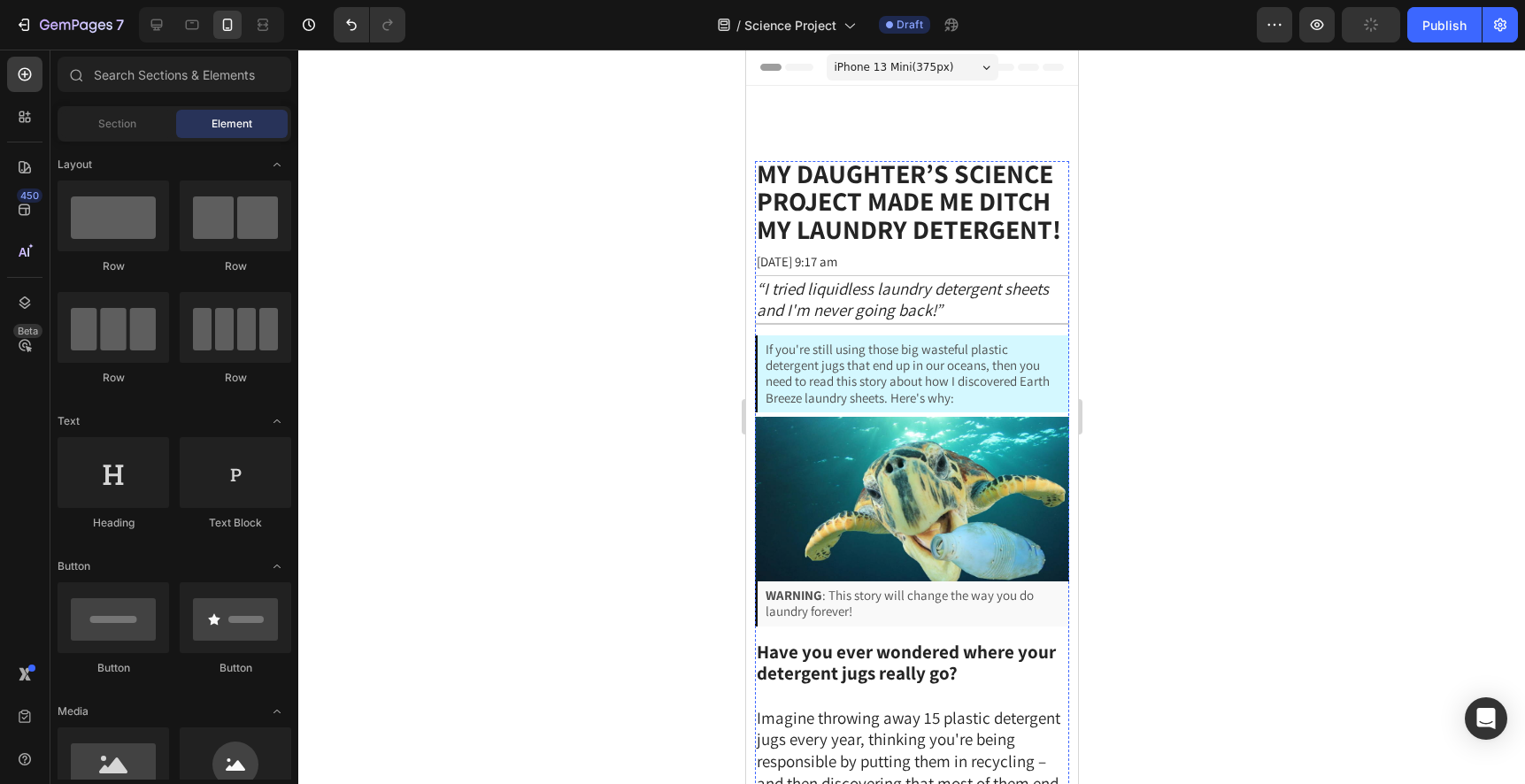
scroll to position [5442, 0]
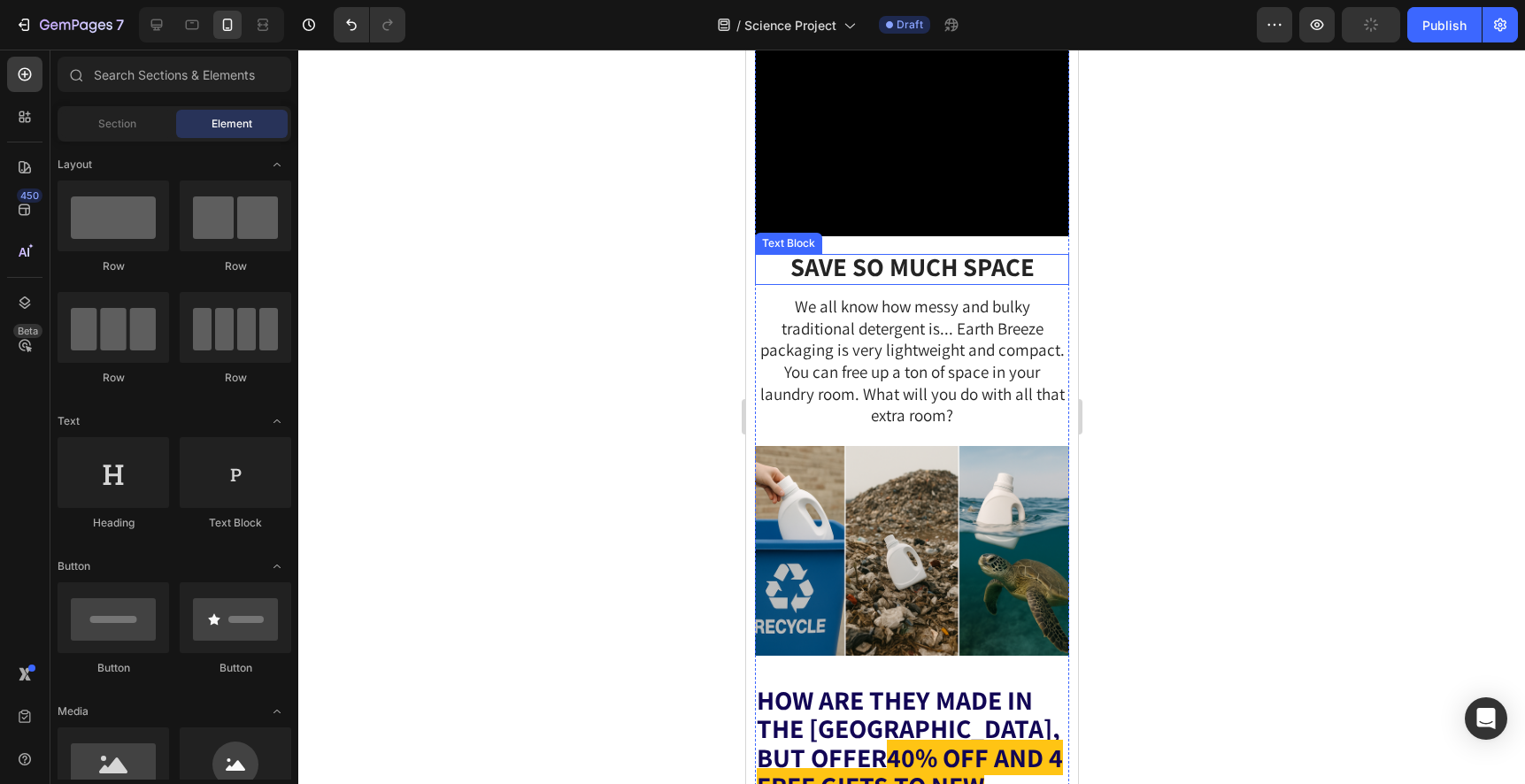
click at [977, 426] on span "We all know how messy and bulky traditional detergent is... Earth Breeze packag…" at bounding box center [911, 361] width 304 height 131
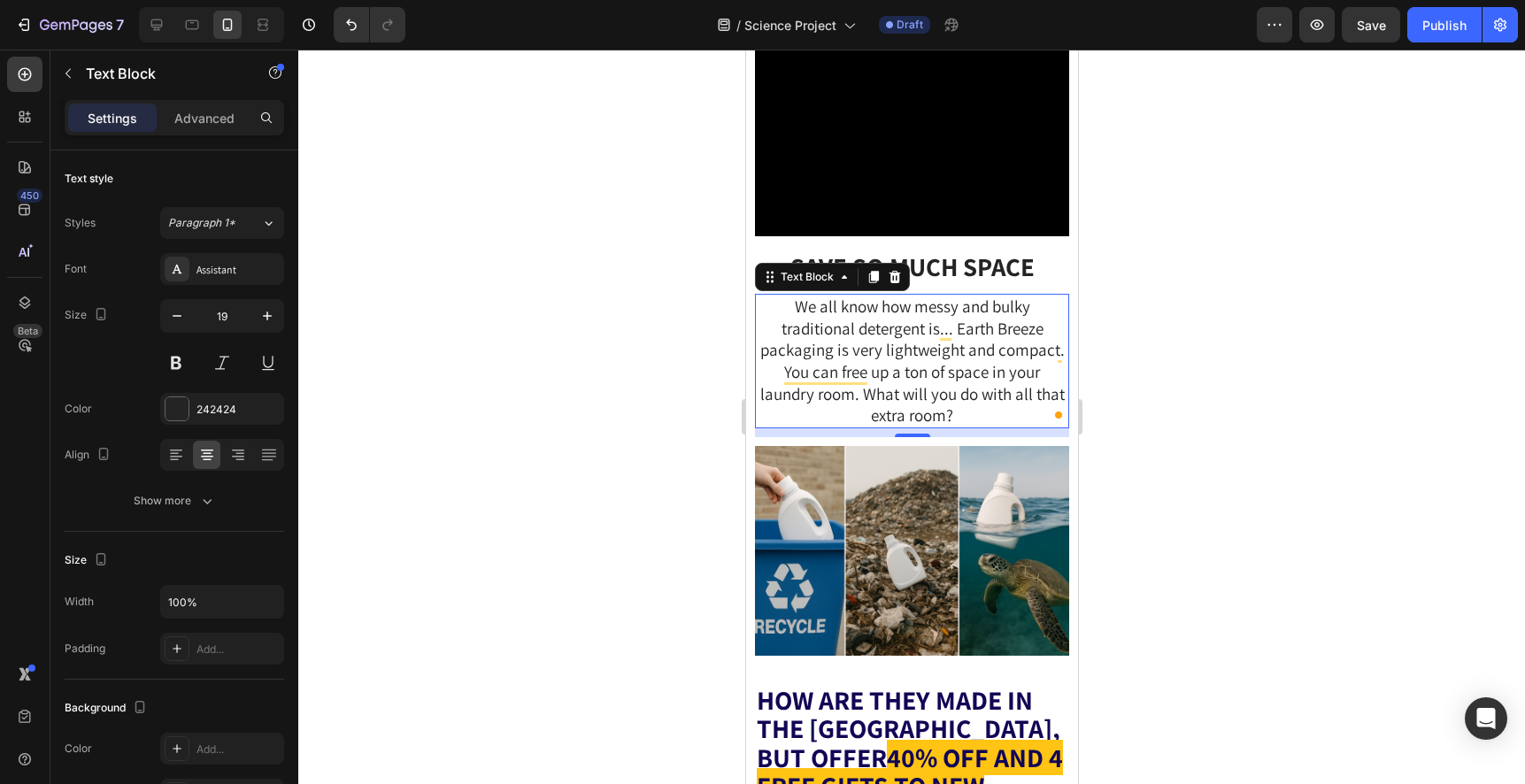
click at [1132, 549] on div at bounding box center [911, 417] width 1226 height 734
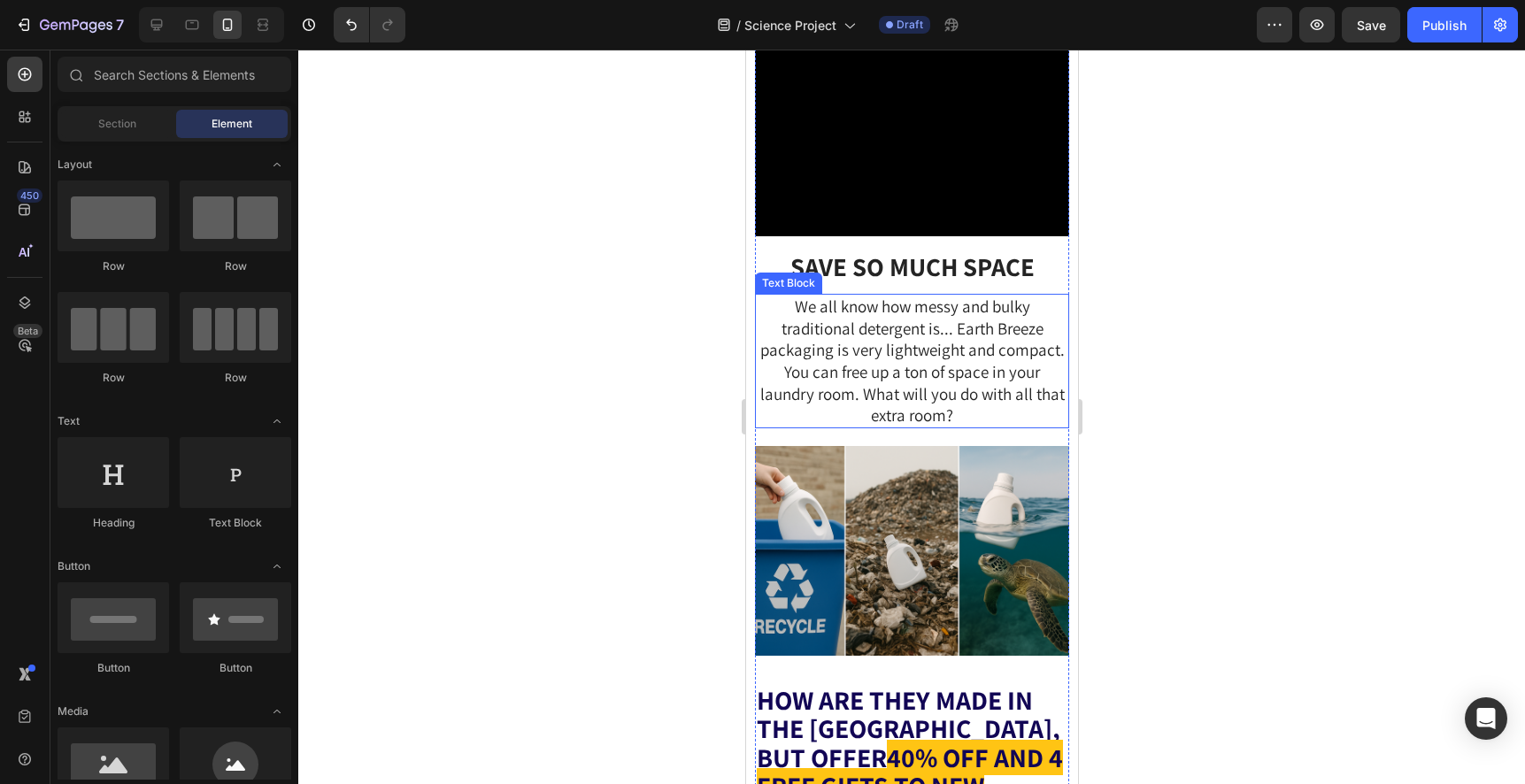
click at [1008, 426] on span "We all know how messy and bulky traditional detergent is... Earth Breeze packag…" at bounding box center [911, 361] width 304 height 131
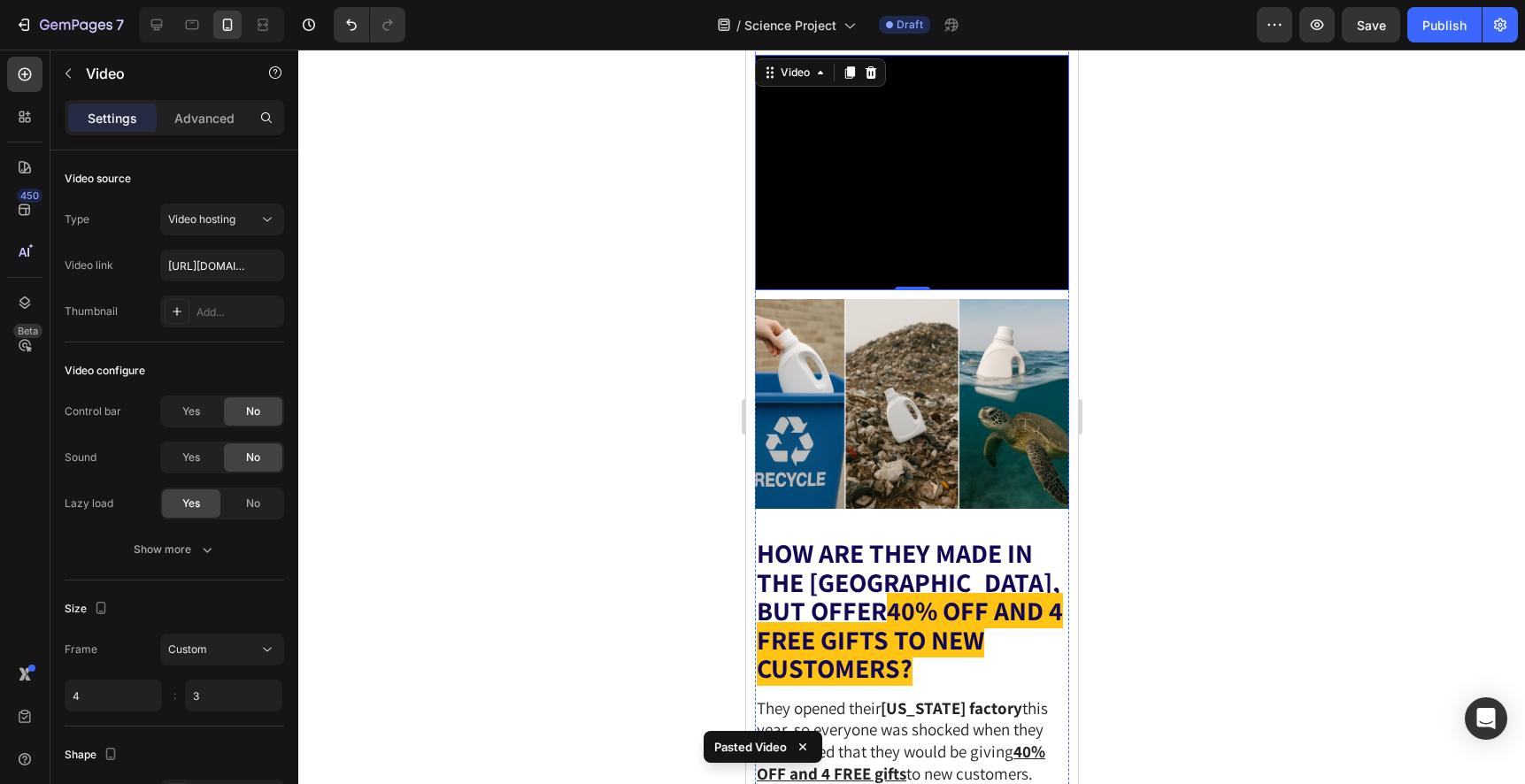
scroll to position [5966, 0]
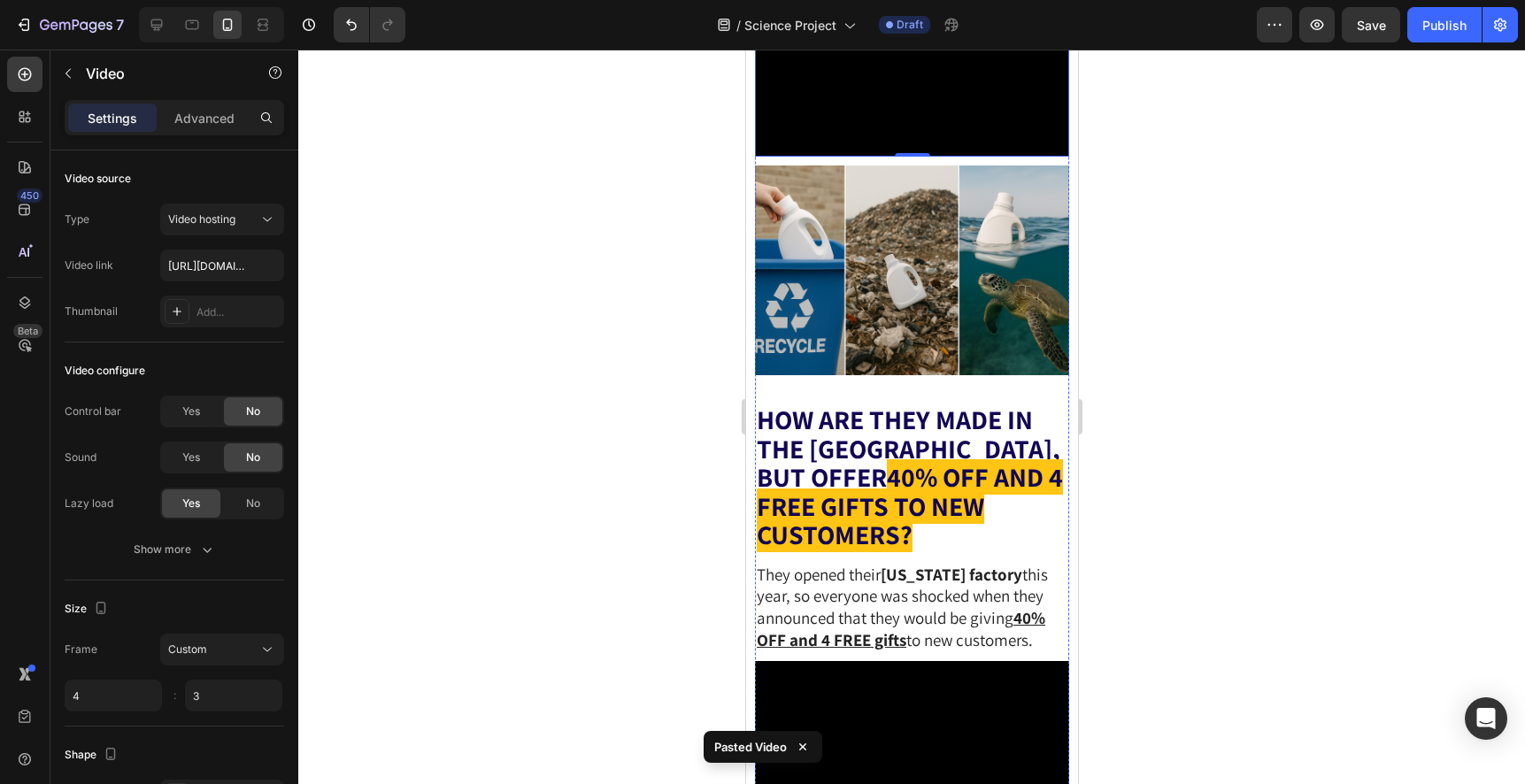
click at [1176, 505] on div at bounding box center [911, 417] width 1226 height 734
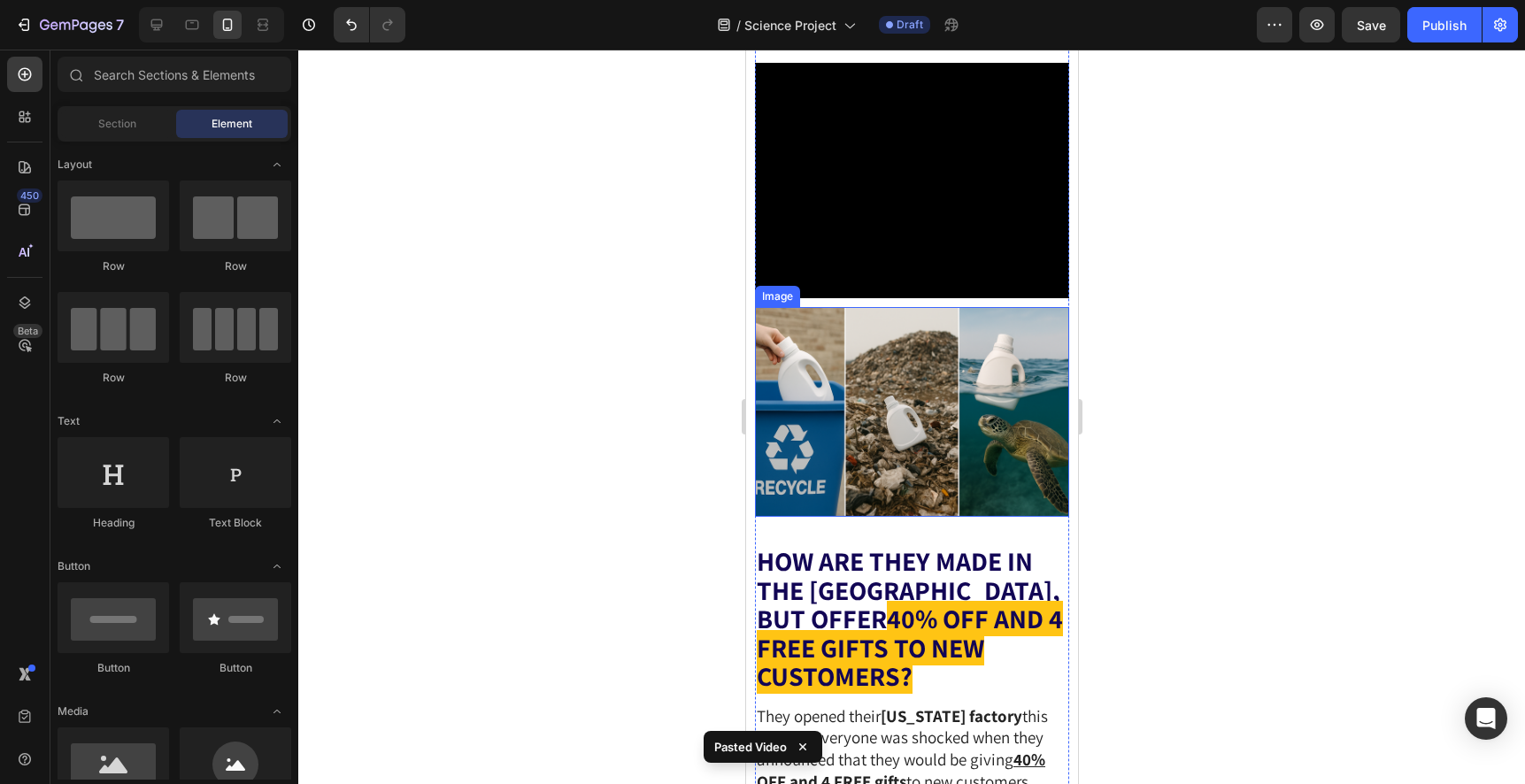
scroll to position [5805, 0]
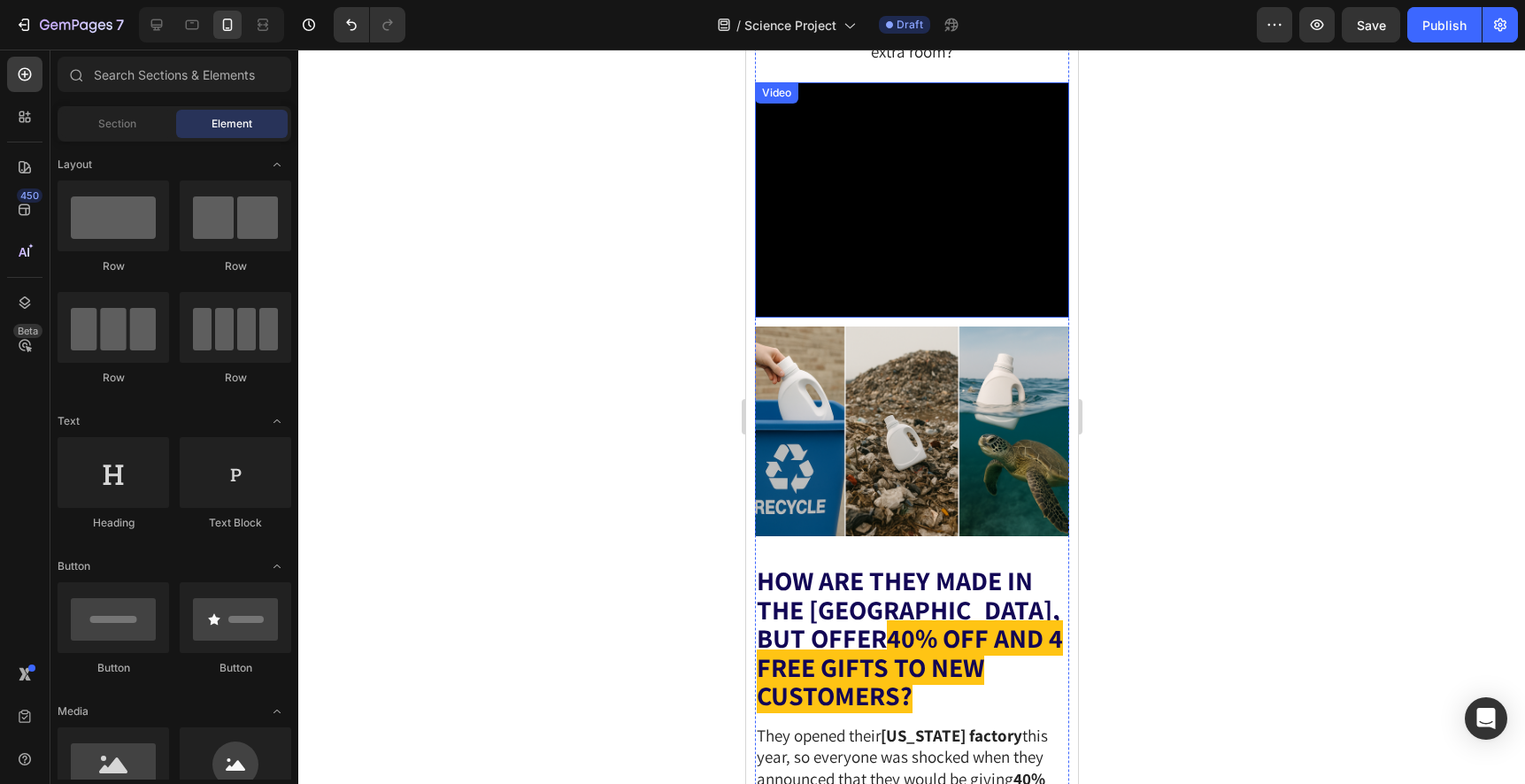
click at [989, 317] on video at bounding box center [911, 199] width 314 height 235
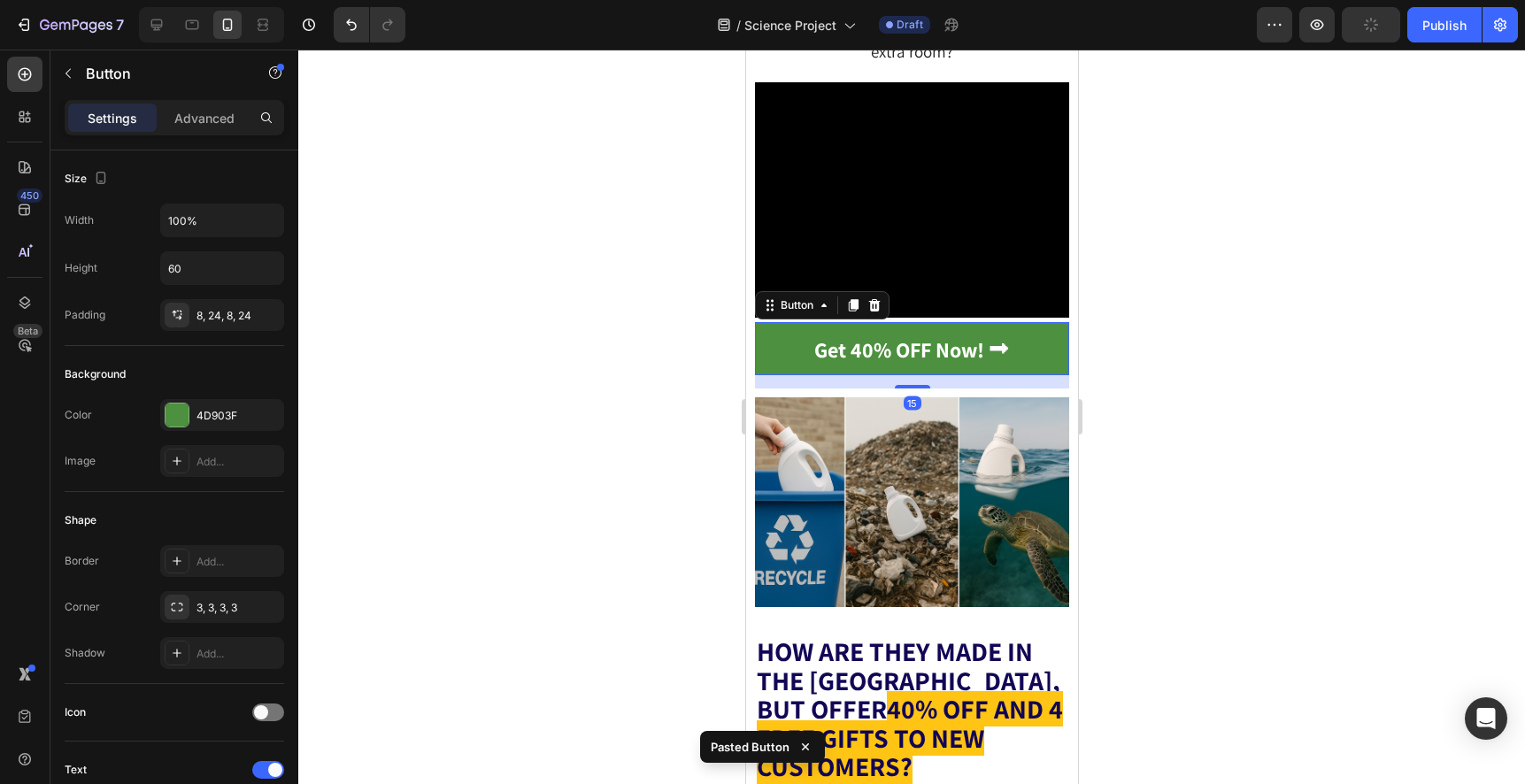
click at [1255, 430] on div at bounding box center [911, 417] width 1226 height 734
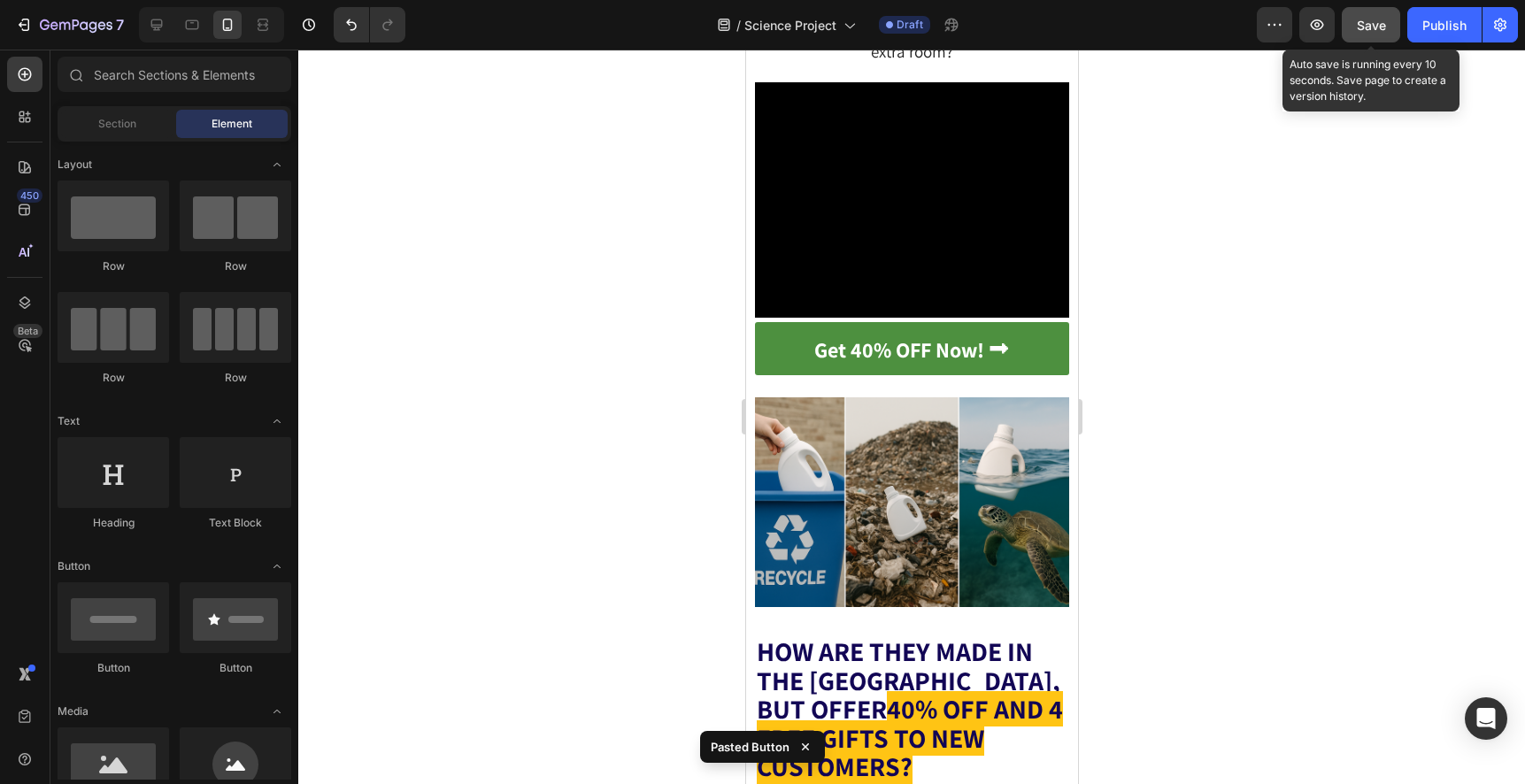
click at [1378, 27] on span "Save" at bounding box center [1371, 25] width 30 height 15
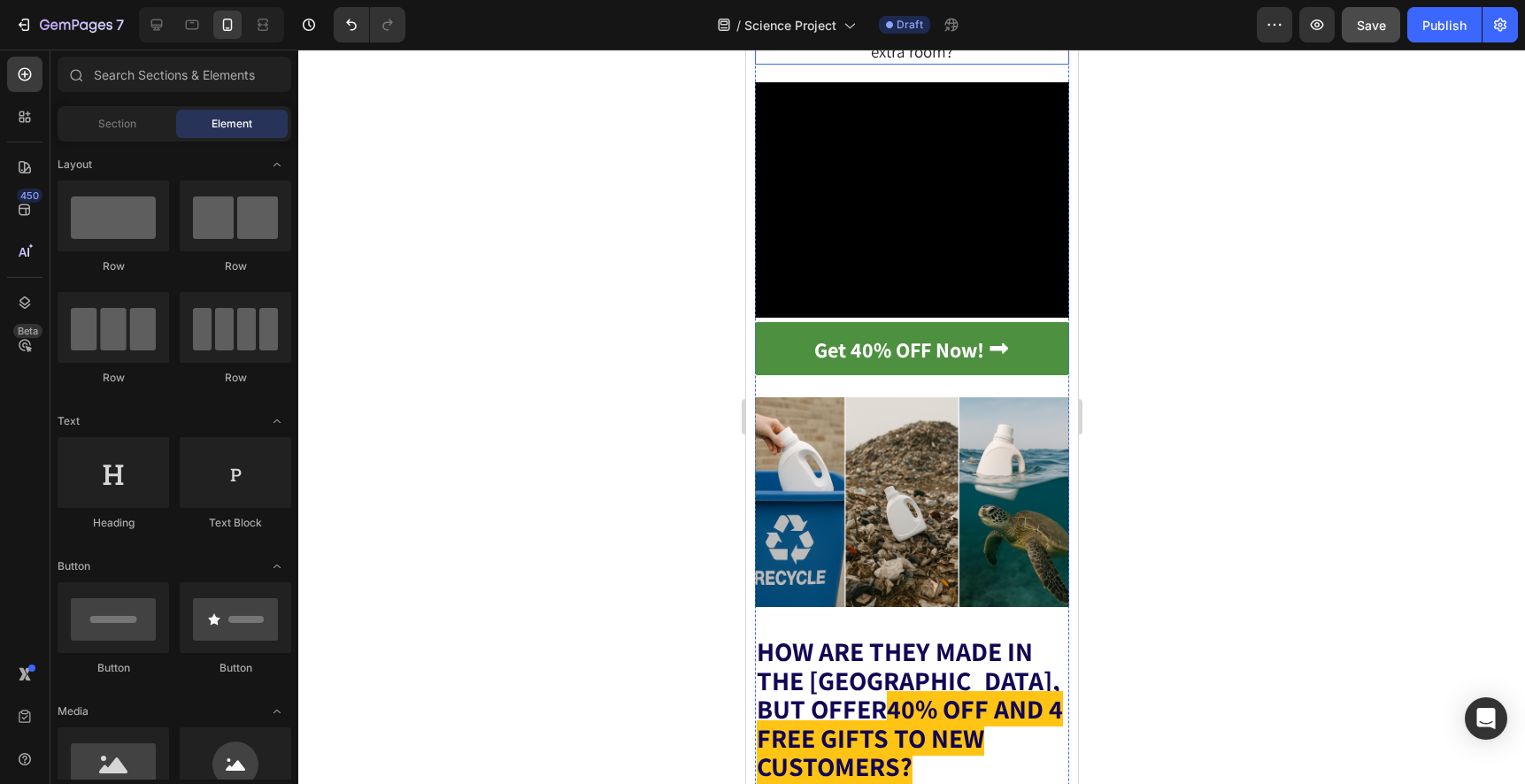
scroll to position [5877, 0]
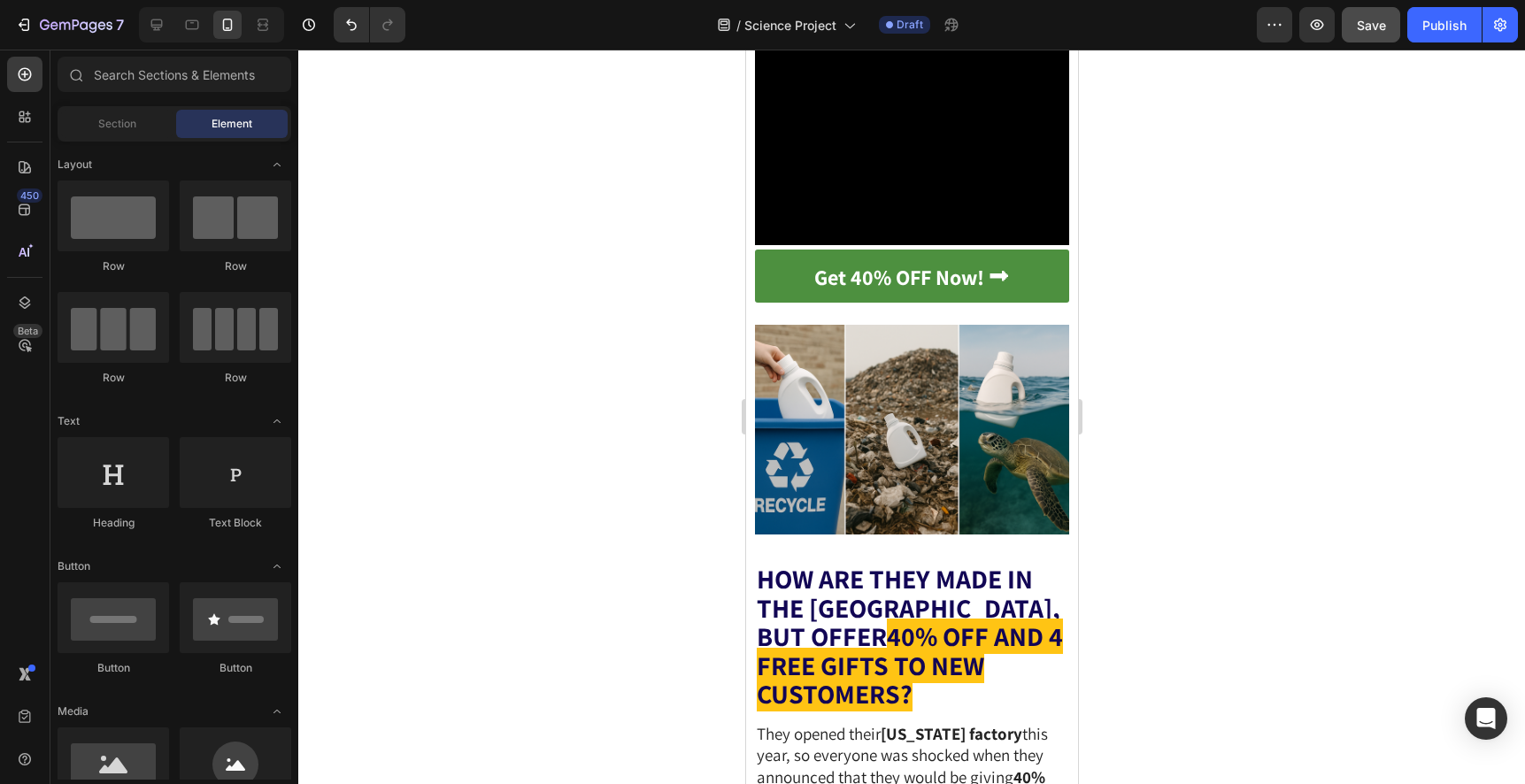
click at [1380, 44] on div "7 Version history / Science Project Draft Preview Save Publish" at bounding box center [762, 25] width 1525 height 51
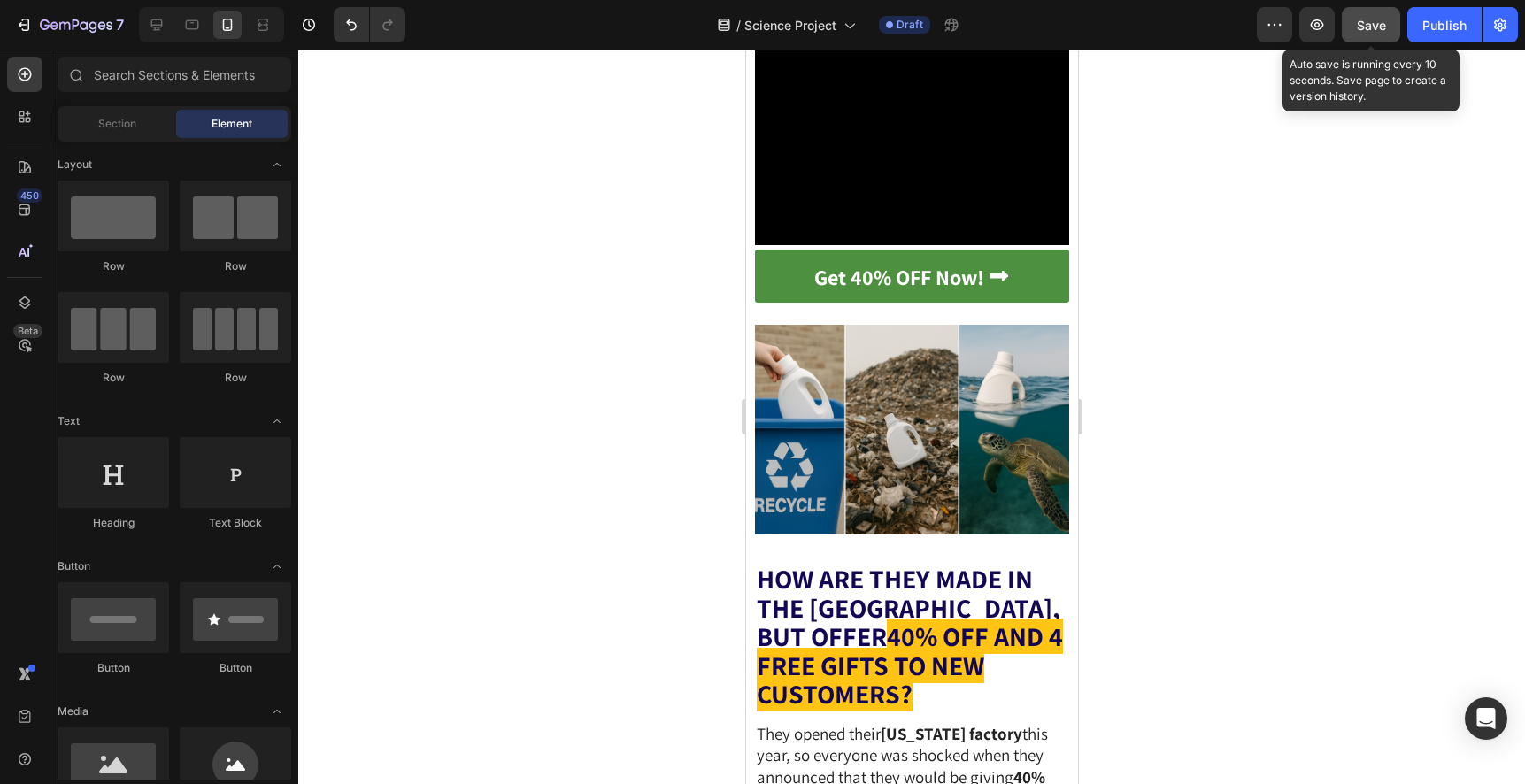
click at [1373, 37] on button "Save" at bounding box center [1370, 25] width 58 height 35
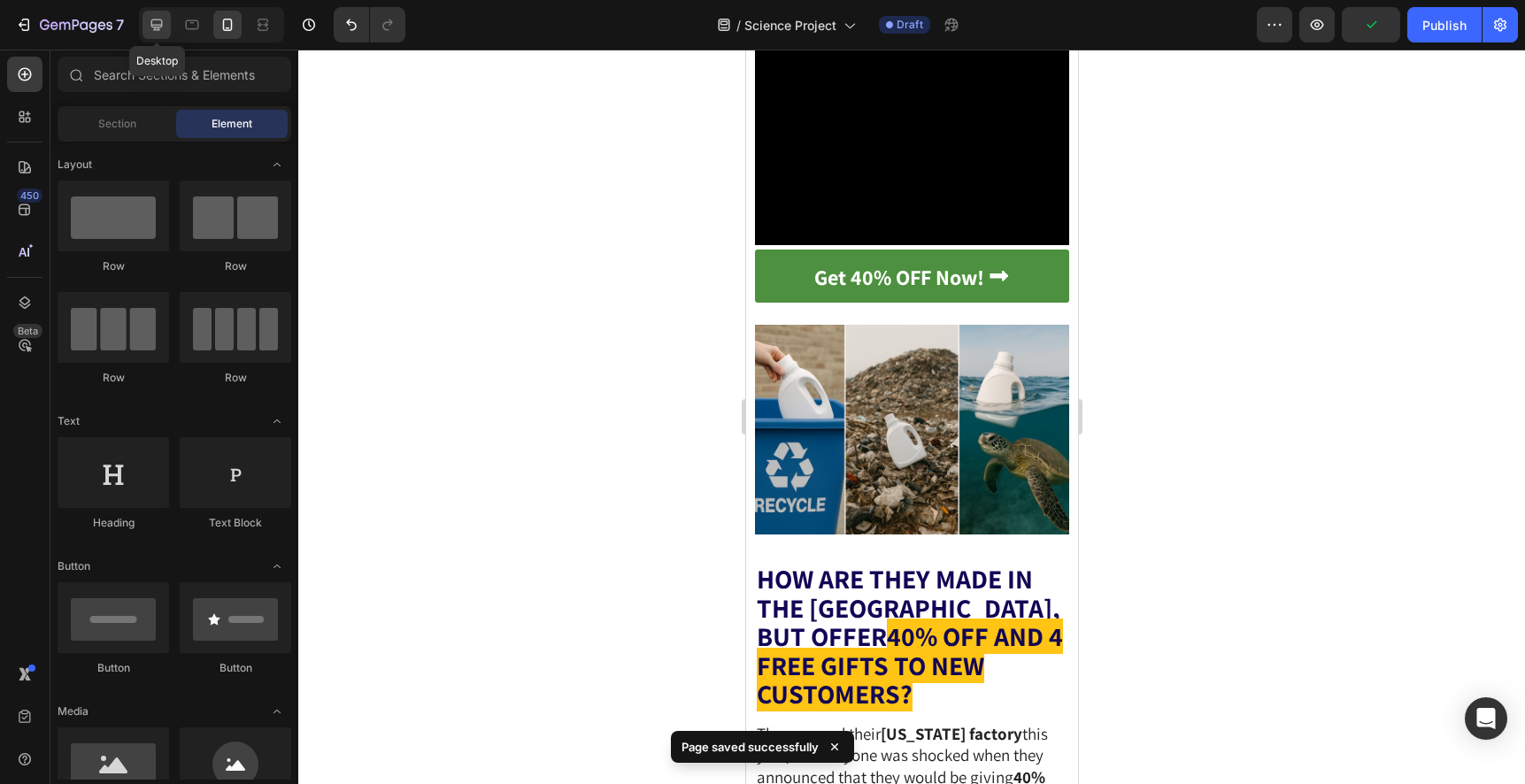
click at [159, 36] on div at bounding box center [156, 25] width 29 height 29
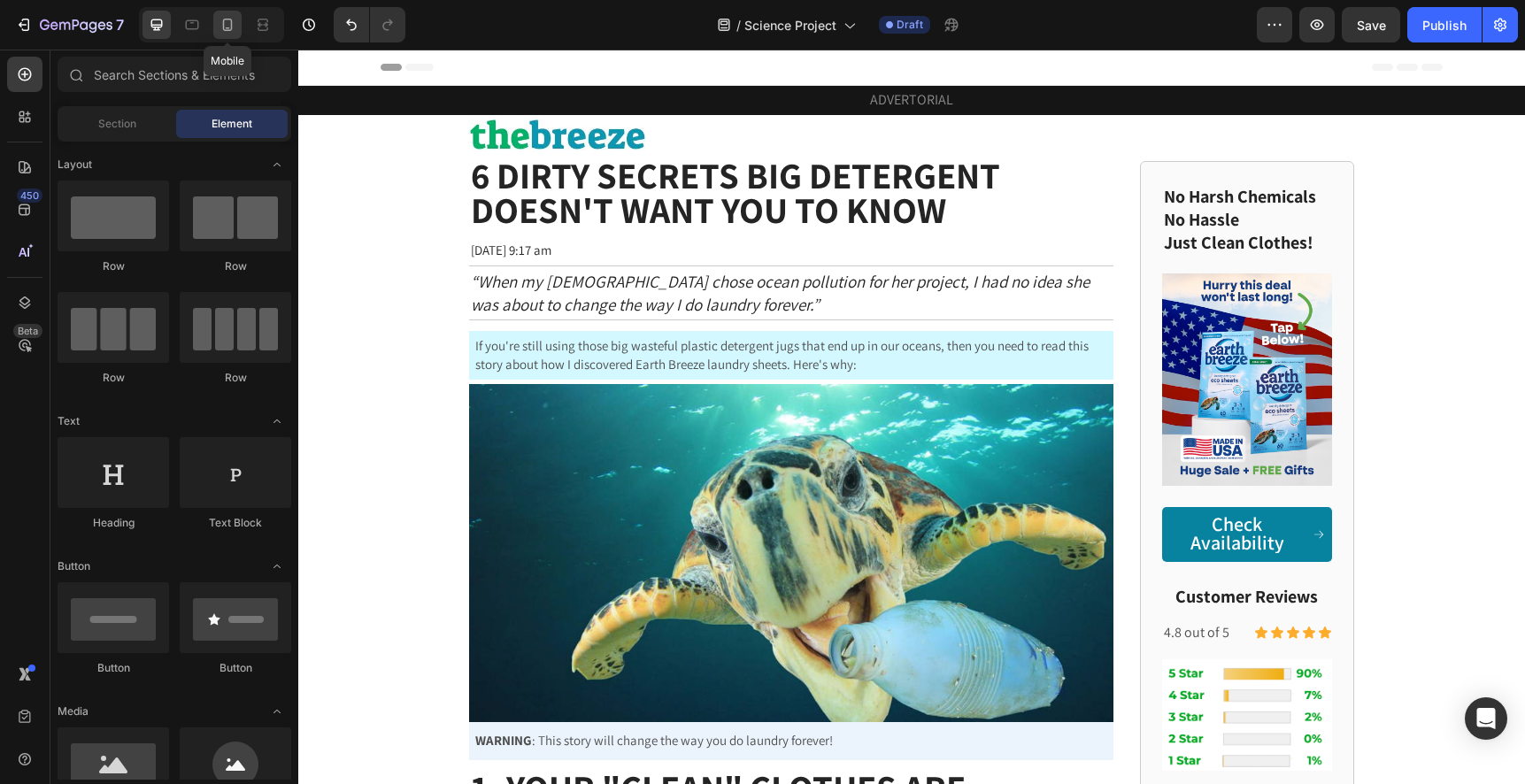
click at [232, 29] on icon at bounding box center [227, 24] width 18 height 18
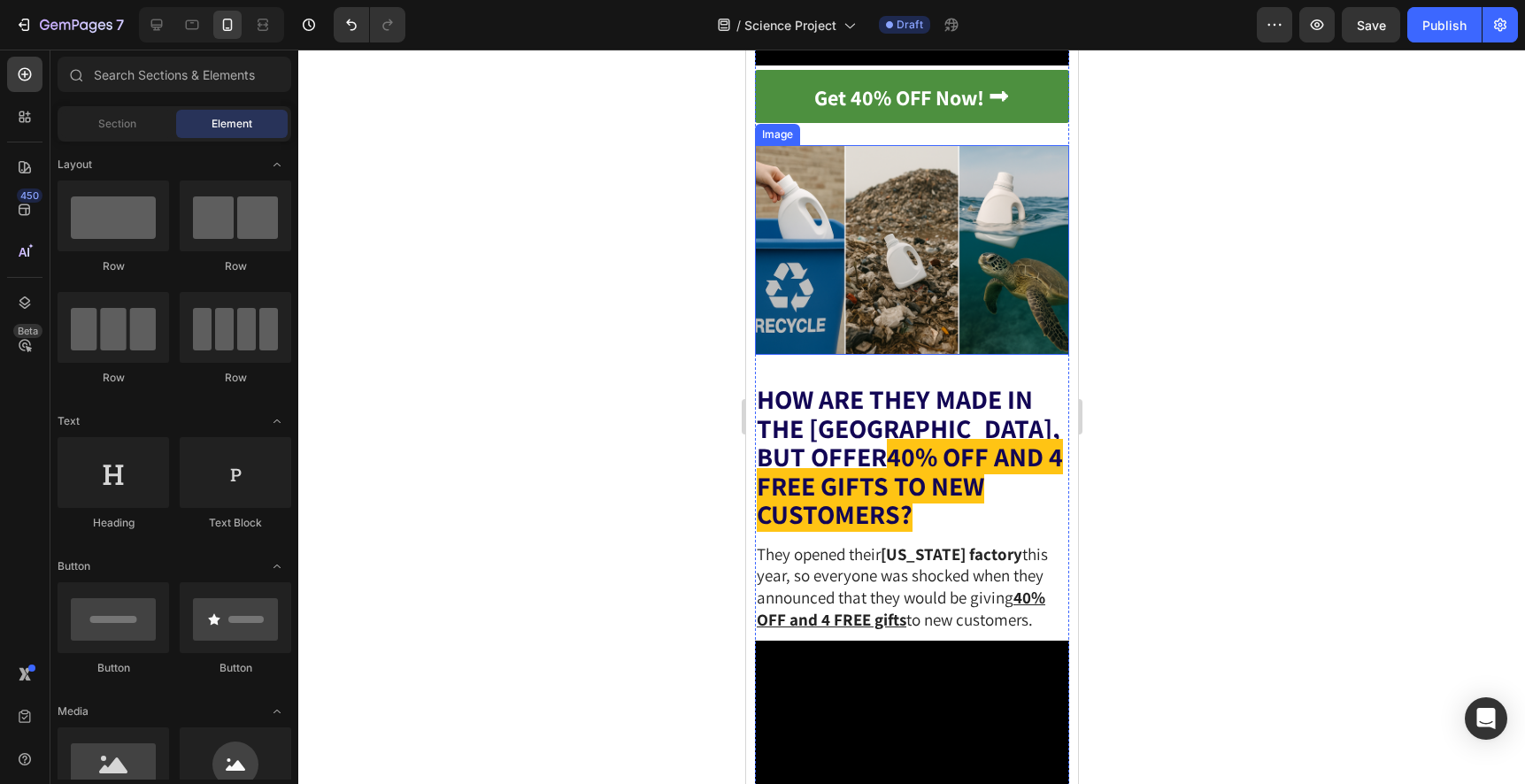
scroll to position [6131, 0]
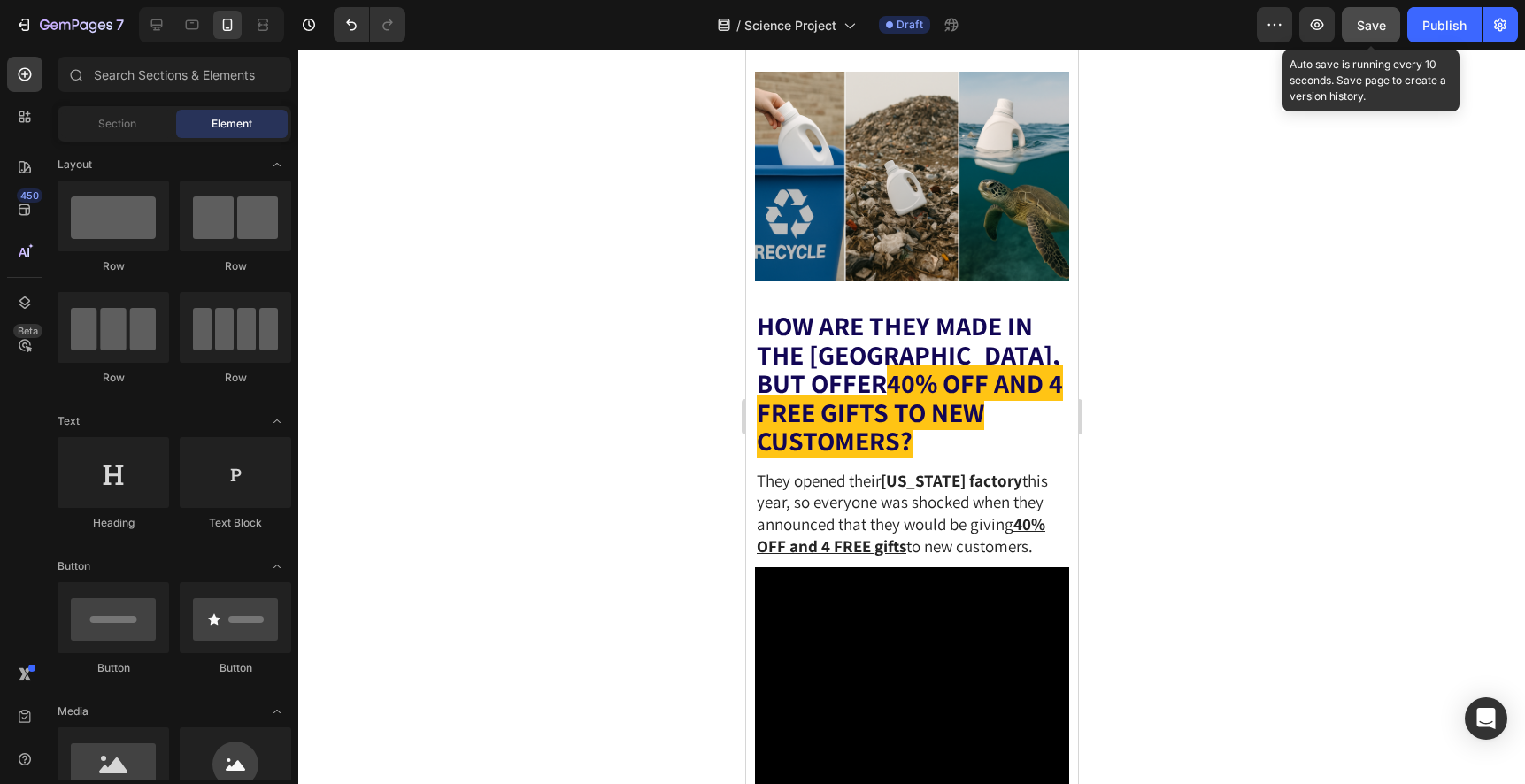
click at [1356, 40] on button "Save" at bounding box center [1370, 25] width 58 height 35
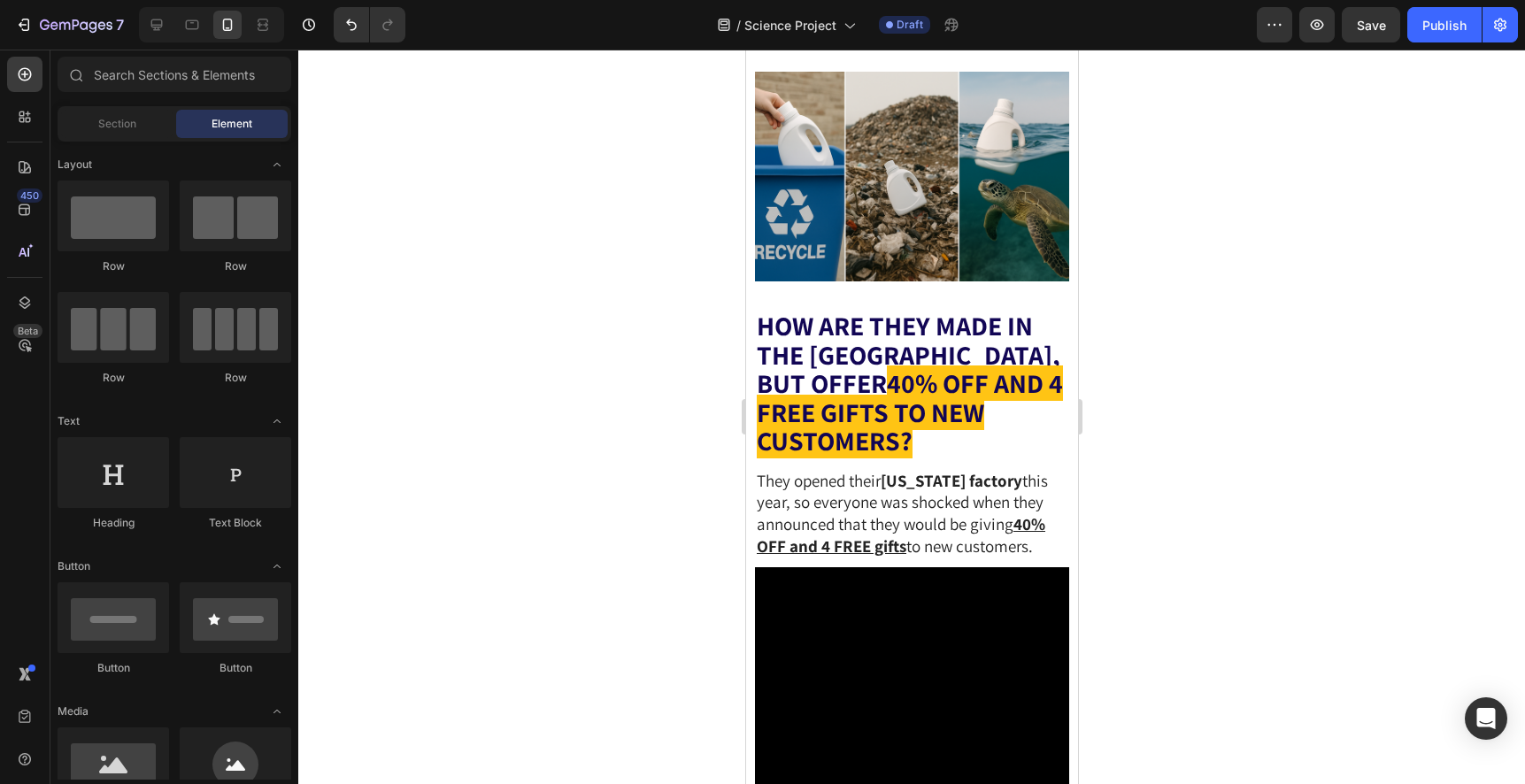
click at [506, 218] on div at bounding box center [911, 417] width 1226 height 734
